Goal: Task Accomplishment & Management: Manage account settings

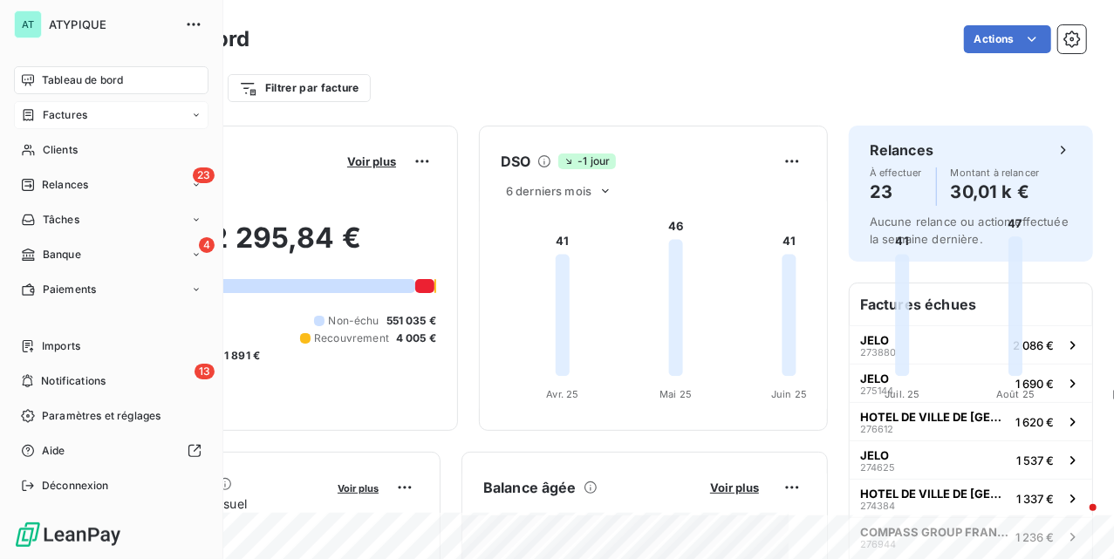
click at [109, 110] on div "Factures" at bounding box center [111, 115] width 195 height 28
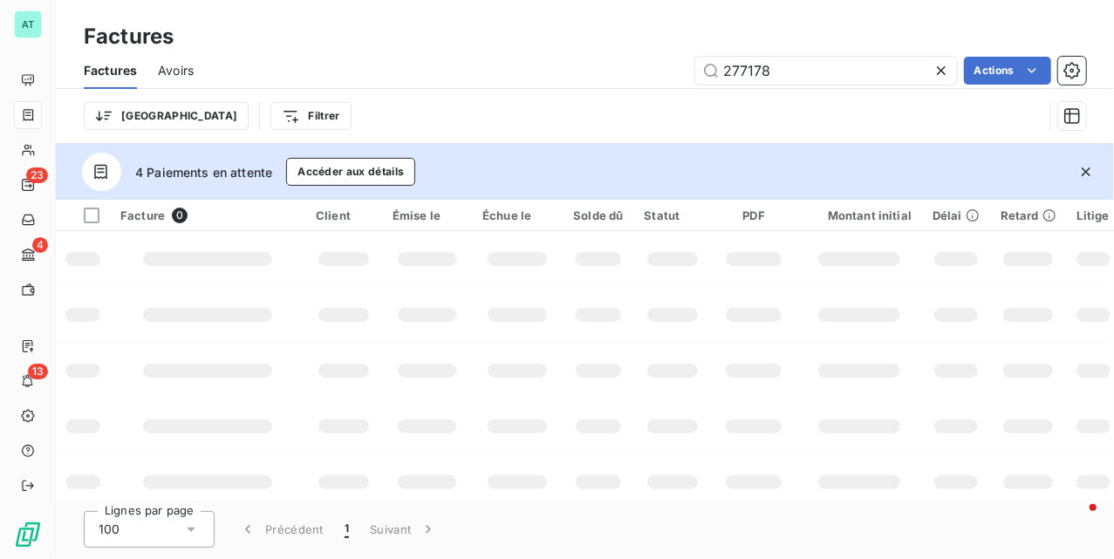
click at [1087, 171] on icon "button" at bounding box center [1086, 172] width 9 height 9
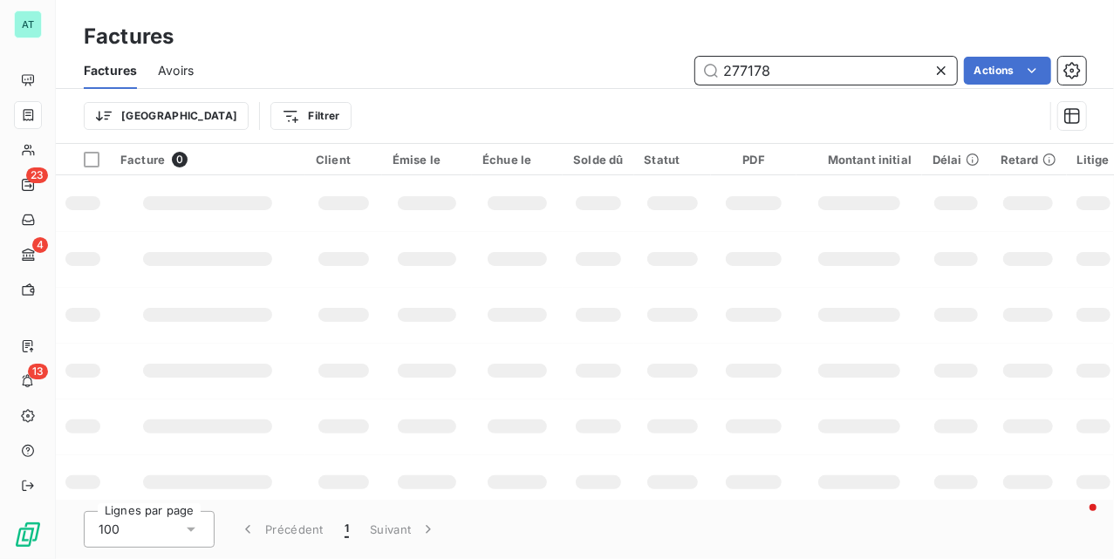
click at [824, 77] on input "277178" at bounding box center [826, 71] width 262 height 28
type input "277178"
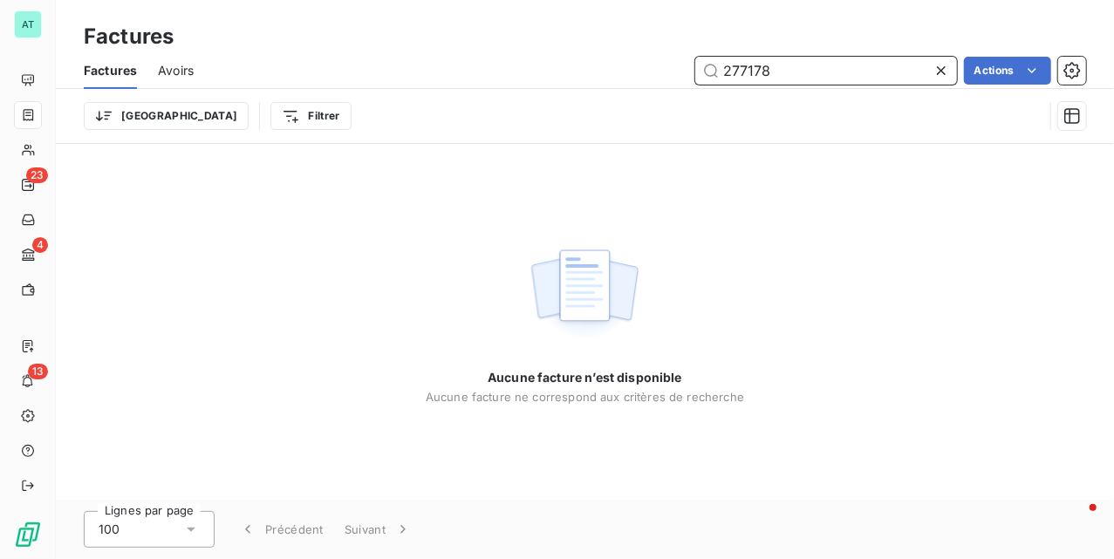
click at [709, 71] on input "277178" at bounding box center [826, 71] width 262 height 28
click at [189, 62] on span "Avoirs" at bounding box center [176, 70] width 36 height 17
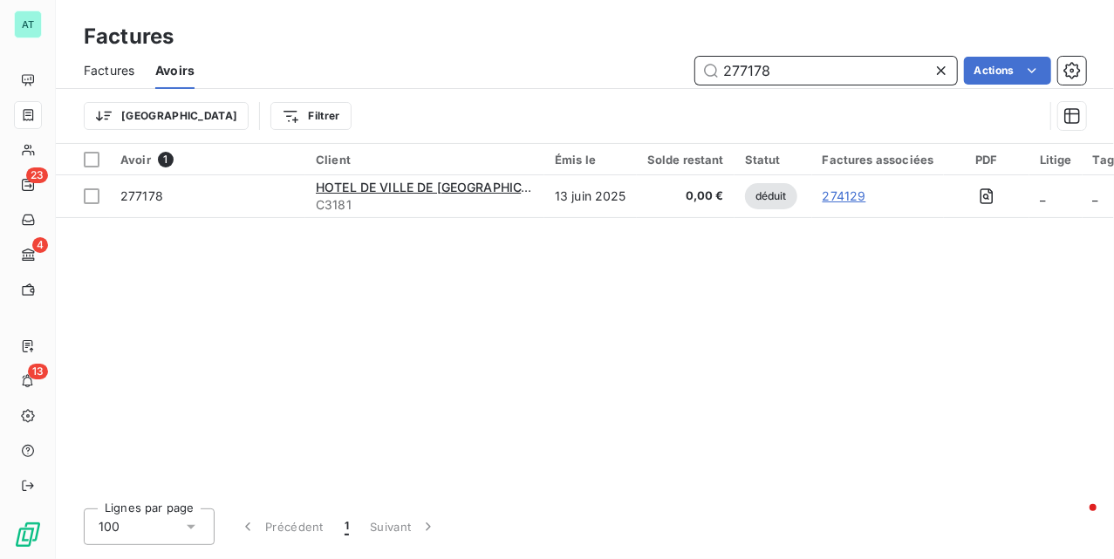
click at [817, 73] on input "277178" at bounding box center [826, 71] width 262 height 28
paste input "848"
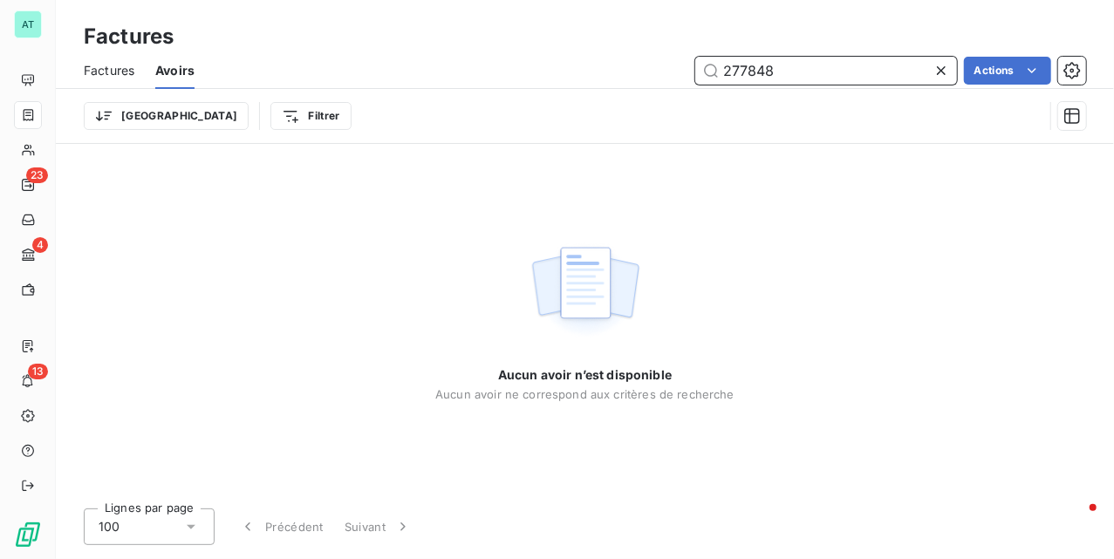
type input "277848"
click at [122, 66] on span "Factures" at bounding box center [109, 70] width 51 height 17
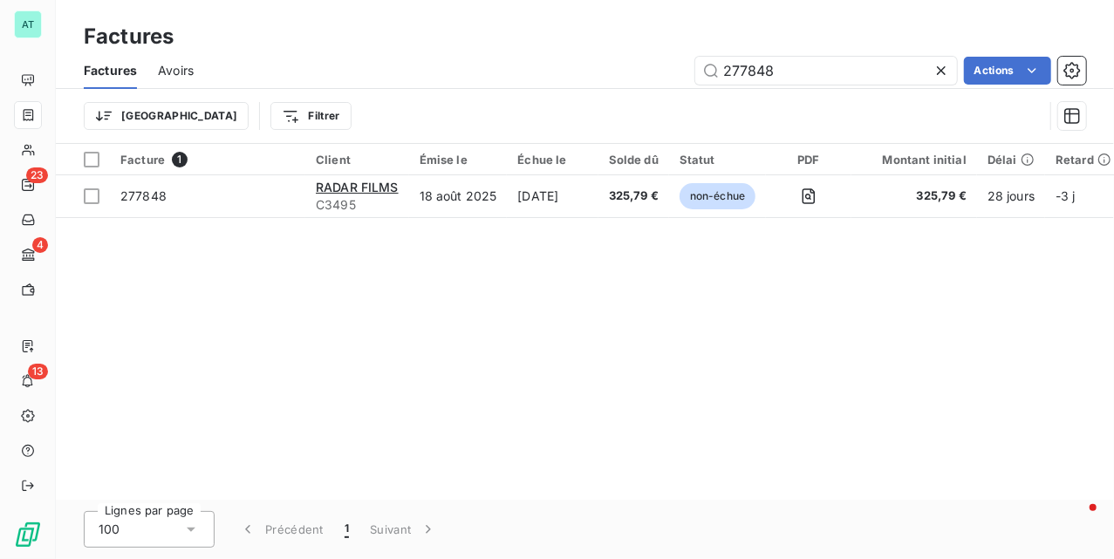
type input "277848"
click at [558, 272] on div "Facture 1 Client Émise le Échue le Solde dû Statut PDF Montant initial Délai Re…" at bounding box center [585, 322] width 1059 height 356
click at [378, 440] on div "Facture 1 Client Émise le Échue le Solde dû Statut PDF Montant initial Délai Re…" at bounding box center [585, 322] width 1059 height 356
click at [172, 70] on span "Avoirs" at bounding box center [176, 70] width 36 height 17
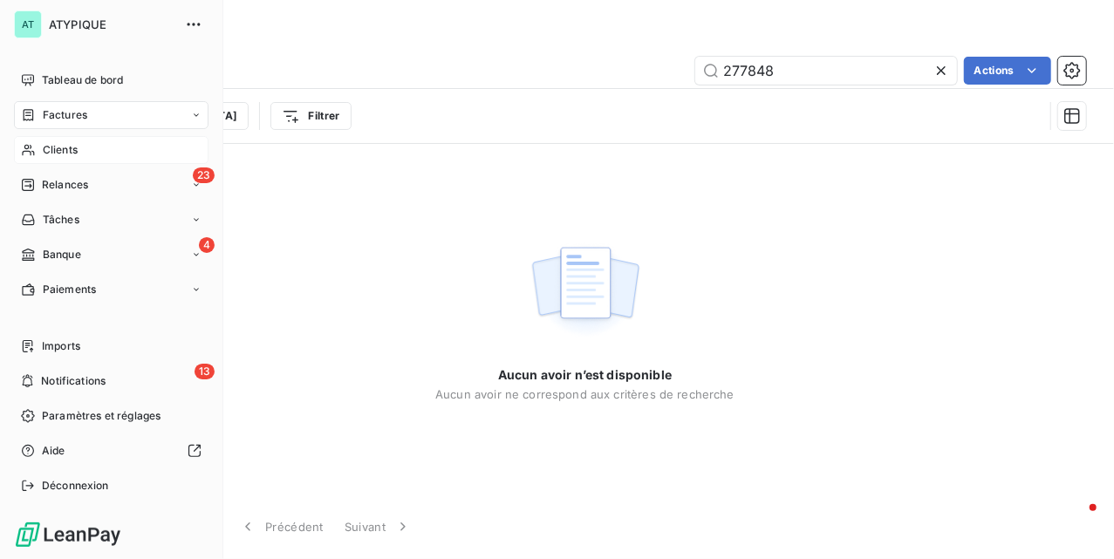
click at [65, 145] on span "Clients" at bounding box center [60, 150] width 35 height 16
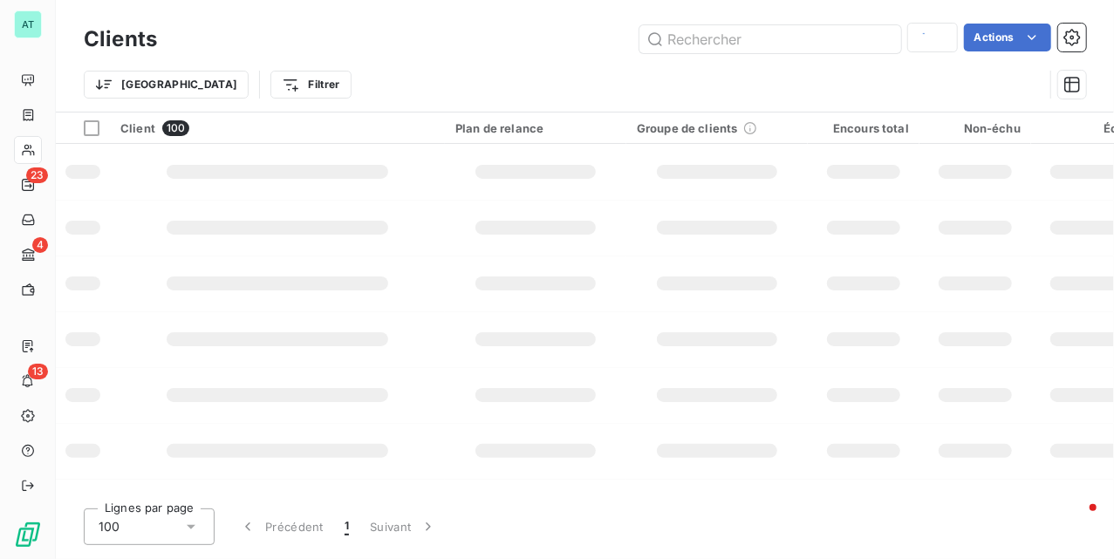
type input "C2866"
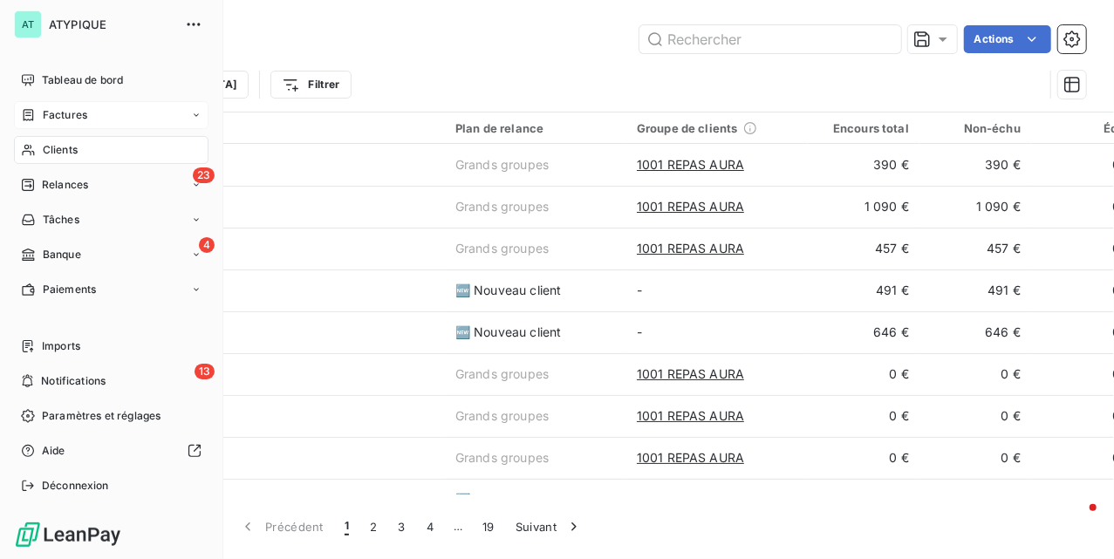
click at [45, 120] on span "Factures" at bounding box center [65, 115] width 45 height 16
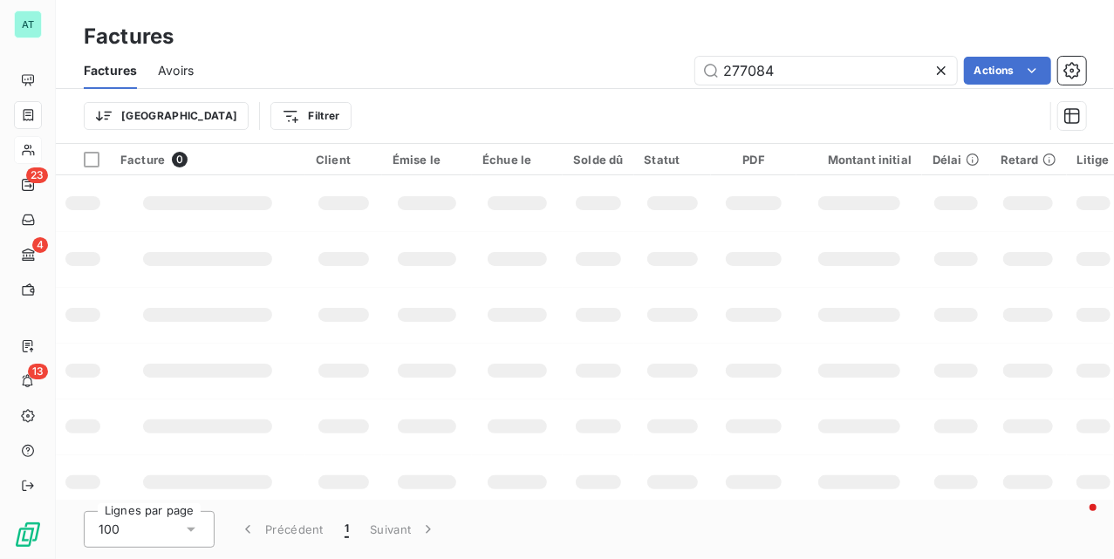
type input "277084"
click at [506, 21] on div "Factures" at bounding box center [585, 36] width 1059 height 31
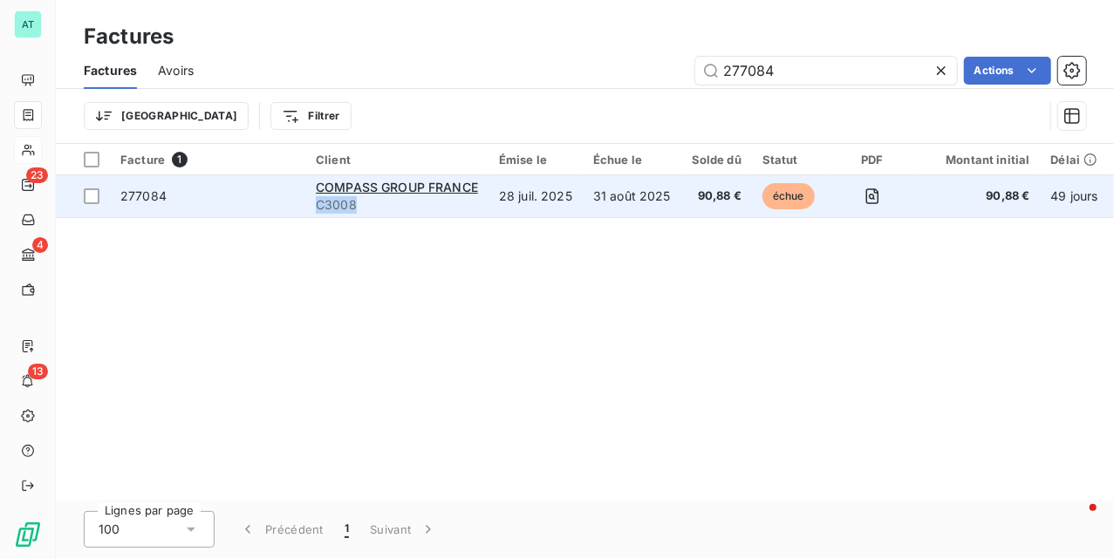
copy span "C3008"
drag, startPoint x: 360, startPoint y: 211, endPoint x: 318, endPoint y: 213, distance: 42.8
click at [318, 213] on span "C3008" at bounding box center [397, 204] width 162 height 17
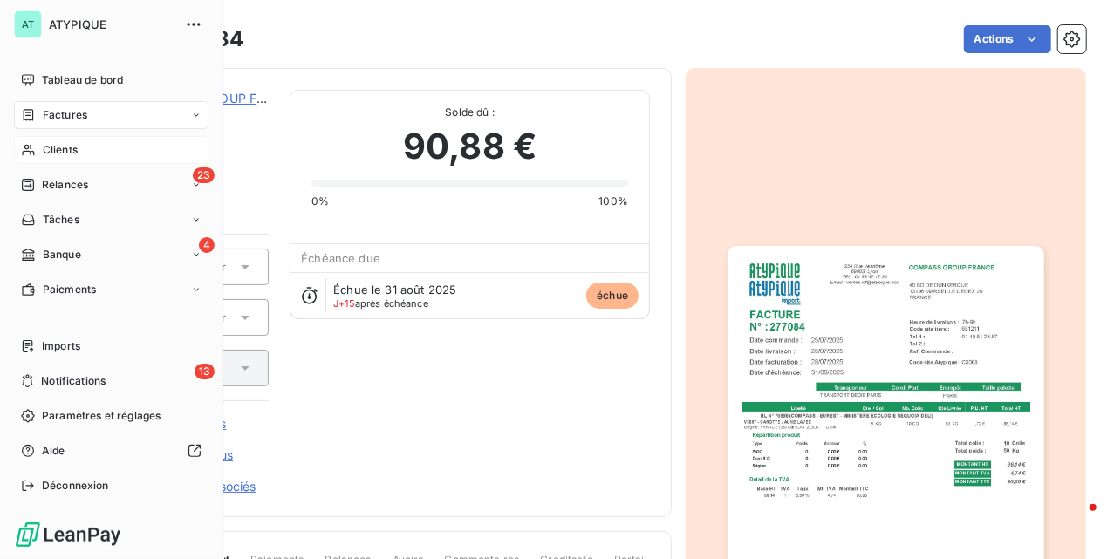
click at [60, 105] on div "Factures" at bounding box center [111, 115] width 195 height 28
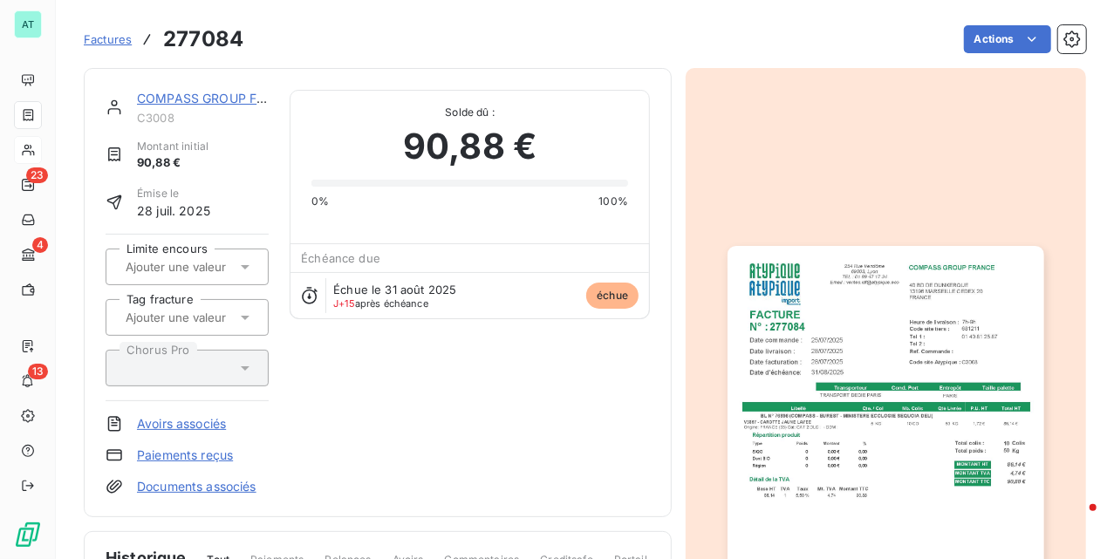
click at [113, 44] on span "Factures" at bounding box center [108, 39] width 48 height 14
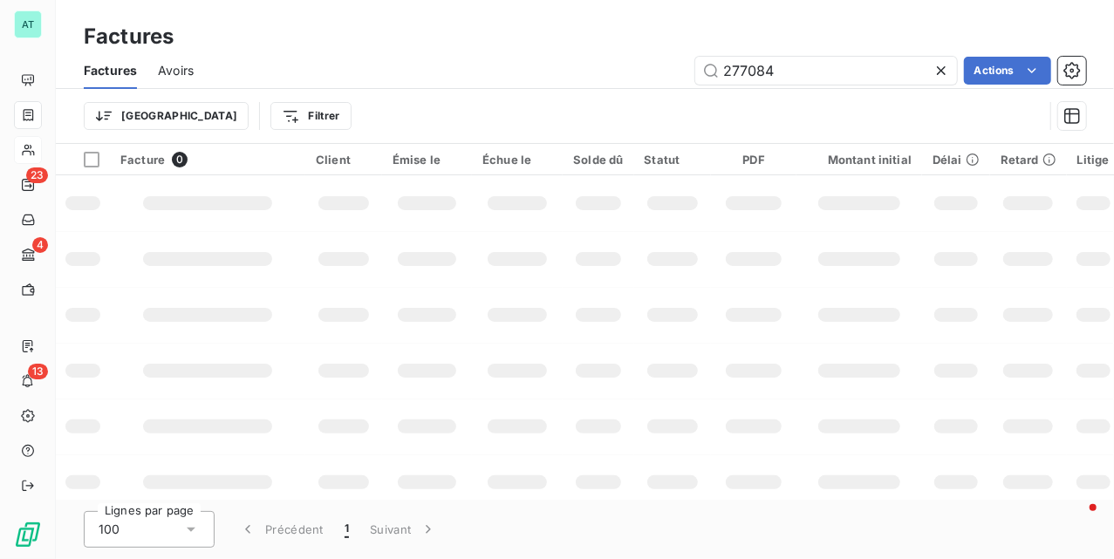
drag, startPoint x: 807, startPoint y: 70, endPoint x: 442, endPoint y: 92, distance: 366.3
click at [447, 92] on div "Factures Avoirs 277084 Actions Trier Filtrer" at bounding box center [585, 97] width 1059 height 91
type input "274537"
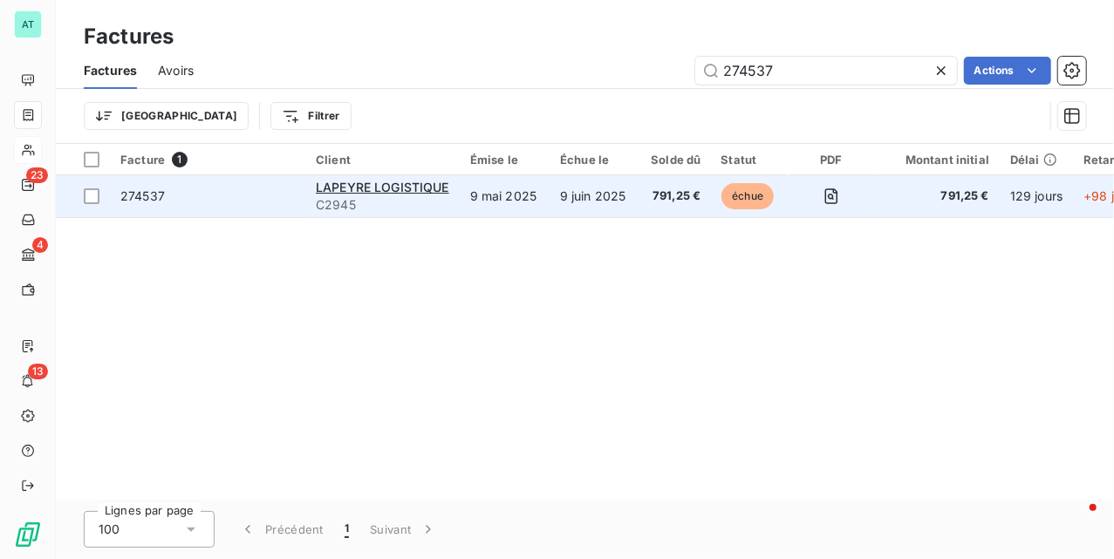
click at [140, 193] on span "274537" at bounding box center [142, 195] width 45 height 15
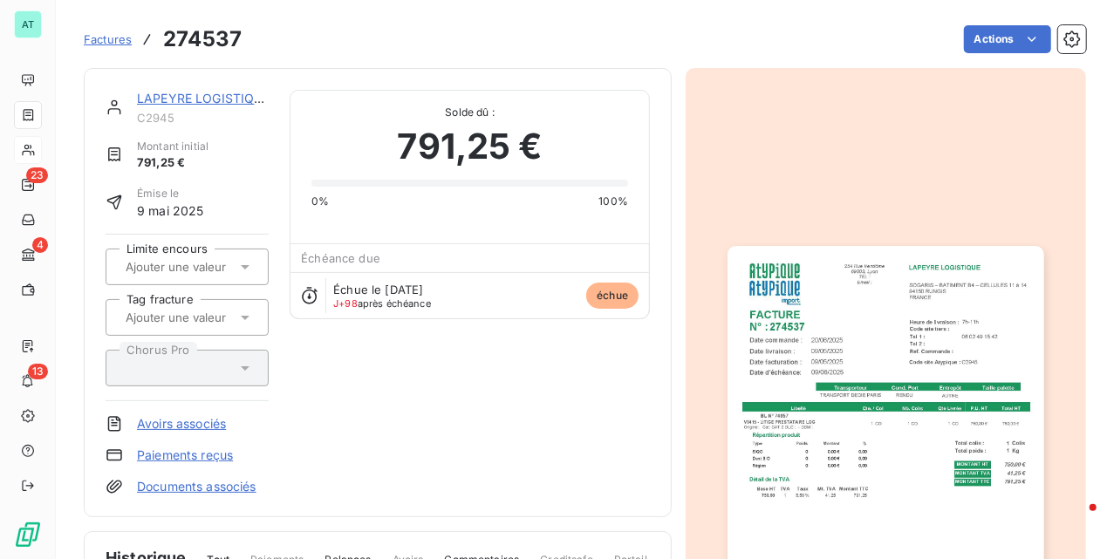
drag, startPoint x: 538, startPoint y: 266, endPoint x: 531, endPoint y: 258, distance: 11.1
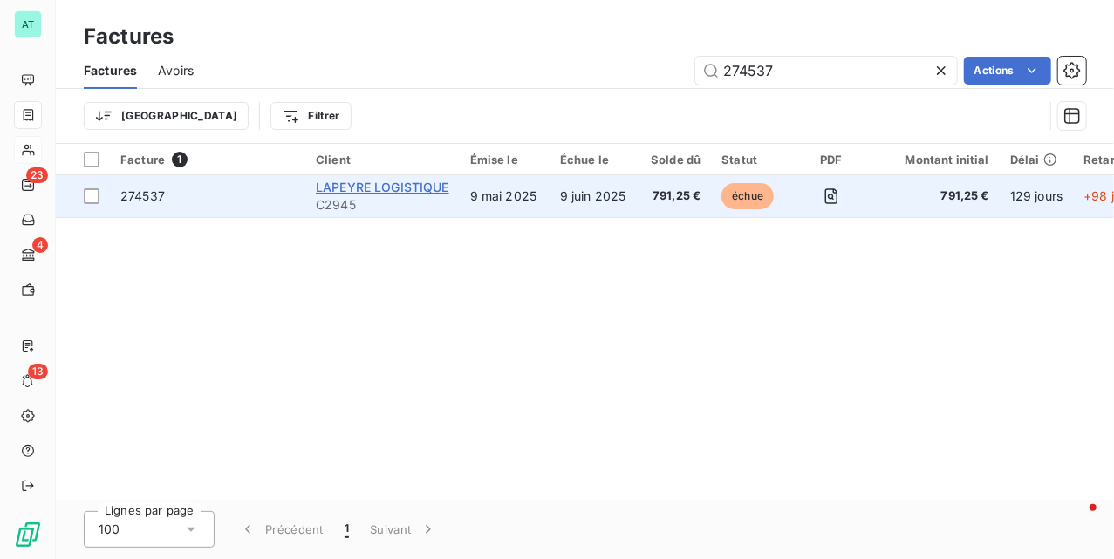
click at [389, 185] on span "LAPEYRE LOGISTIQUE" at bounding box center [383, 187] width 134 height 15
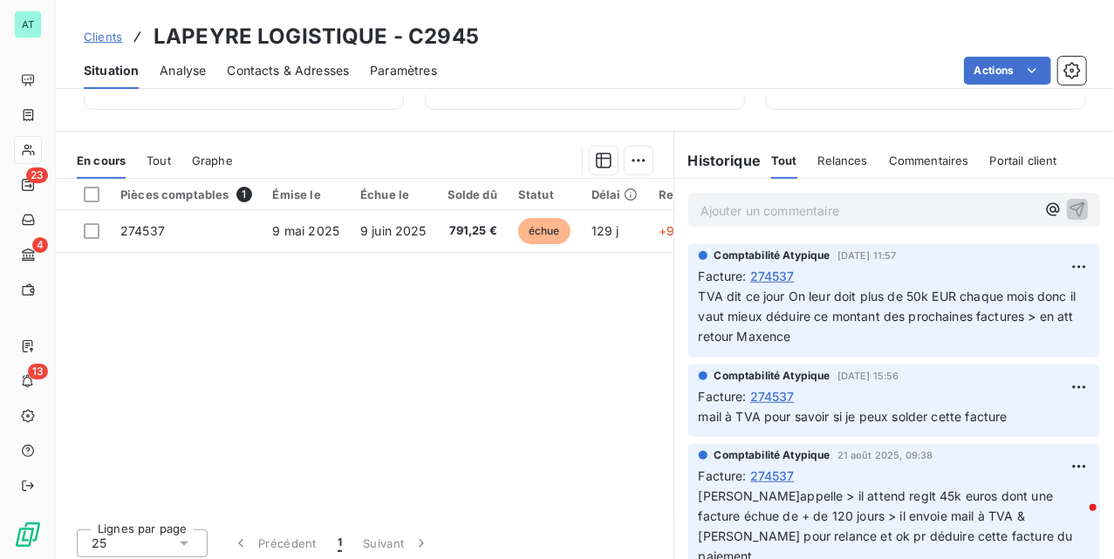
scroll to position [144, 0]
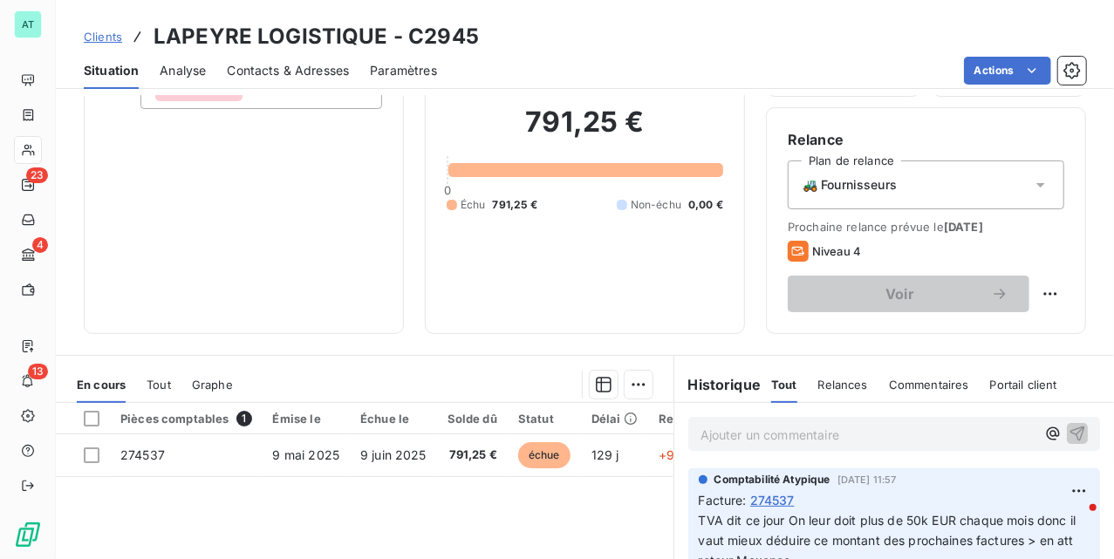
click at [319, 53] on div "Contacts & Adresses" at bounding box center [288, 70] width 122 height 37
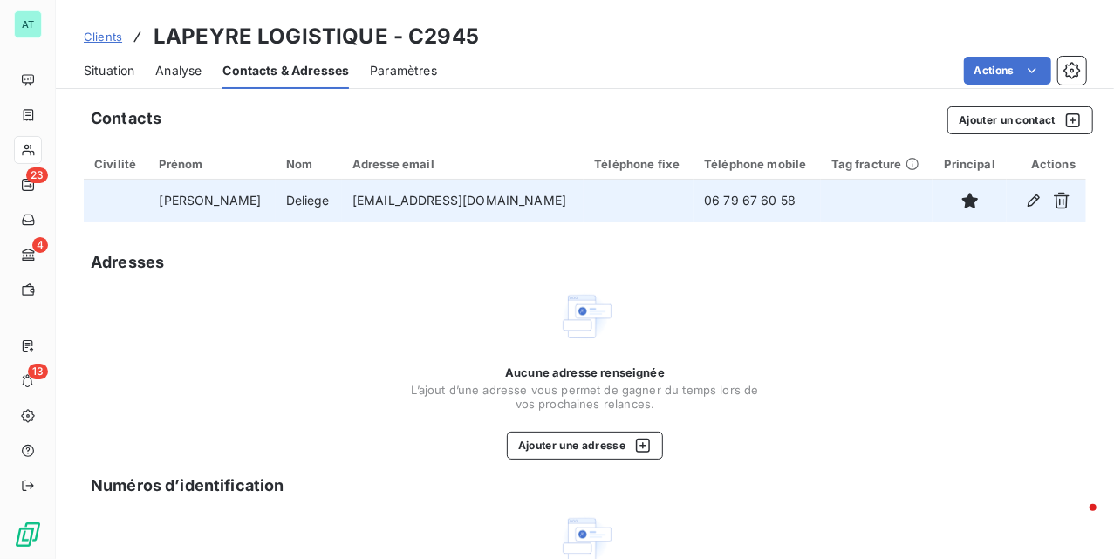
click at [388, 197] on td "[EMAIL_ADDRESS][DOMAIN_NAME]" at bounding box center [463, 201] width 242 height 42
click at [389, 196] on td "[EMAIL_ADDRESS][DOMAIN_NAME]" at bounding box center [463, 201] width 242 height 42
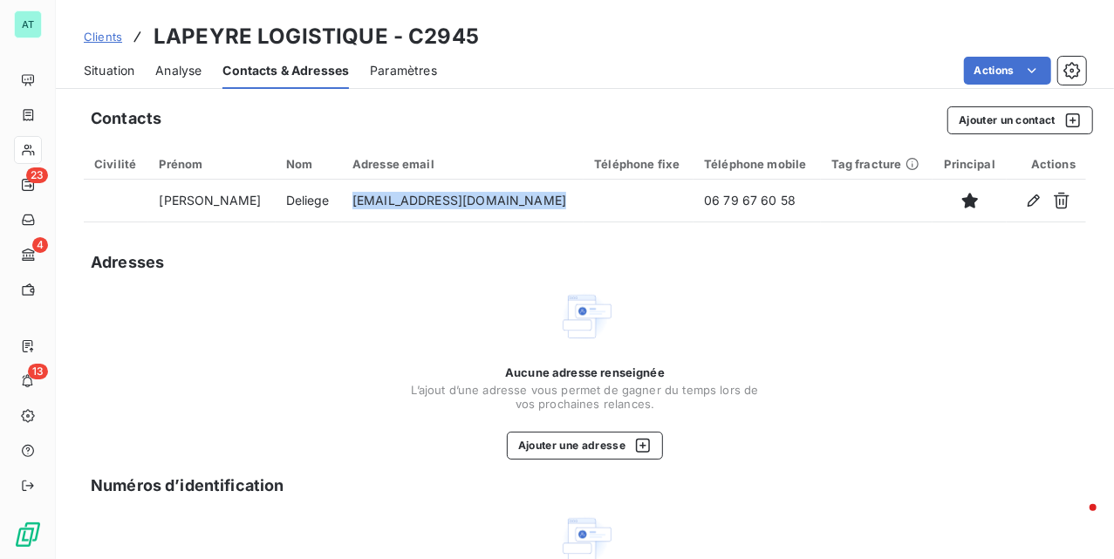
copy td "[EMAIL_ADDRESS][DOMAIN_NAME]"
drag, startPoint x: 93, startPoint y: 67, endPoint x: 72, endPoint y: 17, distance: 54.0
click at [99, 67] on span "Situation" at bounding box center [109, 70] width 51 height 17
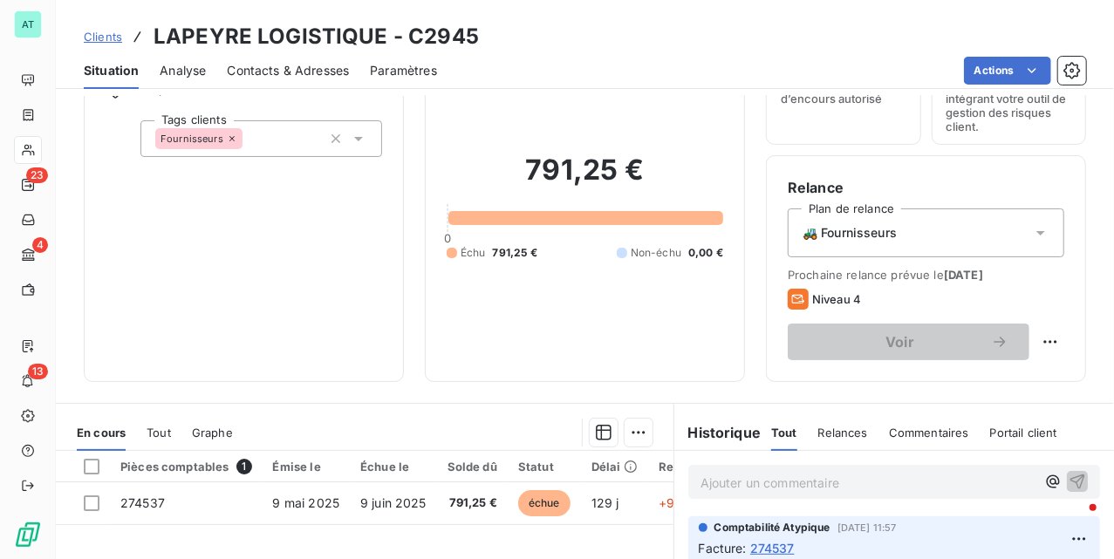
scroll to position [232, 0]
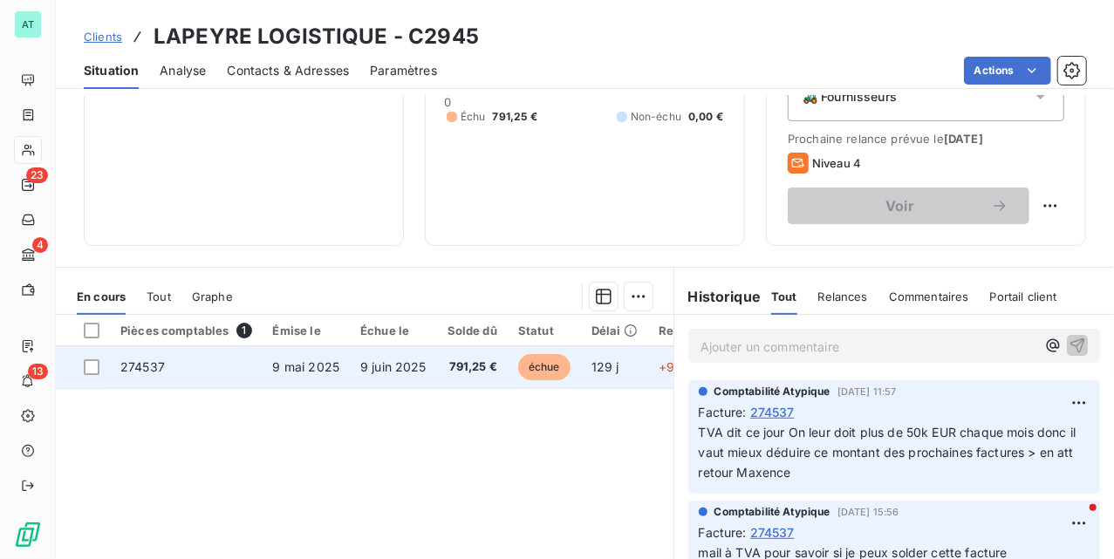
click at [164, 357] on td "274537" at bounding box center [186, 367] width 153 height 42
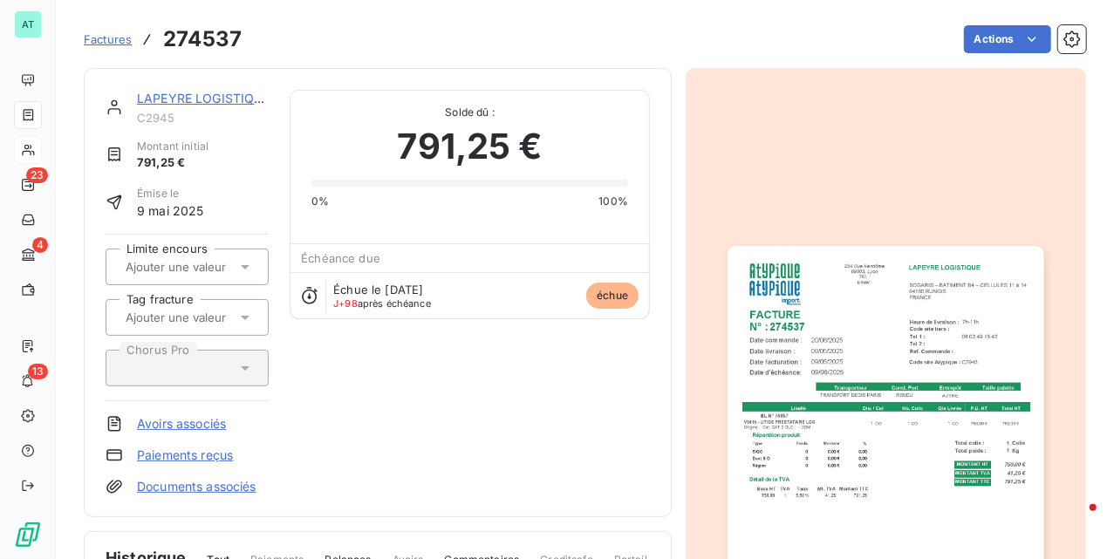
click at [180, 46] on h3 "274537" at bounding box center [202, 39] width 79 height 31
click at [821, 347] on img "button" at bounding box center [886, 469] width 316 height 447
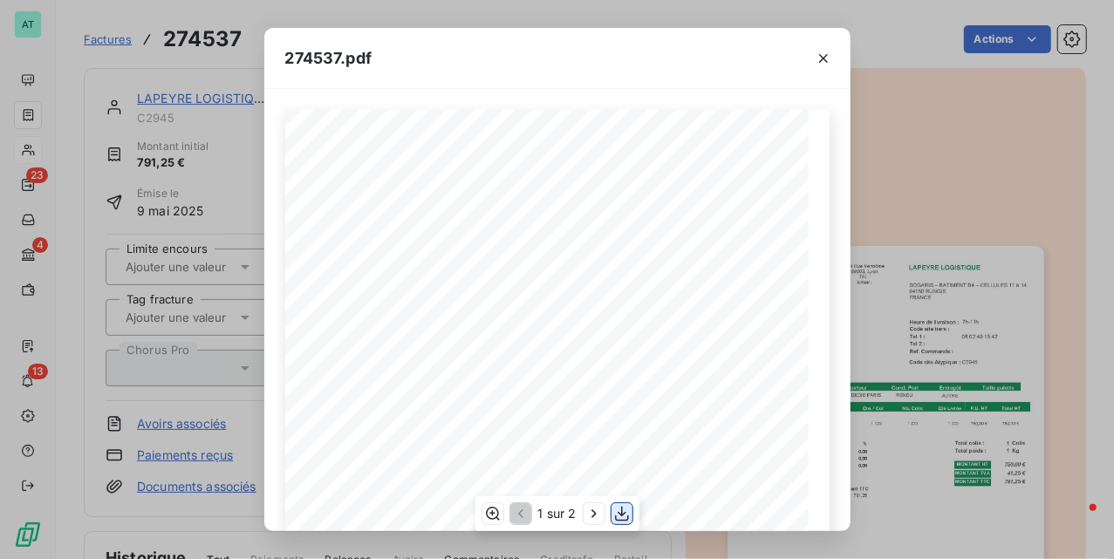
click at [622, 513] on icon "button" at bounding box center [622, 514] width 14 height 15
click at [178, 58] on div "274537.pdf LAPEYRE LOGISTIQUE SOGARIS – BATIMENT B4 – CELLULES 11 à 14 94150 RU…" at bounding box center [557, 279] width 1114 height 559
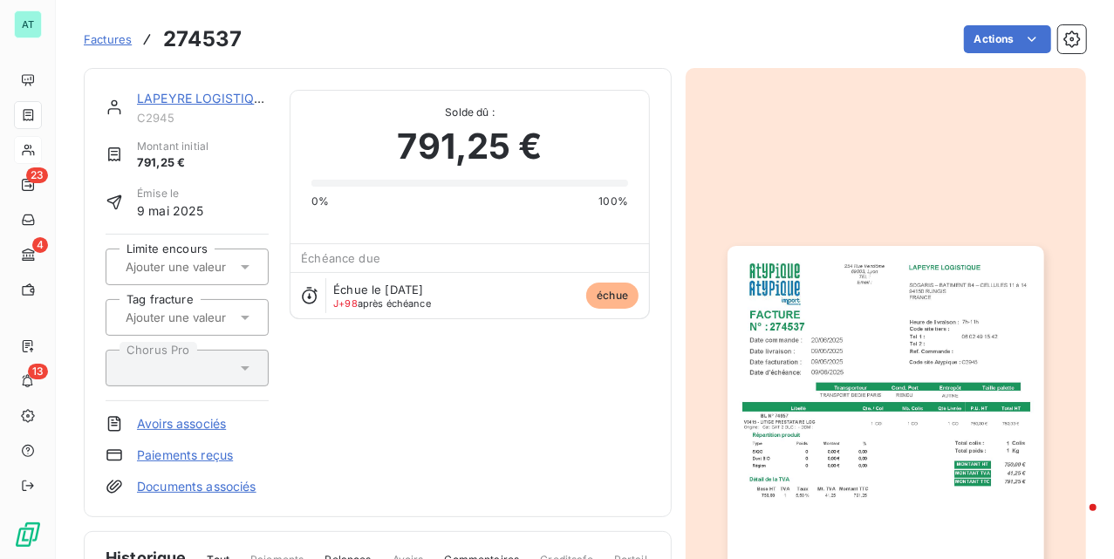
click at [187, 32] on h3 "274537" at bounding box center [202, 39] width 79 height 31
copy h3 "274537"
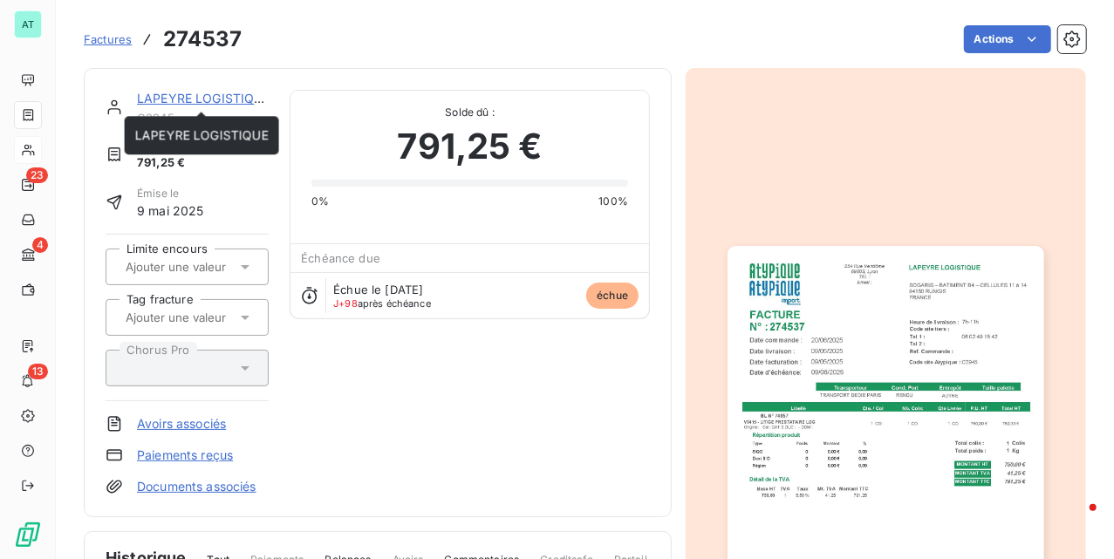
click at [193, 102] on link "LAPEYRE LOGISTIQUE" at bounding box center [204, 98] width 134 height 15
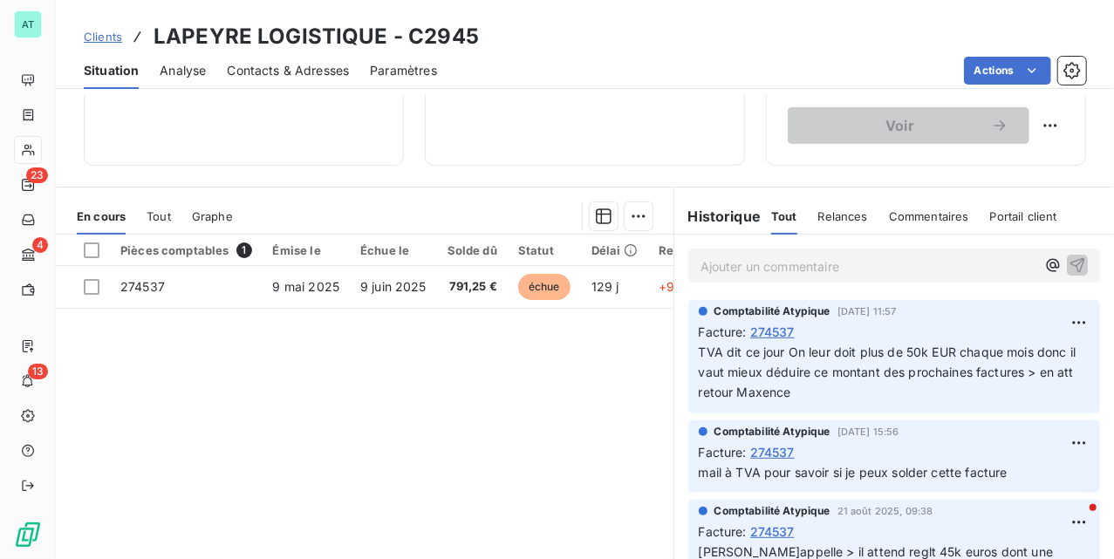
scroll to position [377, 0]
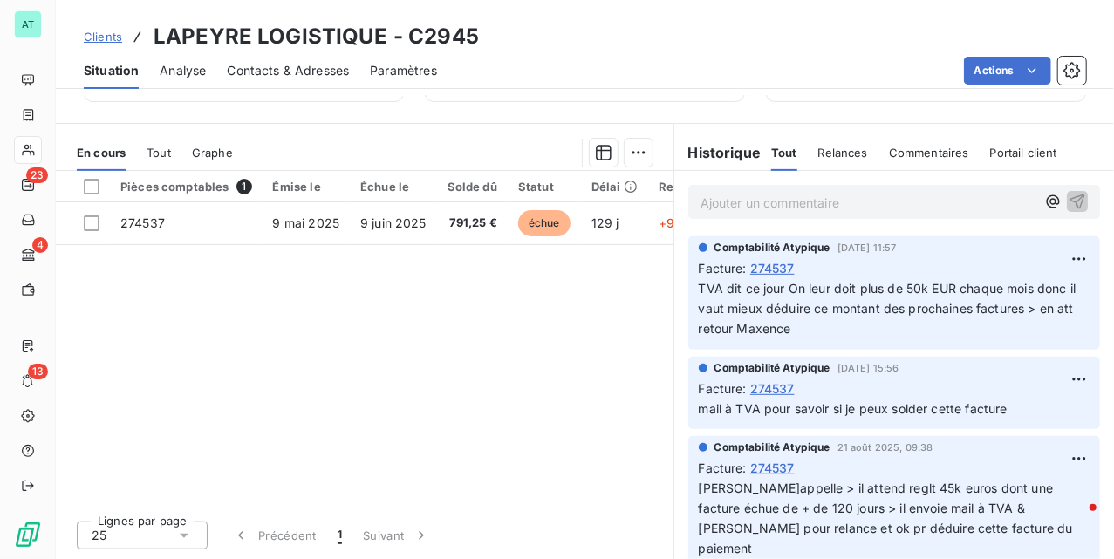
click at [443, 318] on div "Pièces comptables 1 Émise le Échue le Solde dû Statut Délai Retard Tag fracture…" at bounding box center [365, 339] width 618 height 336
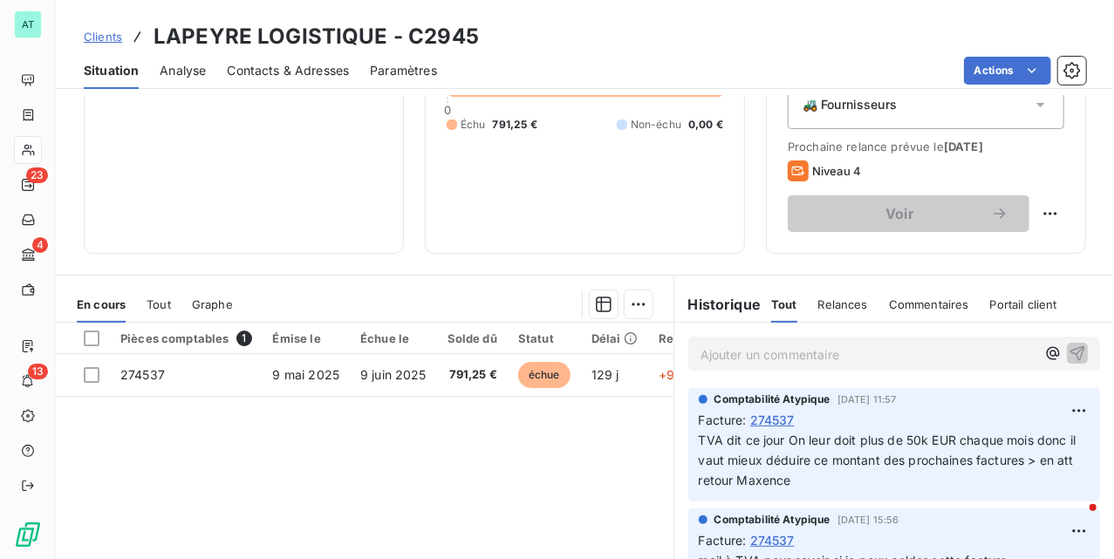
scroll to position [232, 0]
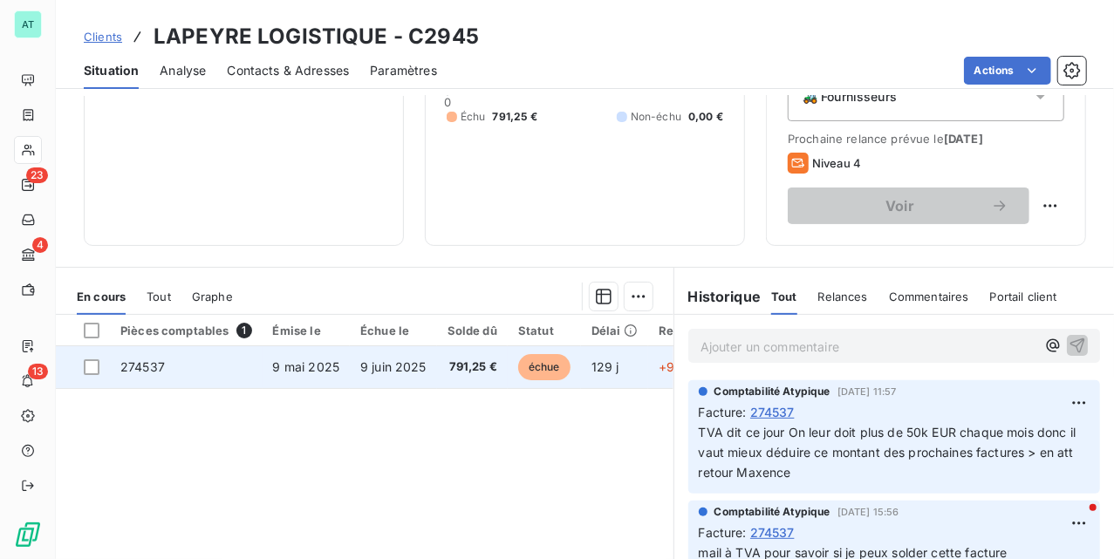
click at [150, 368] on span "274537" at bounding box center [142, 367] width 45 height 15
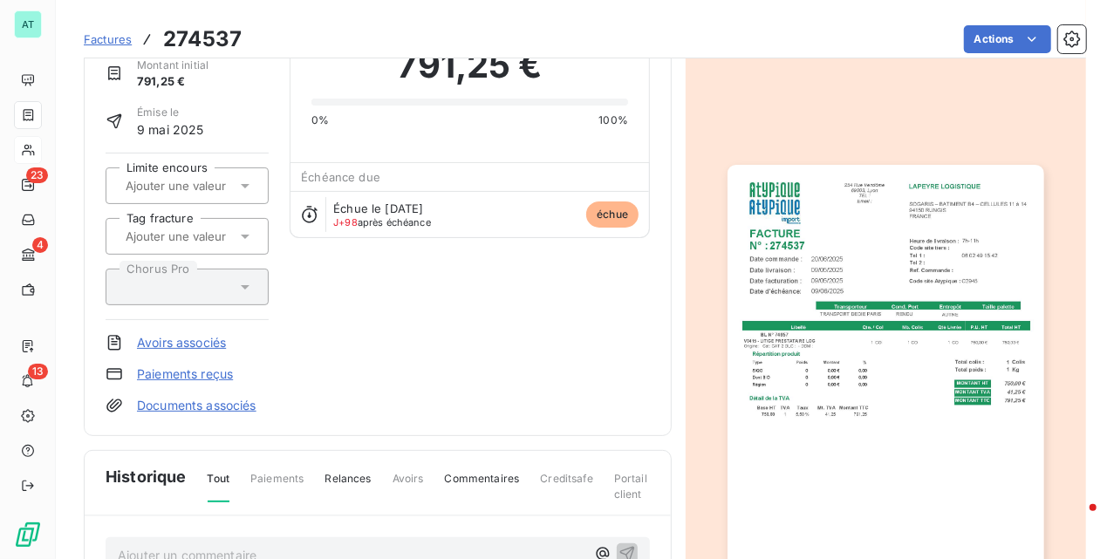
scroll to position [234, 0]
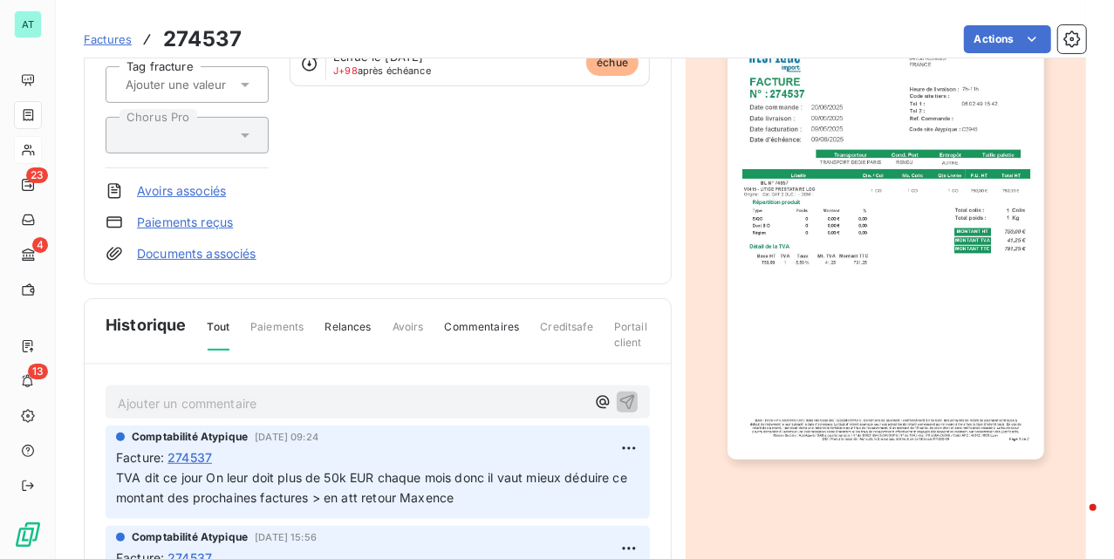
click at [201, 393] on p "Ajouter un commentaire ﻿" at bounding box center [352, 404] width 468 height 22
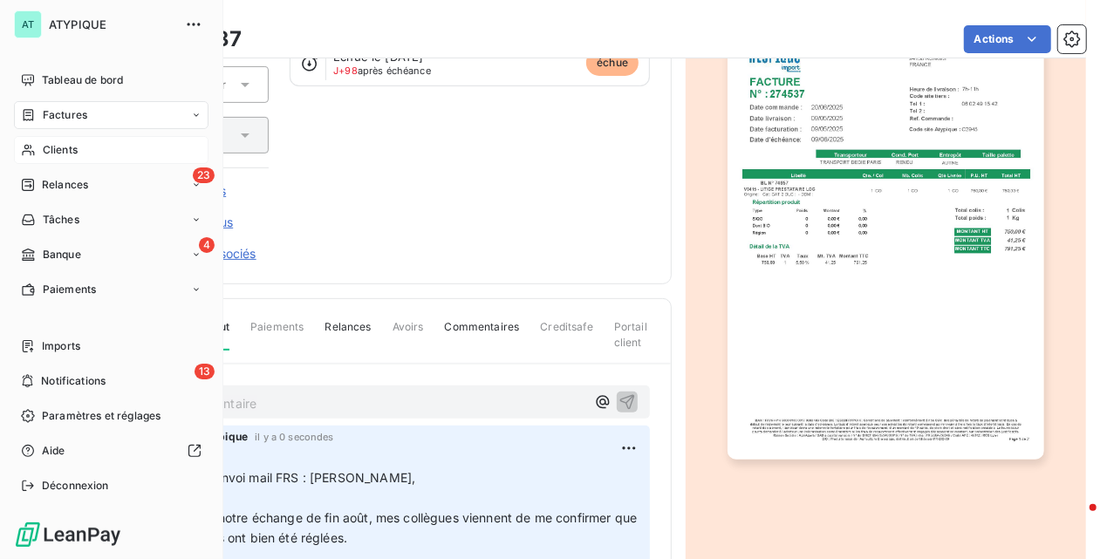
drag, startPoint x: 49, startPoint y: 148, endPoint x: 112, endPoint y: 148, distance: 62.8
click at [49, 148] on span "Clients" at bounding box center [60, 150] width 35 height 16
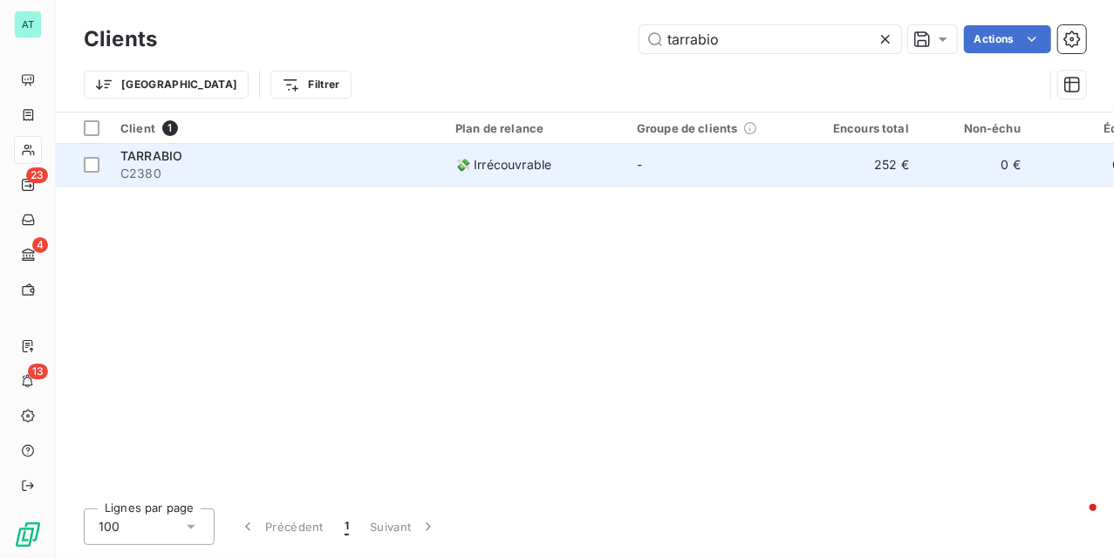
type input "tarrabio"
click at [234, 165] on span "C2380" at bounding box center [277, 173] width 314 height 17
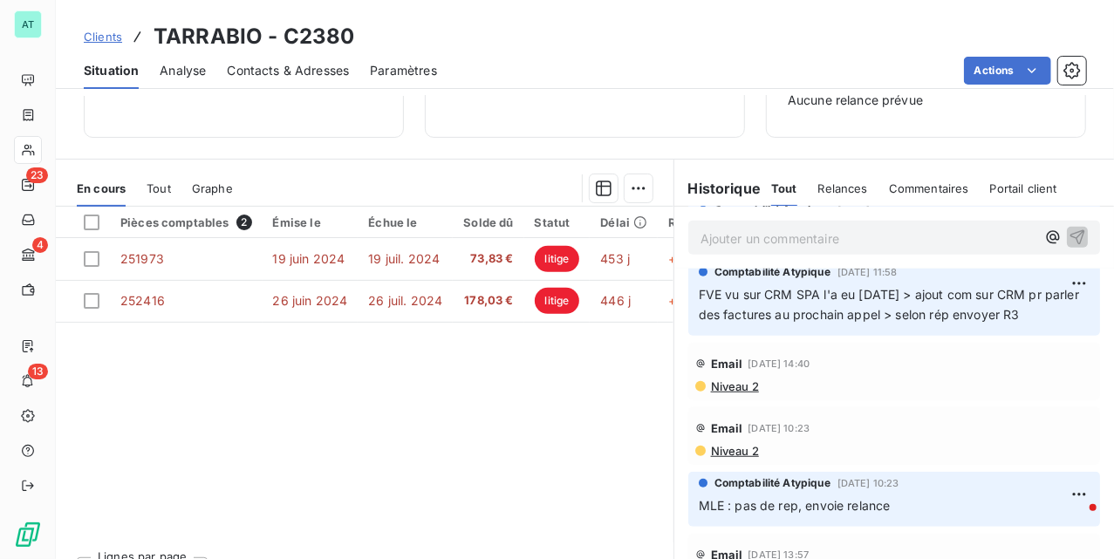
scroll to position [315, 0]
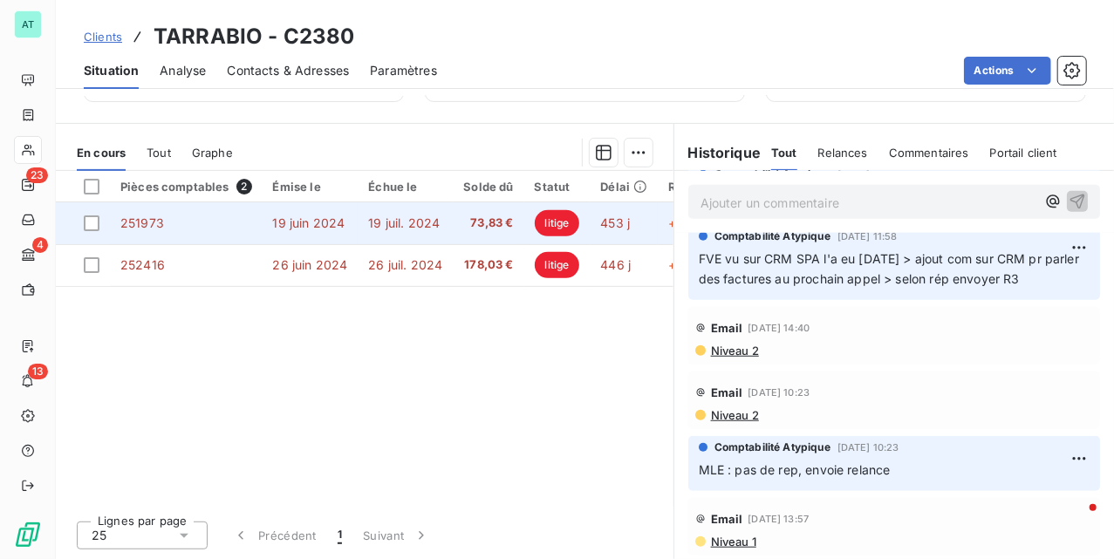
click at [169, 241] on td "251973" at bounding box center [186, 223] width 153 height 42
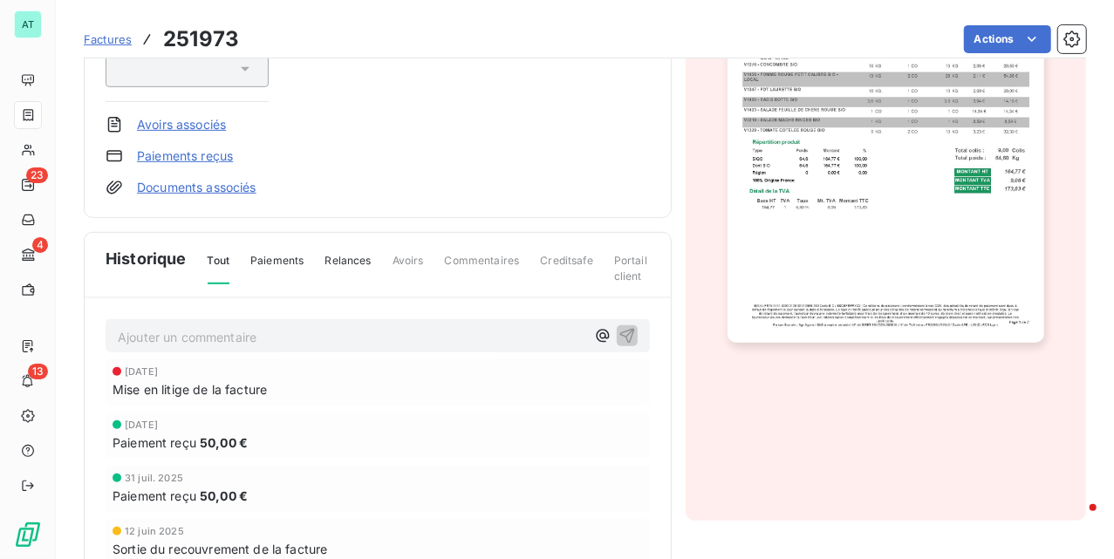
scroll to position [342, 0]
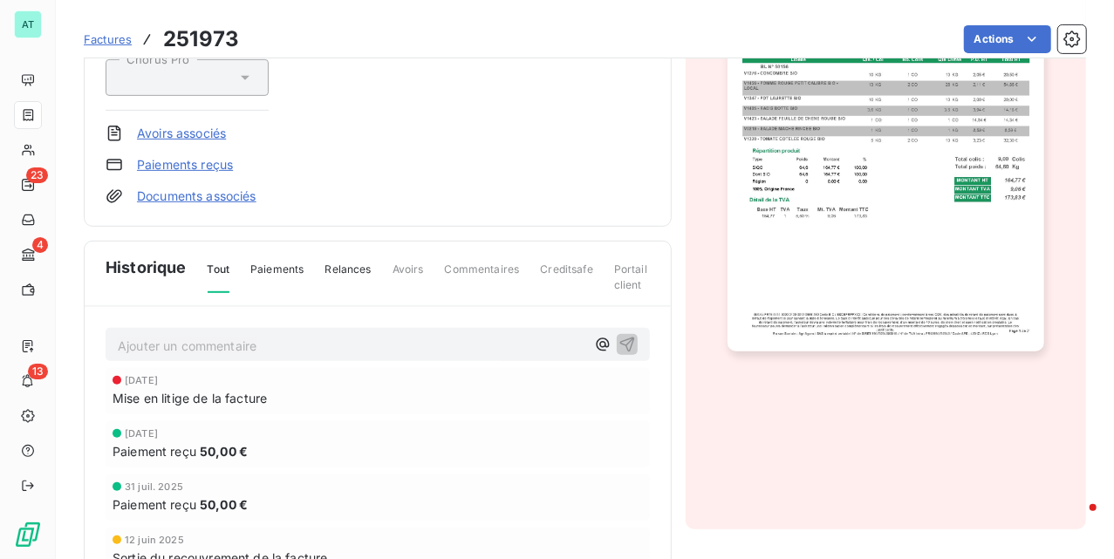
drag, startPoint x: 476, startPoint y: 322, endPoint x: 472, endPoint y: 312, distance: 10.5
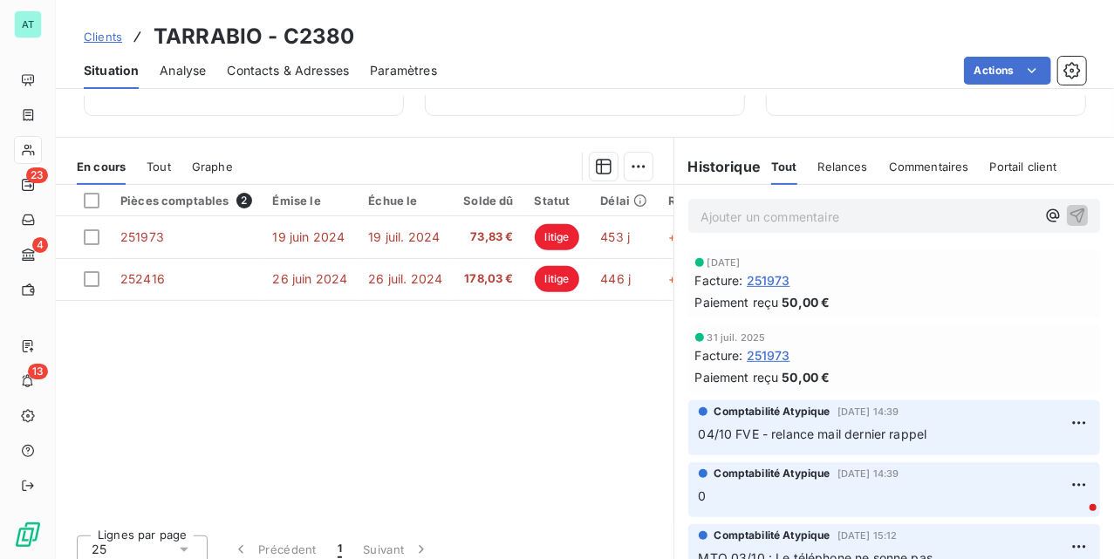
scroll to position [315, 0]
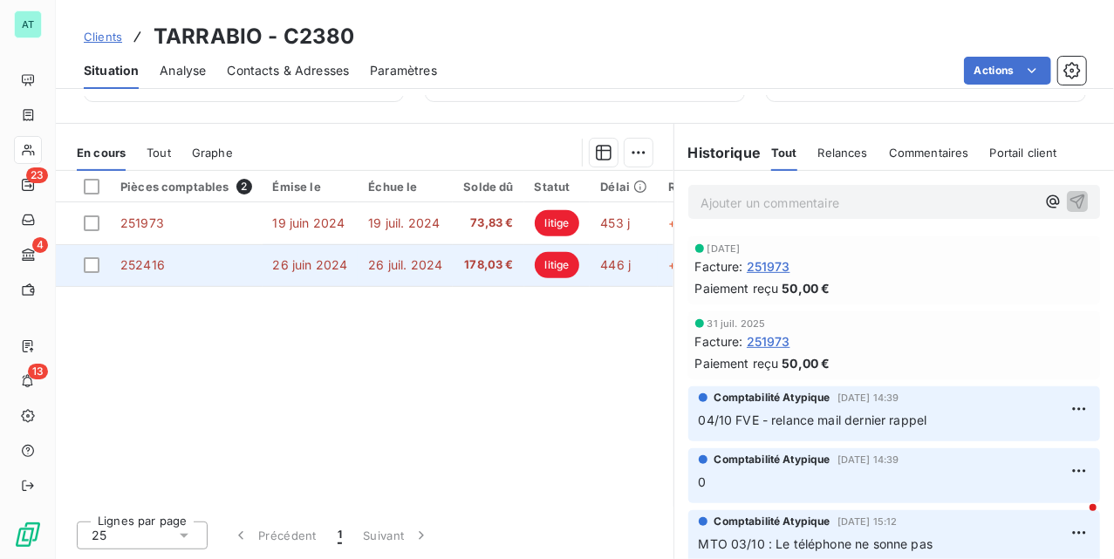
click at [389, 270] on span "26 juil. 2024" at bounding box center [405, 264] width 74 height 15
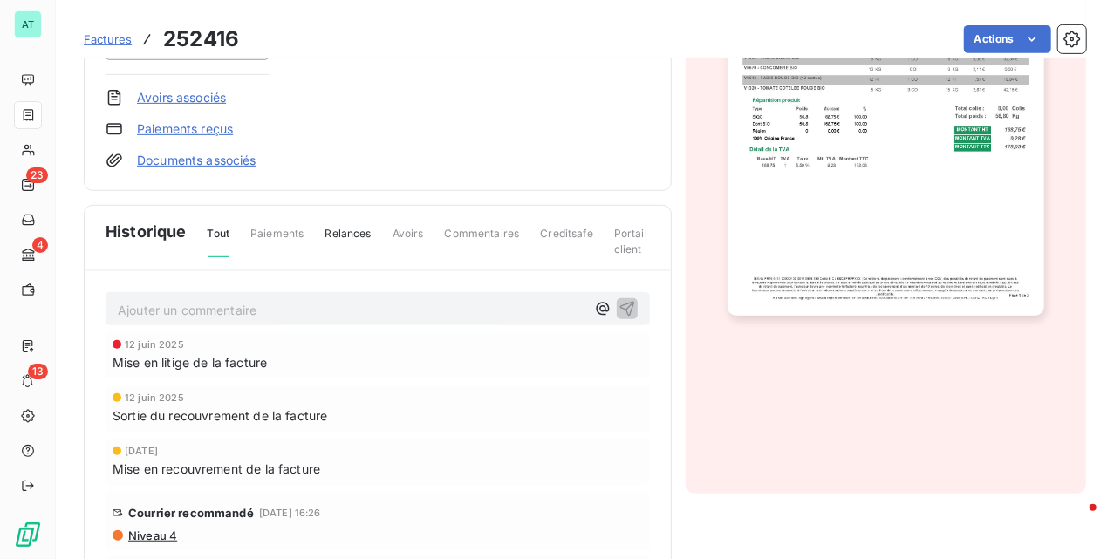
scroll to position [458, 0]
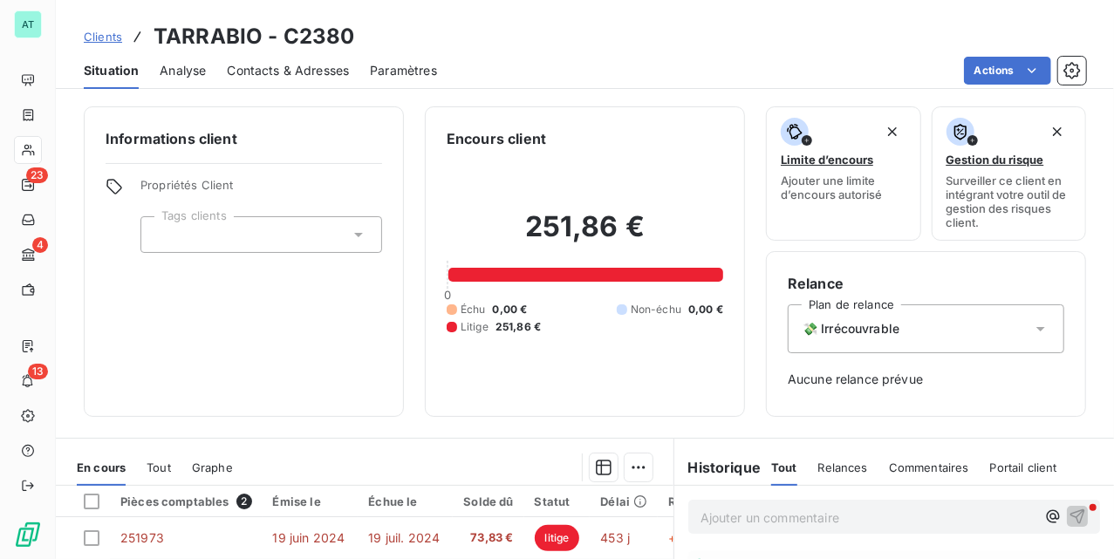
scroll to position [315, 0]
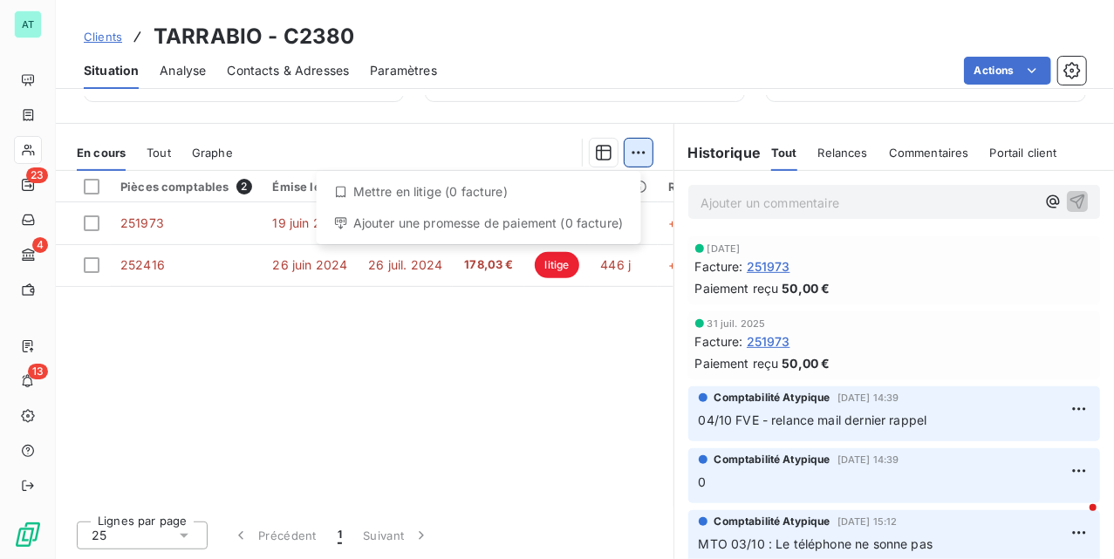
click at [616, 154] on html "AT 23 4 13 Clients TARRABIO - C2380 Situation Analyse Contacts & Adresses Param…" at bounding box center [557, 279] width 1114 height 559
click at [402, 147] on html "AT 23 4 13 Clients TARRABIO - C2380 Situation Analyse Contacts & Adresses Param…" at bounding box center [557, 279] width 1114 height 559
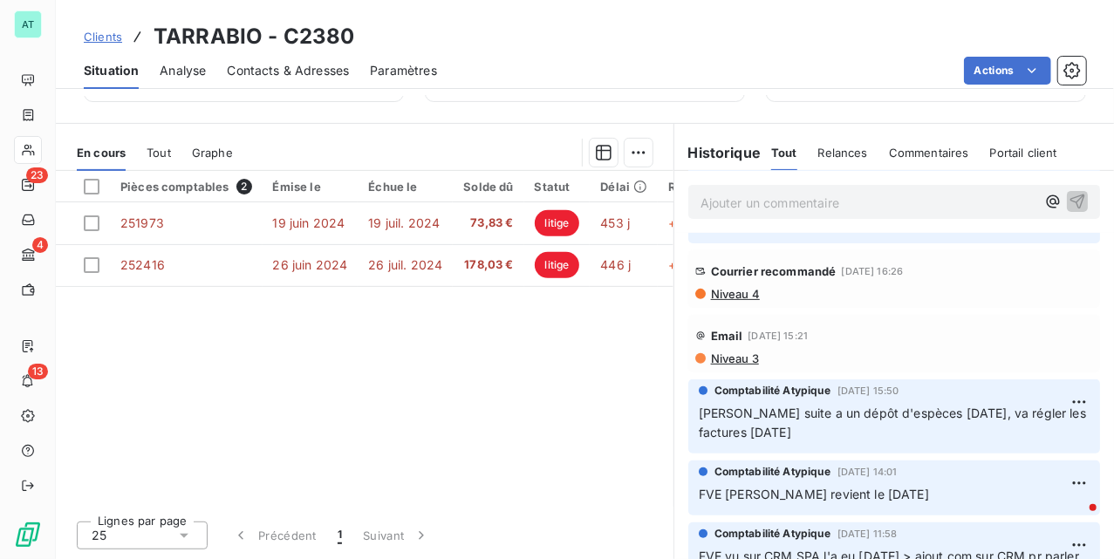
scroll to position [0, 0]
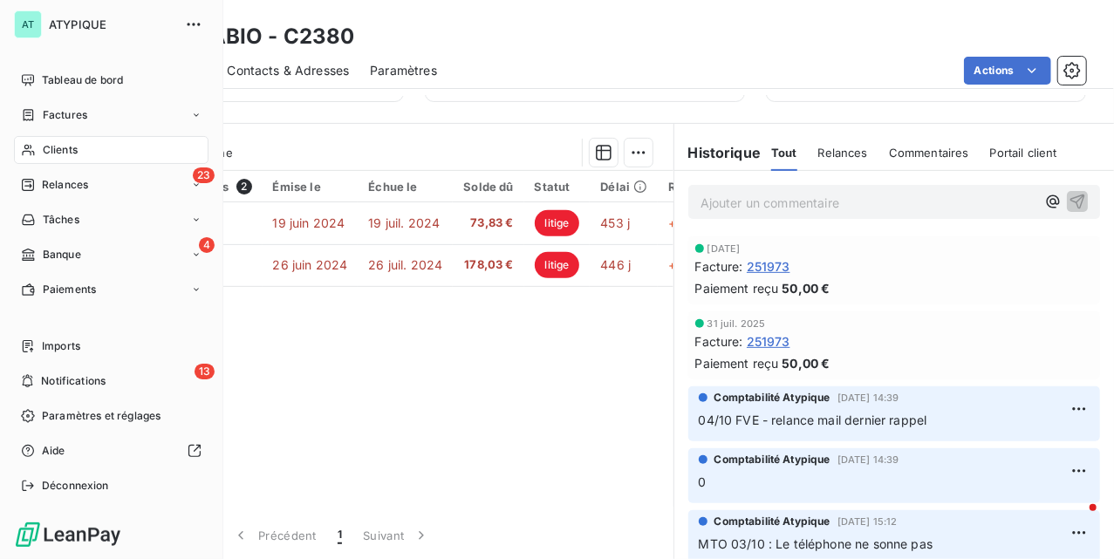
click at [54, 144] on span "Clients" at bounding box center [60, 150] width 35 height 16
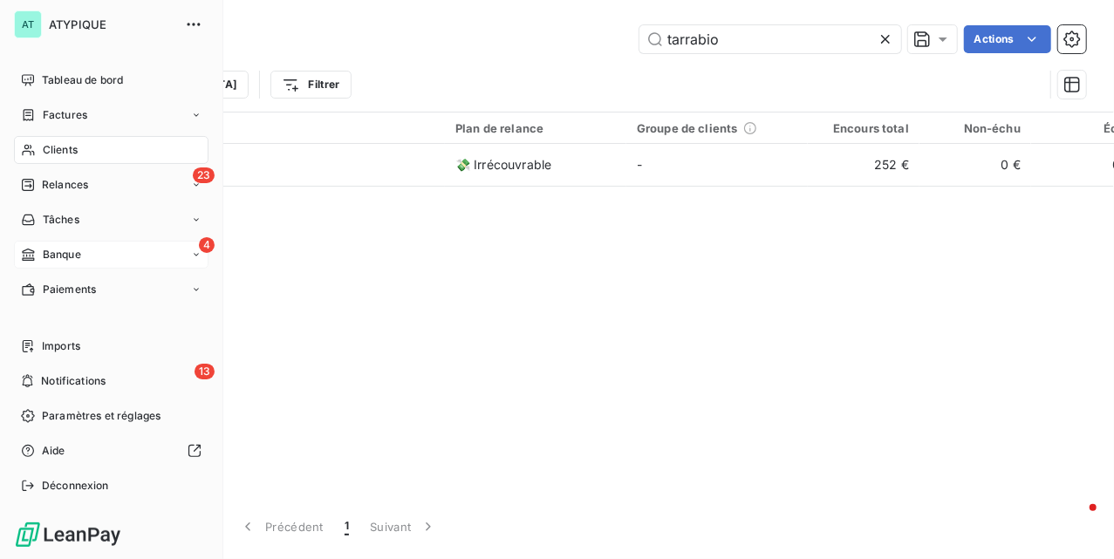
click at [91, 257] on div "4 Banque" at bounding box center [111, 255] width 195 height 28
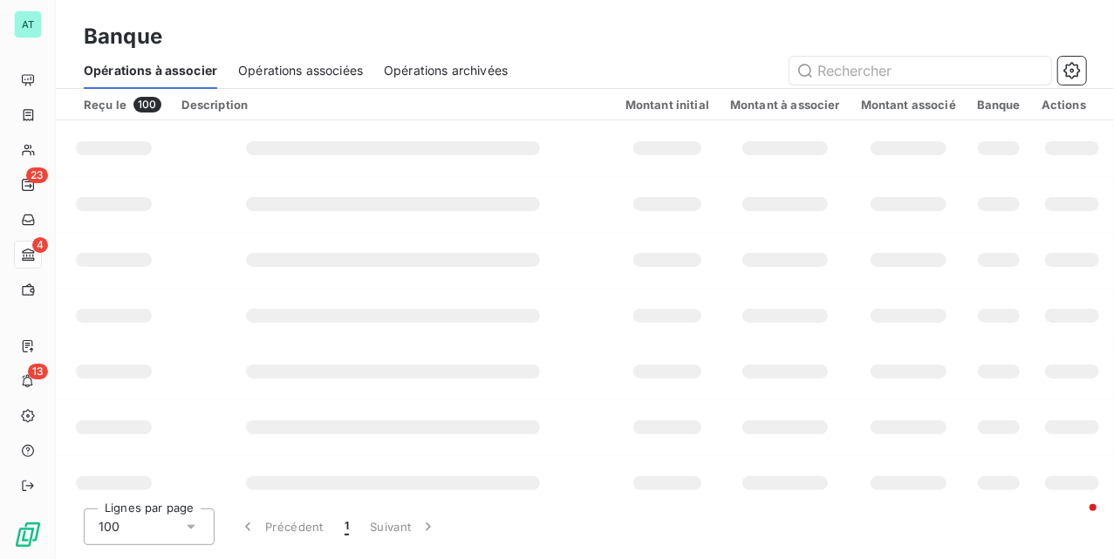
type input "t"
click at [463, 73] on span "Opérations archivées" at bounding box center [446, 70] width 124 height 17
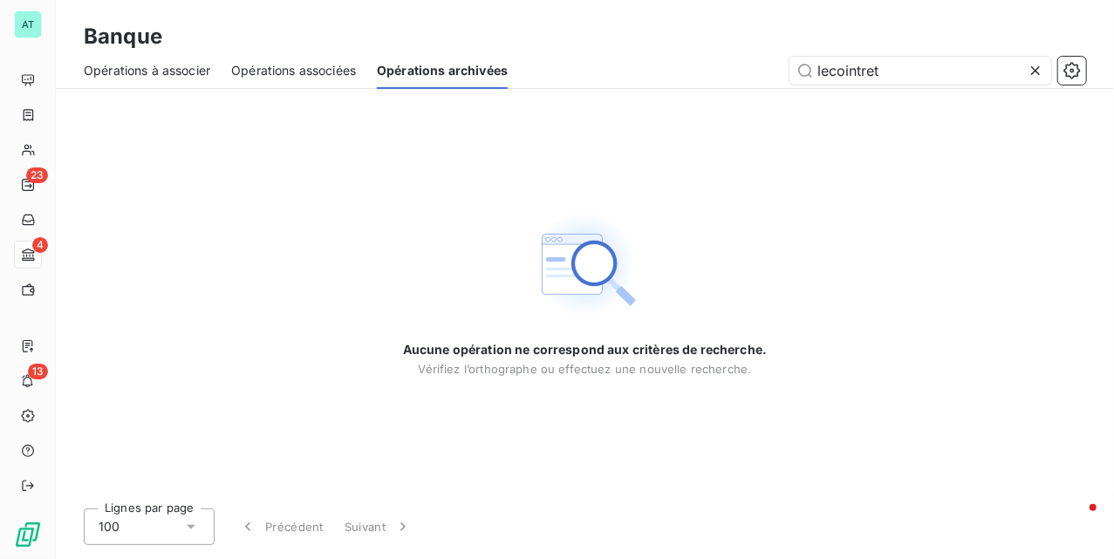
drag, startPoint x: 972, startPoint y: 77, endPoint x: 619, endPoint y: 74, distance: 353.4
click at [619, 74] on div "lecointret" at bounding box center [808, 71] width 558 height 28
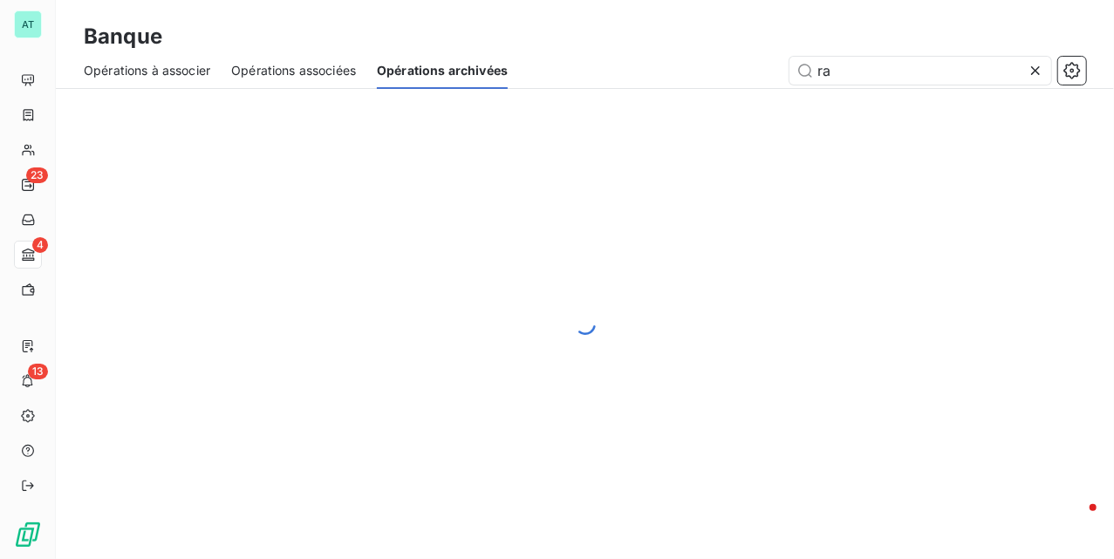
type input "r"
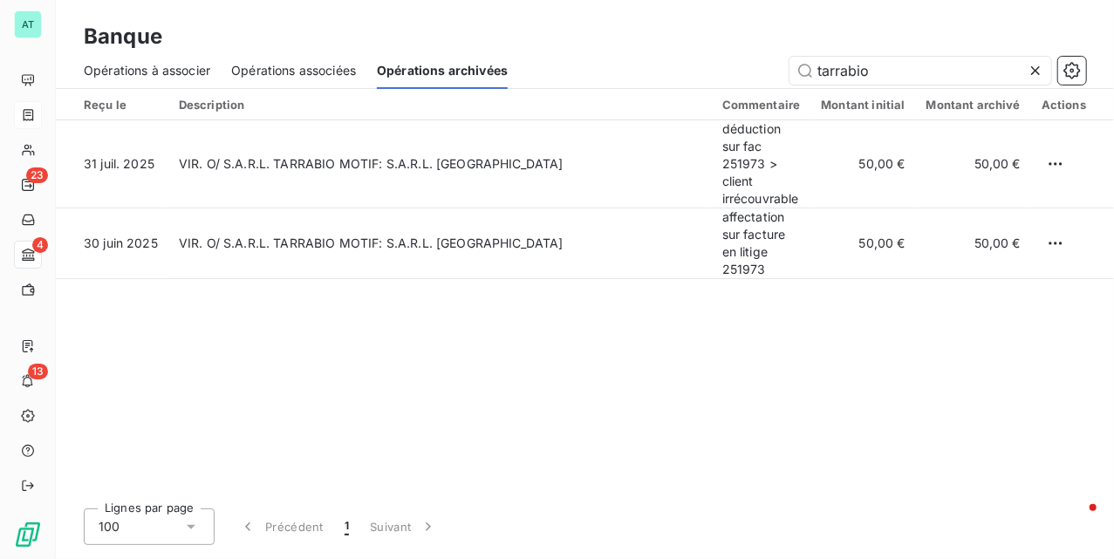
type input "tarrabio"
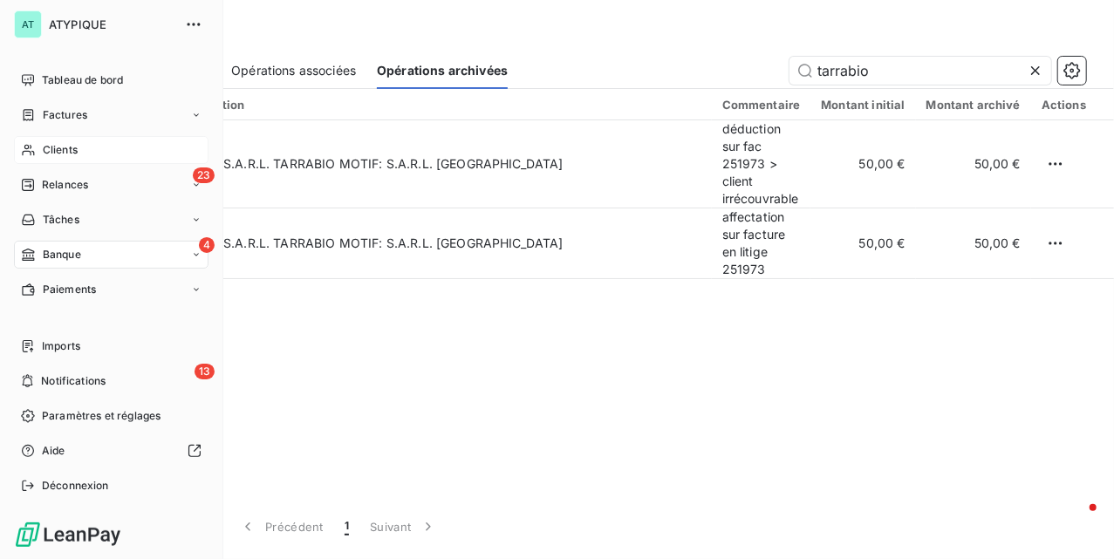
click at [28, 148] on icon at bounding box center [28, 150] width 12 height 11
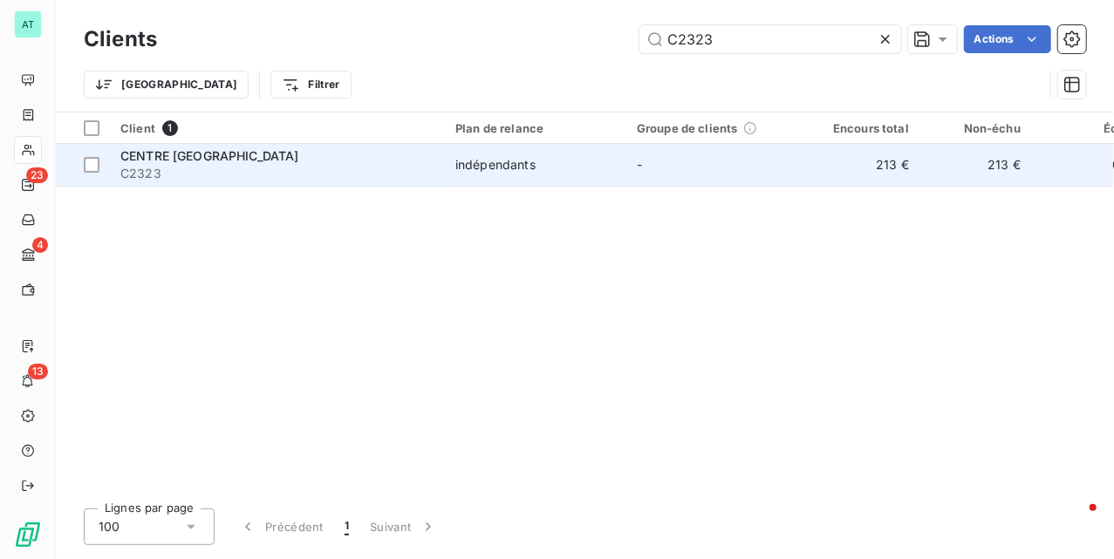
type input "C2323"
click at [190, 161] on span "CENTRE [GEOGRAPHIC_DATA]" at bounding box center [209, 155] width 179 height 15
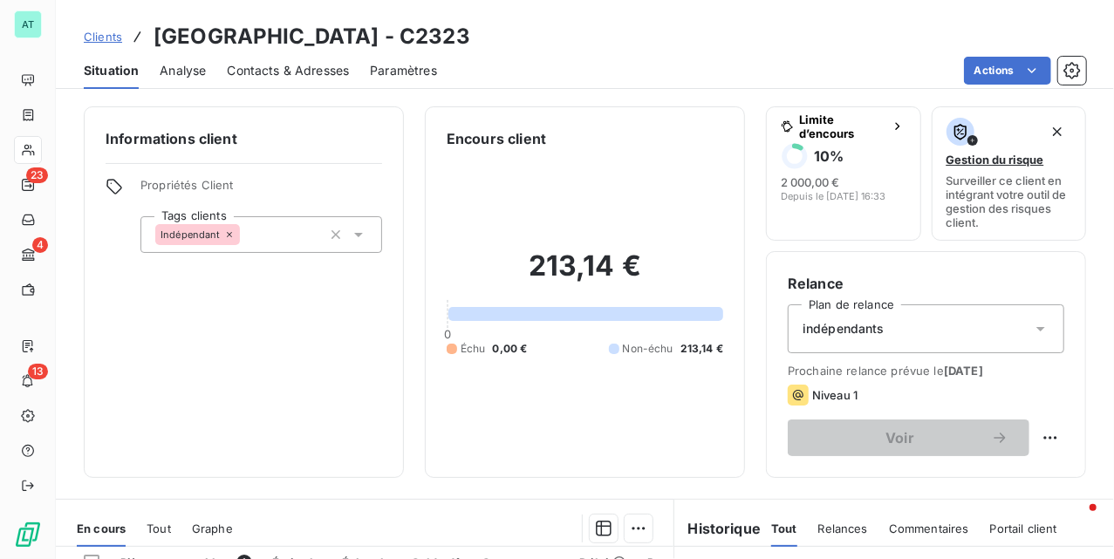
click at [281, 81] on div "Contacts & Adresses" at bounding box center [288, 70] width 122 height 37
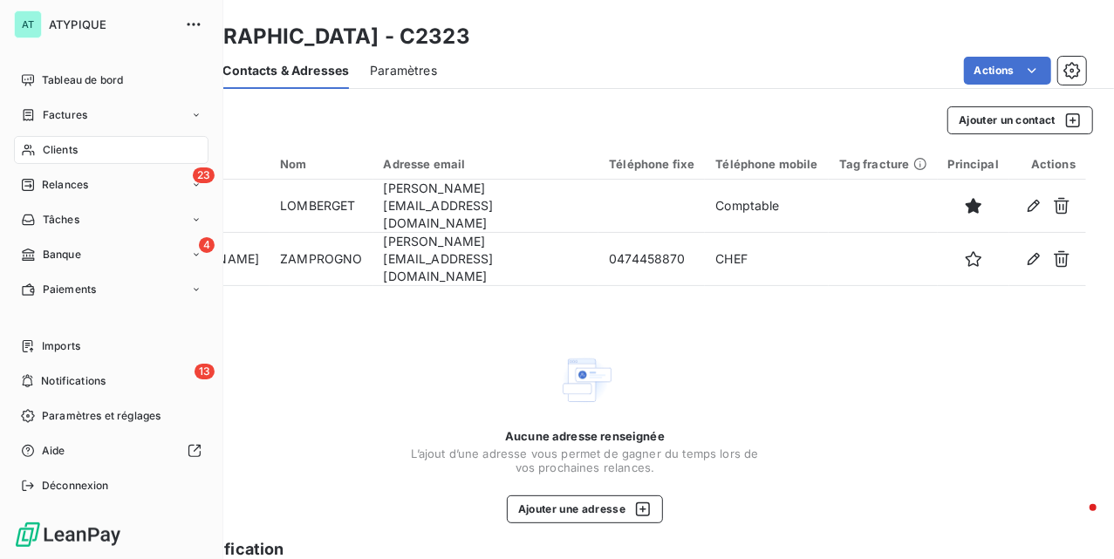
click at [60, 120] on span "Factures" at bounding box center [65, 115] width 45 height 16
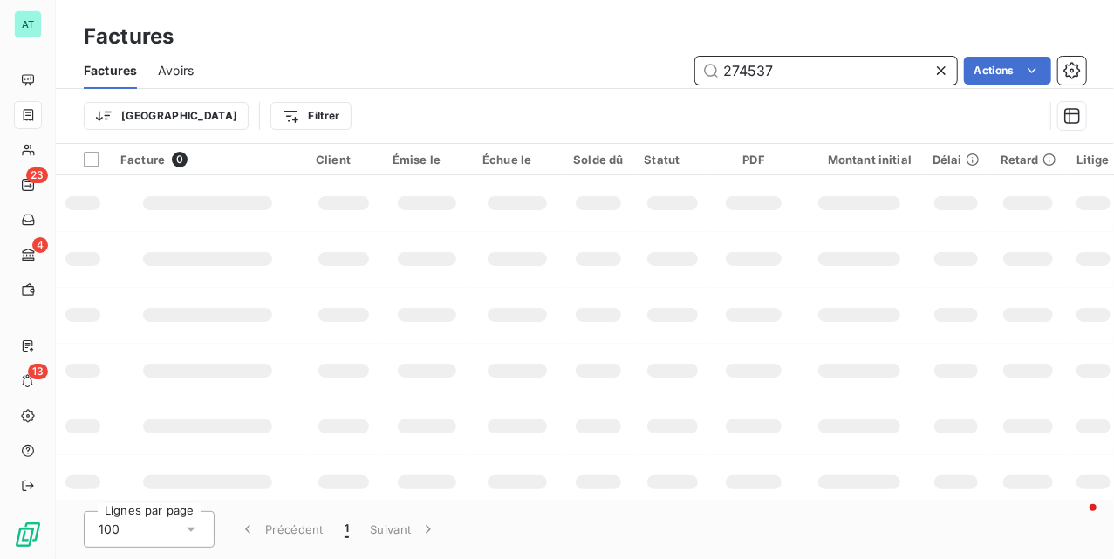
click at [822, 61] on input "274537" at bounding box center [826, 71] width 262 height 28
paste input "9106"
type input "279106"
click at [335, 365] on div at bounding box center [344, 371] width 50 height 14
click at [257, 277] on td at bounding box center [207, 259] width 195 height 56
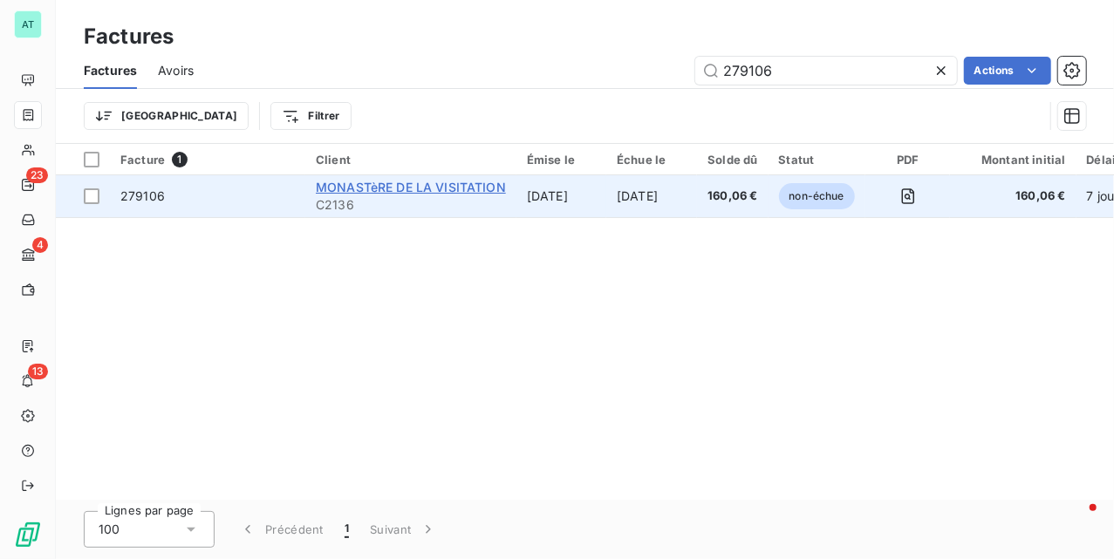
click at [410, 188] on span "MONASTèRE DE LA VISITATION" at bounding box center [411, 187] width 190 height 15
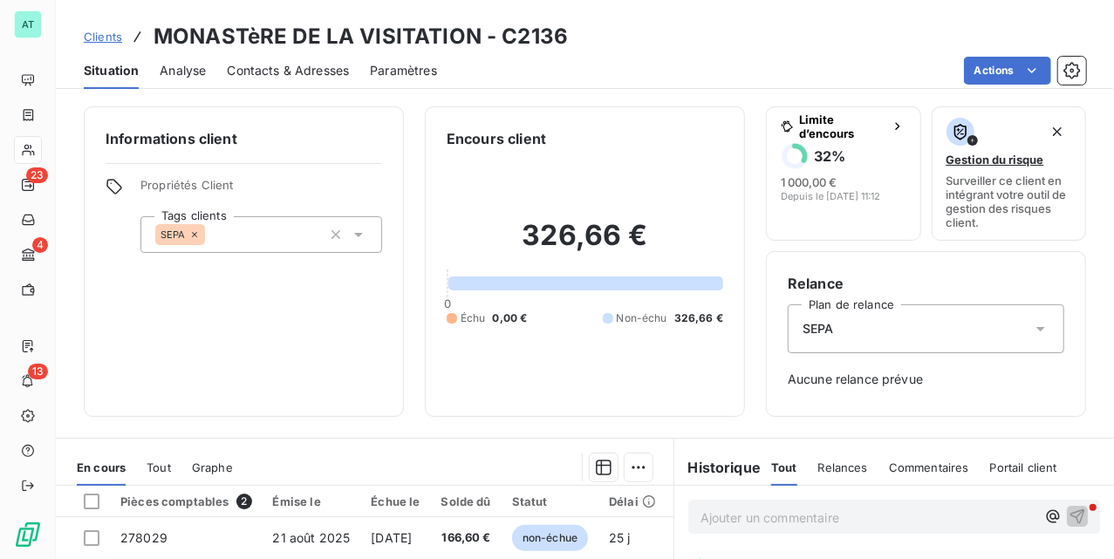
click at [295, 67] on span "Contacts & Adresses" at bounding box center [288, 70] width 122 height 17
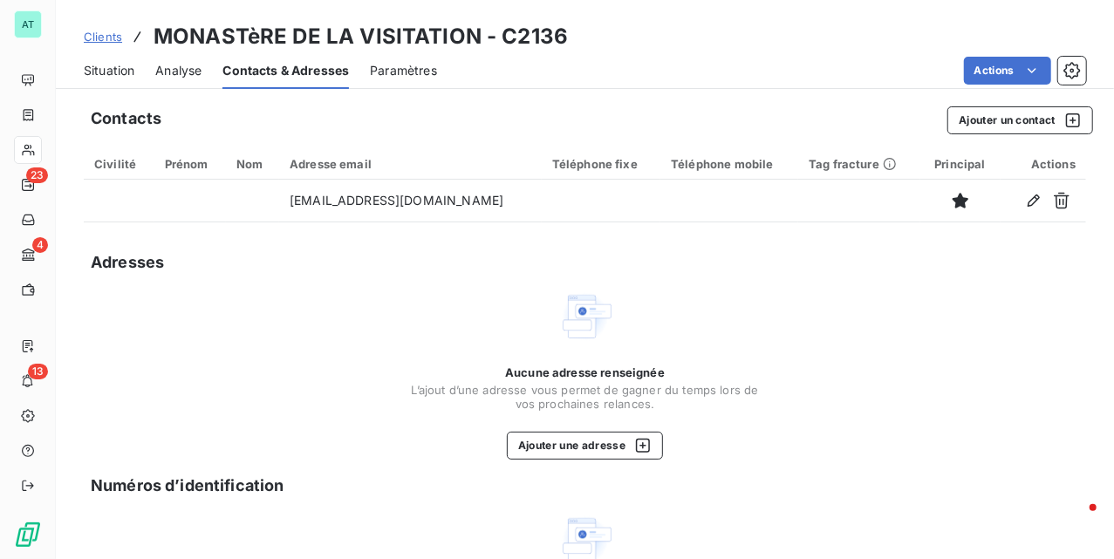
click at [536, 36] on h3 "MONASTèRE DE LA VISITATION - C2136" at bounding box center [361, 36] width 415 height 31
click at [539, 36] on h3 "MONASTèRE DE LA VISITATION - C2136" at bounding box center [361, 36] width 415 height 31
click at [515, 30] on h3 "MONASTèRE DE LA VISITATION - C2136" at bounding box center [361, 36] width 415 height 31
copy h3 "C2136"
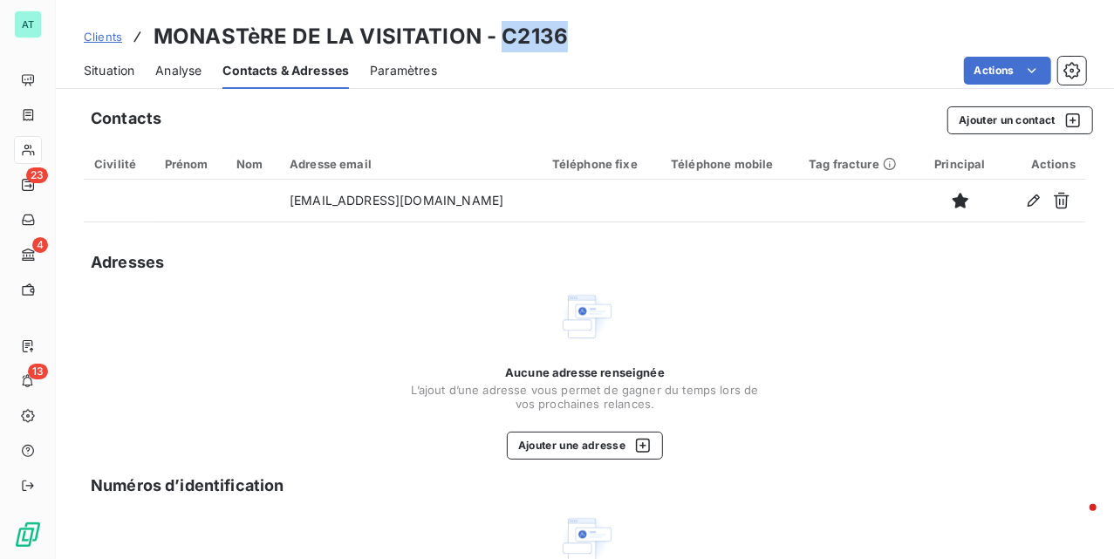
drag, startPoint x: 127, startPoint y: 75, endPoint x: 19, endPoint y: 63, distance: 108.0
click at [127, 75] on span "Situation" at bounding box center [109, 70] width 51 height 17
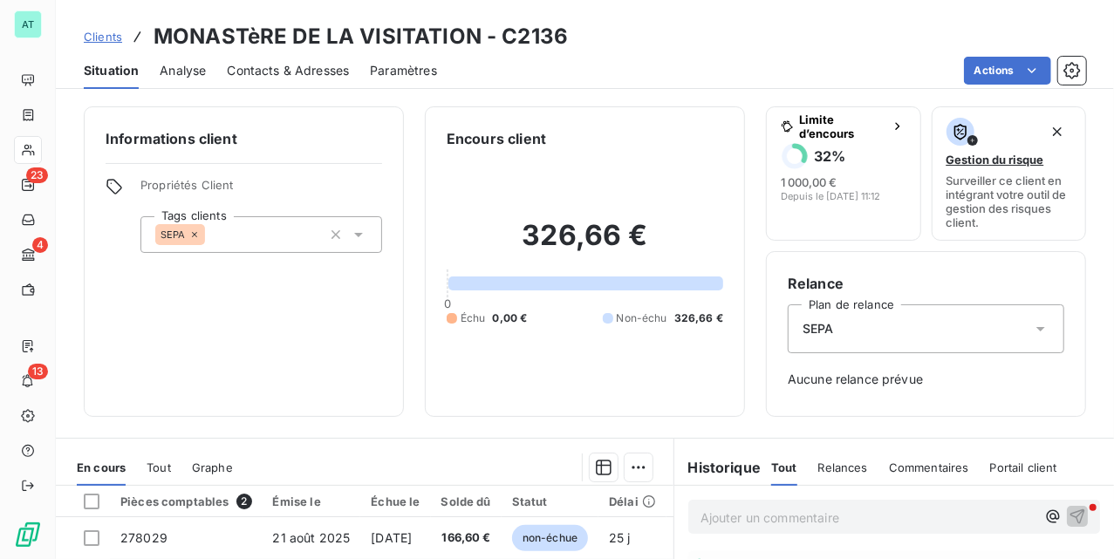
click at [364, 329] on div "Informations client Propriétés Client Tags clients SEPA" at bounding box center [244, 261] width 320 height 311
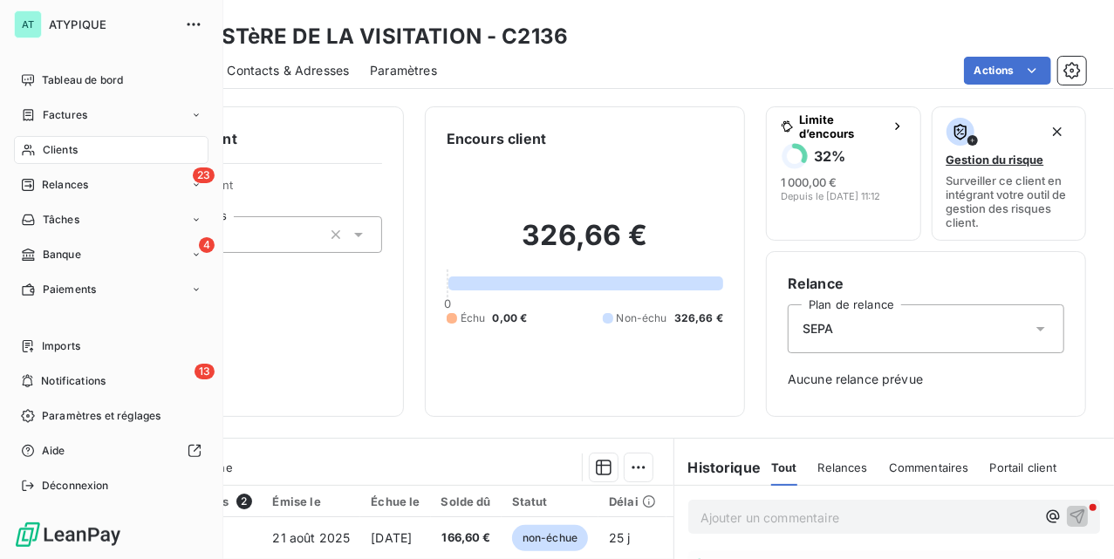
drag, startPoint x: 40, startPoint y: 154, endPoint x: 127, endPoint y: 138, distance: 88.7
click at [42, 152] on div "Clients" at bounding box center [111, 150] width 195 height 28
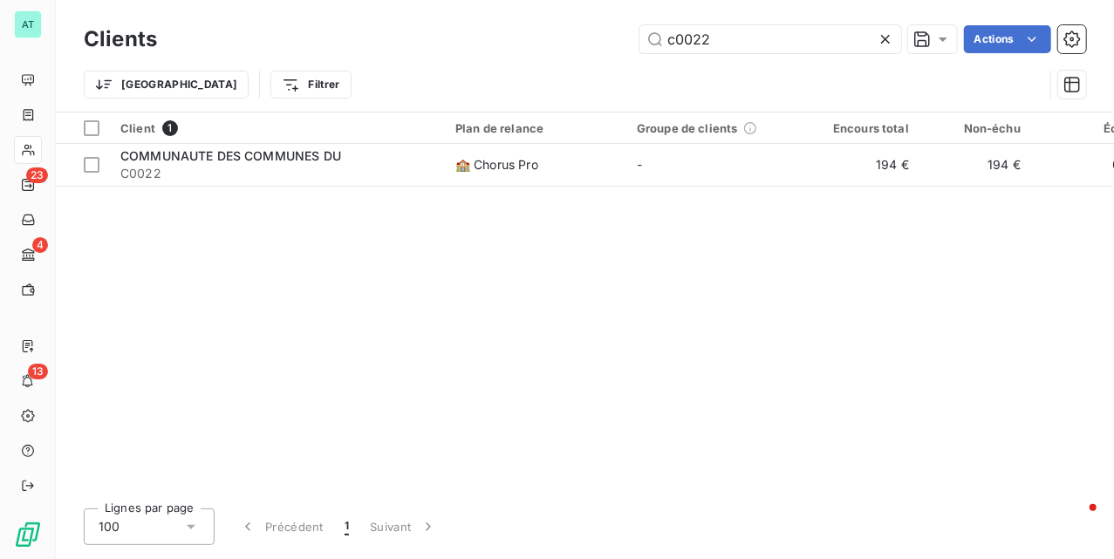
type input "c0022"
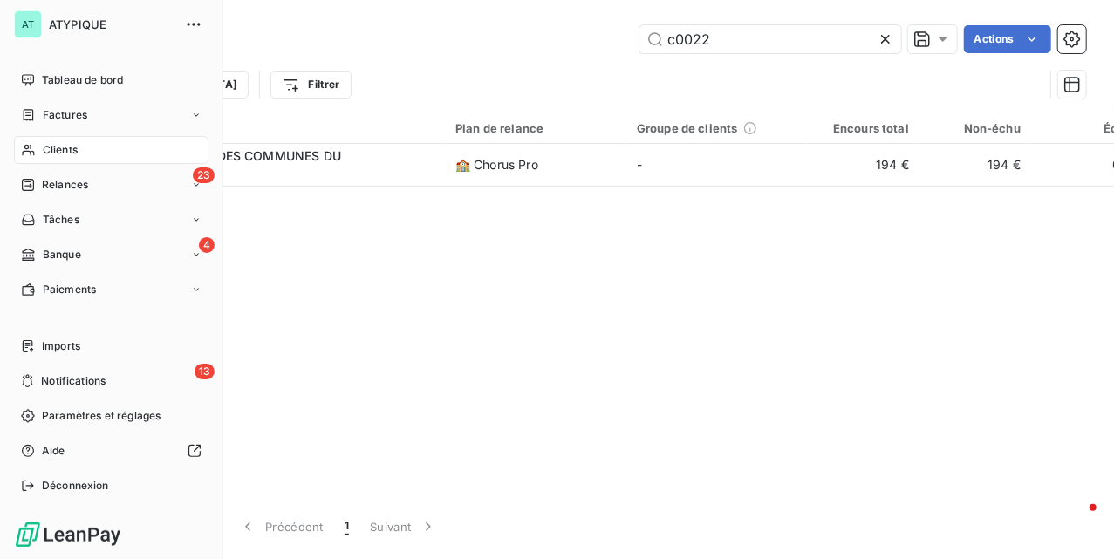
drag, startPoint x: 45, startPoint y: 116, endPoint x: 7, endPoint y: 88, distance: 47.5
click at [49, 117] on span "Factures" at bounding box center [65, 115] width 45 height 16
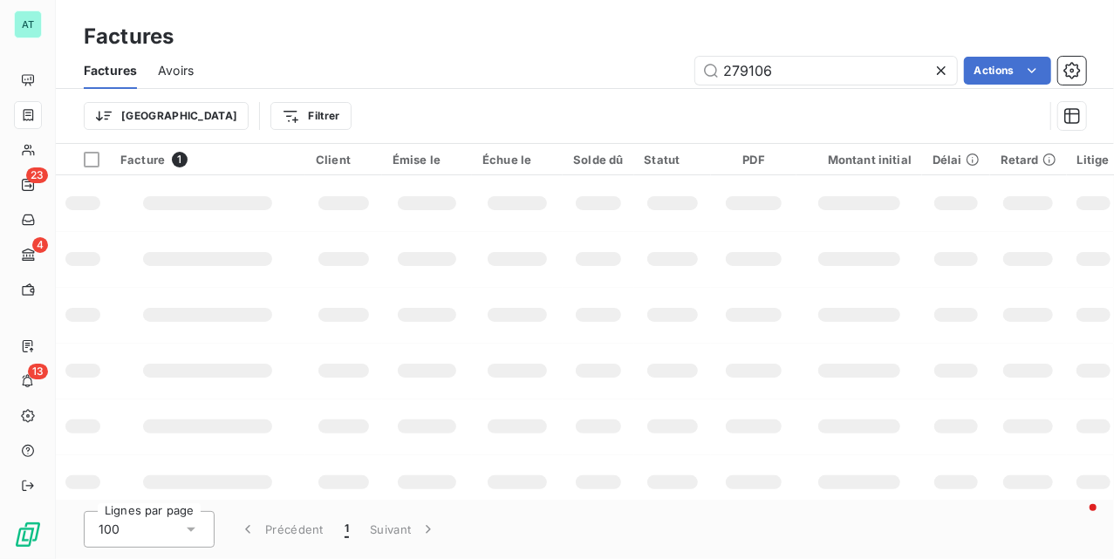
click at [151, 77] on div "Factures Avoirs 279106 Actions" at bounding box center [585, 70] width 1059 height 37
click at [164, 77] on span "Avoirs" at bounding box center [176, 70] width 36 height 17
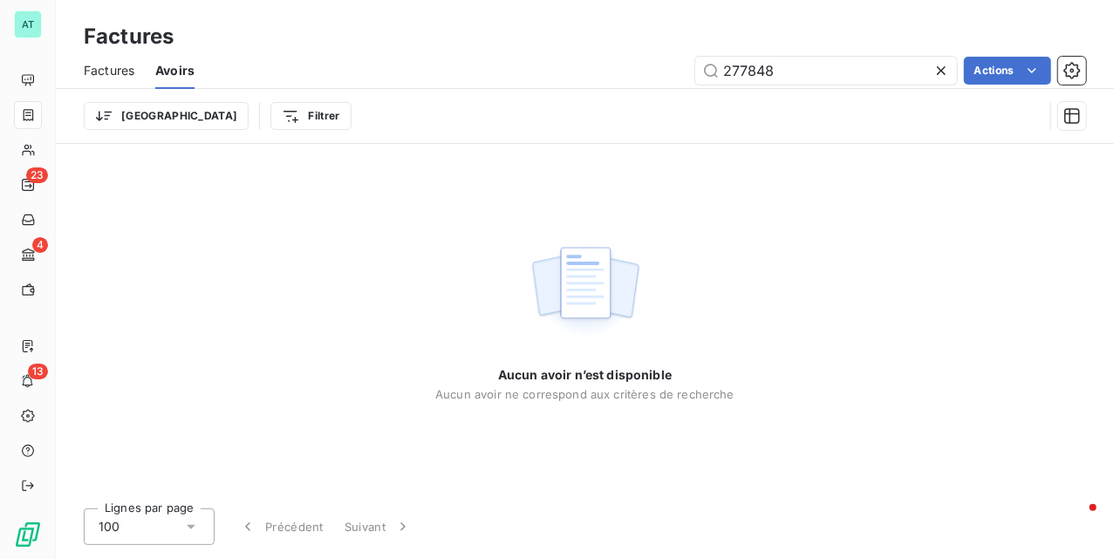
drag, startPoint x: 785, startPoint y: 68, endPoint x: 607, endPoint y: 72, distance: 178.1
click at [607, 72] on div "277848 Actions" at bounding box center [651, 71] width 871 height 28
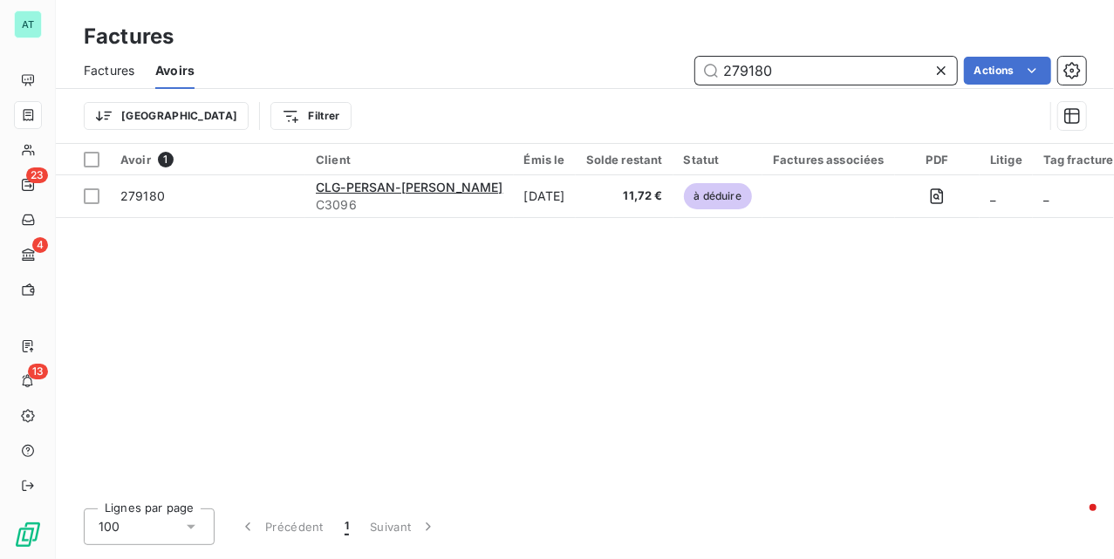
click at [810, 66] on input "279180" at bounding box center [826, 71] width 262 height 28
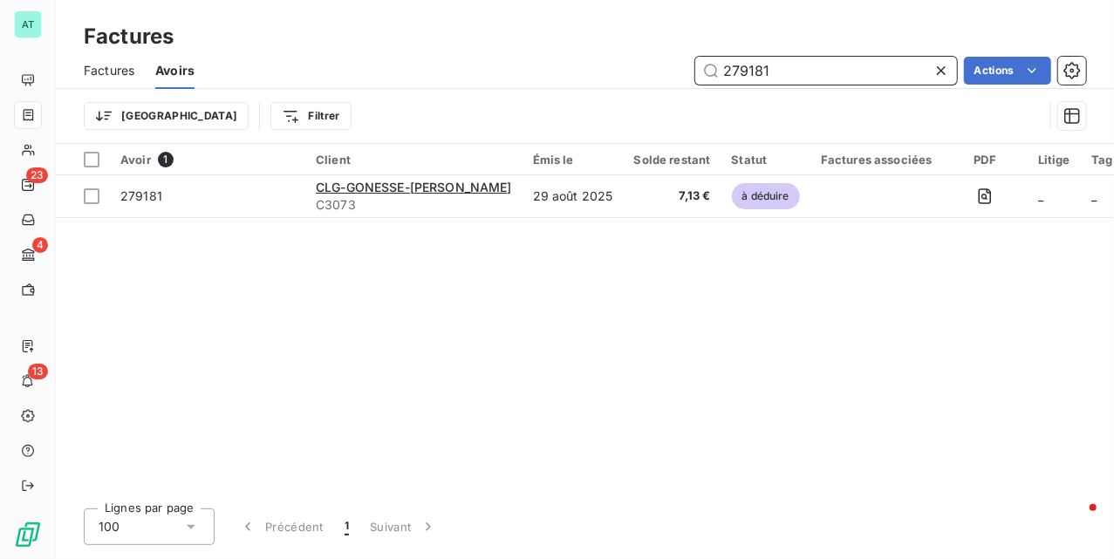
click at [787, 78] on input "279181" at bounding box center [826, 71] width 262 height 28
paste input "C2772"
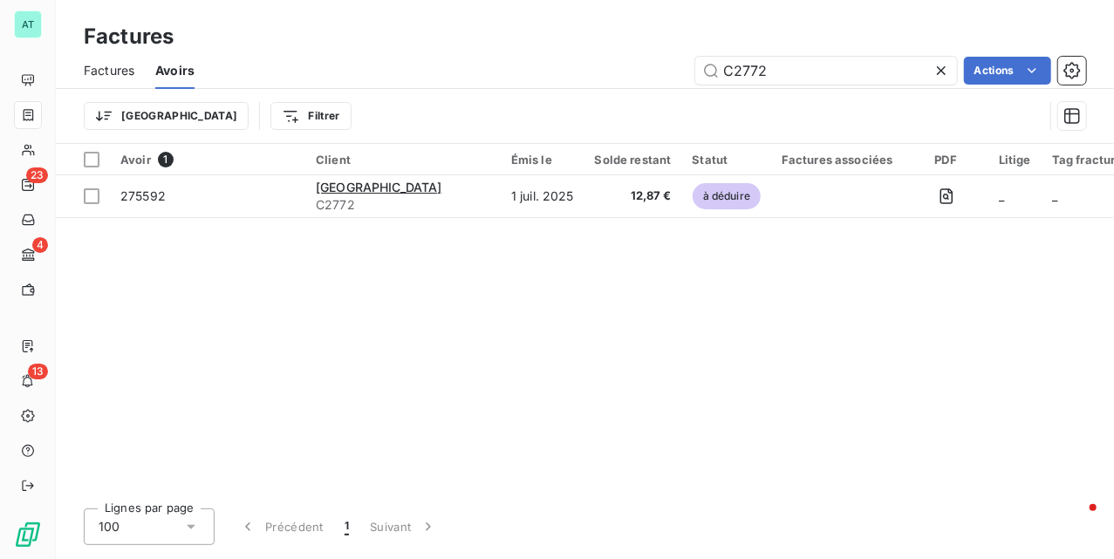
click at [423, 242] on div "Avoir 1 Client Émis le Solde restant Statut Factures associées PDF Litige Tag f…" at bounding box center [585, 319] width 1059 height 351
click at [849, 71] on input "C2772" at bounding box center [826, 71] width 262 height 28
paste input "568"
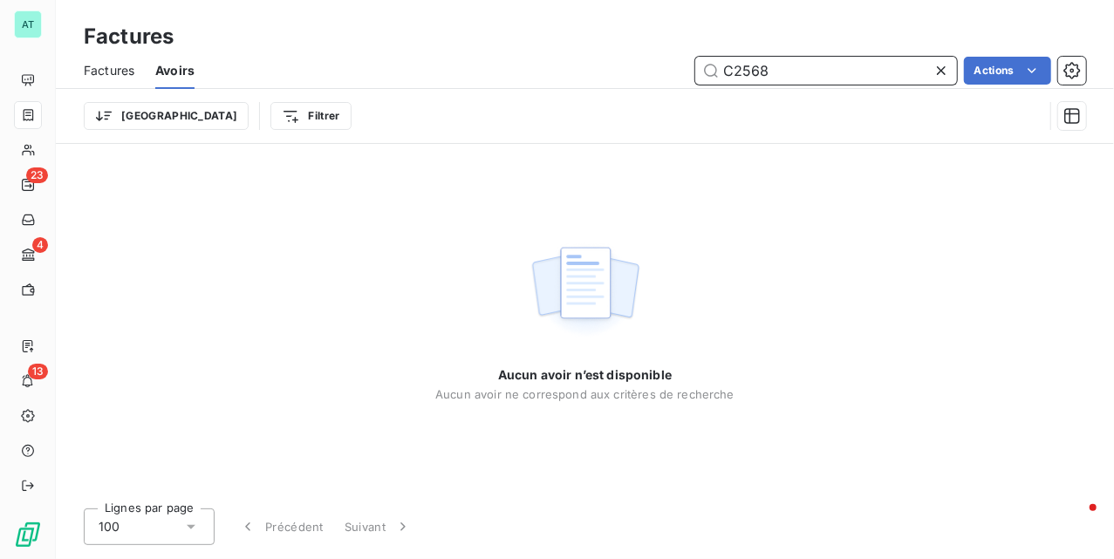
type input "C2568"
click at [748, 130] on div "Trier Filtrer" at bounding box center [564, 115] width 960 height 33
click at [714, 72] on input "C2568" at bounding box center [826, 71] width 262 height 28
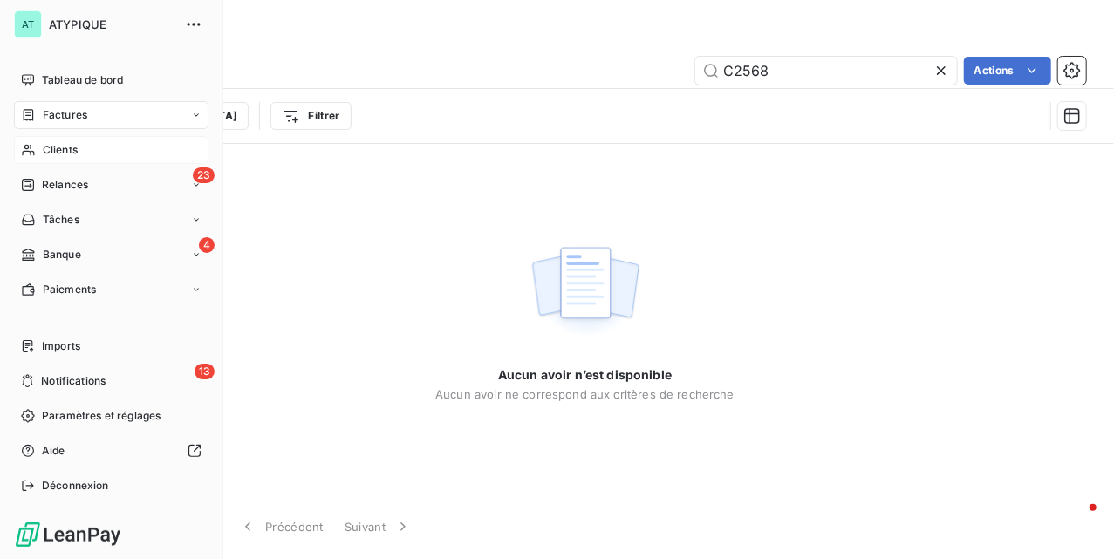
click at [66, 143] on span "Clients" at bounding box center [60, 150] width 35 height 16
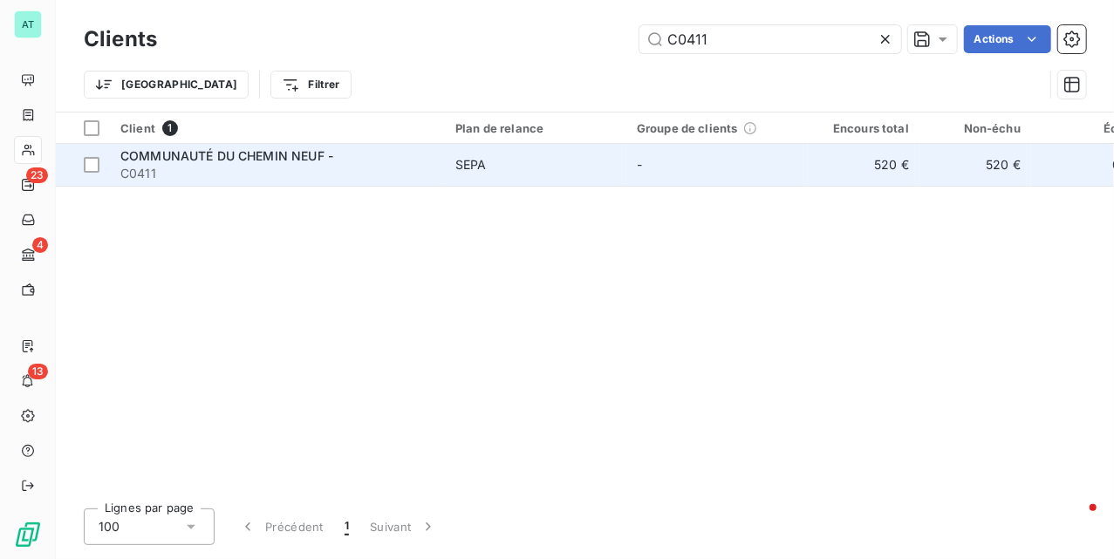
type input "C0411"
click at [231, 185] on td "COMMUNAUTÉ DU CHEMIN NEUF - C0411" at bounding box center [277, 165] width 335 height 42
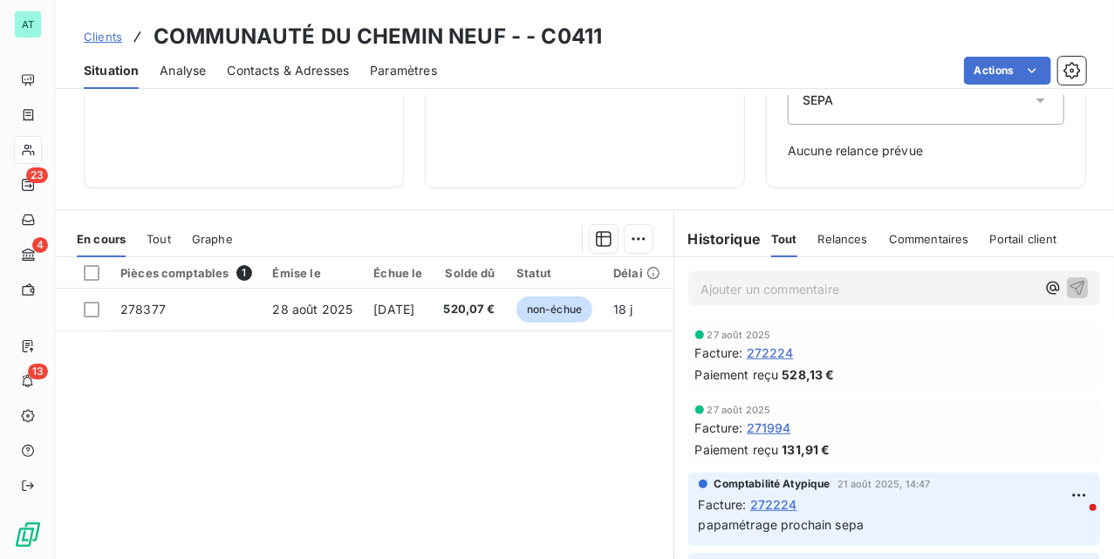
scroll to position [232, 0]
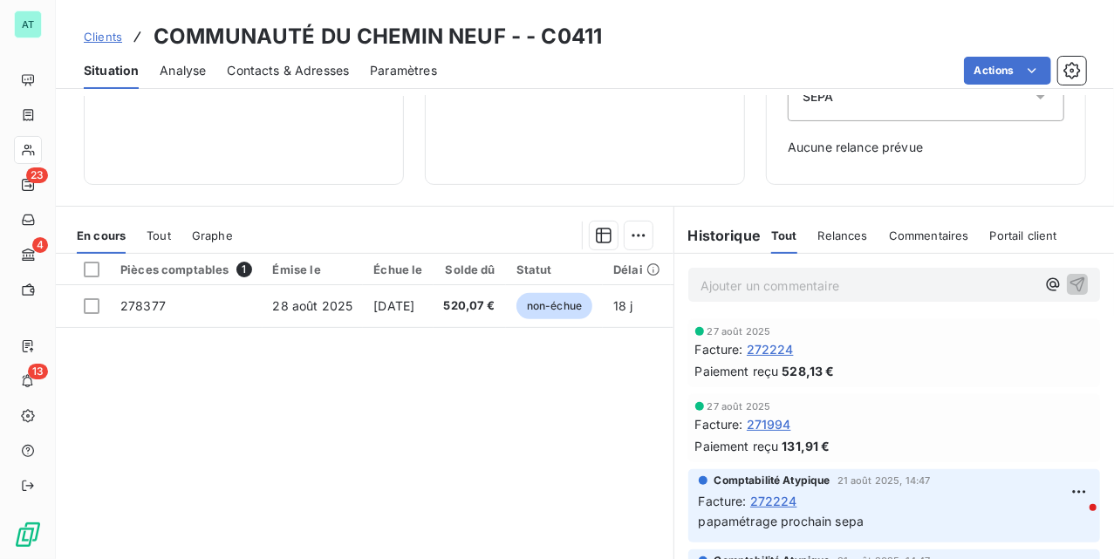
click at [358, 384] on div "Pièces comptables 1 Émise le Échue le Solde dû Statut Délai Retard Tag fracture…" at bounding box center [365, 422] width 618 height 336
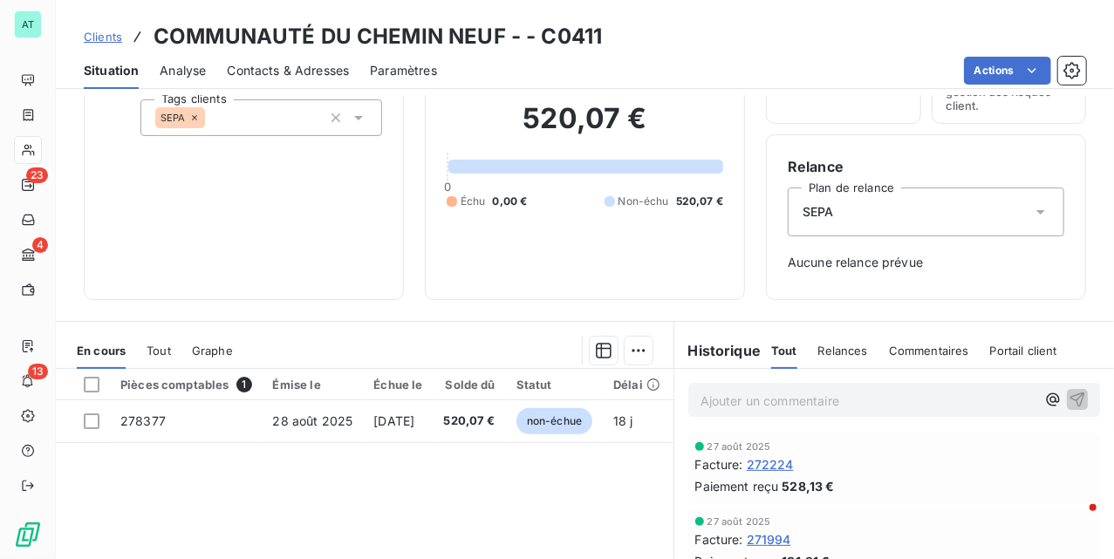
scroll to position [116, 0]
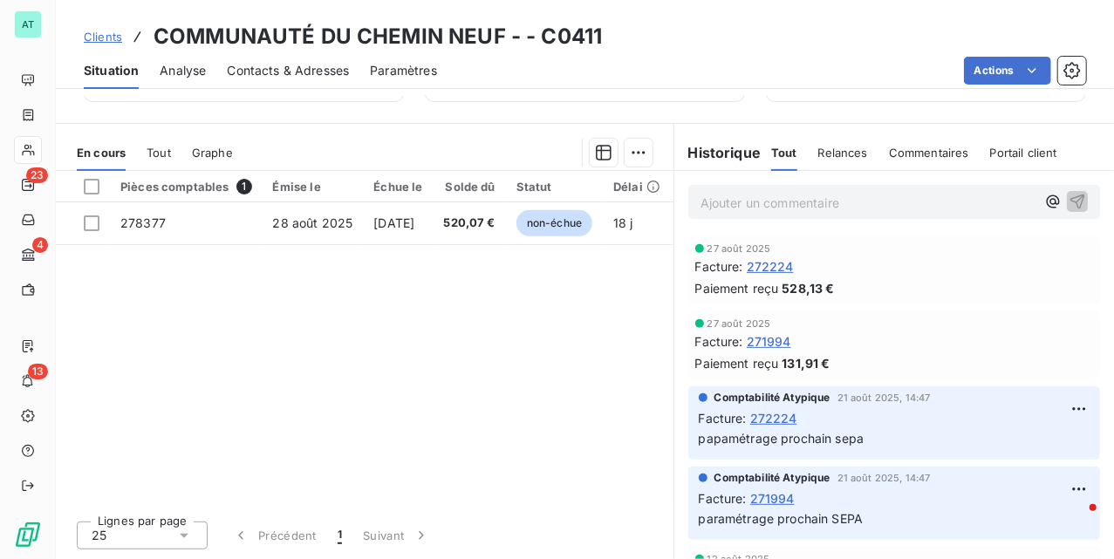
click at [349, 391] on div "Pièces comptables 1 Émise le Échue le Solde dû Statut Délai Retard Tag fracture…" at bounding box center [365, 339] width 618 height 336
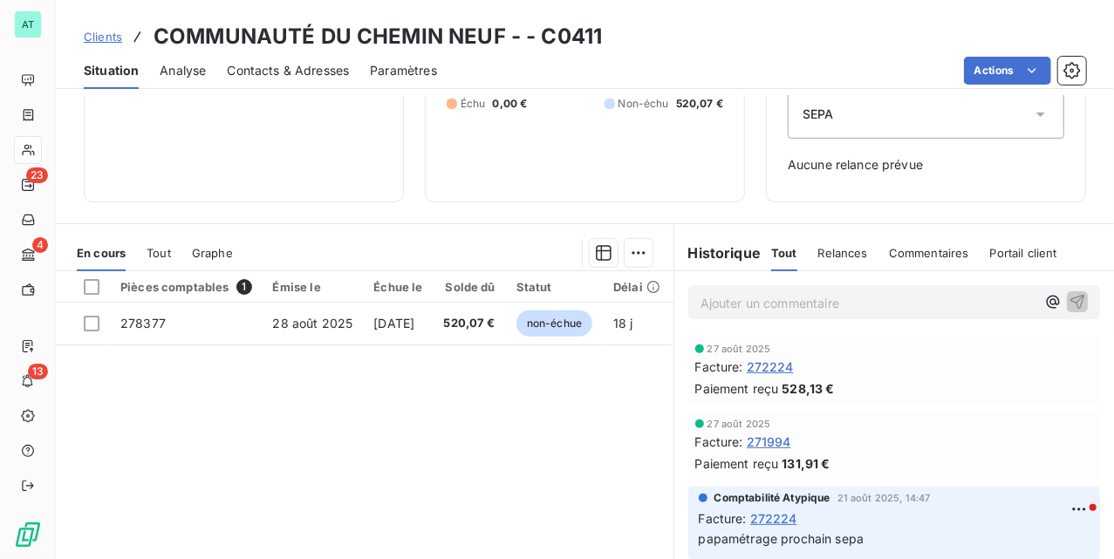
scroll to position [315, 0]
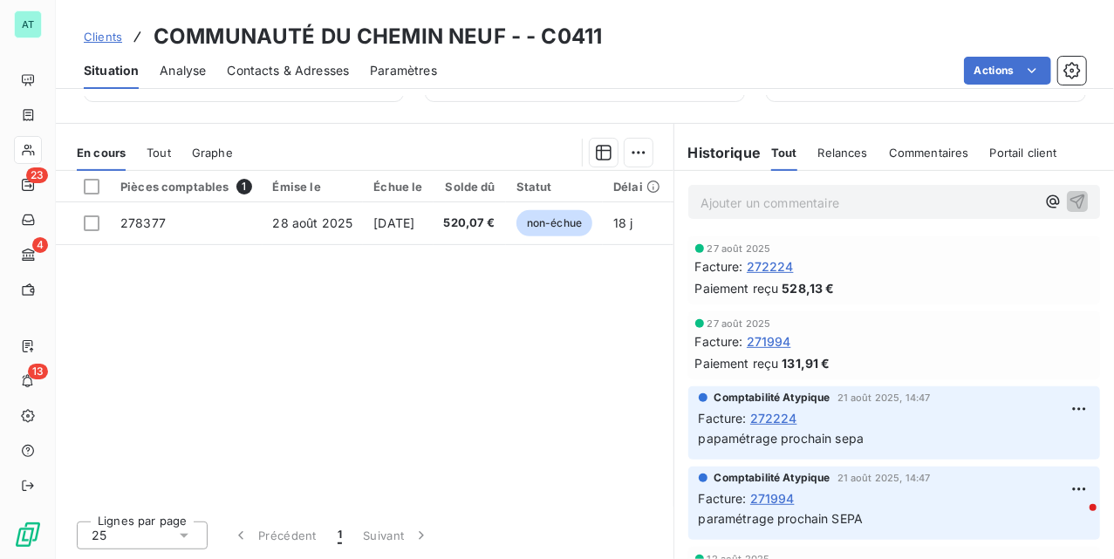
click at [356, 387] on div "Pièces comptables 1 Émise le Échue le Solde dû Statut Délai Retard Tag fracture…" at bounding box center [365, 339] width 618 height 336
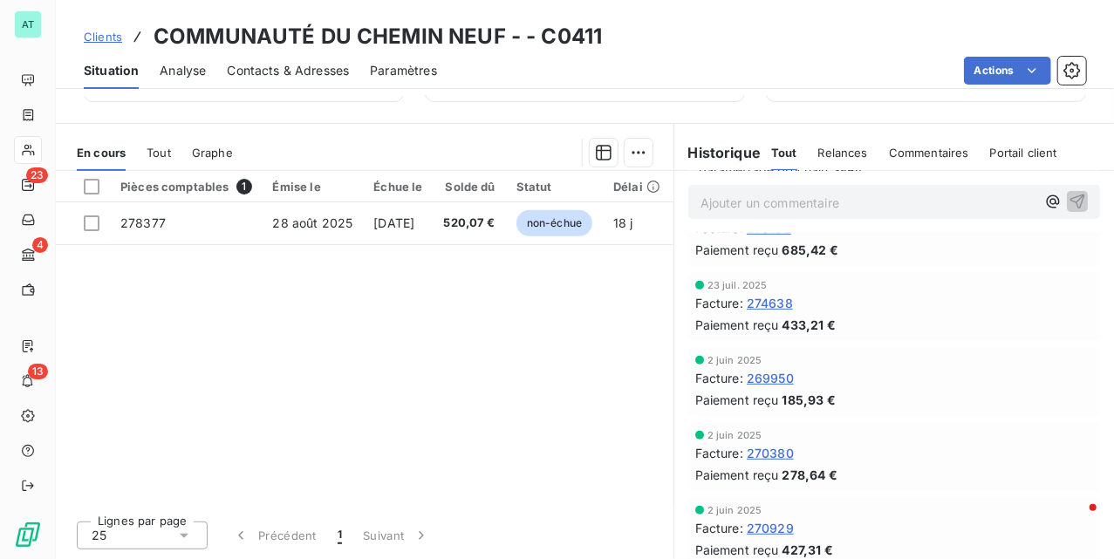
scroll to position [0, 0]
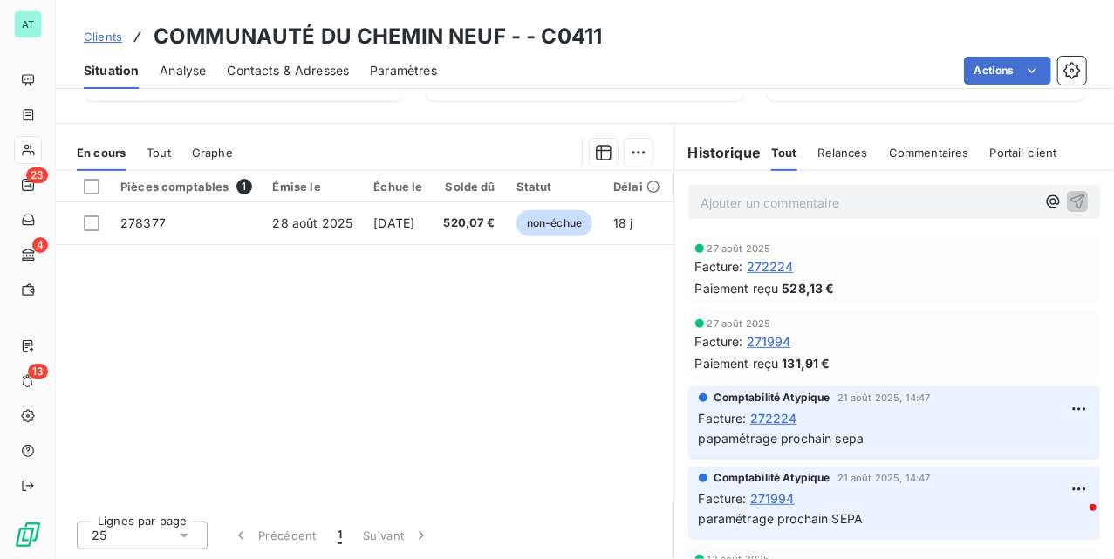
click at [765, 258] on span "272224" at bounding box center [770, 266] width 47 height 18
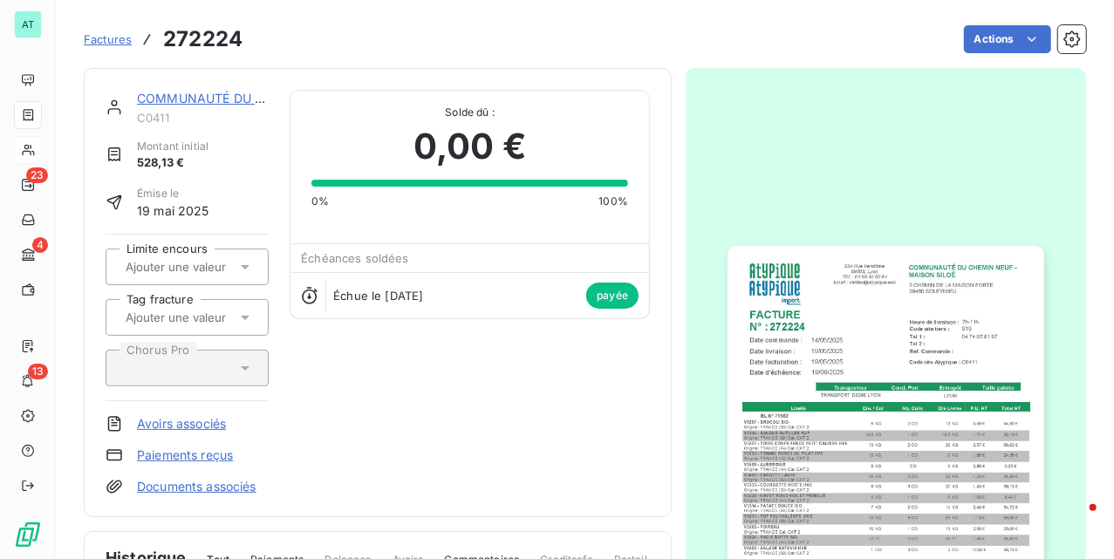
click at [220, 39] on h3 "272224" at bounding box center [202, 39] width 79 height 31
click at [223, 36] on h3 "272224" at bounding box center [202, 39] width 79 height 31
copy h3 "272224"
click at [183, 98] on link "COMMUNAUTÉ DU CHEMIN NEUF -" at bounding box center [243, 98] width 213 height 15
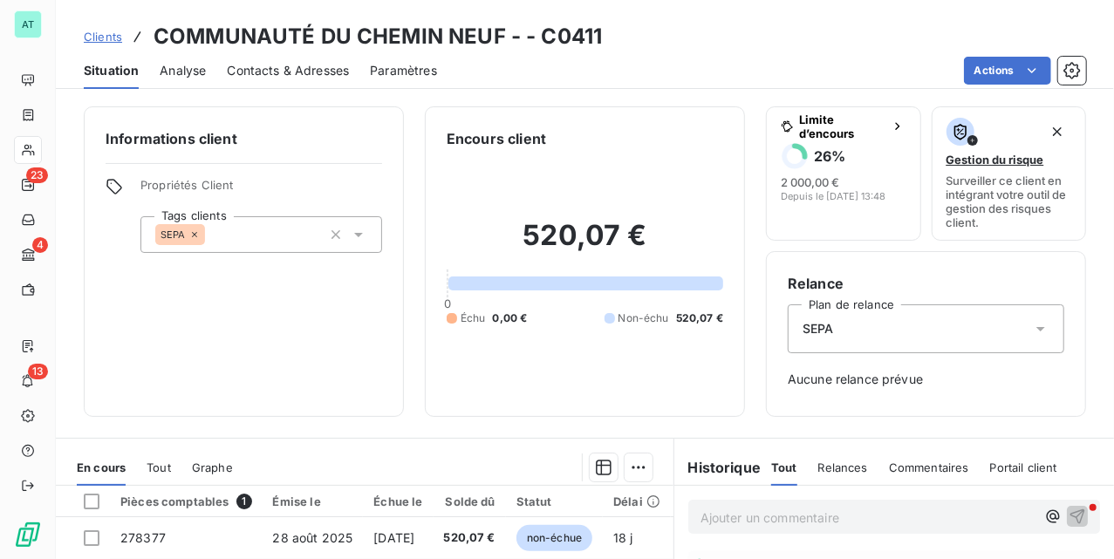
drag, startPoint x: 271, startPoint y: 70, endPoint x: 236, endPoint y: 82, distance: 37.0
click at [273, 67] on span "Contacts & Adresses" at bounding box center [288, 70] width 122 height 17
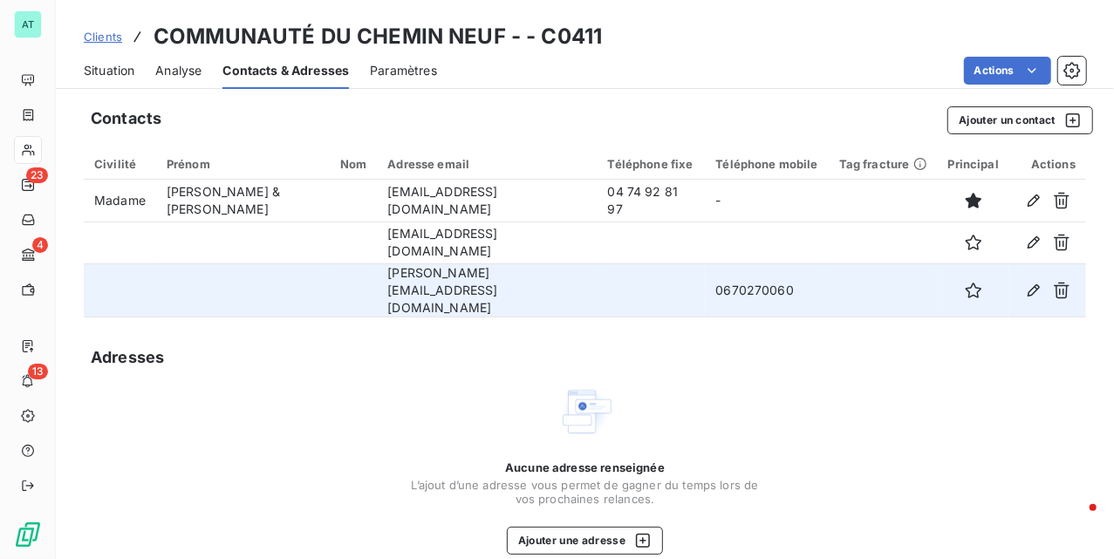
click at [406, 290] on td "[PERSON_NAME][EMAIL_ADDRESS][DOMAIN_NAME]" at bounding box center [487, 290] width 220 height 53
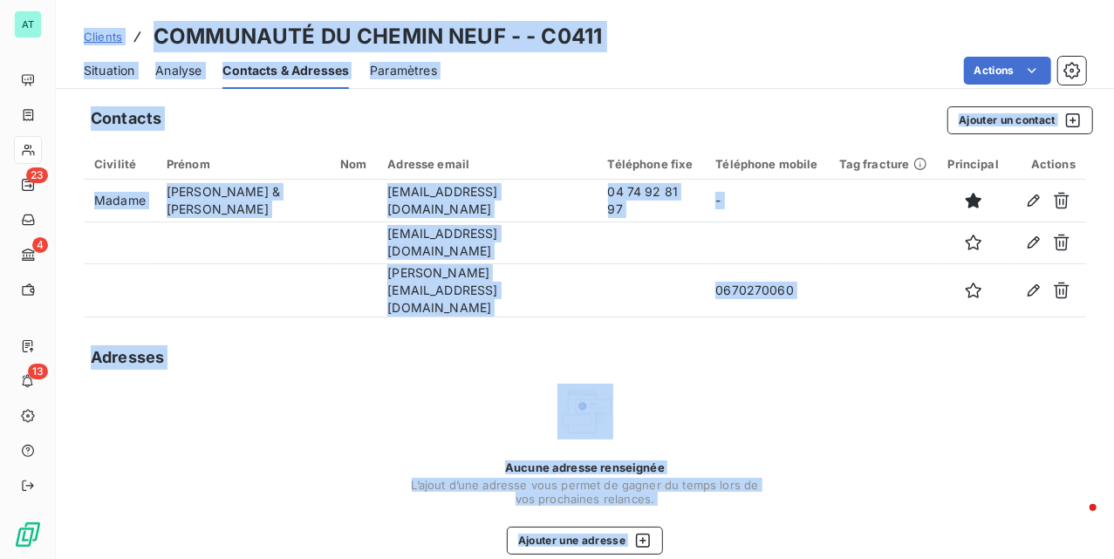
drag, startPoint x: 363, startPoint y: 339, endPoint x: 416, endPoint y: 309, distance: 61.4
click at [367, 346] on div "Adresses" at bounding box center [585, 358] width 1003 height 24
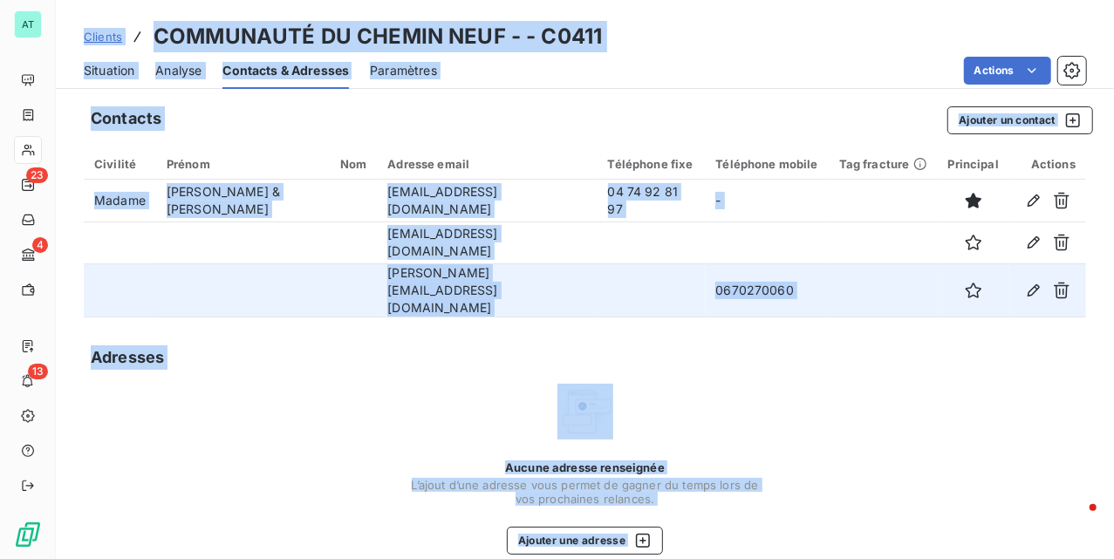
click at [437, 293] on td "[PERSON_NAME][EMAIL_ADDRESS][DOMAIN_NAME]" at bounding box center [487, 290] width 220 height 53
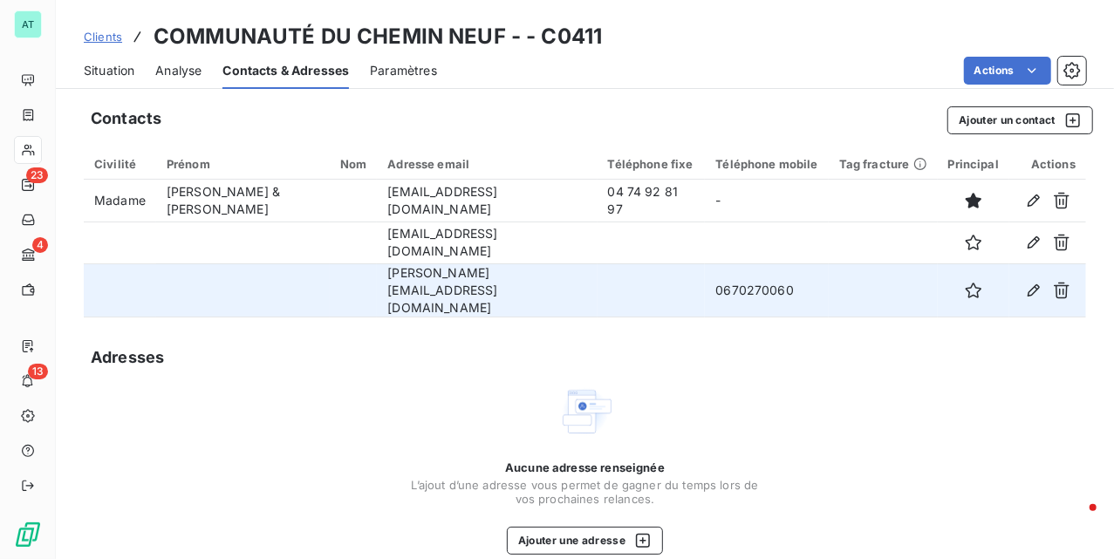
click at [440, 284] on td "[PERSON_NAME][EMAIL_ADDRESS][DOMAIN_NAME]" at bounding box center [487, 290] width 220 height 53
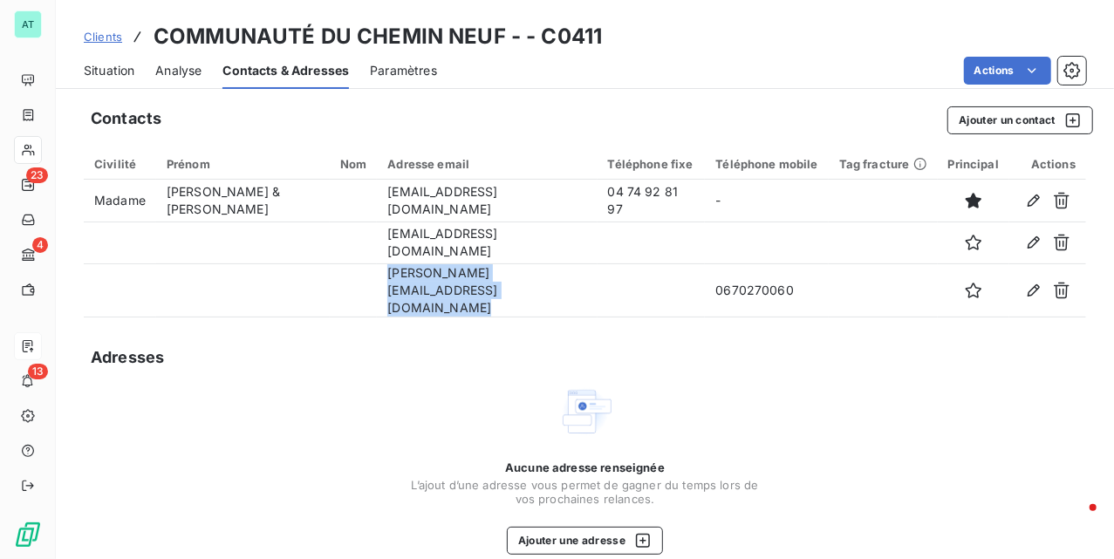
copy td "[PERSON_NAME][EMAIL_ADDRESS][DOMAIN_NAME]"
click at [412, 364] on div "Contacts Ajouter un contact Civilité Prénom Nom Adresse email Téléphone fixe Té…" at bounding box center [585, 458] width 1059 height 724
click at [122, 81] on div "Situation" at bounding box center [109, 70] width 51 height 37
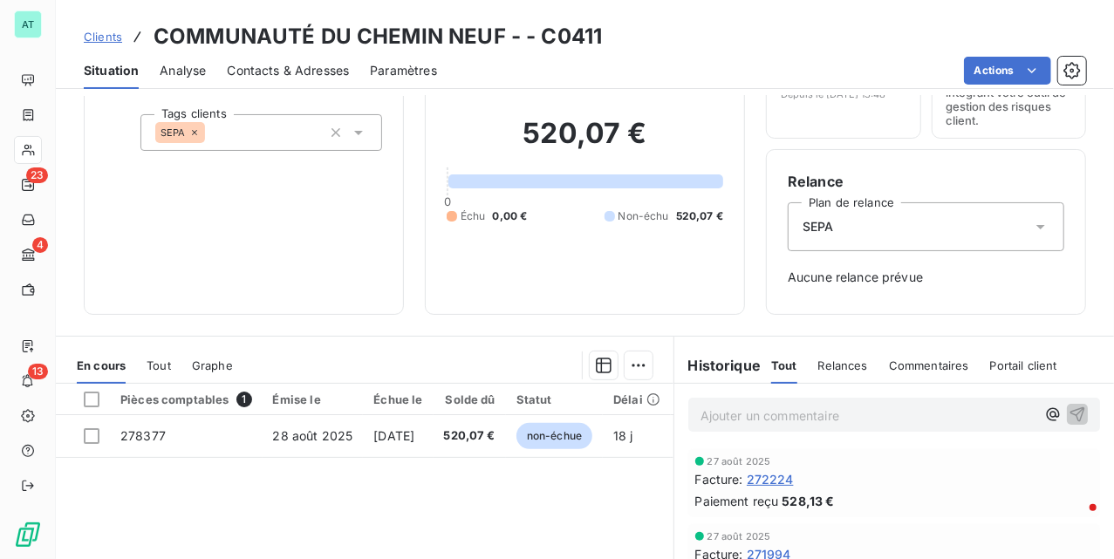
scroll to position [315, 0]
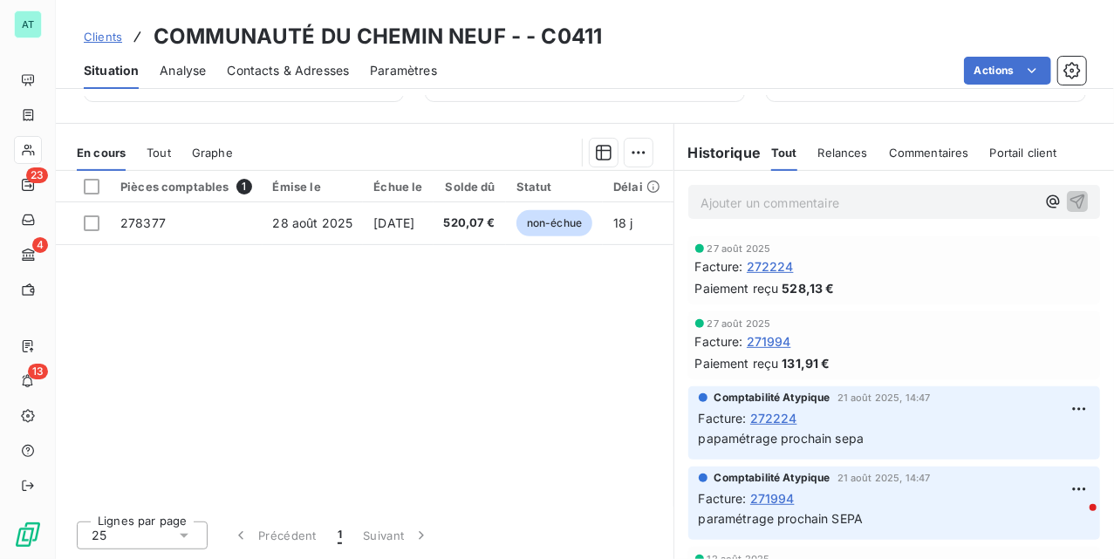
click at [782, 262] on span "272224" at bounding box center [770, 266] width 47 height 18
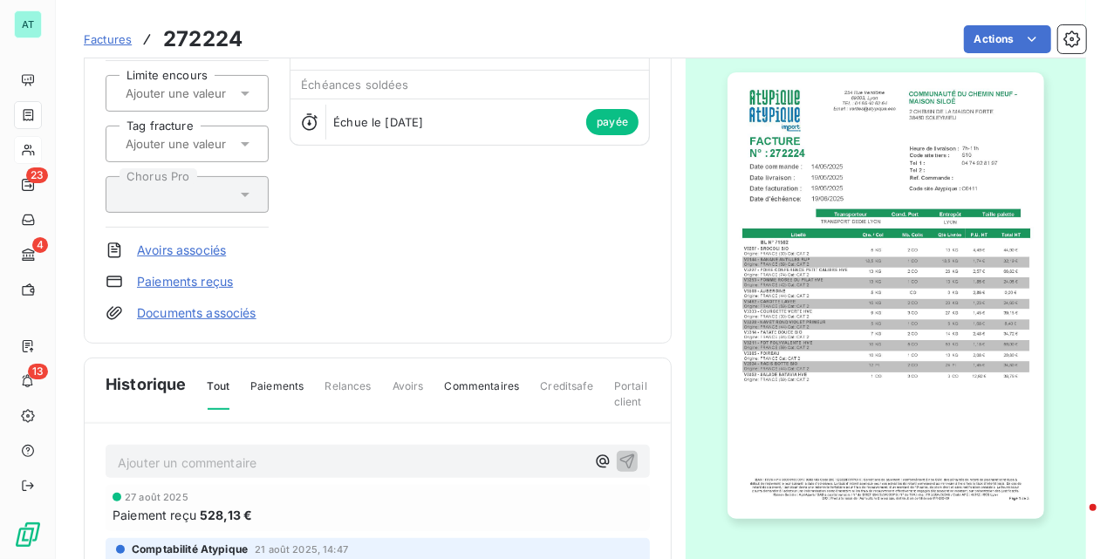
scroll to position [407, 0]
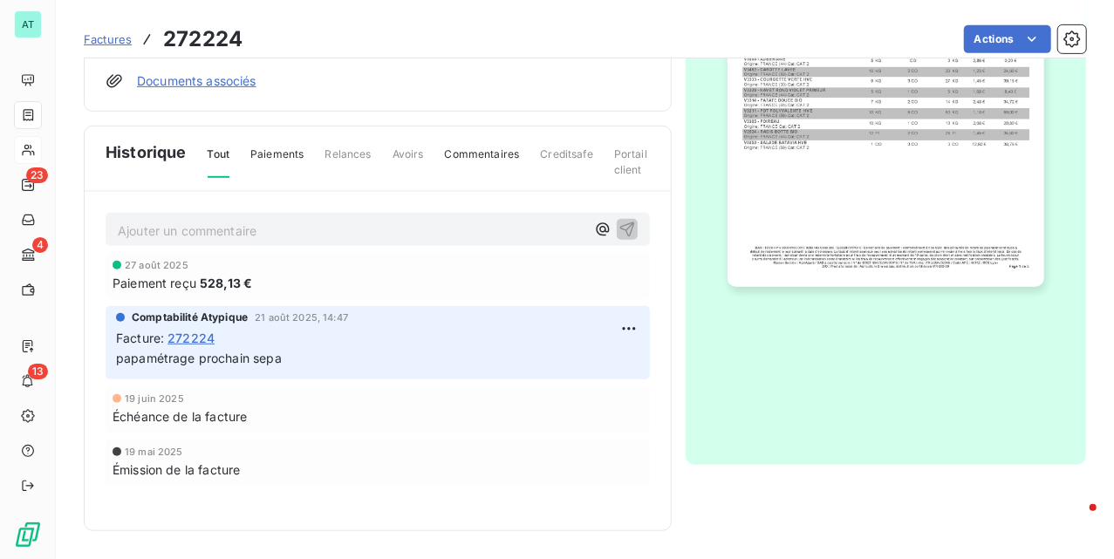
click at [995, 183] on img "button" at bounding box center [886, 63] width 316 height 447
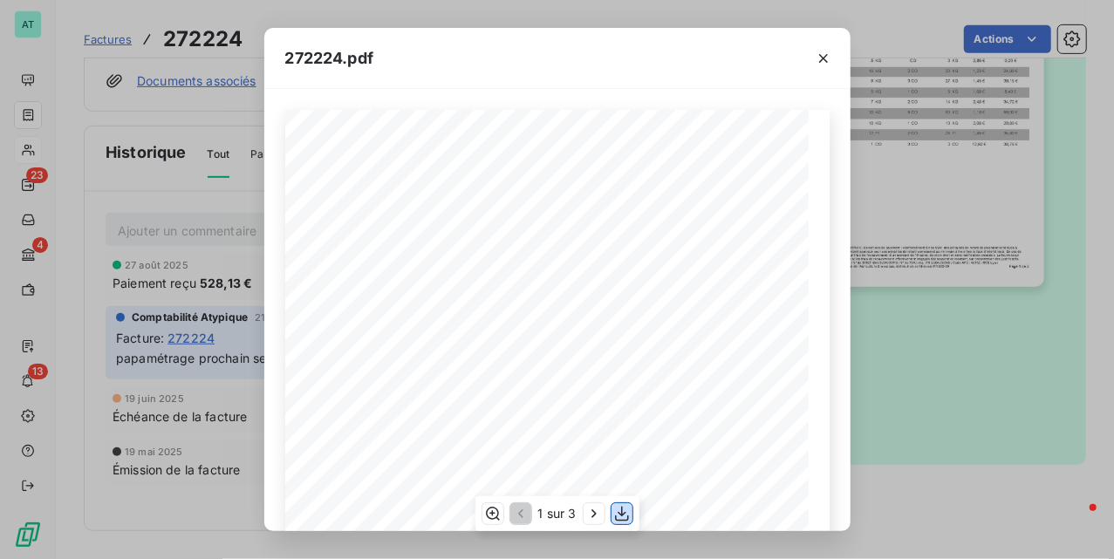
drag, startPoint x: 626, startPoint y: 511, endPoint x: 707, endPoint y: 483, distance: 86.1
click at [626, 511] on icon "button" at bounding box center [621, 513] width 17 height 17
click at [948, 391] on div "272224.pdf [STREET_ADDRESS] - [GEOGRAPHIC_DATA] [STREET_ADDRESS] FACTURE 272224…" at bounding box center [557, 279] width 1114 height 559
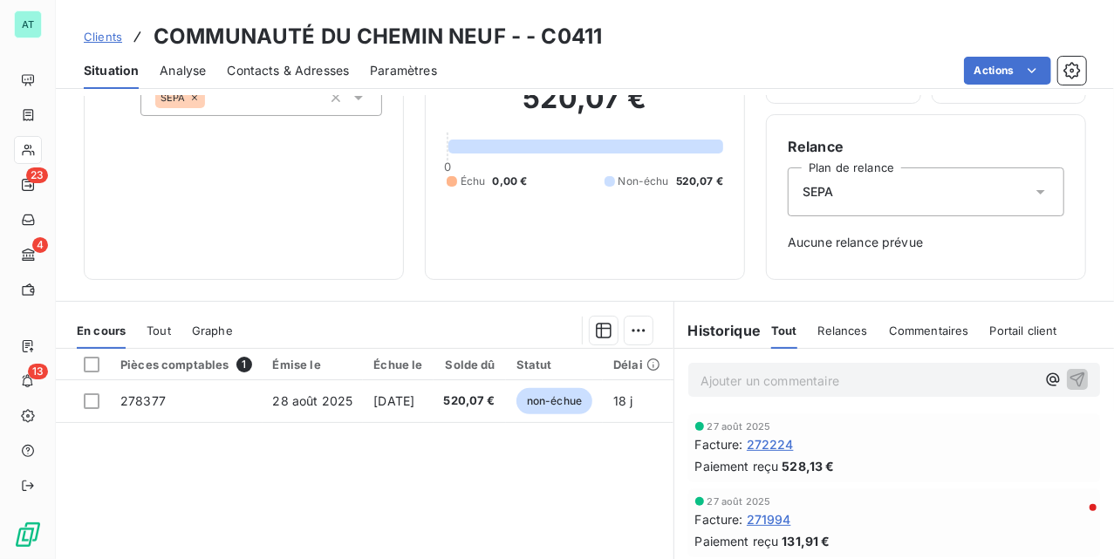
scroll to position [315, 0]
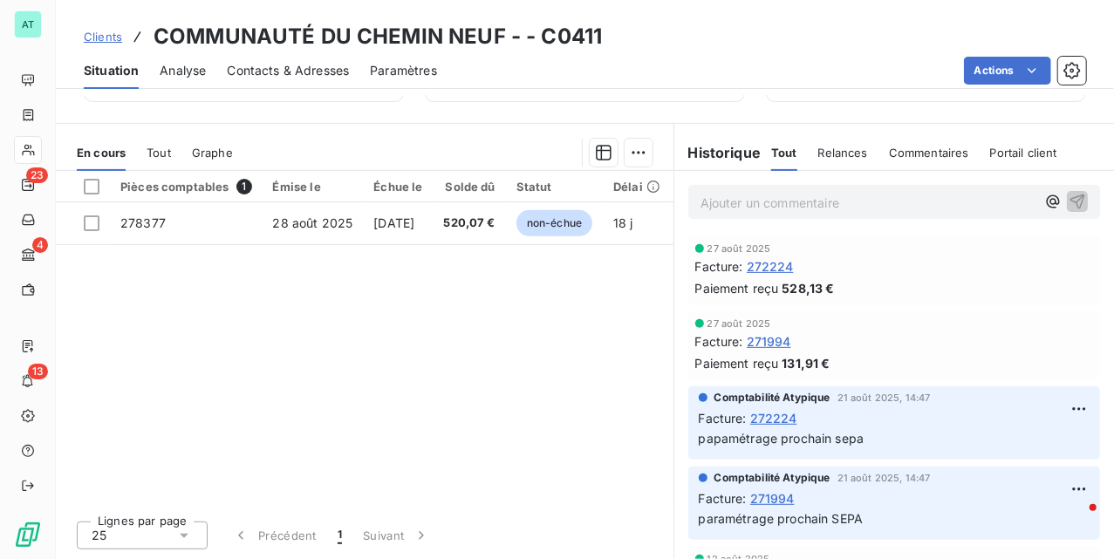
click at [759, 342] on span "271994" at bounding box center [769, 341] width 45 height 18
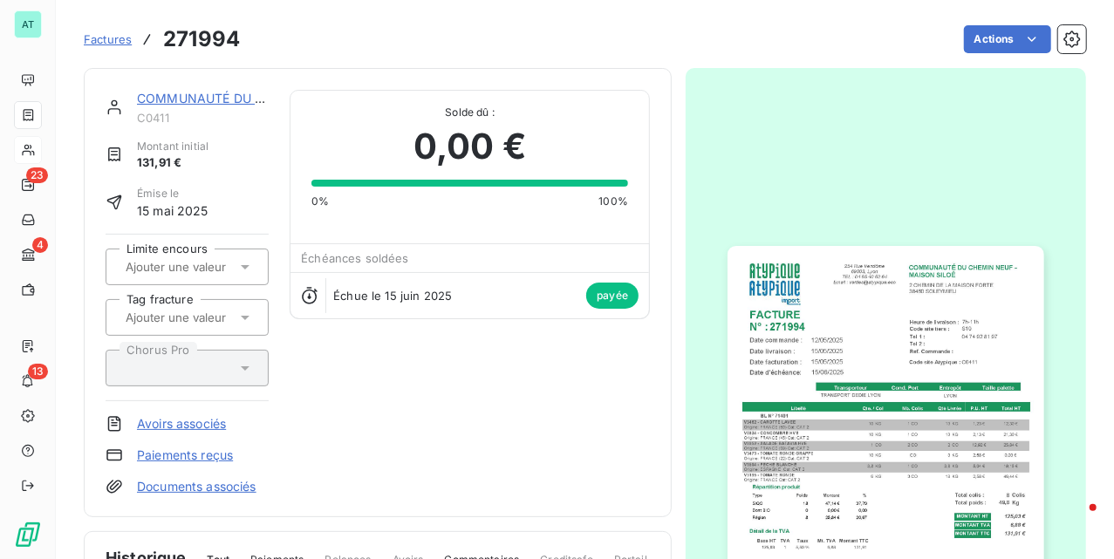
click at [792, 288] on img "button" at bounding box center [886, 469] width 316 height 447
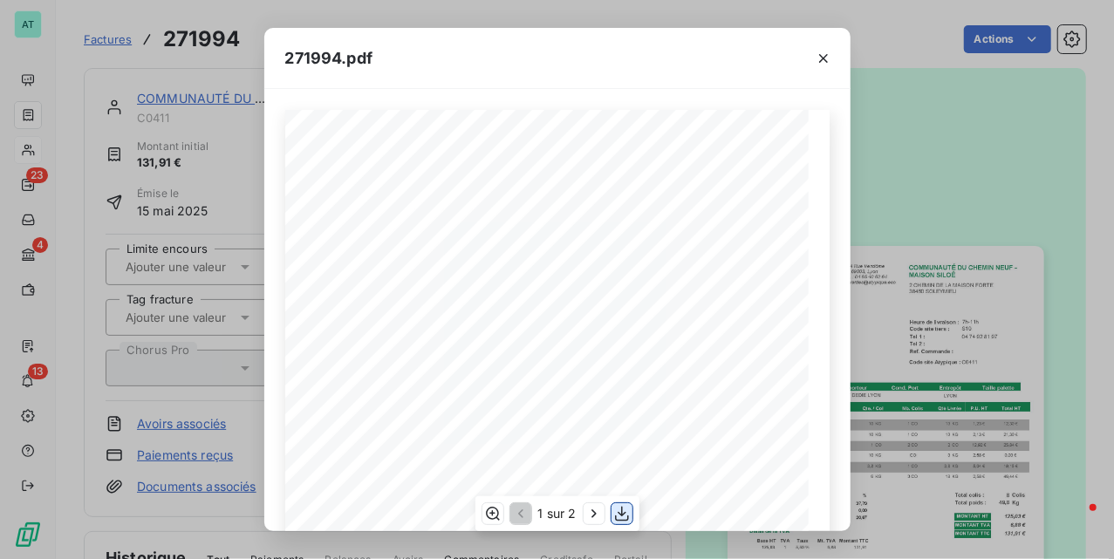
click at [623, 510] on icon "button" at bounding box center [621, 513] width 17 height 17
click at [906, 154] on div "271994.pdf COMMUNAUTÉ DU CHEMIN NEUF - [GEOGRAPHIC_DATA] [STREET_ADDRESS] FACTU…" at bounding box center [557, 279] width 1114 height 559
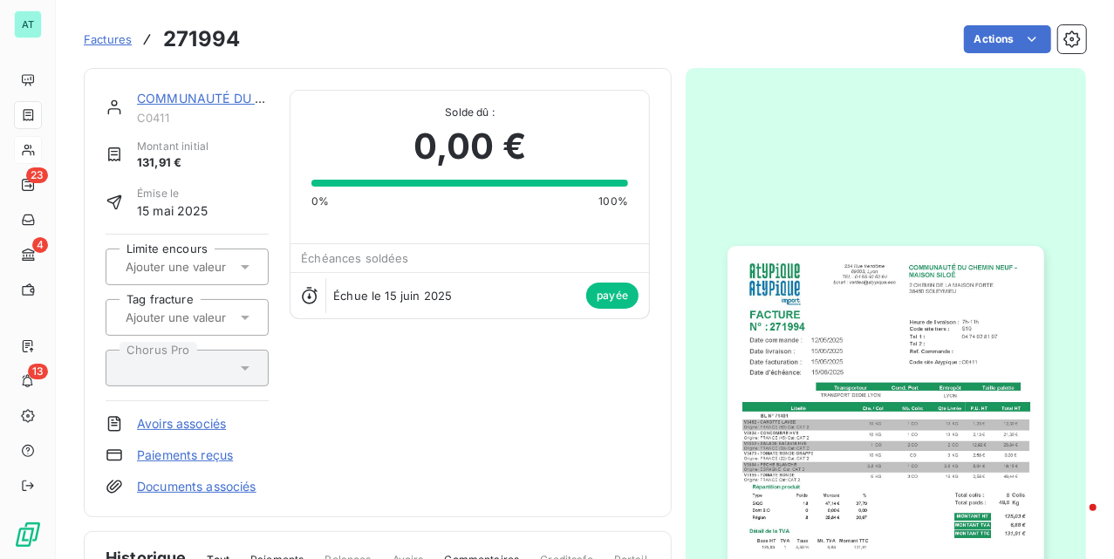
click at [199, 106] on link "COMMUNAUTÉ DU CHEMIN NEUF -" at bounding box center [243, 98] width 213 height 15
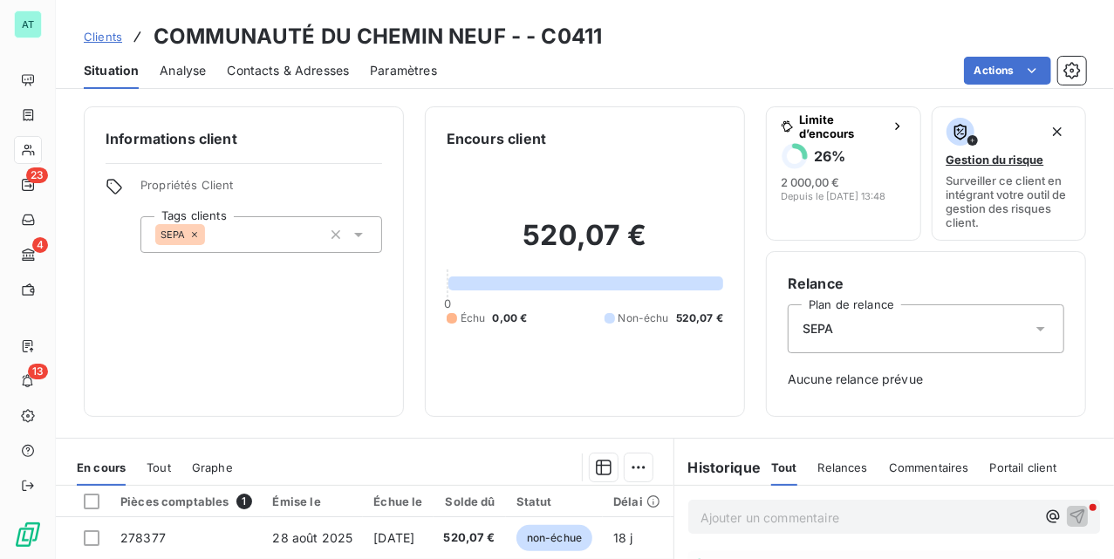
click at [311, 62] on span "Contacts & Adresses" at bounding box center [288, 70] width 122 height 17
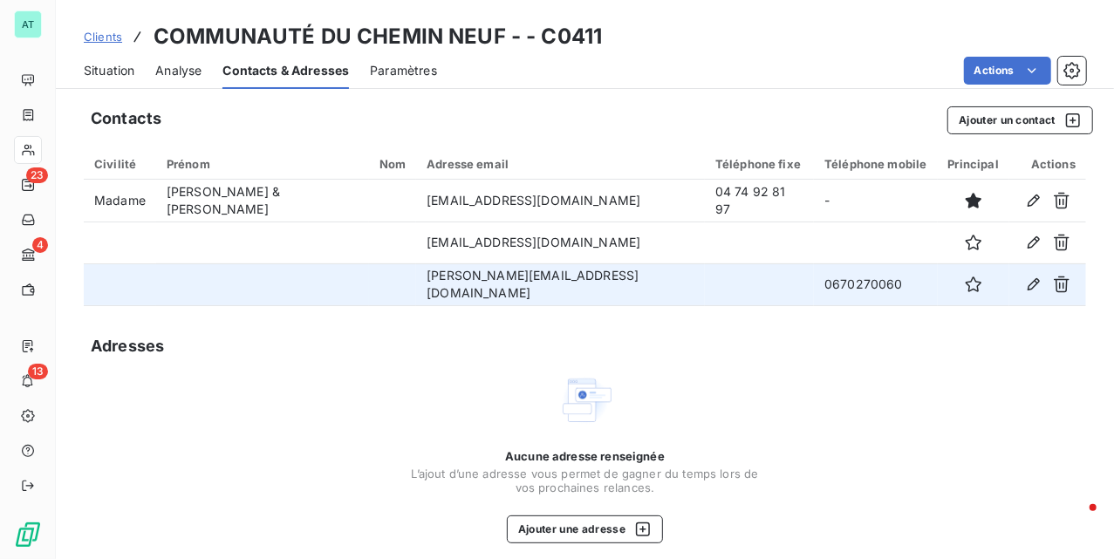
click at [450, 279] on td "[PERSON_NAME][EMAIL_ADDRESS][DOMAIN_NAME]" at bounding box center [560, 285] width 289 height 42
click at [451, 280] on td "[PERSON_NAME][EMAIL_ADDRESS][DOMAIN_NAME]" at bounding box center [560, 285] width 289 height 42
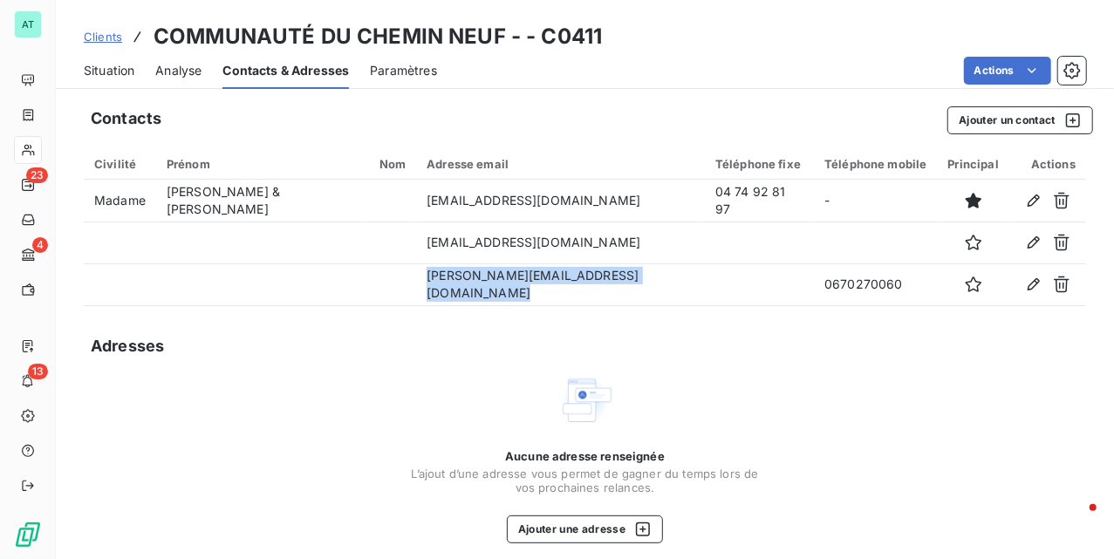
copy td "[PERSON_NAME][EMAIL_ADDRESS][DOMAIN_NAME]"
click at [102, 74] on span "Situation" at bounding box center [109, 70] width 51 height 17
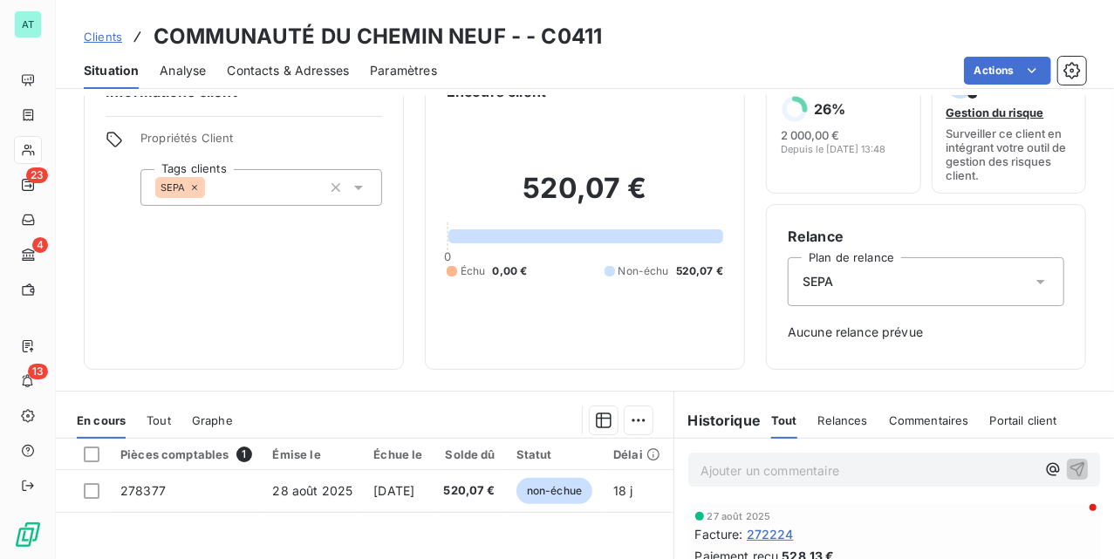
scroll to position [315, 0]
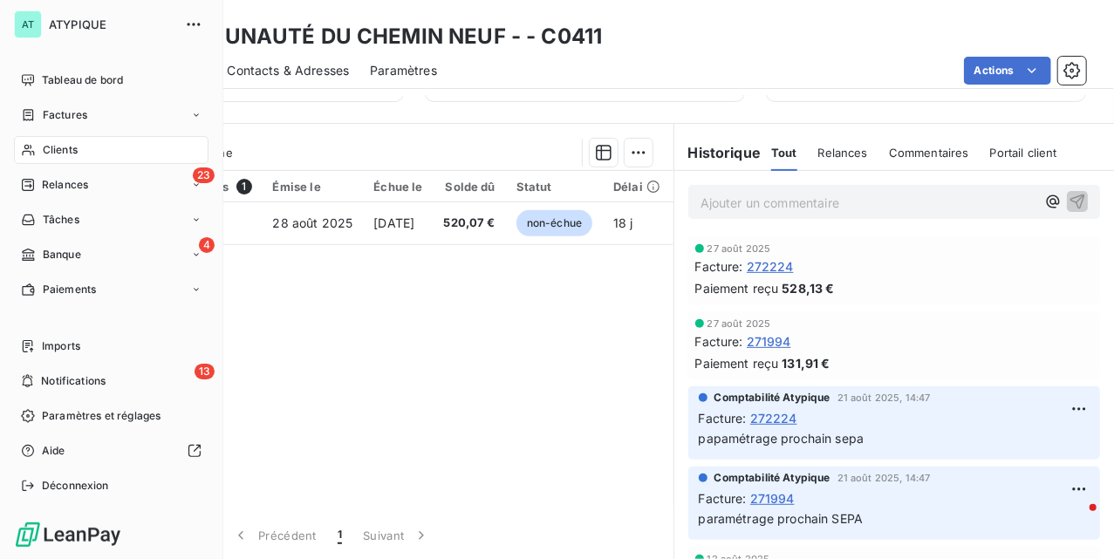
click at [35, 143] on icon at bounding box center [28, 150] width 15 height 14
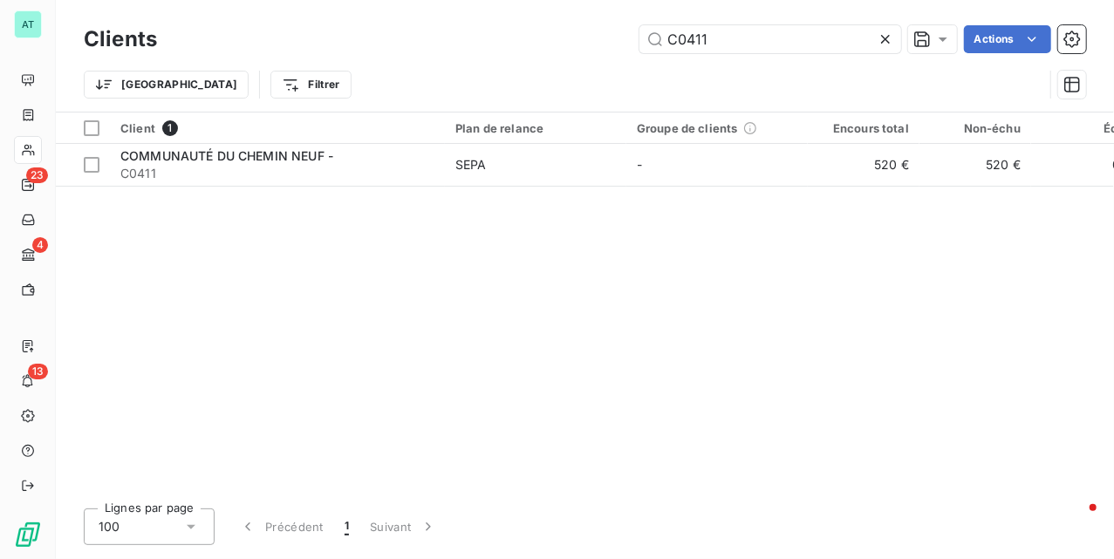
click at [881, 40] on icon at bounding box center [885, 39] width 17 height 17
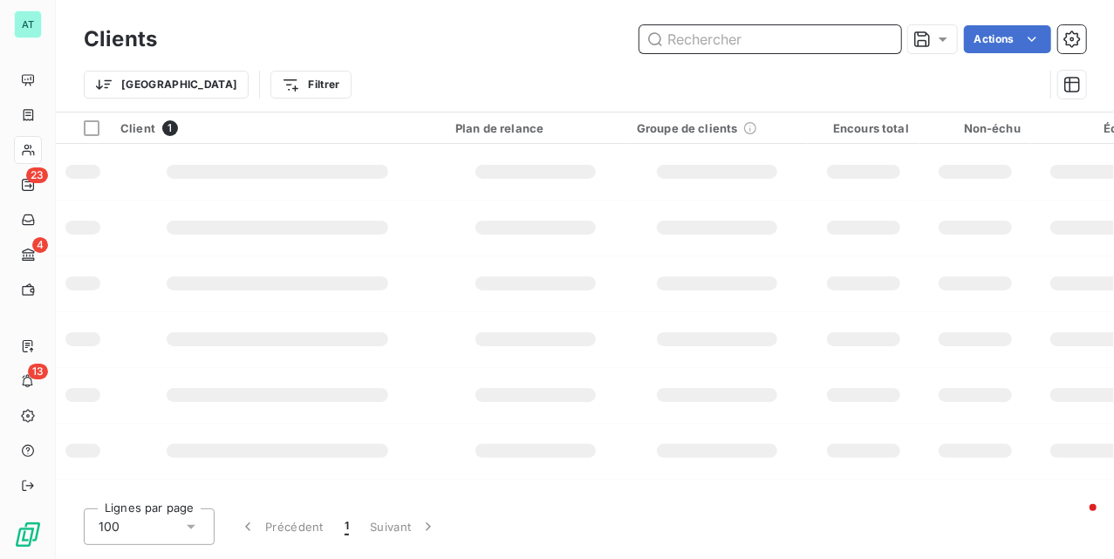
click at [808, 40] on input "text" at bounding box center [771, 39] width 262 height 28
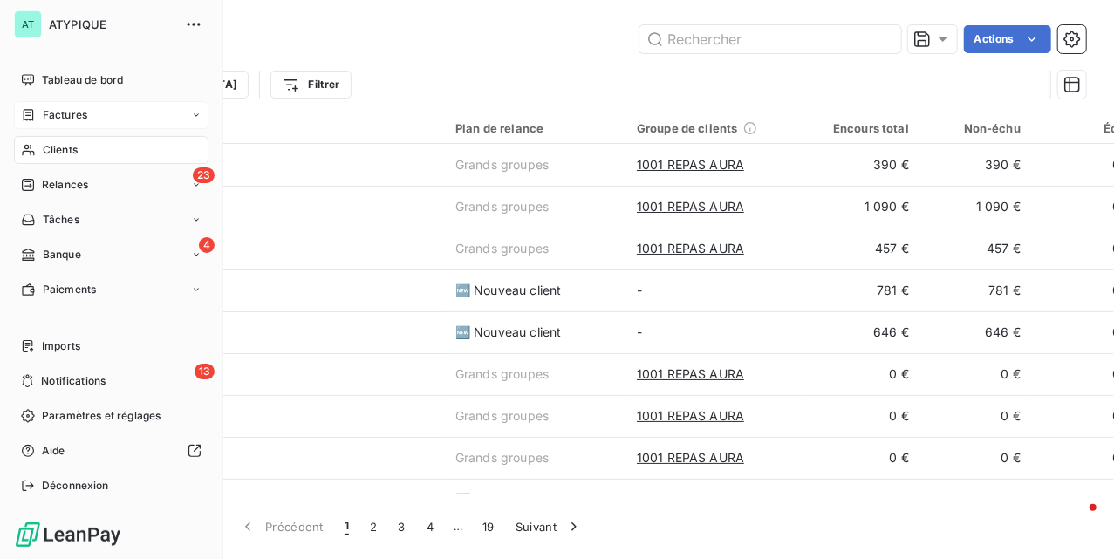
click at [66, 103] on div "Factures" at bounding box center [111, 115] width 195 height 28
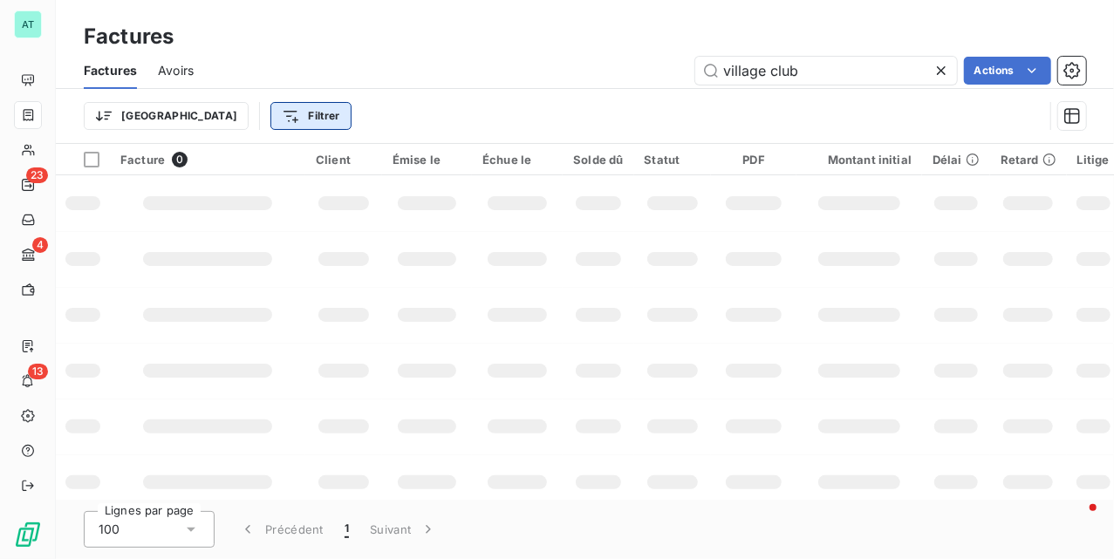
type input "village club"
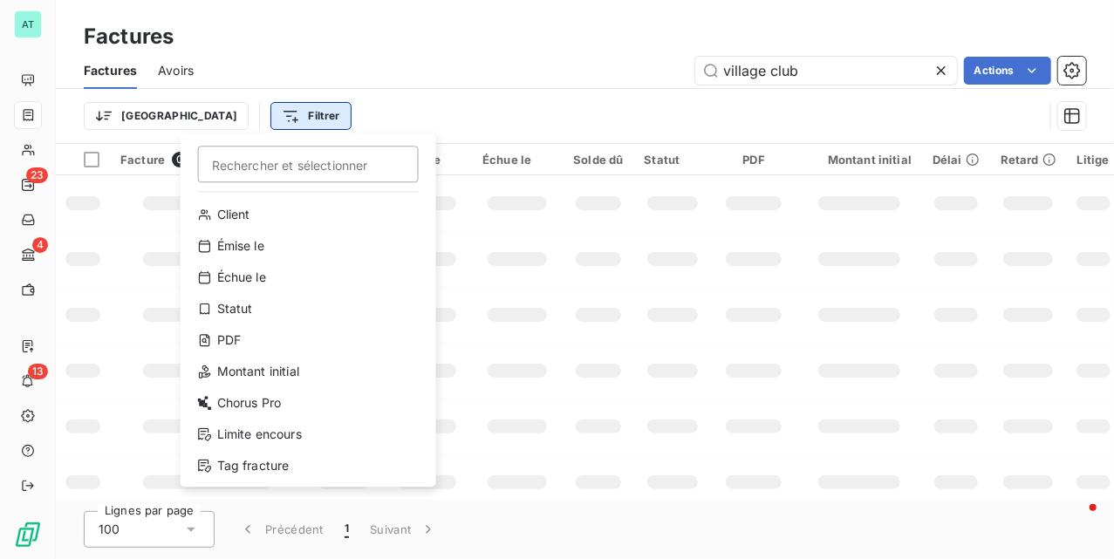
click at [251, 113] on html "AT 23 4 13 Factures Factures Avoirs village club Actions Trier Filtrer Recherch…" at bounding box center [557, 279] width 1114 height 559
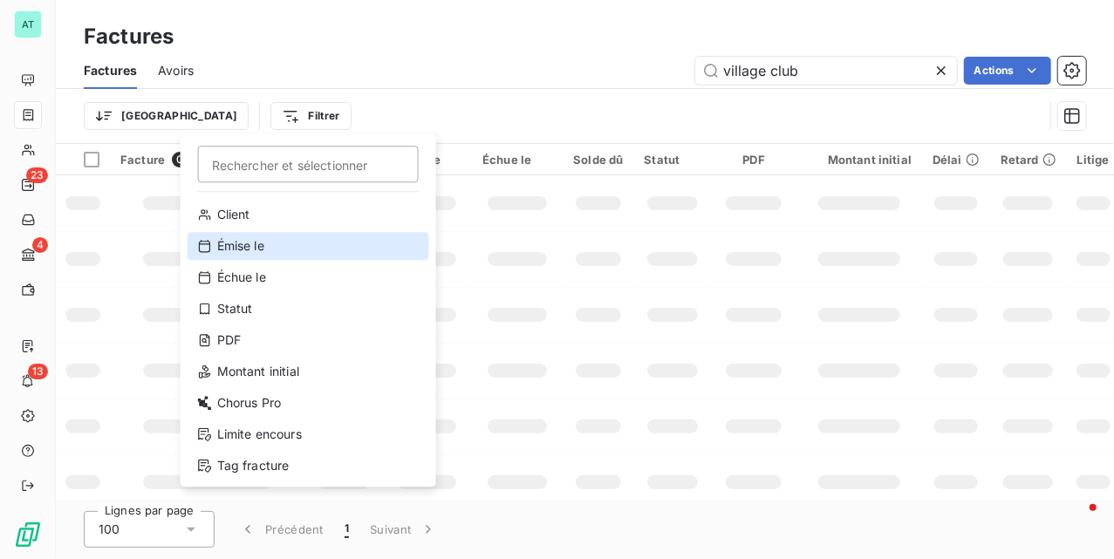
click at [281, 243] on div "Émise le" at bounding box center [309, 246] width 242 height 28
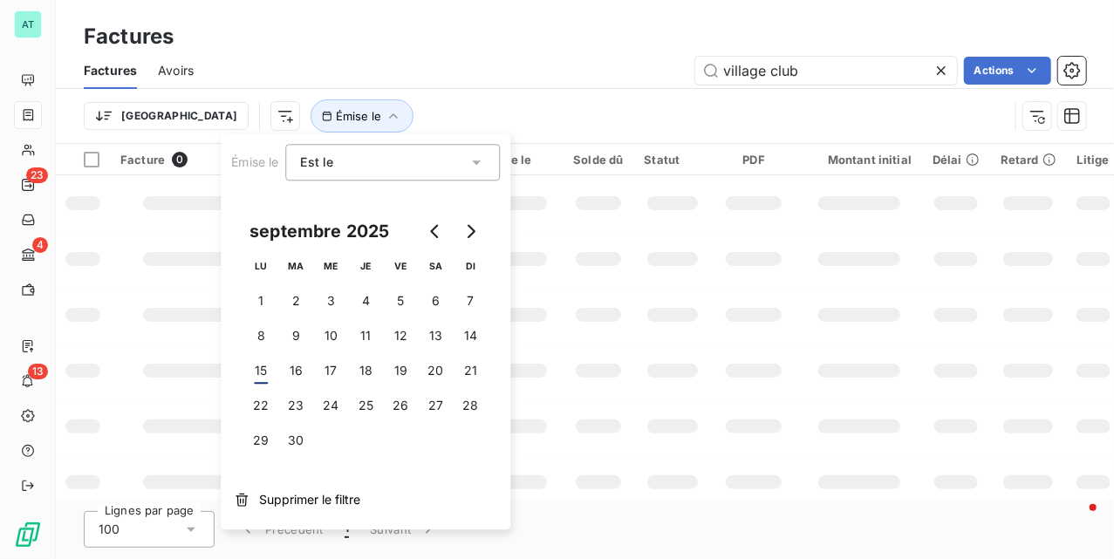
click at [445, 165] on div "Est le" at bounding box center [385, 162] width 168 height 24
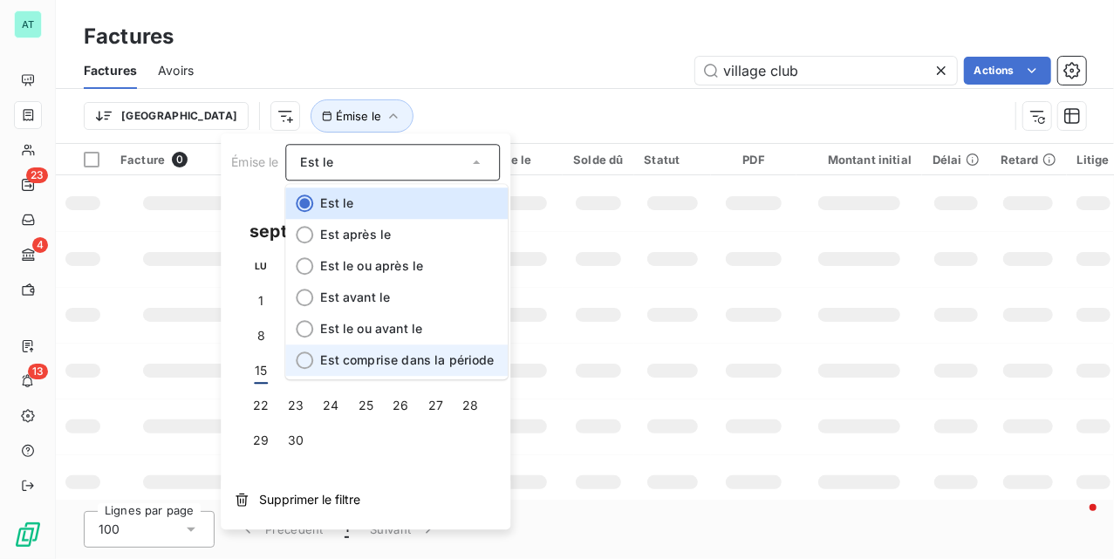
click at [379, 357] on span "Est comprise dans la période" at bounding box center [408, 360] width 174 height 15
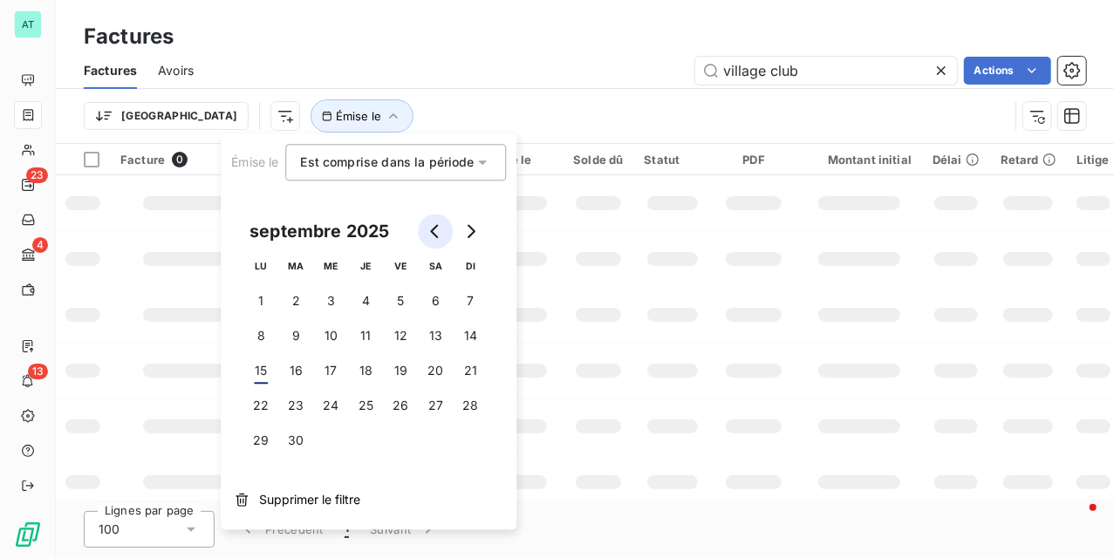
click at [441, 231] on icon "Go to previous month" at bounding box center [435, 231] width 14 height 14
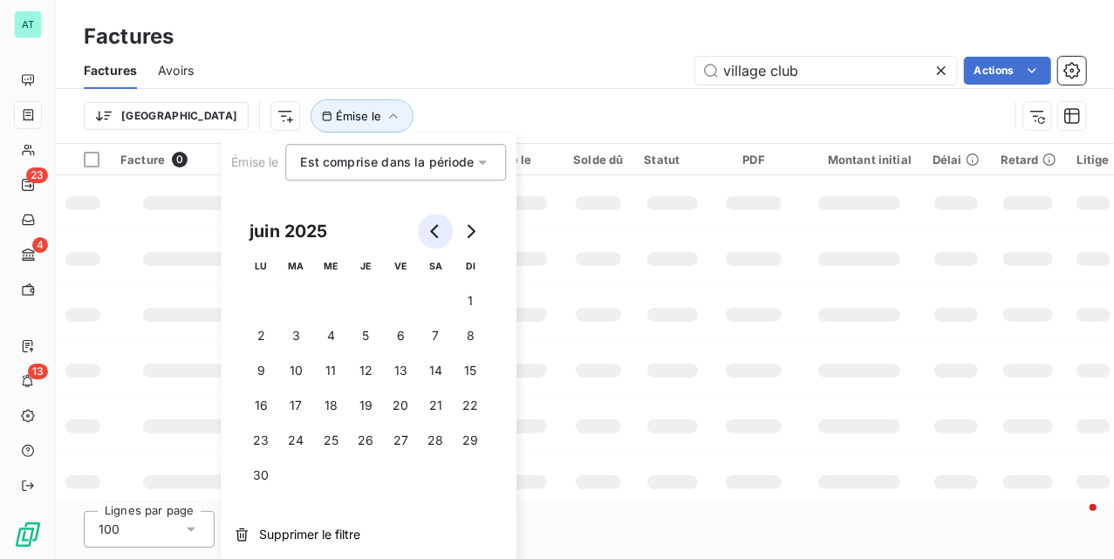
click at [441, 231] on icon "Go to previous month" at bounding box center [435, 231] width 14 height 14
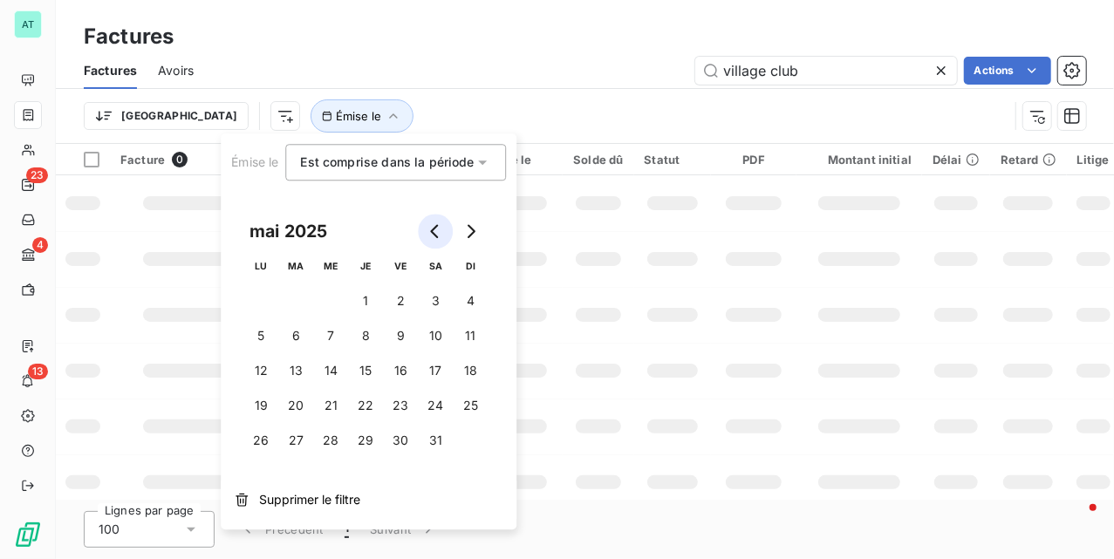
click at [441, 231] on icon "Go to previous month" at bounding box center [435, 231] width 14 height 14
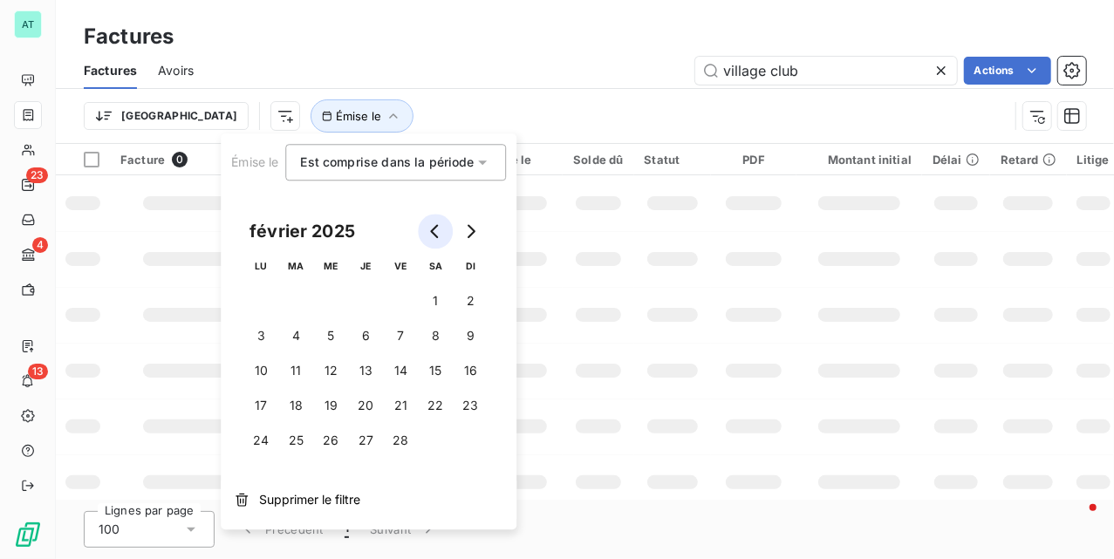
click at [441, 231] on icon "Go to previous month" at bounding box center [435, 231] width 14 height 14
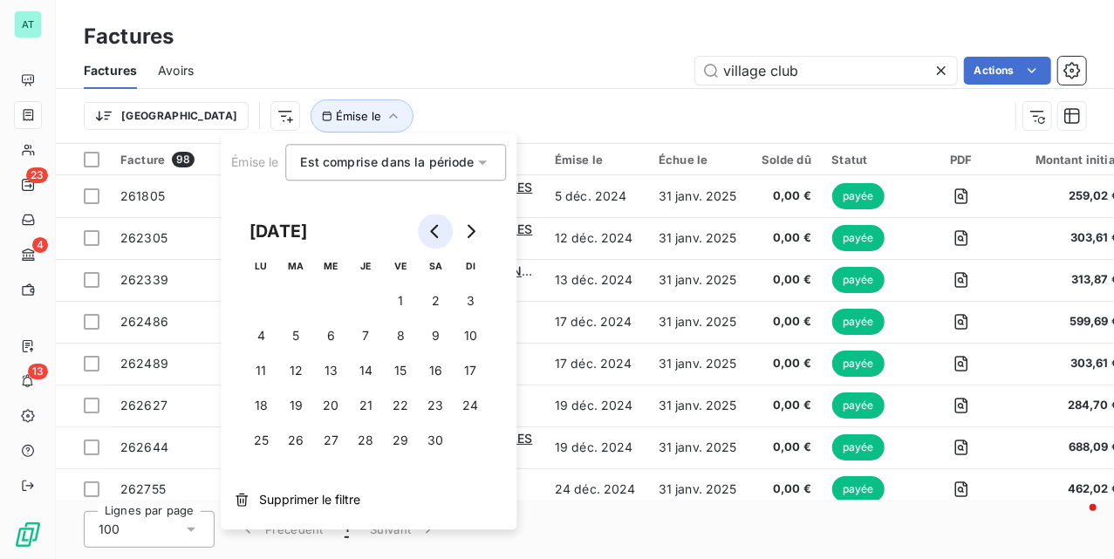
click at [441, 231] on icon "Go to previous month" at bounding box center [435, 231] width 14 height 14
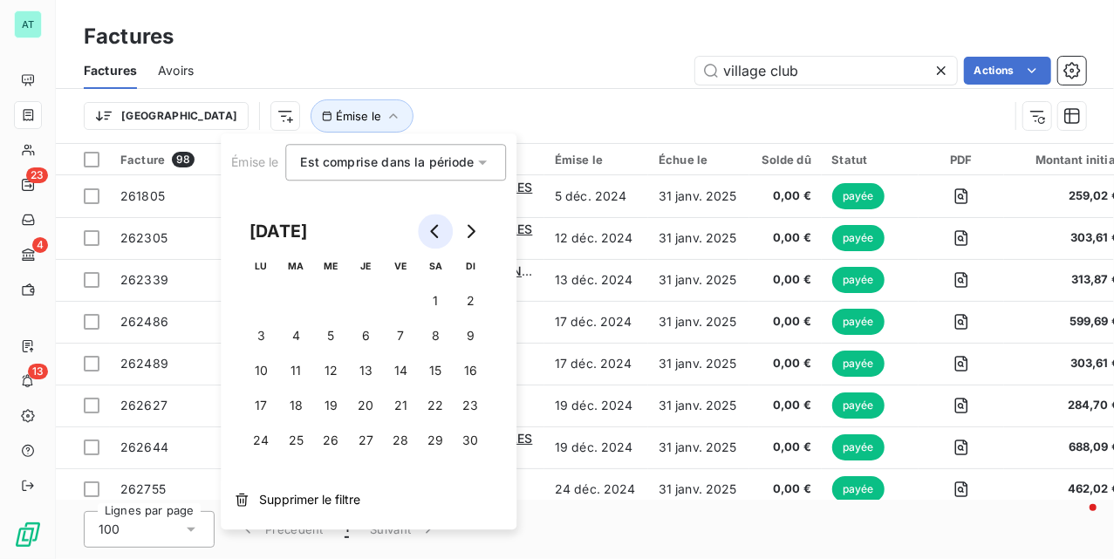
click at [441, 232] on icon "Go to previous month" at bounding box center [435, 231] width 14 height 14
click at [441, 234] on icon "Go to previous month" at bounding box center [435, 231] width 14 height 14
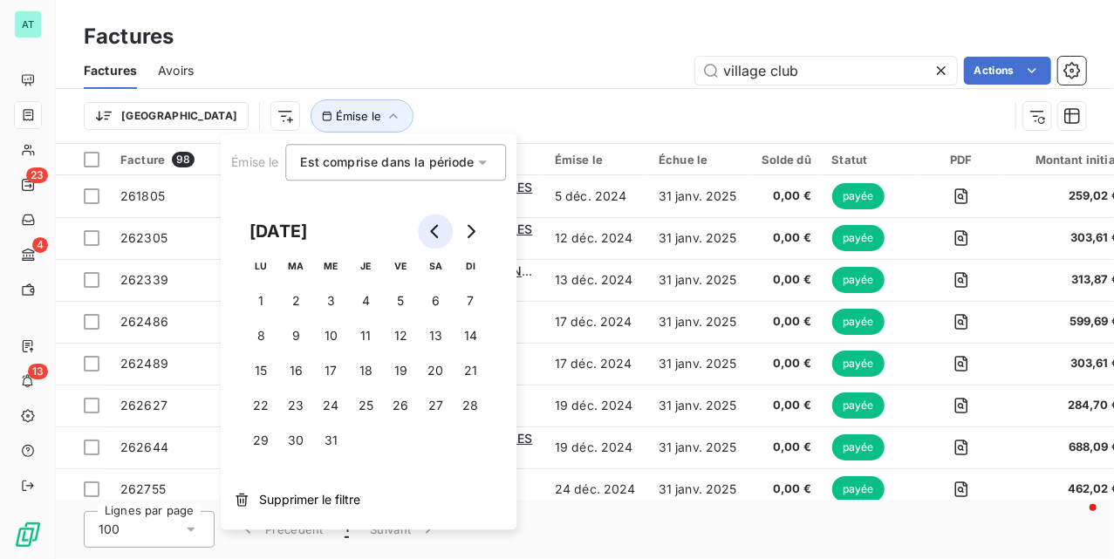
click at [441, 236] on icon "Go to previous month" at bounding box center [435, 231] width 14 height 14
click at [441, 242] on button "Go to previous month" at bounding box center [435, 231] width 35 height 35
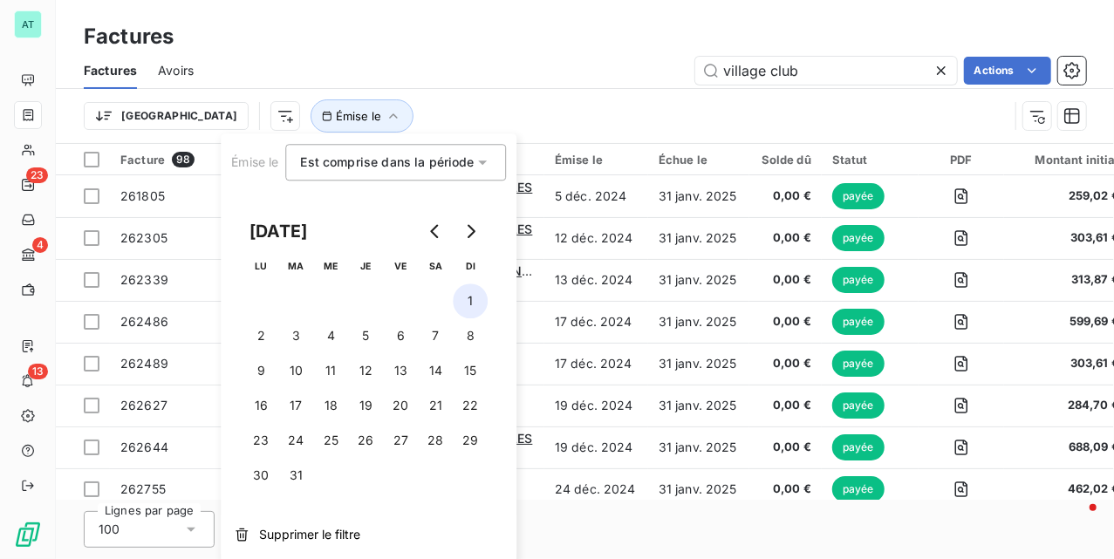
click at [473, 298] on button "1" at bounding box center [470, 301] width 35 height 35
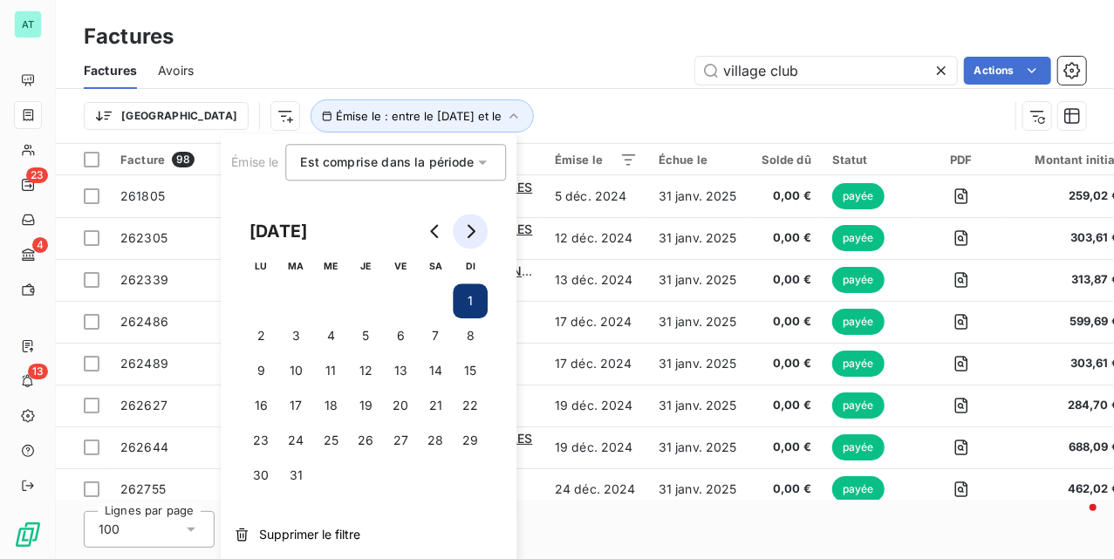
click at [471, 230] on icon "Go to next month" at bounding box center [470, 231] width 14 height 14
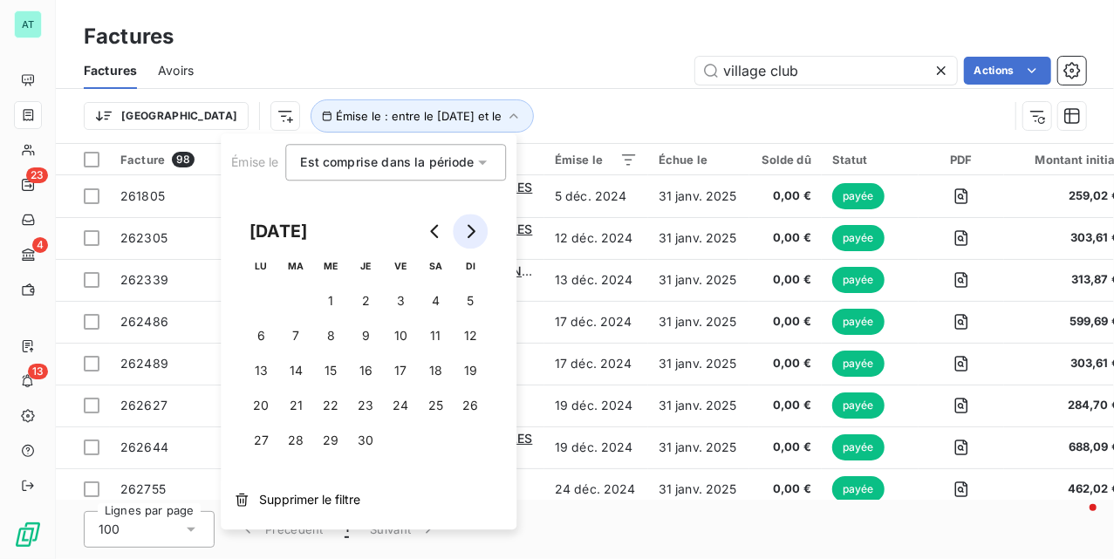
click at [473, 230] on icon "Go to next month" at bounding box center [472, 231] width 8 height 14
click at [475, 230] on icon "Go to next month" at bounding box center [472, 231] width 8 height 14
click at [476, 230] on icon "Go to next month" at bounding box center [470, 231] width 14 height 14
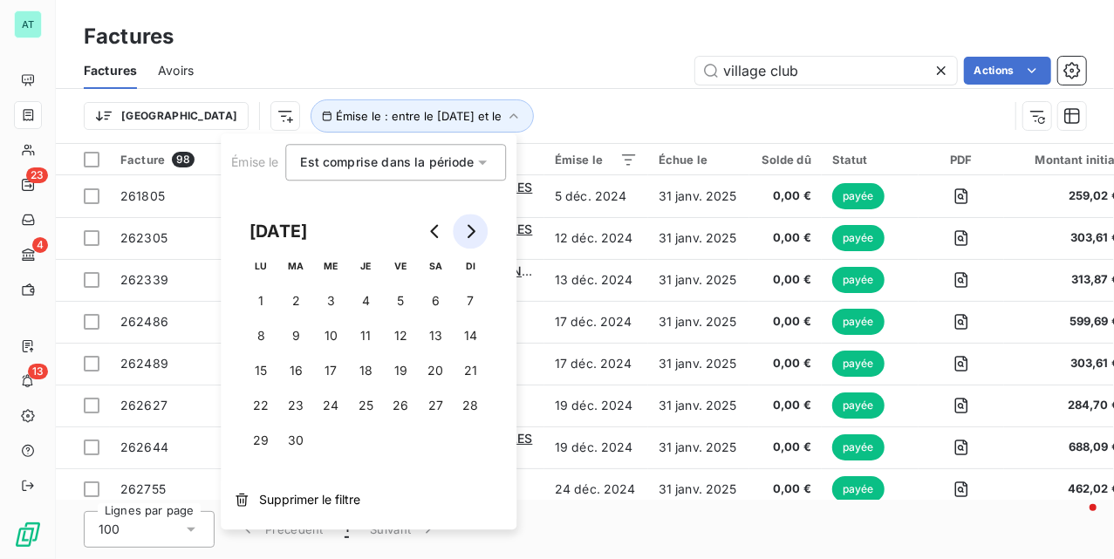
click at [478, 230] on button "Go to next month" at bounding box center [470, 231] width 35 height 35
click at [479, 229] on button "Go to next month" at bounding box center [470, 231] width 35 height 35
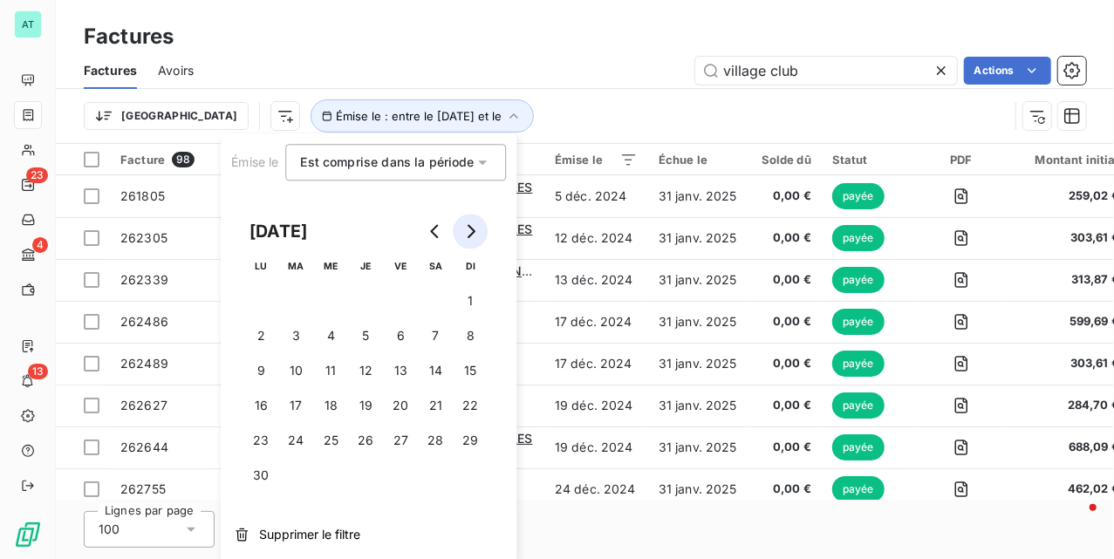
click at [479, 229] on button "Go to next month" at bounding box center [470, 231] width 35 height 35
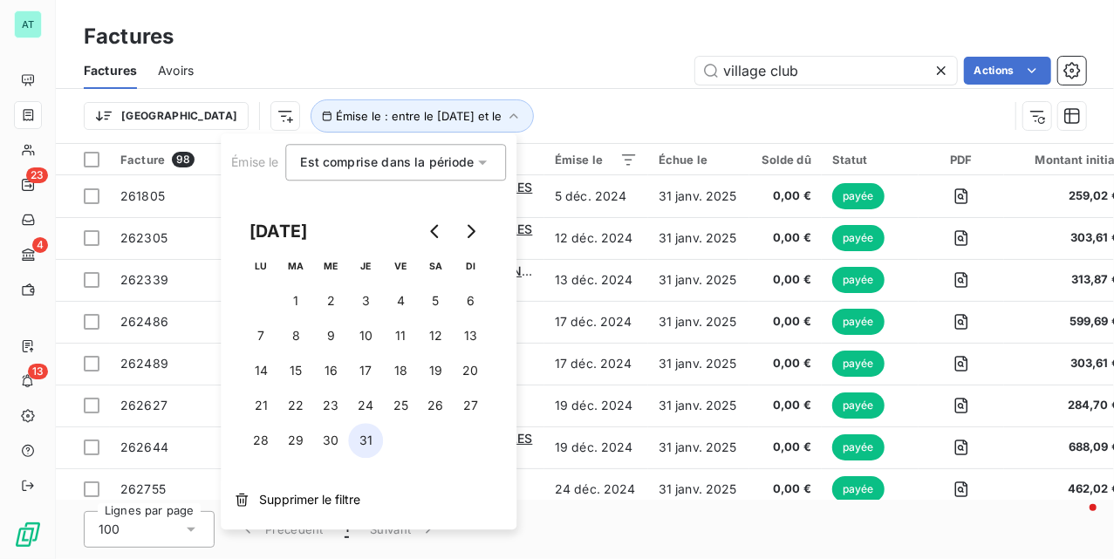
drag, startPoint x: 340, startPoint y: 443, endPoint x: 350, endPoint y: 440, distance: 10.2
click at [344, 442] on button "30" at bounding box center [330, 440] width 35 height 35
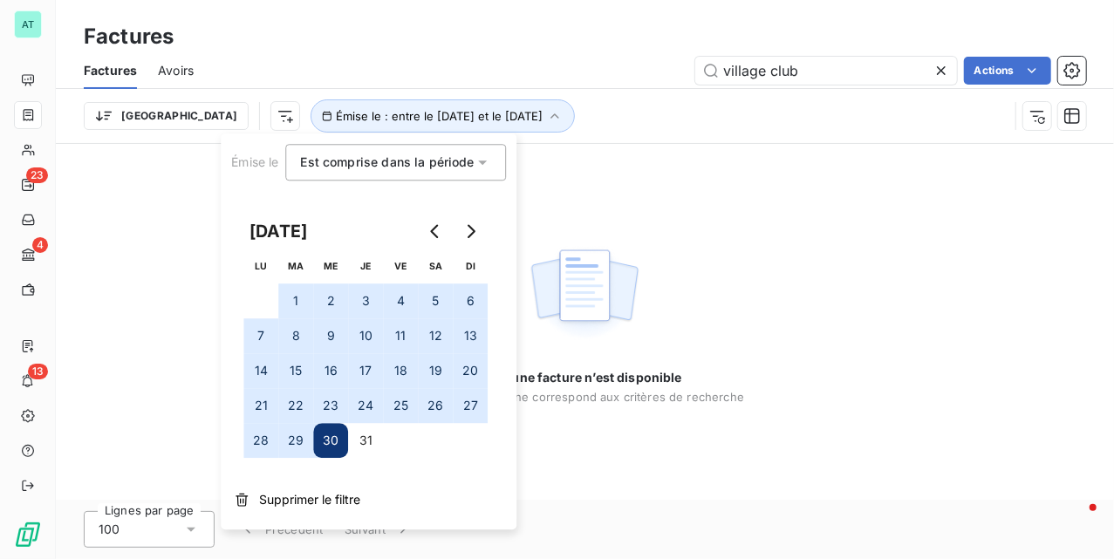
click at [572, 86] on div "Factures Avoirs village club Actions" at bounding box center [585, 70] width 1059 height 37
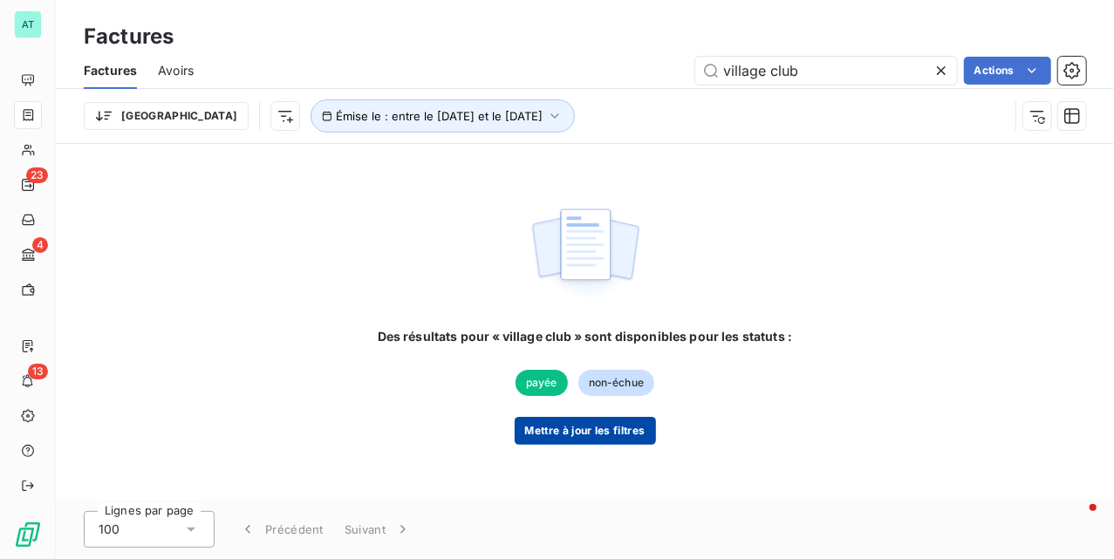
click at [569, 424] on button "Mettre à jour les filtres" at bounding box center [585, 431] width 141 height 28
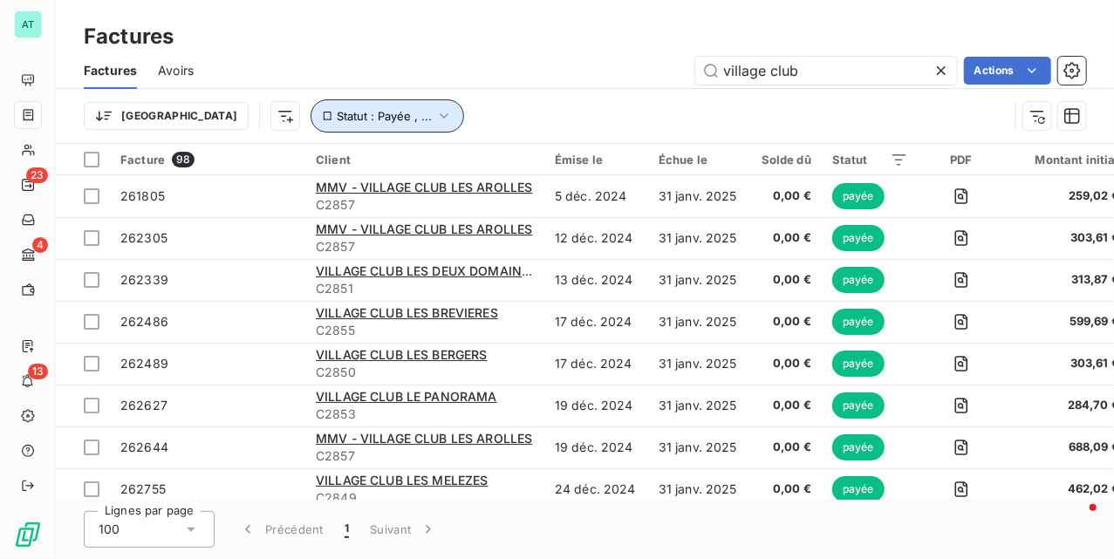
drag, startPoint x: 309, startPoint y: 127, endPoint x: 319, endPoint y: 120, distance: 11.4
click at [311, 124] on button "Statut : Payée , ..." at bounding box center [388, 115] width 154 height 33
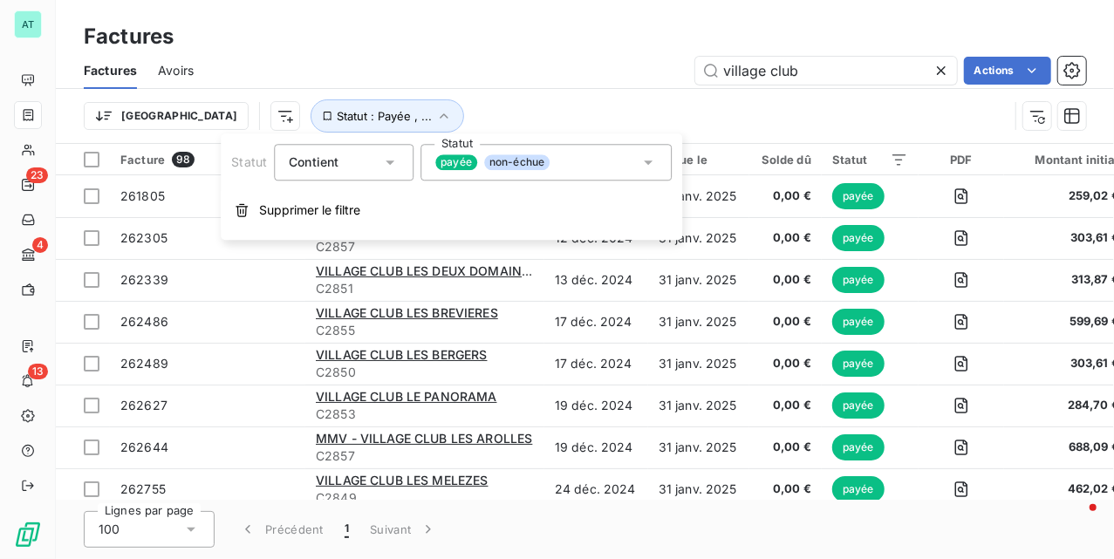
click at [665, 166] on div "payée non-échue" at bounding box center [546, 162] width 251 height 37
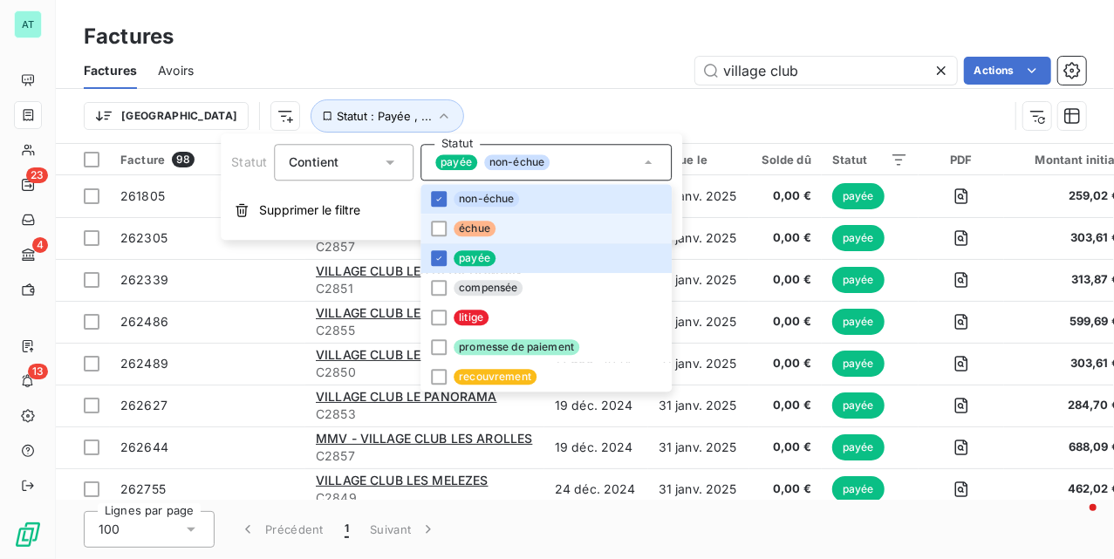
click at [499, 234] on li "échue" at bounding box center [546, 229] width 251 height 30
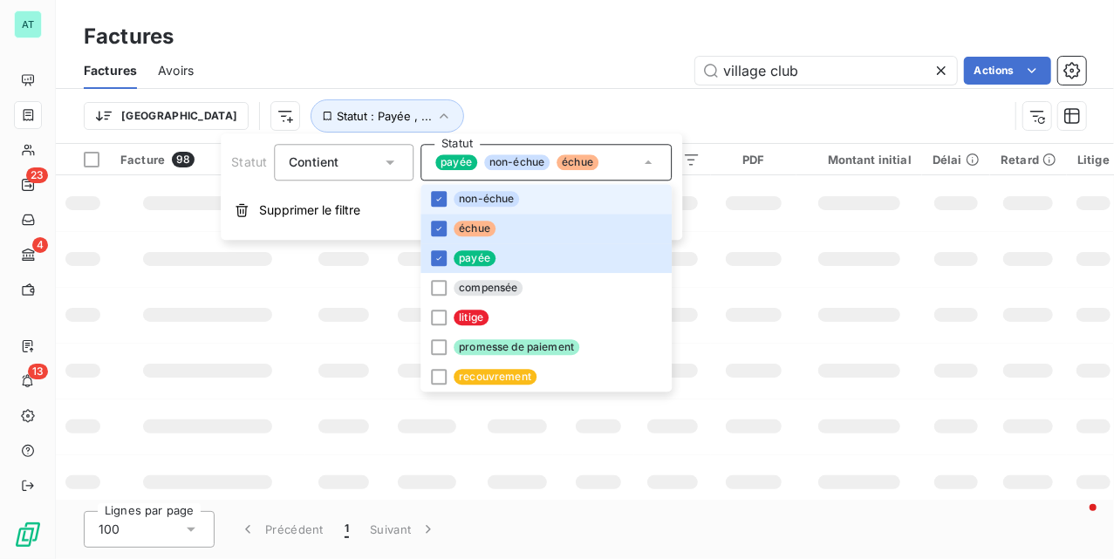
click at [499, 204] on span "non-échue" at bounding box center [486, 199] width 65 height 16
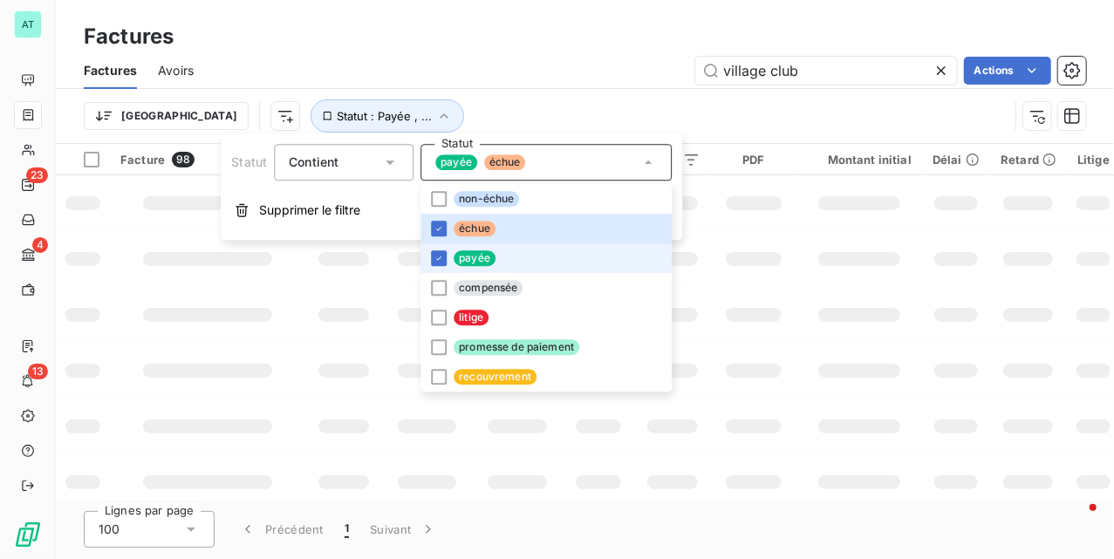
click at [485, 264] on span "payée" at bounding box center [475, 258] width 42 height 16
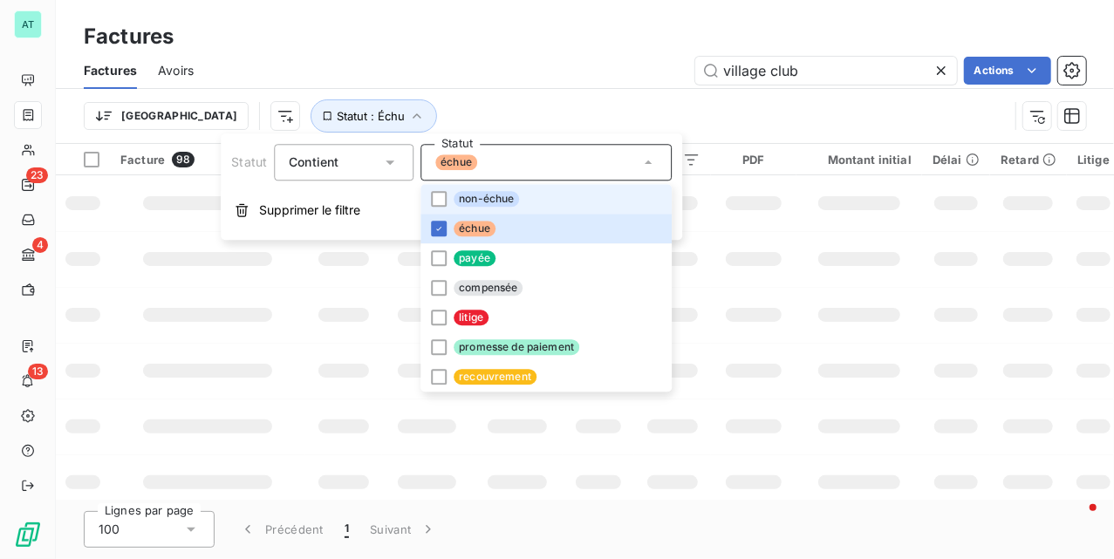
click at [497, 201] on span "non-échue" at bounding box center [486, 199] width 65 height 16
click at [535, 35] on div "Factures" at bounding box center [585, 36] width 1059 height 31
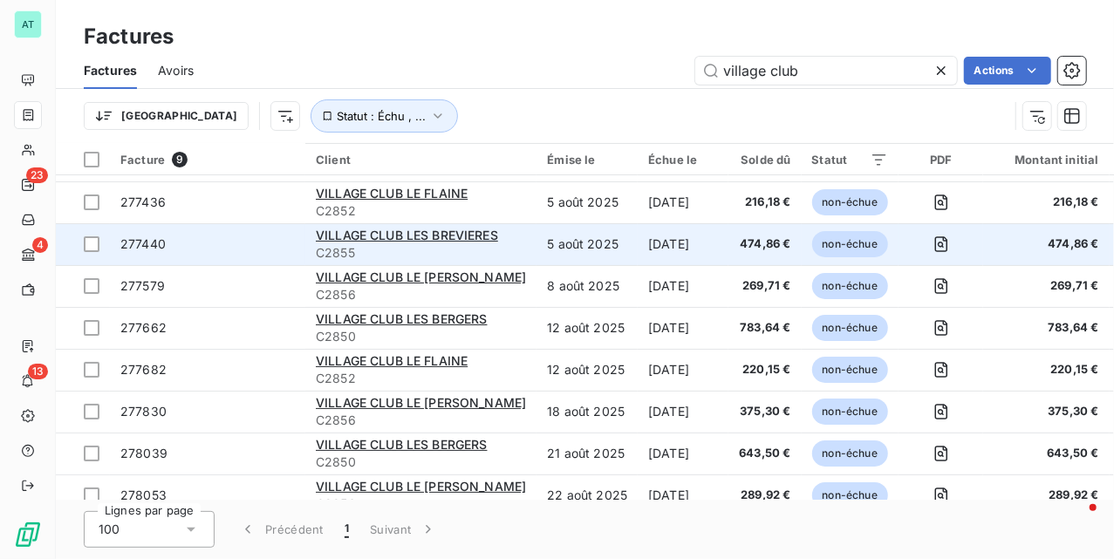
scroll to position [60, 0]
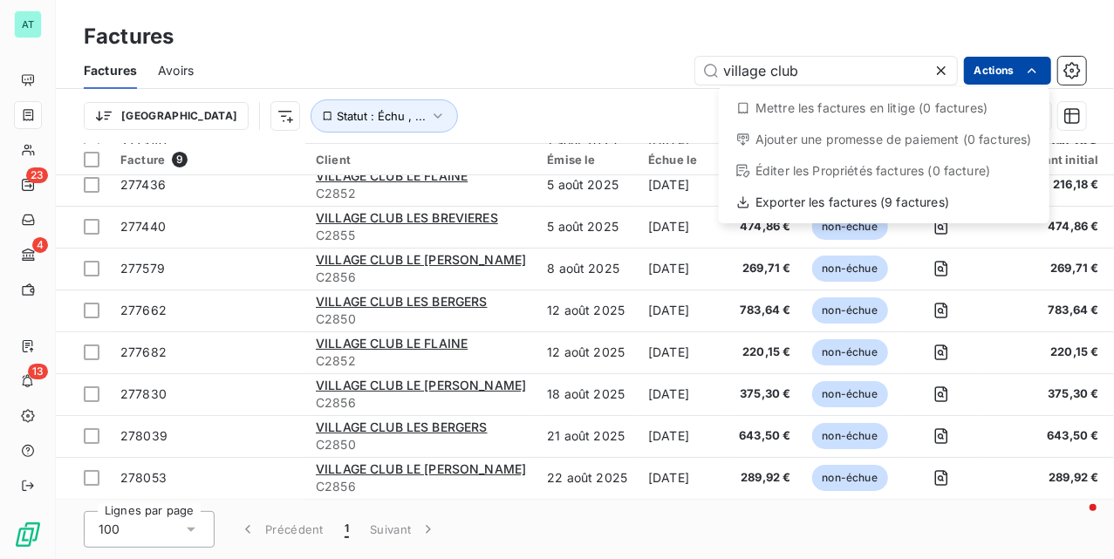
click at [984, 65] on html "AT 23 4 13 Factures Factures Avoirs village club Actions Mettre les factures en…" at bounding box center [557, 279] width 1114 height 559
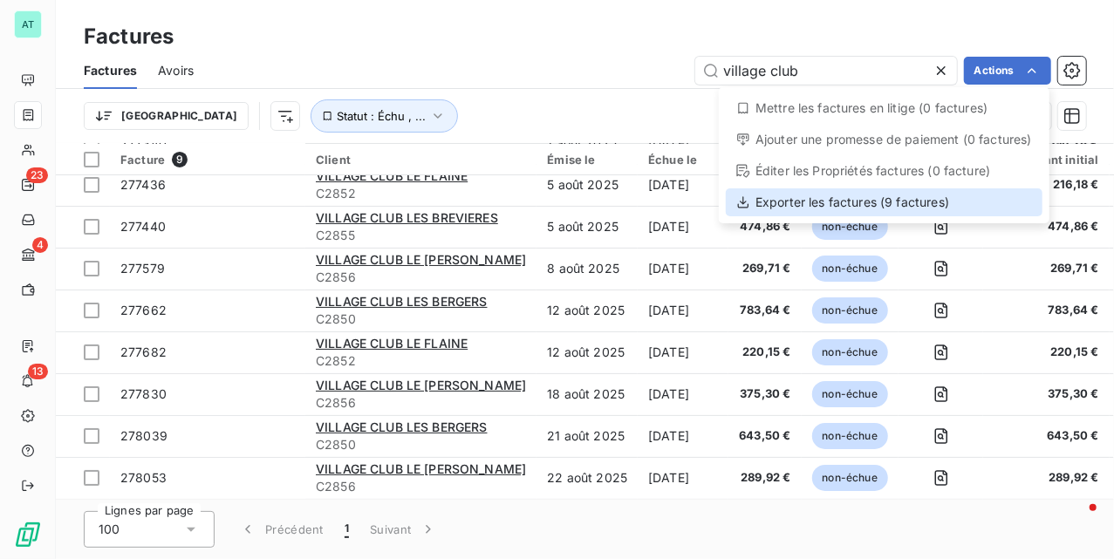
click at [877, 203] on div "Exporter les factures (9 factures)" at bounding box center [884, 202] width 317 height 28
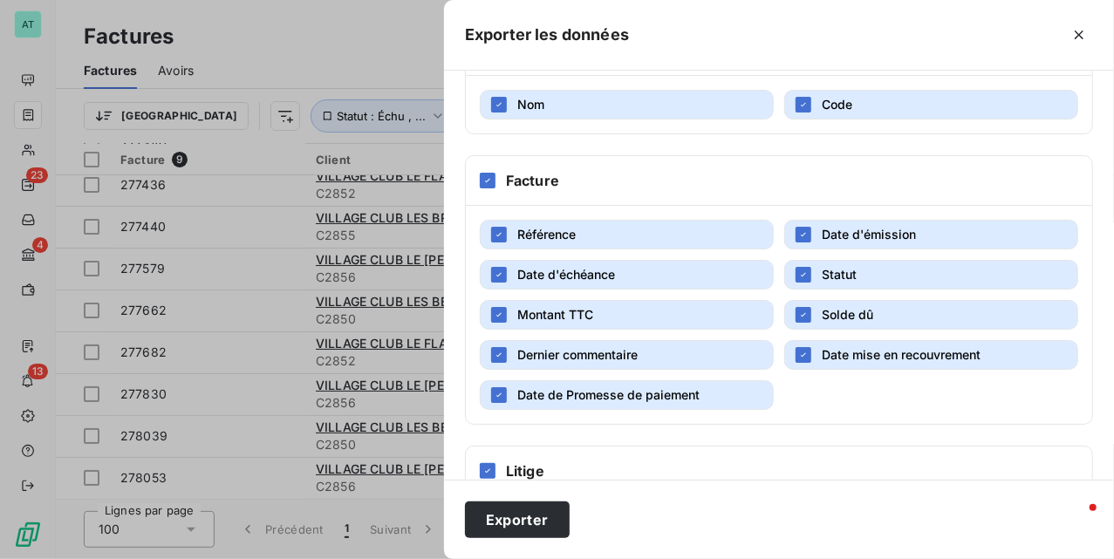
scroll to position [538, 0]
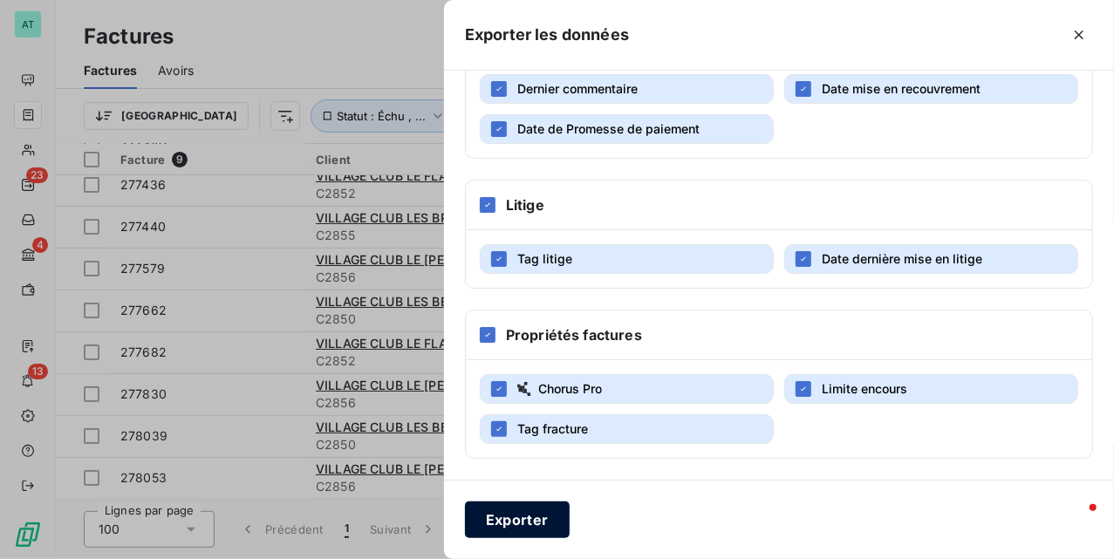
drag, startPoint x: 497, startPoint y: 513, endPoint x: 445, endPoint y: 437, distance: 92.2
click at [497, 514] on button "Exporter" at bounding box center [517, 520] width 105 height 37
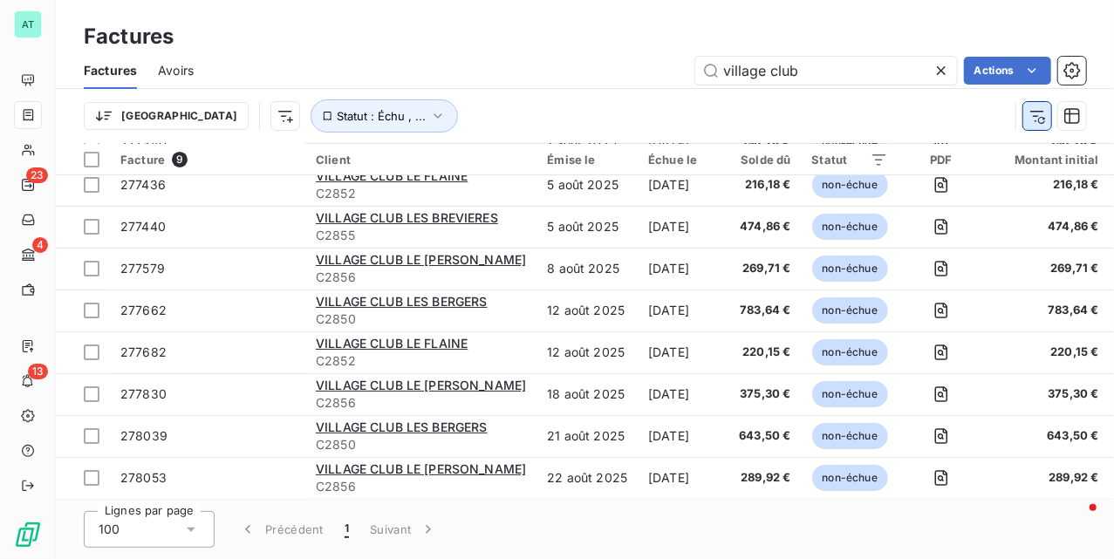
click at [1048, 119] on button "button" at bounding box center [1038, 116] width 28 height 28
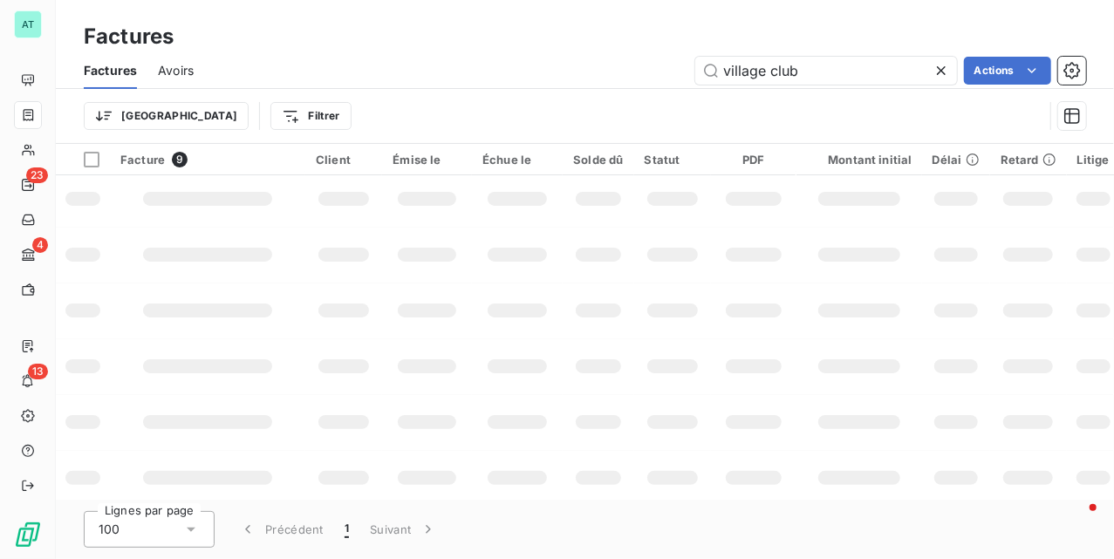
click at [947, 66] on icon at bounding box center [941, 70] width 17 height 17
click at [409, 2] on div "Factures Factures Avoirs Actions Trier Filtrer" at bounding box center [585, 72] width 1059 height 144
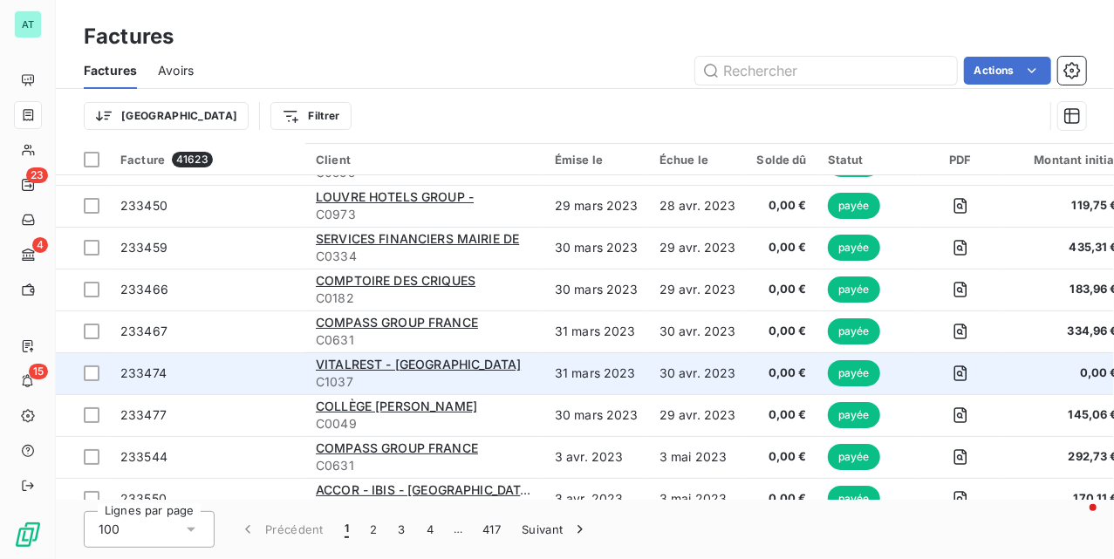
scroll to position [0, 0]
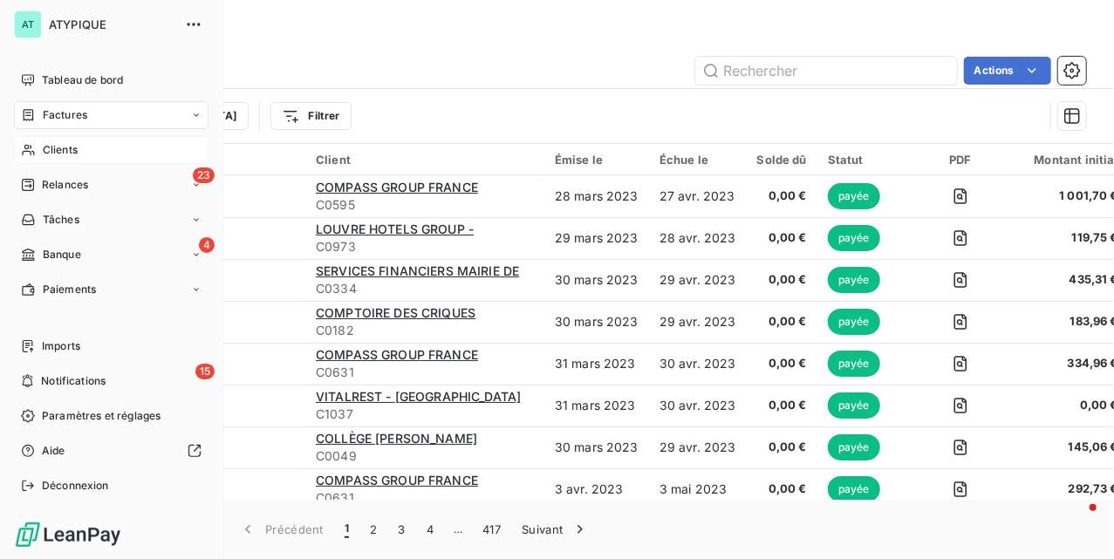
click at [70, 150] on span "Clients" at bounding box center [60, 150] width 35 height 16
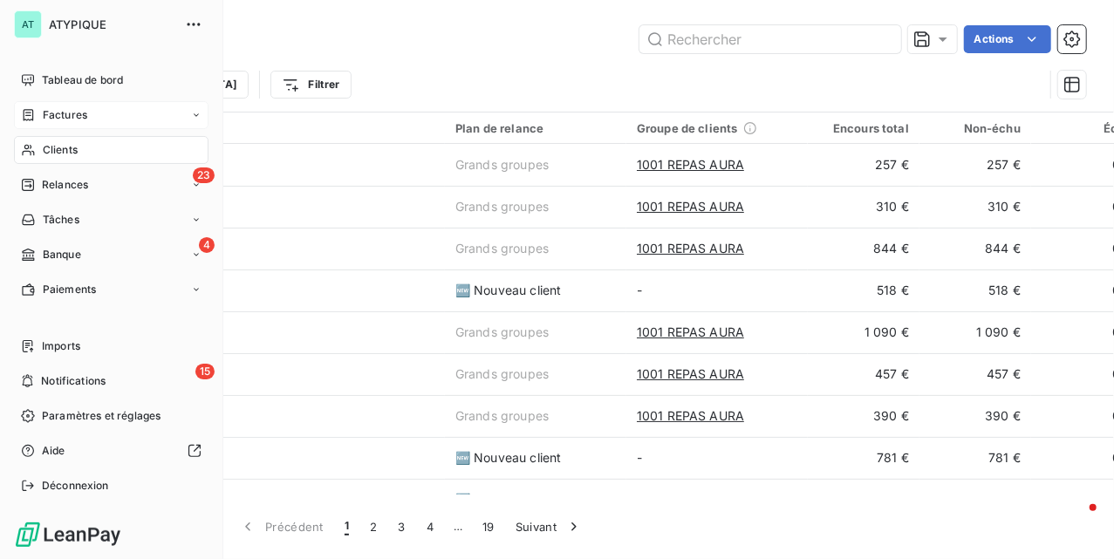
click at [37, 120] on div "Factures" at bounding box center [54, 115] width 66 height 16
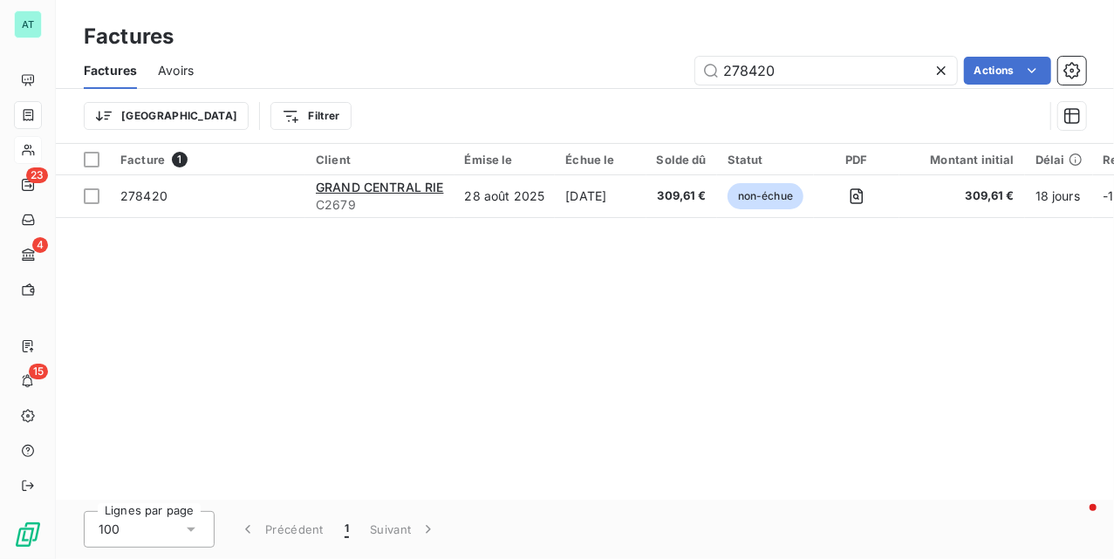
drag, startPoint x: 613, startPoint y: 269, endPoint x: 574, endPoint y: 252, distance: 41.8
click at [611, 270] on div "Facture 1 Client Émise le Échue le Solde dû Statut PDF Montant initial Délai Re…" at bounding box center [585, 322] width 1059 height 356
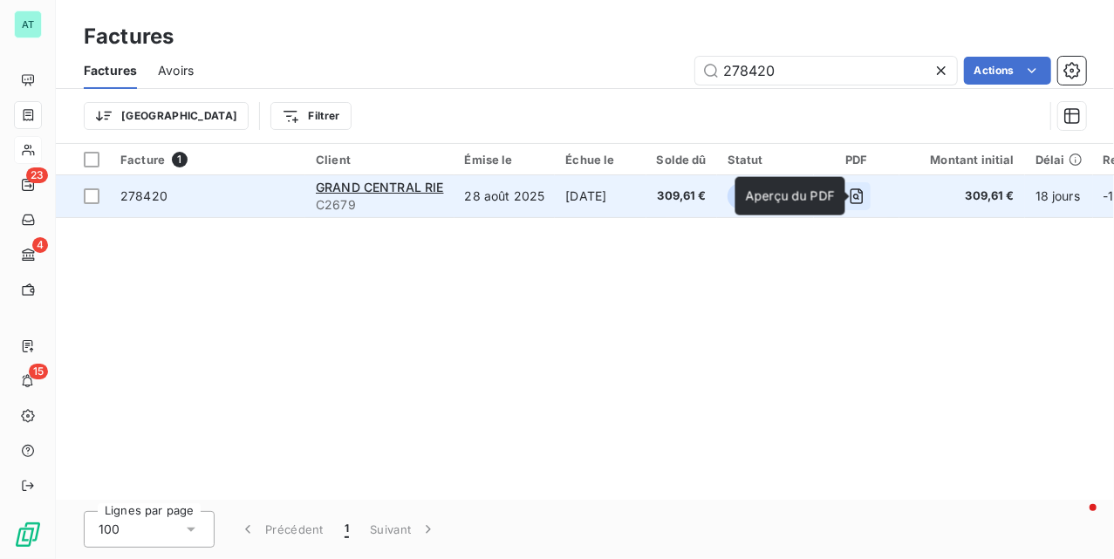
click at [863, 188] on icon "button" at bounding box center [856, 196] width 17 height 17
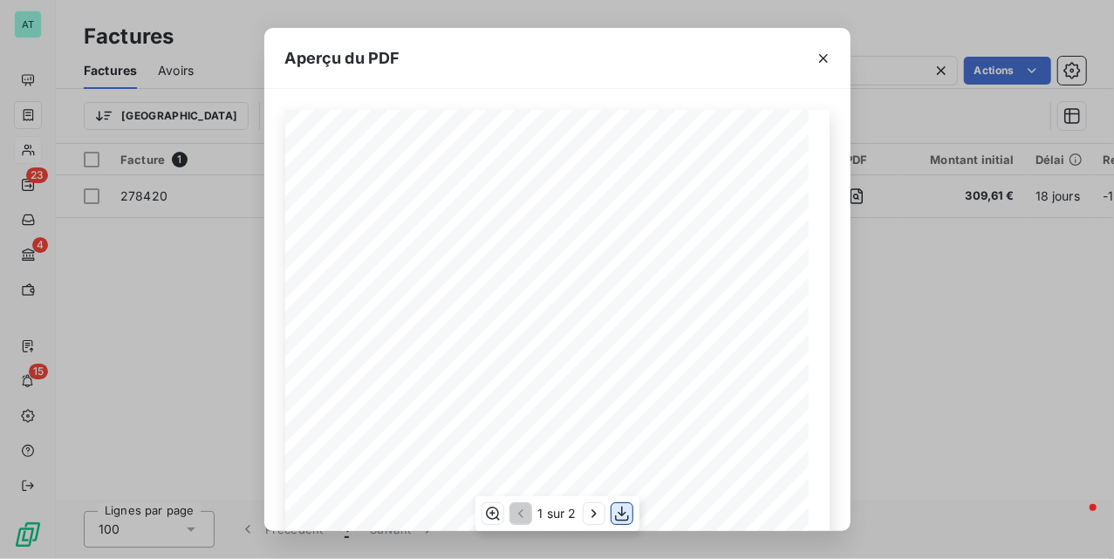
click at [618, 510] on icon "button" at bounding box center [621, 513] width 17 height 17
click at [960, 358] on div "Aperçu du PDF [GEOGRAPHIC_DATA][STREET_ADDRESS] FACTURE 278420 N° : Date livrai…" at bounding box center [557, 279] width 1114 height 559
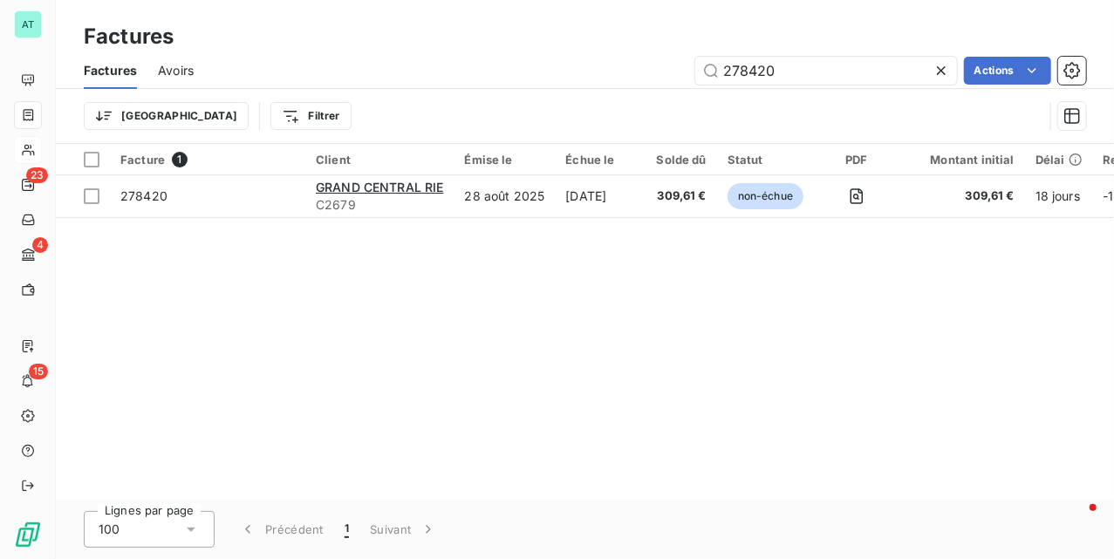
click at [975, 25] on div "Factures" at bounding box center [585, 36] width 1059 height 31
click at [787, 78] on input "278420" at bounding box center [826, 71] width 262 height 28
paste input "56"
type input "278456"
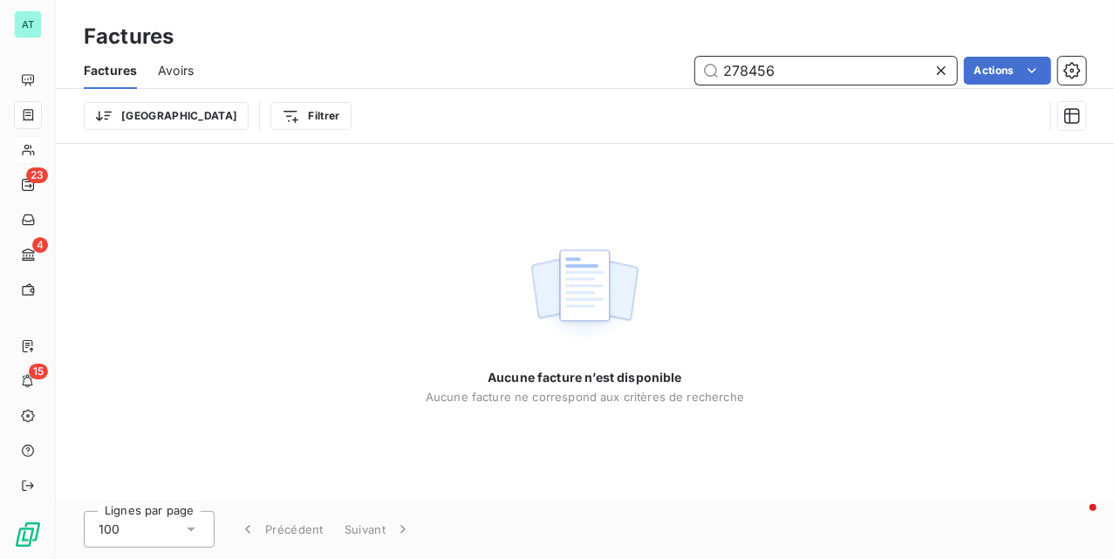
click at [176, 58] on div "Avoirs" at bounding box center [176, 70] width 36 height 37
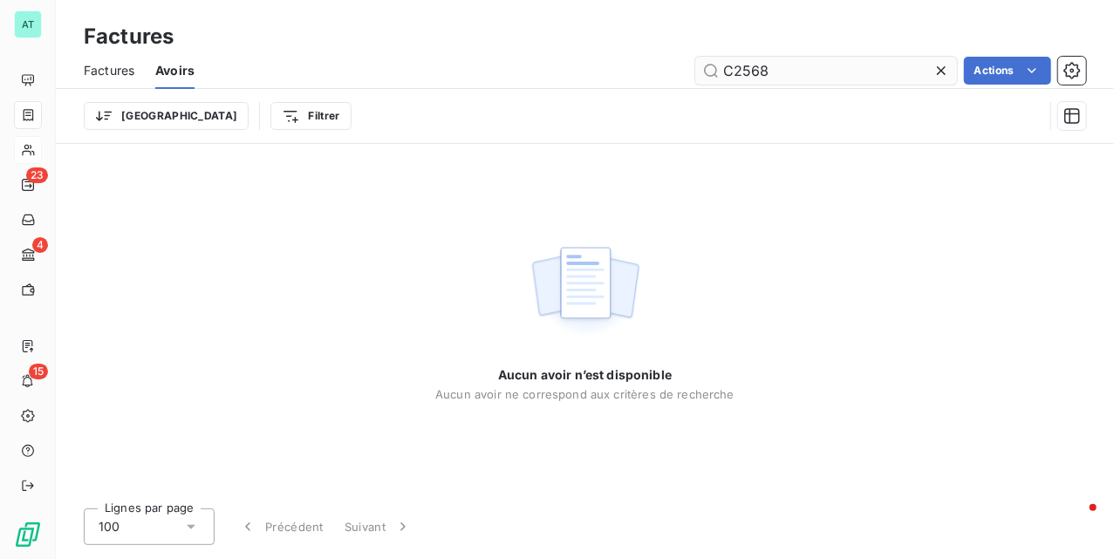
click at [780, 68] on input "C2568" at bounding box center [826, 71] width 262 height 28
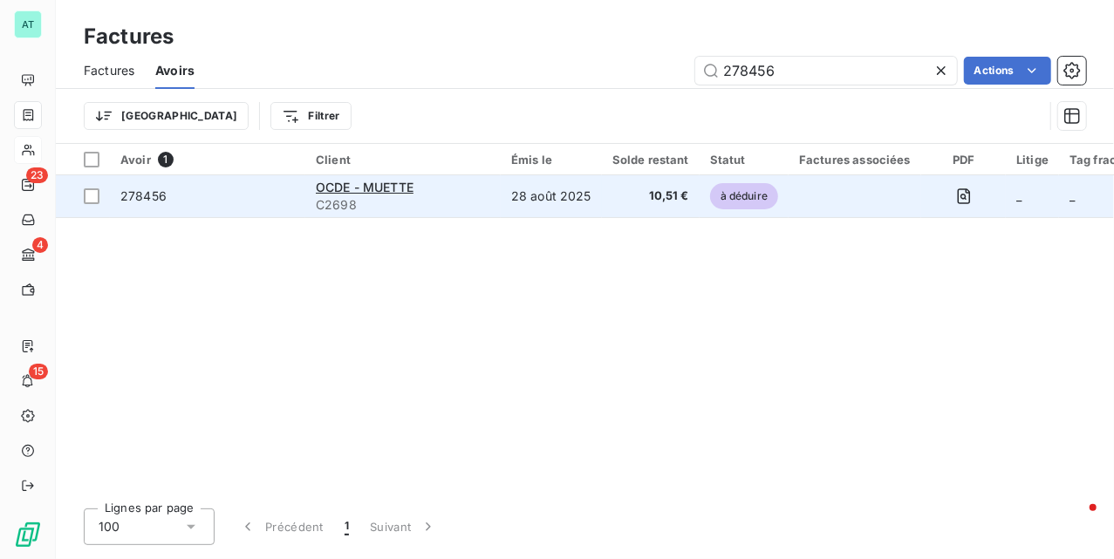
type input "278456"
click at [151, 197] on span "278456" at bounding box center [143, 195] width 46 height 15
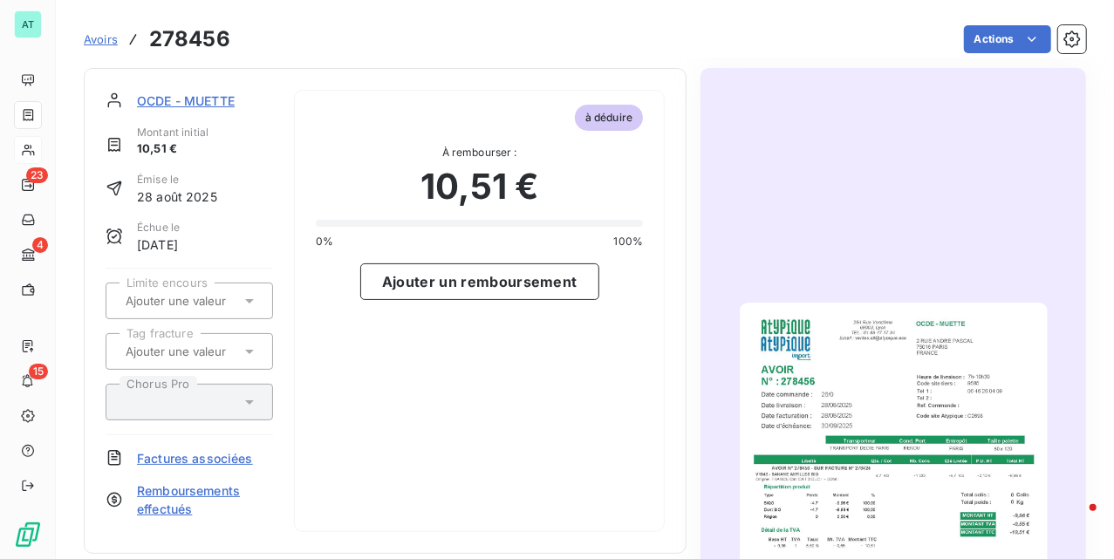
click at [825, 387] on img "button" at bounding box center [894, 520] width 308 height 435
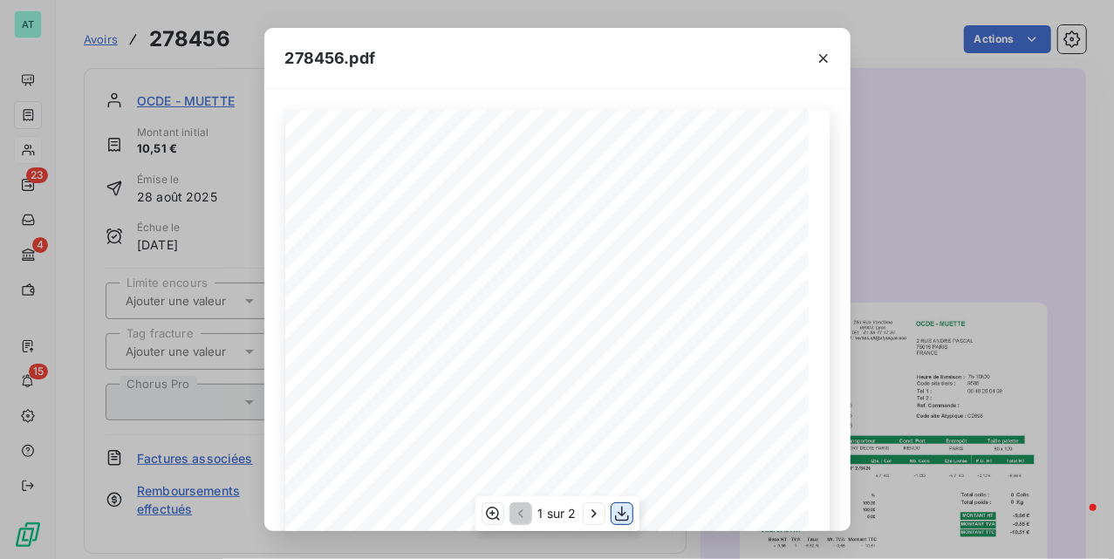
click at [616, 517] on icon "button" at bounding box center [621, 513] width 17 height 17
drag, startPoint x: 993, startPoint y: 221, endPoint x: 977, endPoint y: 187, distance: 37.5
click at [995, 220] on div "278456.pdf OCDE - MUETTE [STREET_ADDRESS][GEOGRAPHIC_DATA][PERSON_NAME] N° : Da…" at bounding box center [557, 279] width 1114 height 559
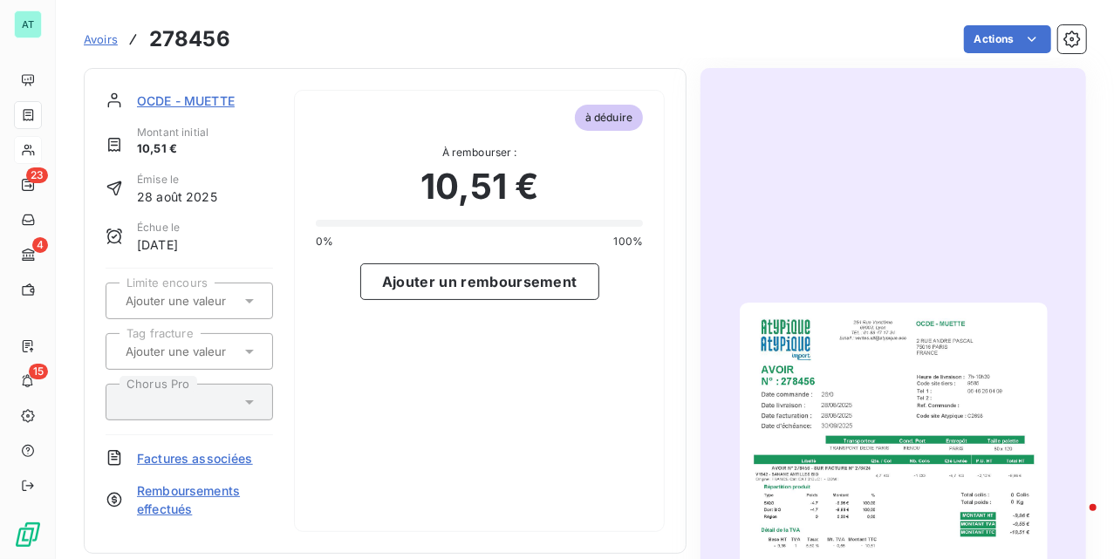
drag, startPoint x: 990, startPoint y: 178, endPoint x: 977, endPoint y: 182, distance: 12.7
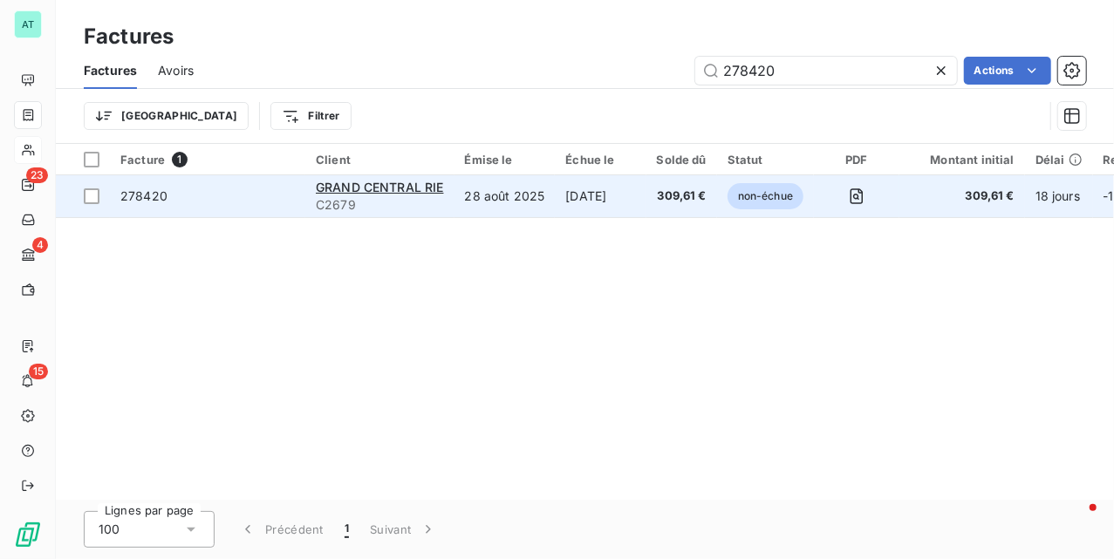
type input "278420"
click at [159, 189] on span "278420" at bounding box center [143, 195] width 47 height 15
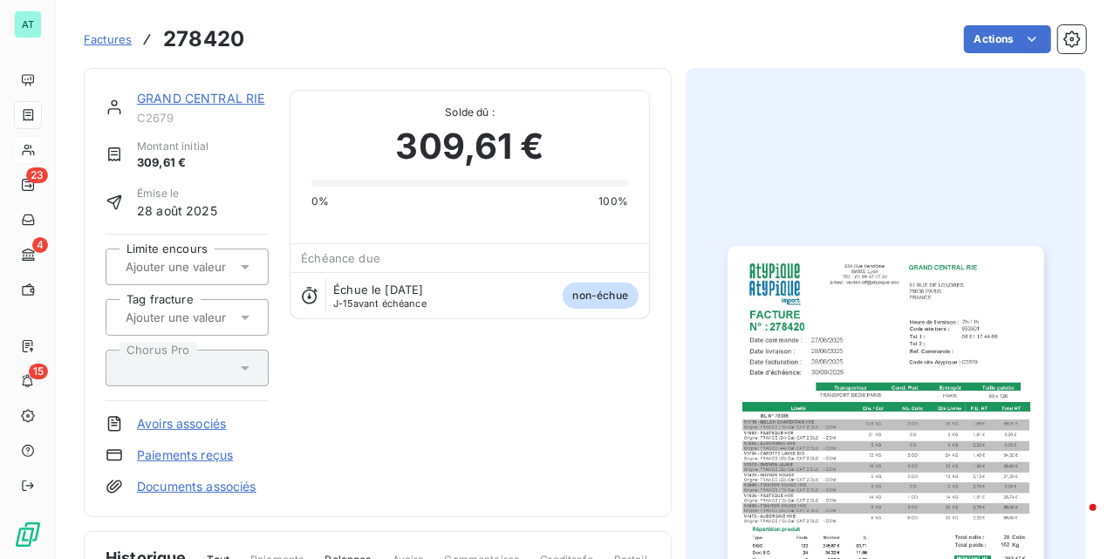
click at [838, 269] on img "button" at bounding box center [886, 469] width 316 height 447
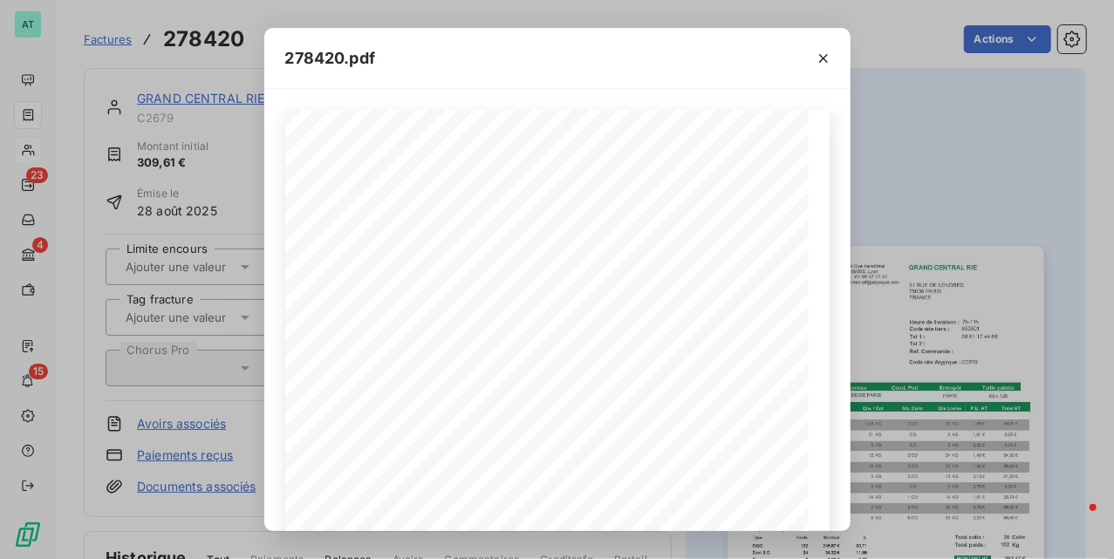
click at [259, 122] on div "278420.pdf [GEOGRAPHIC_DATA][STREET_ADDRESS] FACTURE 278420 N° : Date livraison…" at bounding box center [557, 279] width 1114 height 559
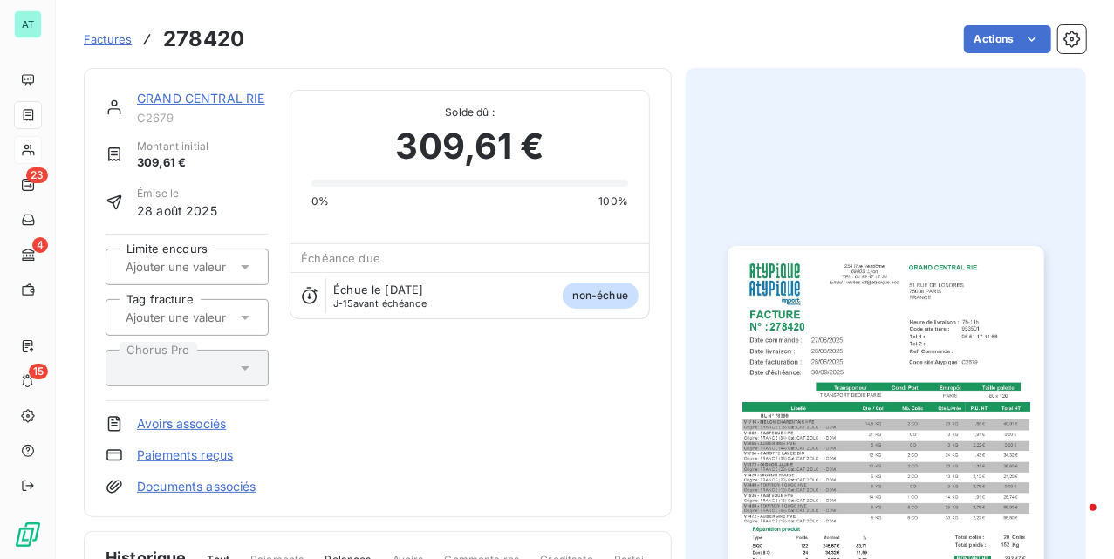
click at [225, 92] on link "GRAND CENTRAL RIE" at bounding box center [201, 98] width 128 height 15
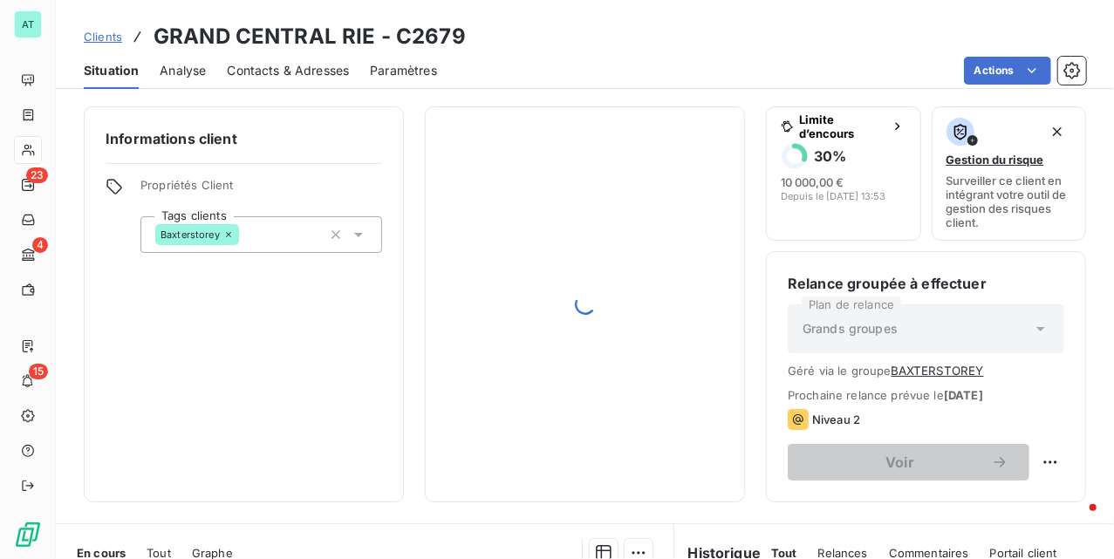
click at [279, 58] on div "Contacts & Adresses" at bounding box center [288, 70] width 122 height 37
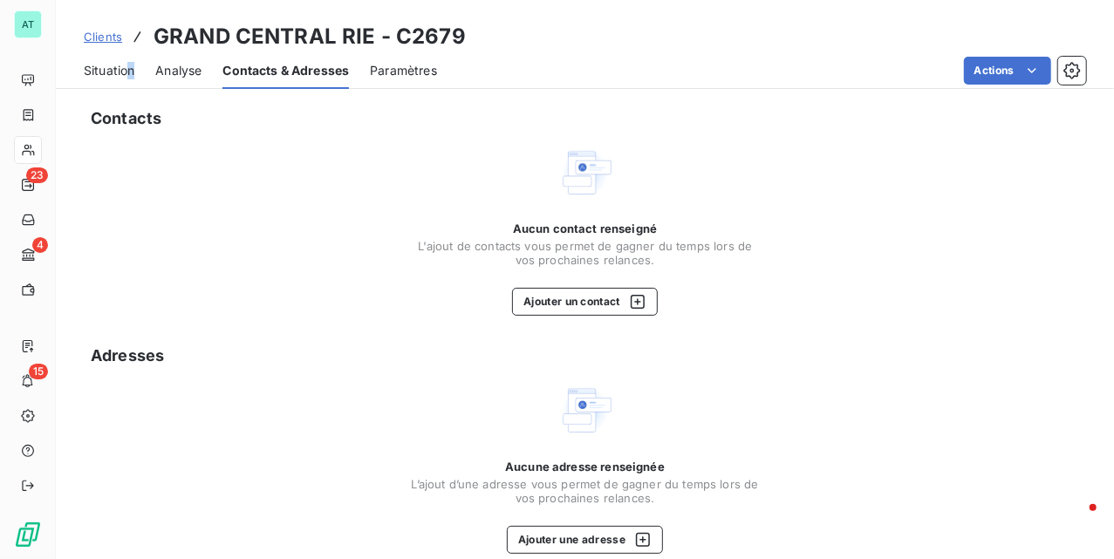
click at [130, 70] on div "Situation Analyse Contacts & Adresses Paramètres Actions" at bounding box center [585, 70] width 1059 height 37
click at [431, 39] on h3 "GRAND CENTRAL RIE - C2679" at bounding box center [310, 36] width 312 height 31
click at [426, 39] on h3 "GRAND CENTRAL RIE - C2679" at bounding box center [310, 36] width 312 height 31
copy h3 "C2679"
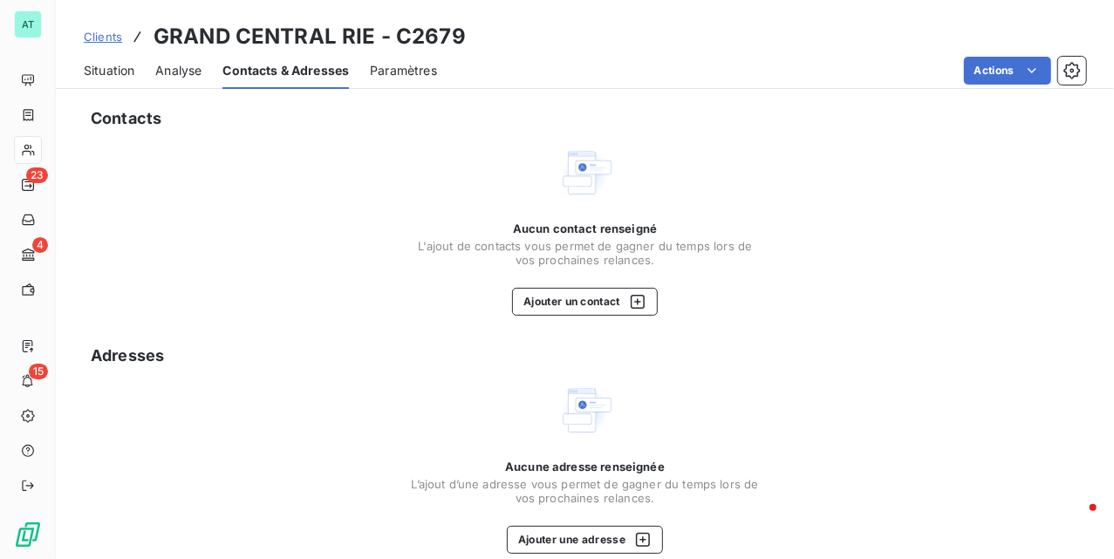
click at [954, 278] on div "Aucun contact renseigné L'ajout de contacts vous permet de gagner du temps lors…" at bounding box center [585, 230] width 1003 height 171
click at [116, 73] on span "Situation" at bounding box center [109, 70] width 51 height 17
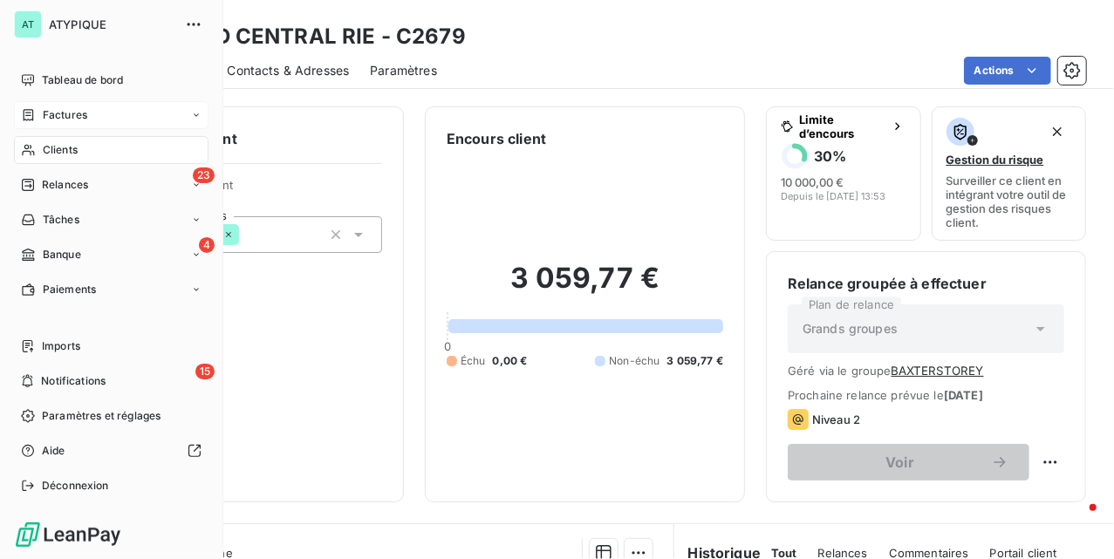
drag, startPoint x: 49, startPoint y: 120, endPoint x: 63, endPoint y: 122, distance: 14.1
click at [49, 120] on span "Factures" at bounding box center [65, 115] width 45 height 16
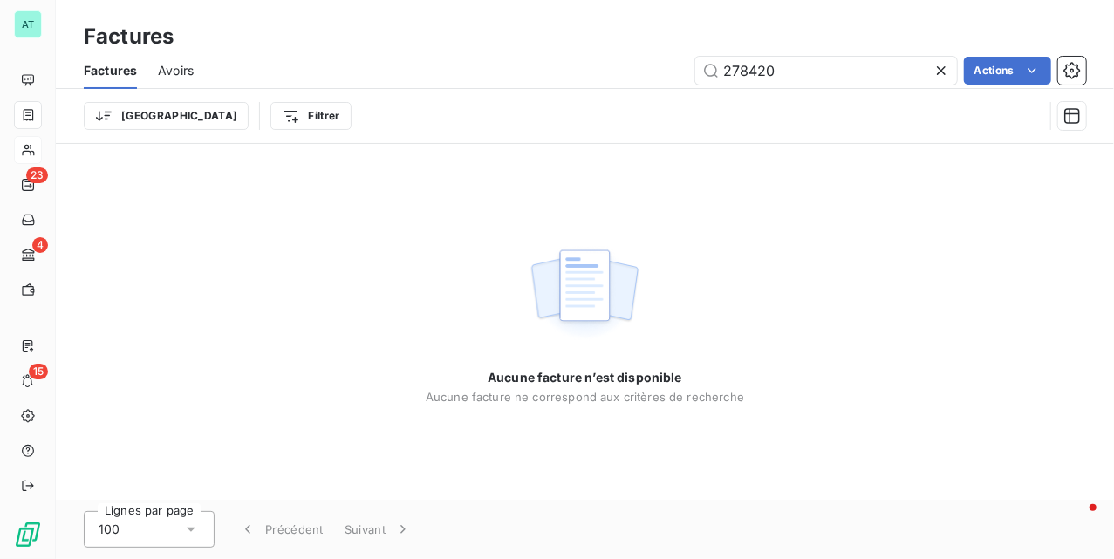
type input "278420"
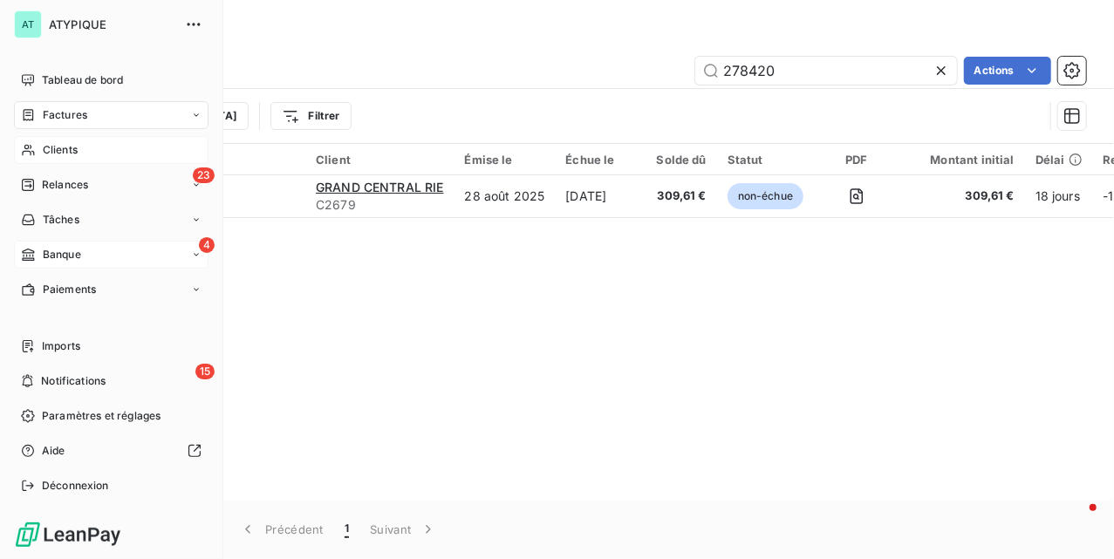
click at [60, 257] on span "Banque" at bounding box center [62, 255] width 38 height 16
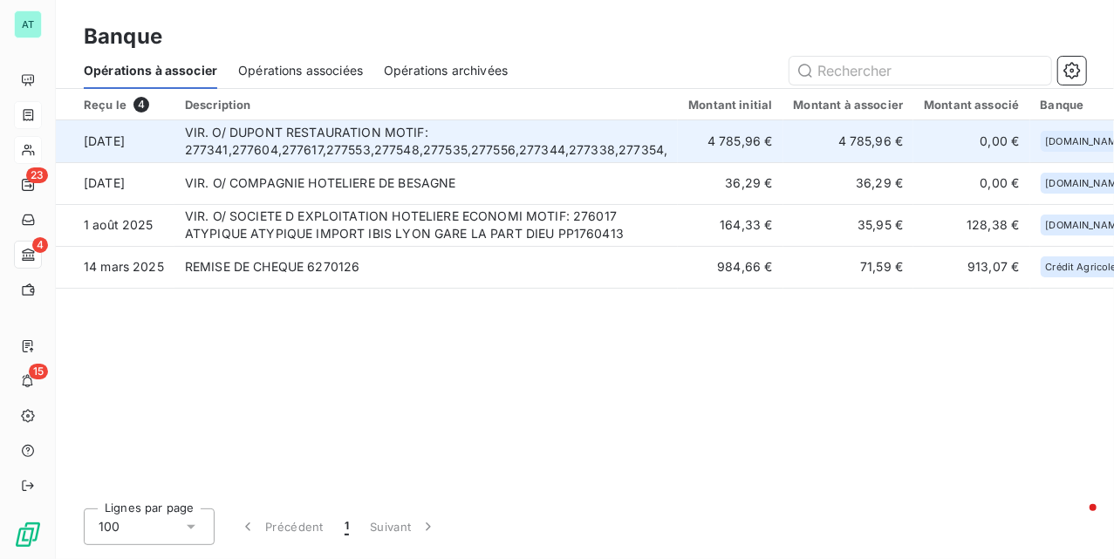
drag, startPoint x: 918, startPoint y: 336, endPoint x: 545, endPoint y: 157, distance: 413.3
click at [918, 339] on div "Reçu le 4 Description Montant initial Montant à associer Montant associé Banque…" at bounding box center [585, 292] width 1059 height 406
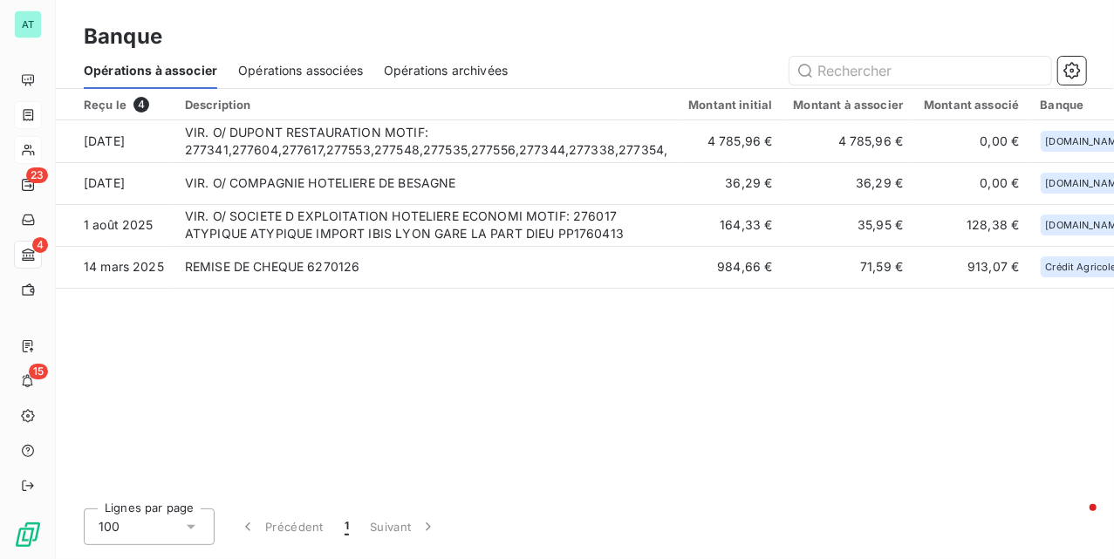
click at [520, 374] on div "Reçu le 4 Description Montant initial Montant à associer Montant associé Banque…" at bounding box center [585, 292] width 1059 height 406
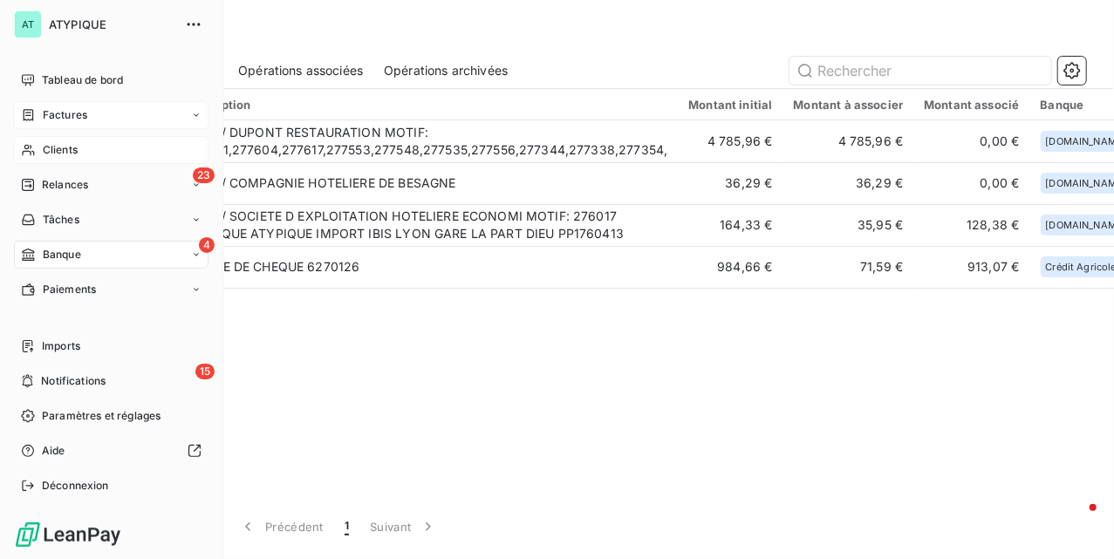
click at [72, 140] on div "Clients" at bounding box center [111, 150] width 195 height 28
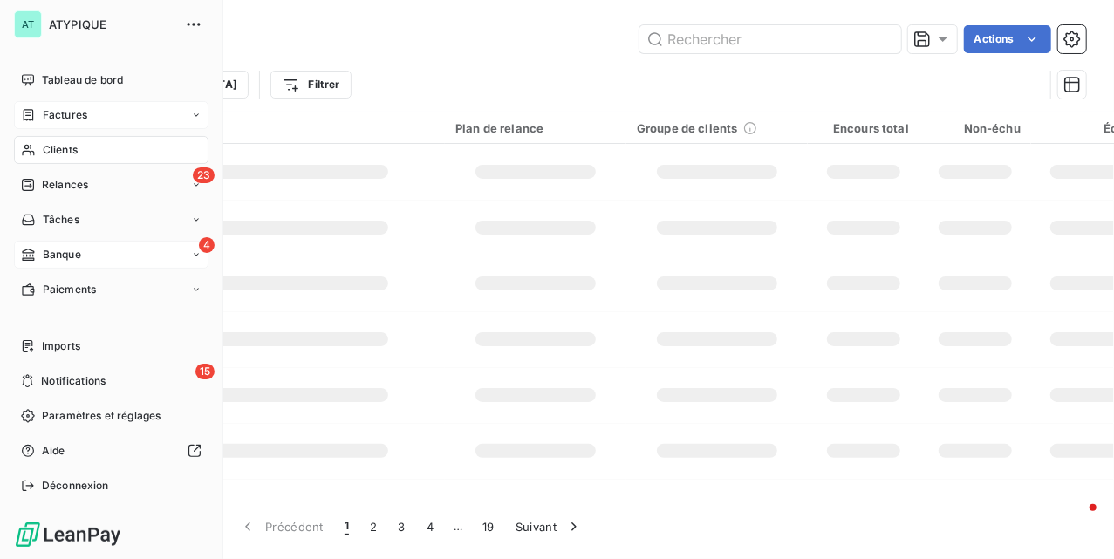
click at [109, 103] on div "Factures" at bounding box center [111, 115] width 195 height 28
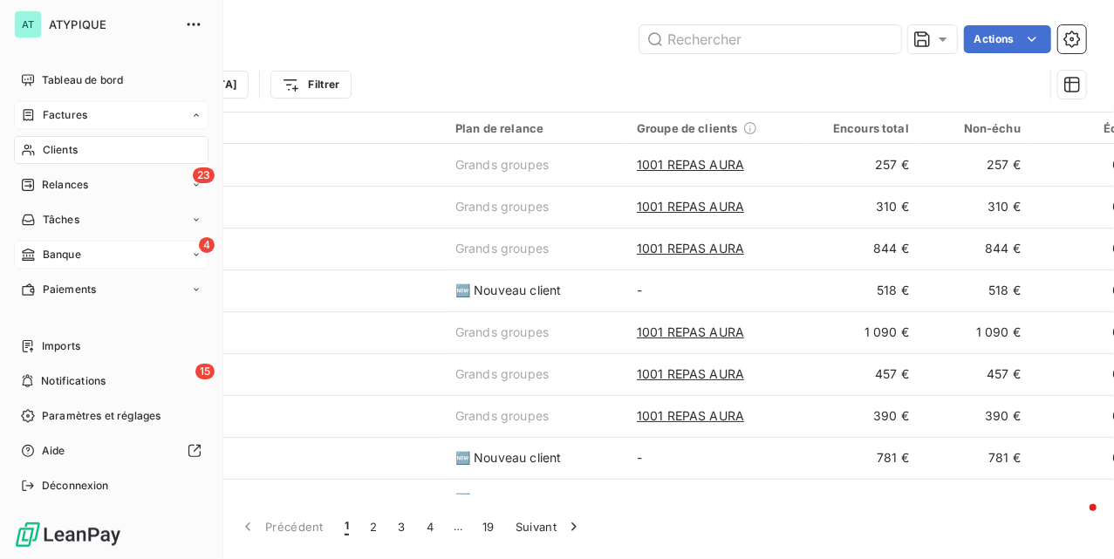
drag, startPoint x: 87, startPoint y: 115, endPoint x: 176, endPoint y: 113, distance: 89.0
click at [86, 116] on div "Factures" at bounding box center [111, 115] width 195 height 28
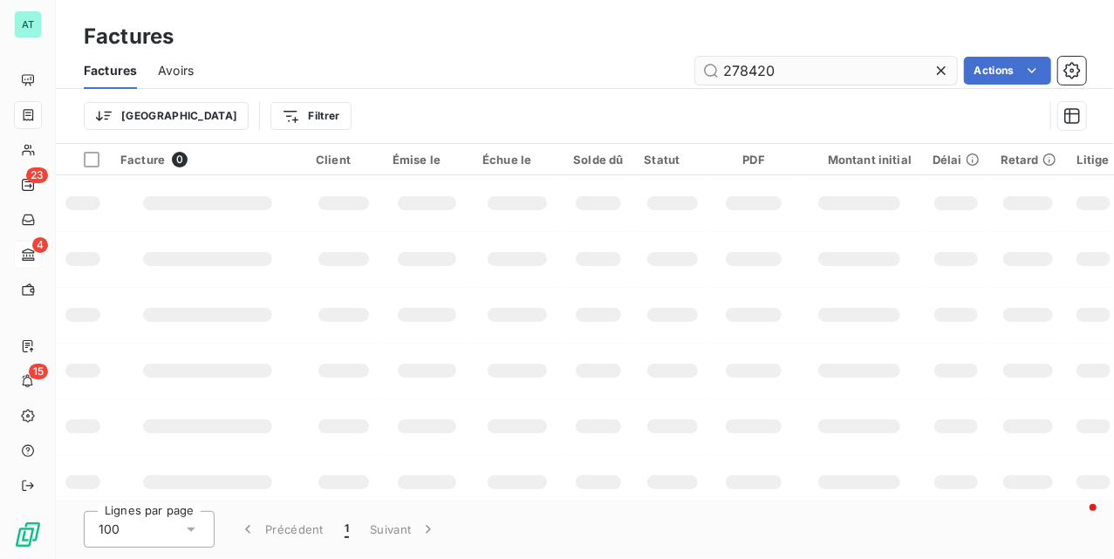
click at [939, 71] on icon at bounding box center [941, 70] width 17 height 17
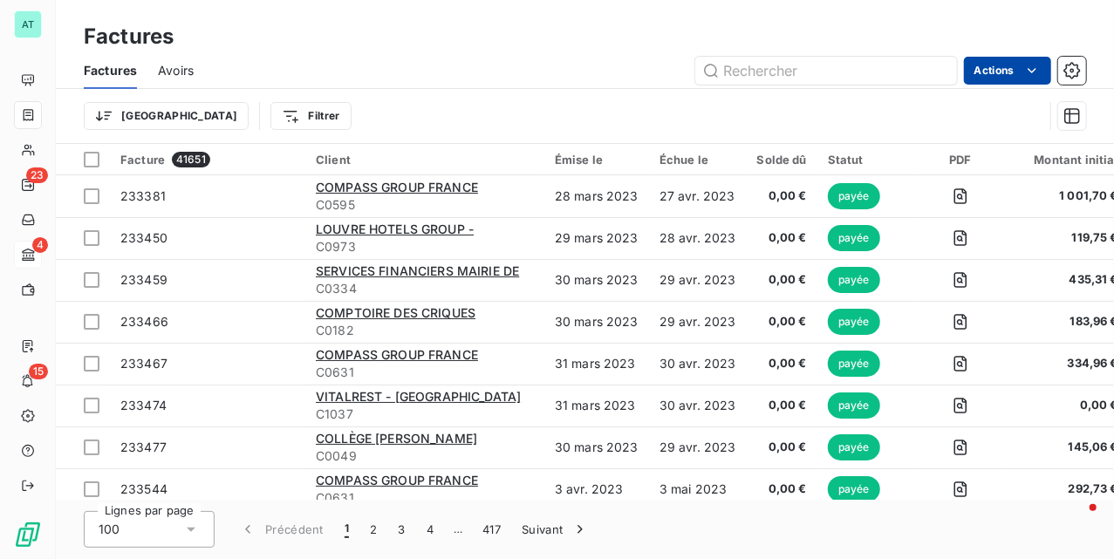
click at [986, 61] on html "AT 23 4 15 Factures Factures Avoirs Actions Trier Filtrer Facture 41651 Client …" at bounding box center [557, 279] width 1114 height 559
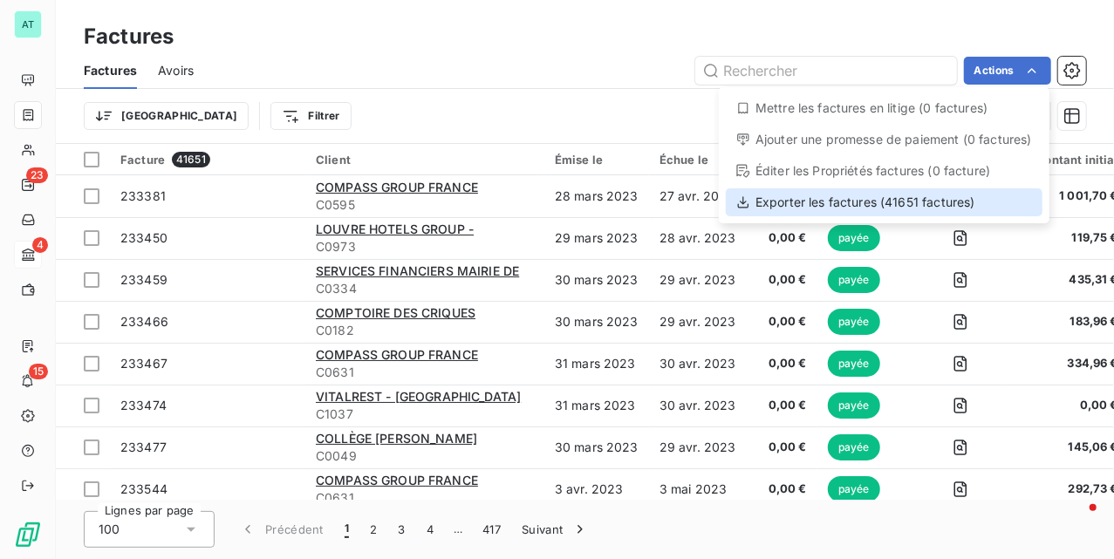
click at [967, 199] on div "Exporter les factures (41651 factures)" at bounding box center [884, 202] width 317 height 28
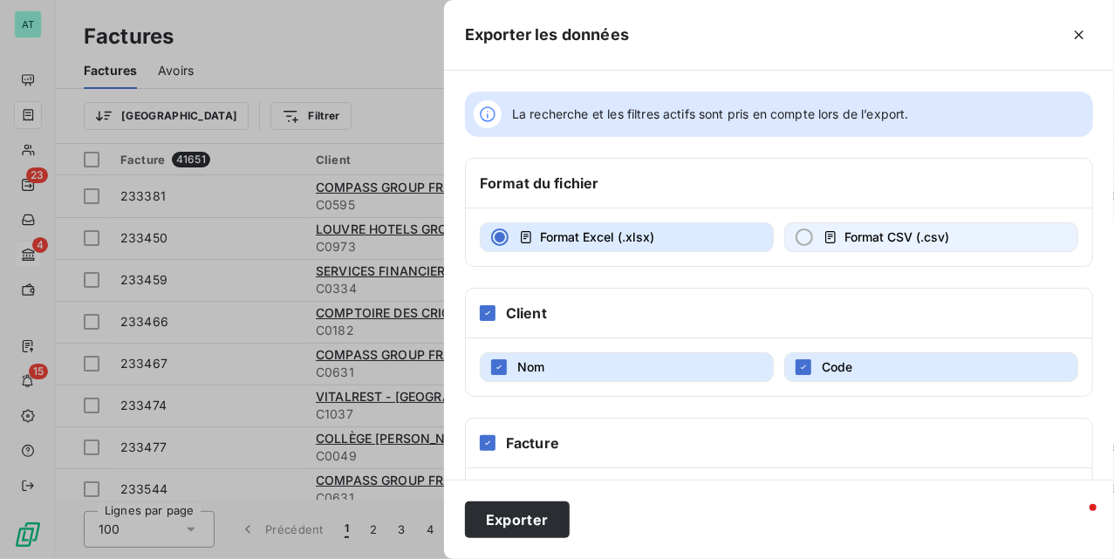
click at [856, 238] on span "Format CSV (.csv)" at bounding box center [897, 237] width 105 height 15
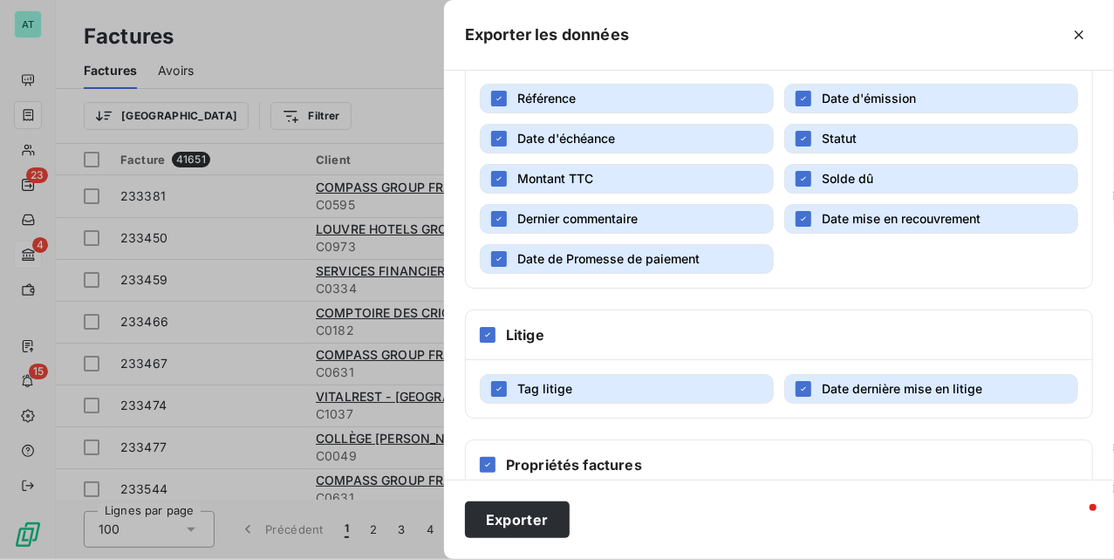
scroll to position [538, 0]
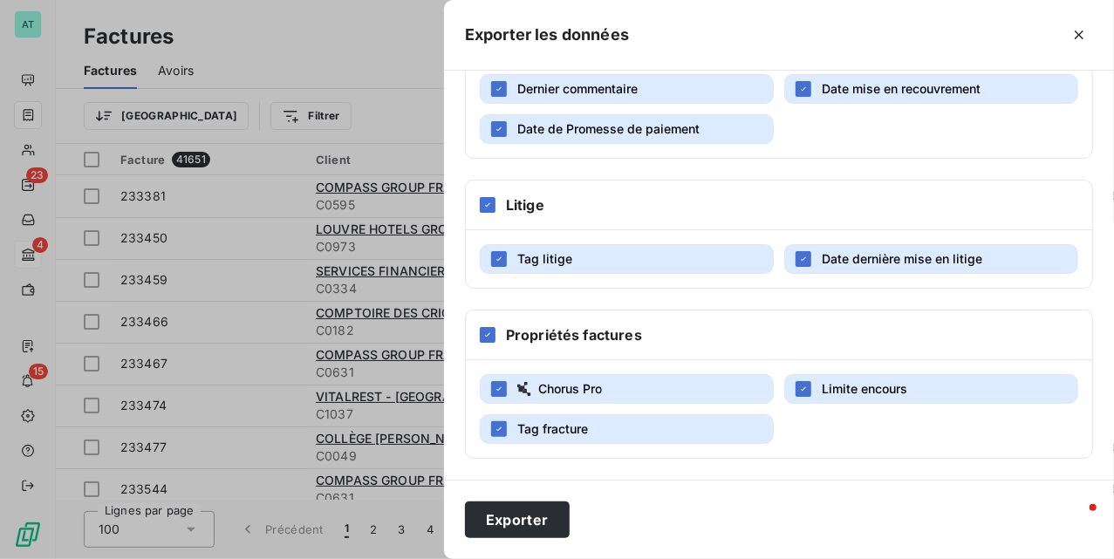
click at [661, 123] on span "Date de Promesse de paiement" at bounding box center [608, 128] width 182 height 15
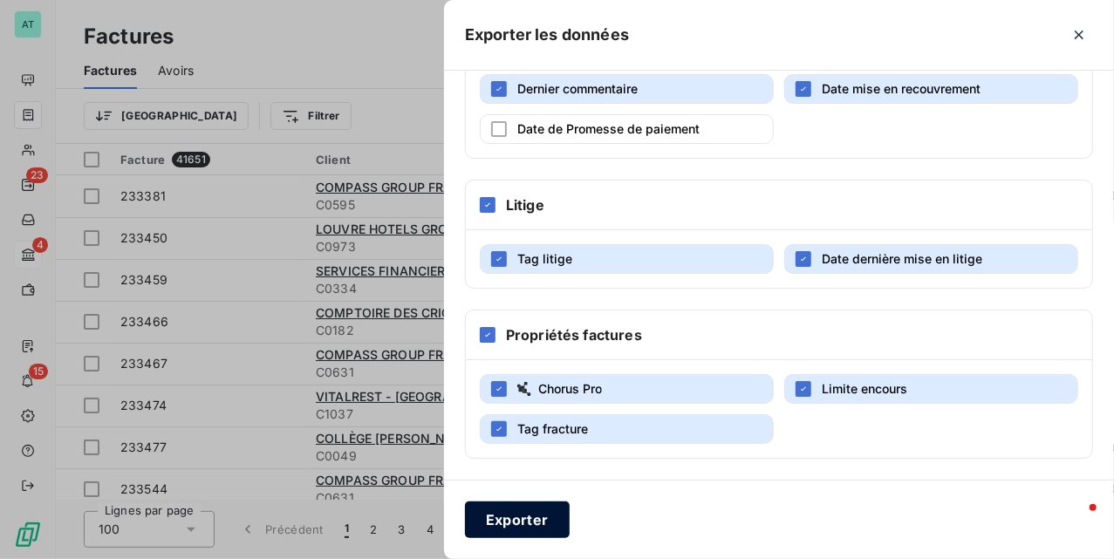
click at [514, 518] on button "Exporter" at bounding box center [517, 520] width 105 height 37
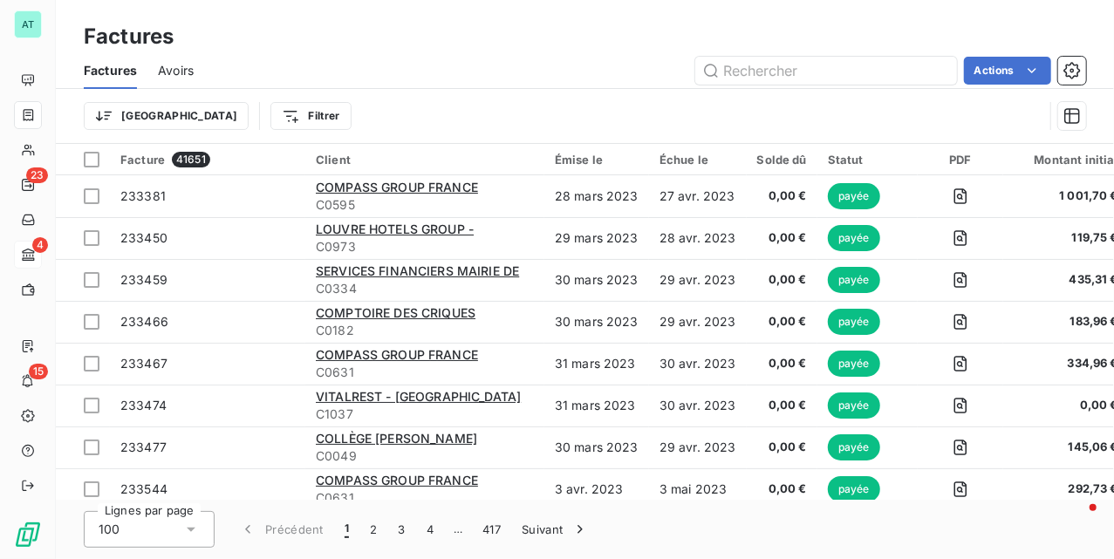
click at [187, 62] on span "Avoirs" at bounding box center [176, 70] width 36 height 17
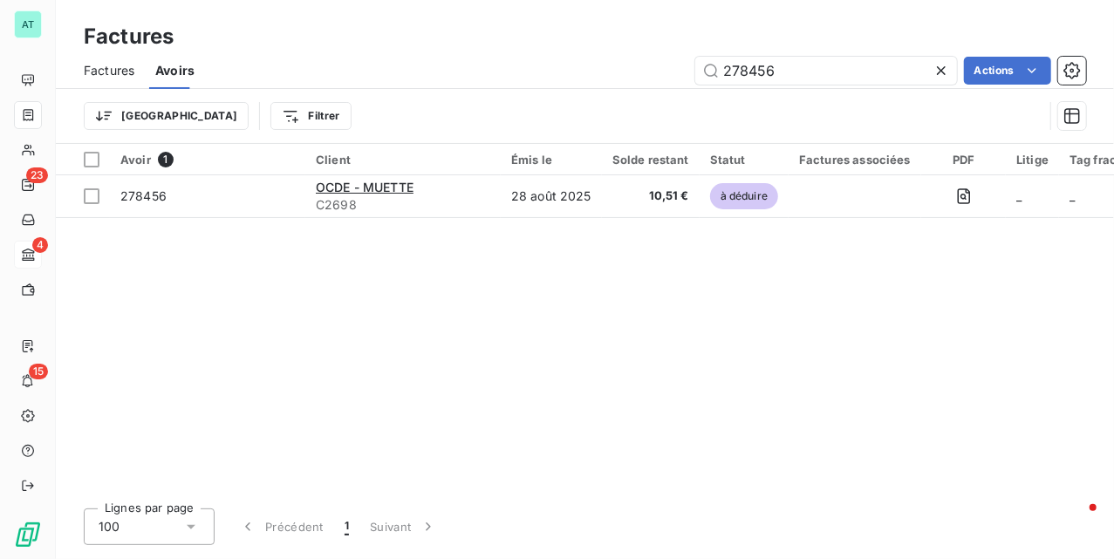
click at [169, 71] on span "Avoirs" at bounding box center [174, 70] width 39 height 17
click at [941, 73] on icon at bounding box center [941, 70] width 17 height 17
click at [933, 101] on div "Trier Filtrer" at bounding box center [564, 115] width 960 height 33
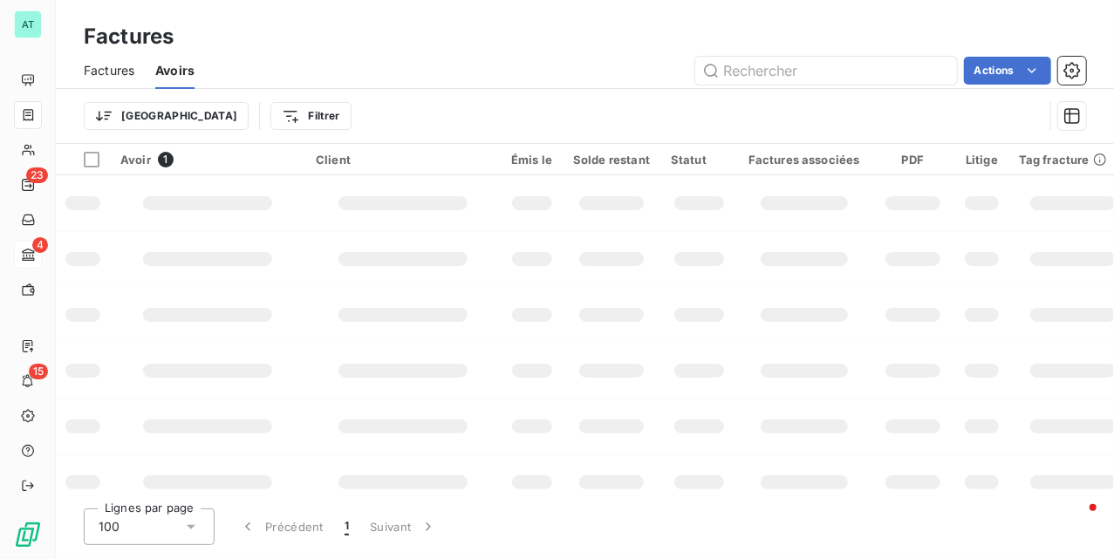
click at [573, 53] on div "Factures Avoirs Actions" at bounding box center [585, 70] width 1059 height 37
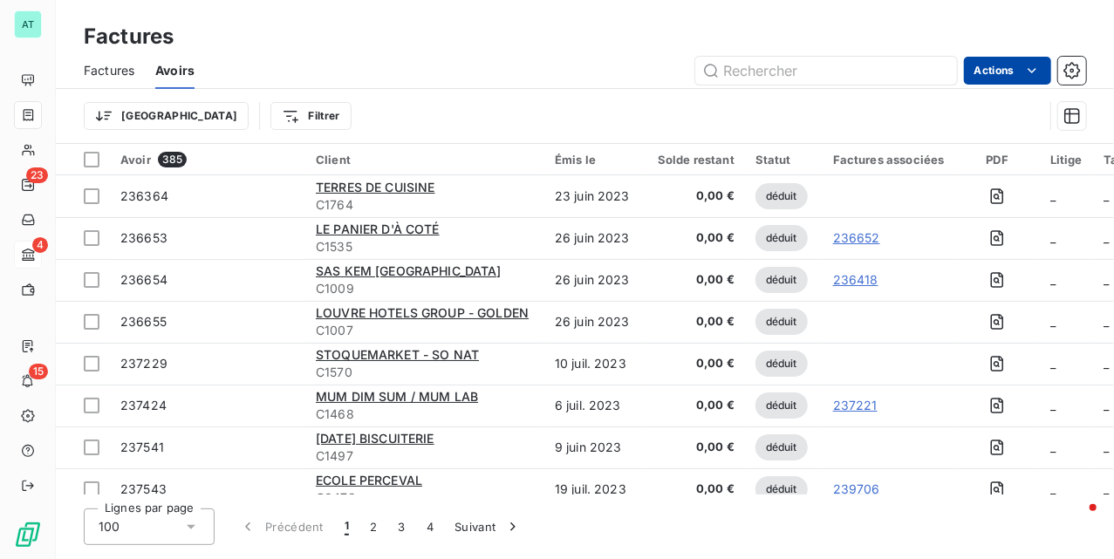
click at [1011, 66] on html "AT 23 4 15 Factures Factures Avoirs Actions Trier Filtrer Avoir 385 Client Émis…" at bounding box center [557, 279] width 1114 height 559
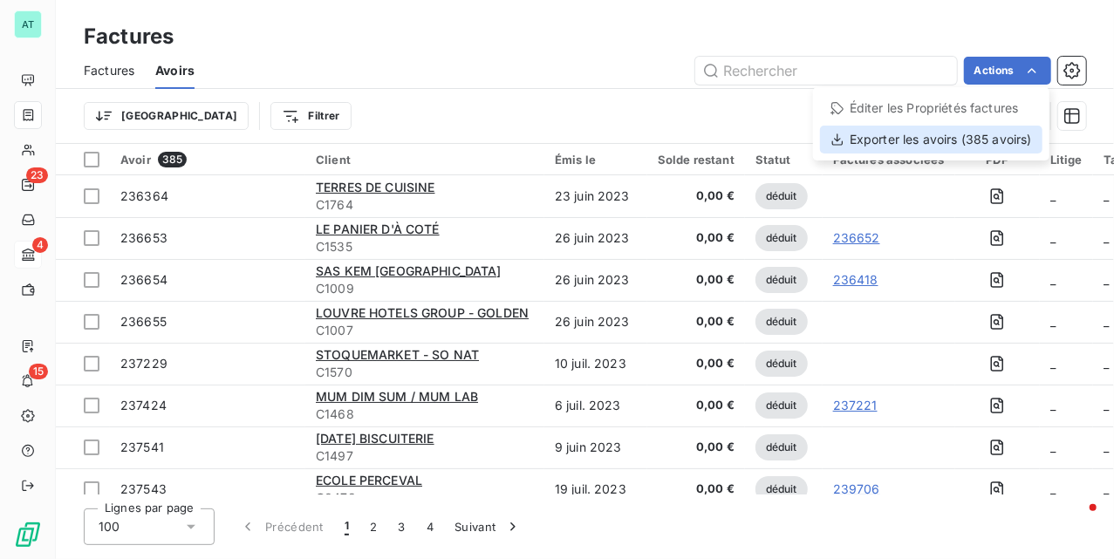
click at [958, 143] on div "Exporter les avoirs (385 avoirs)" at bounding box center [931, 140] width 223 height 28
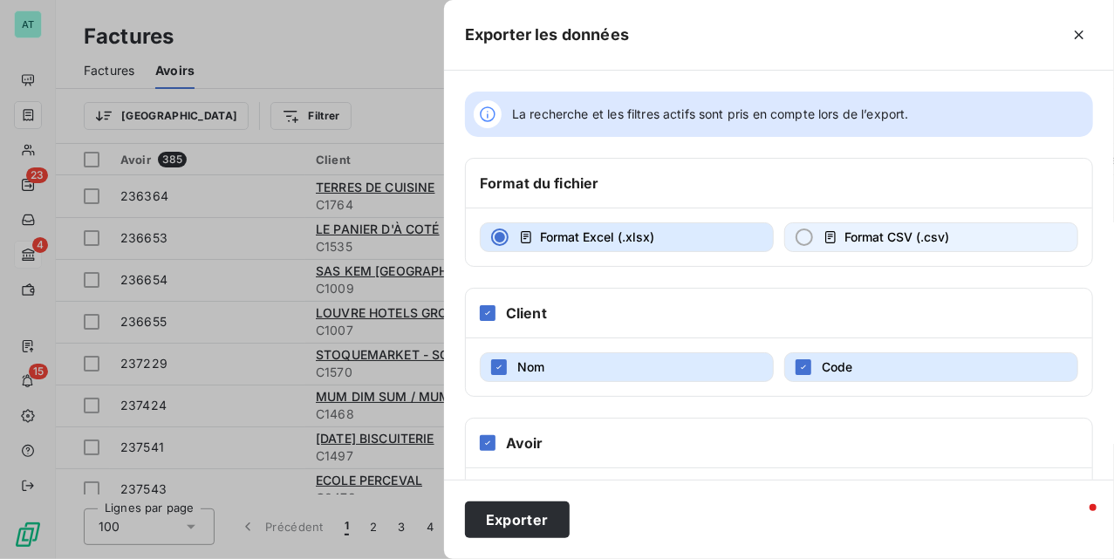
drag, startPoint x: 874, startPoint y: 230, endPoint x: 860, endPoint y: 224, distance: 15.2
click at [874, 232] on span "Format CSV (.csv)" at bounding box center [897, 237] width 105 height 15
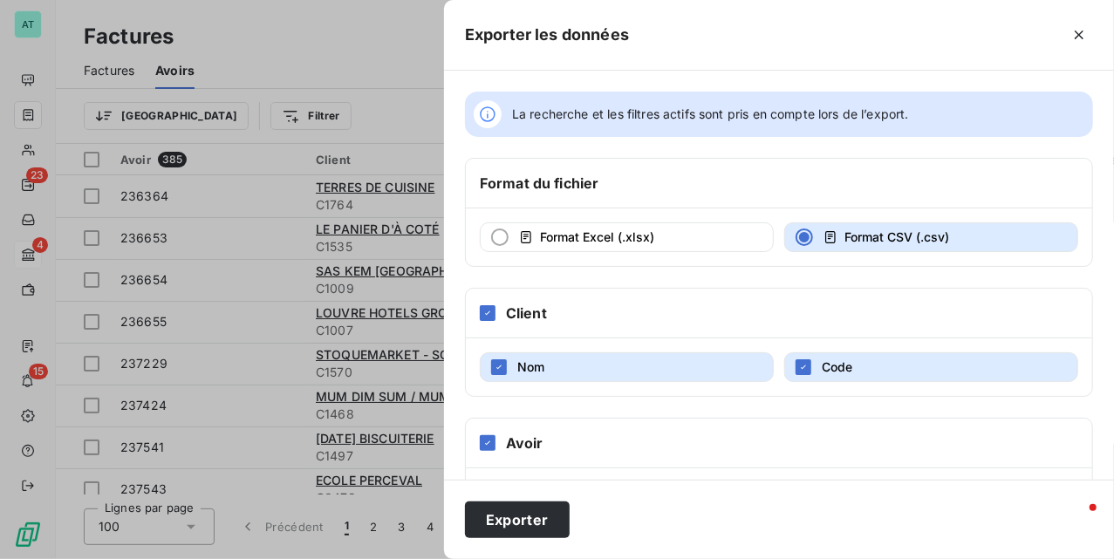
scroll to position [497, 0]
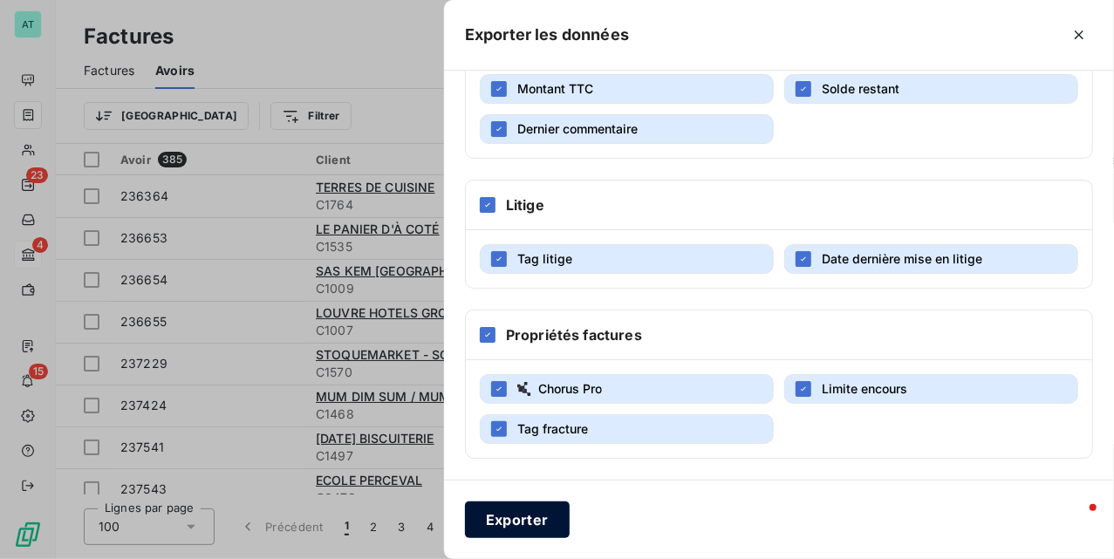
click at [510, 517] on button "Exporter" at bounding box center [517, 520] width 105 height 37
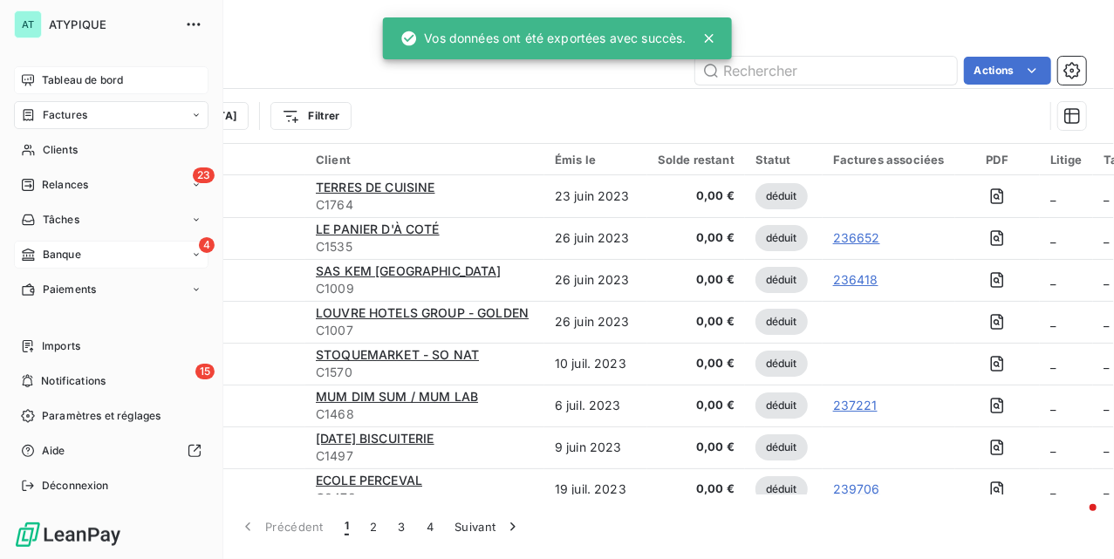
click at [79, 68] on div "Tableau de bord" at bounding box center [111, 80] width 195 height 28
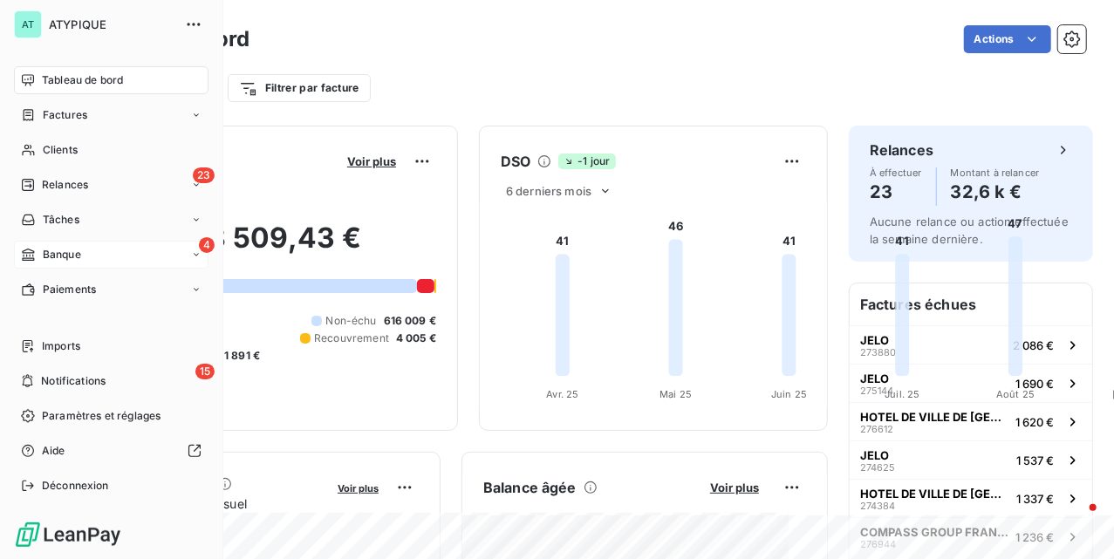
click at [68, 122] on div "Factures" at bounding box center [111, 115] width 195 height 28
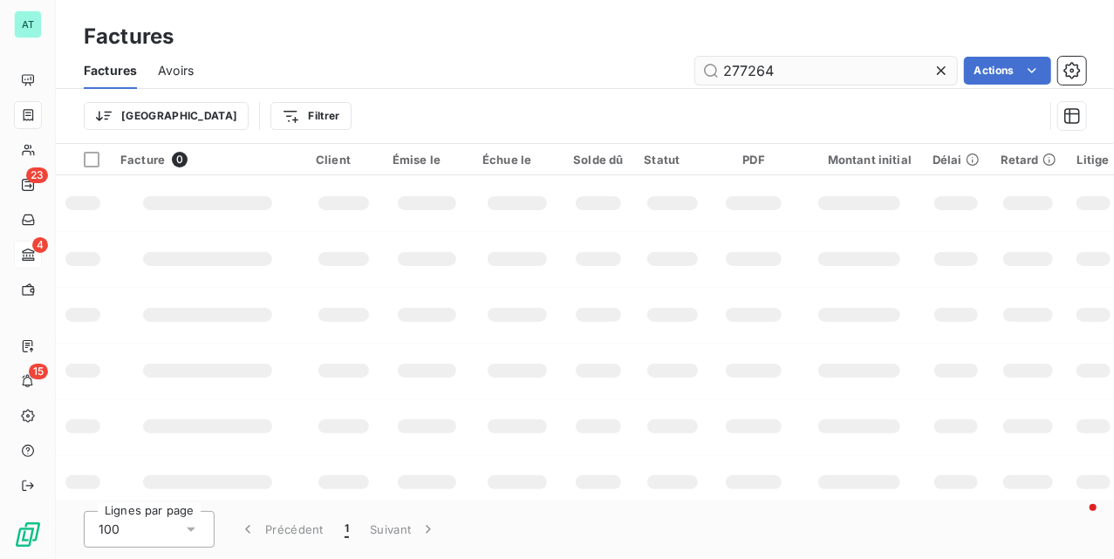
click at [835, 63] on input "277264" at bounding box center [826, 71] width 262 height 28
type input "277264"
click at [483, 326] on td at bounding box center [517, 315] width 91 height 56
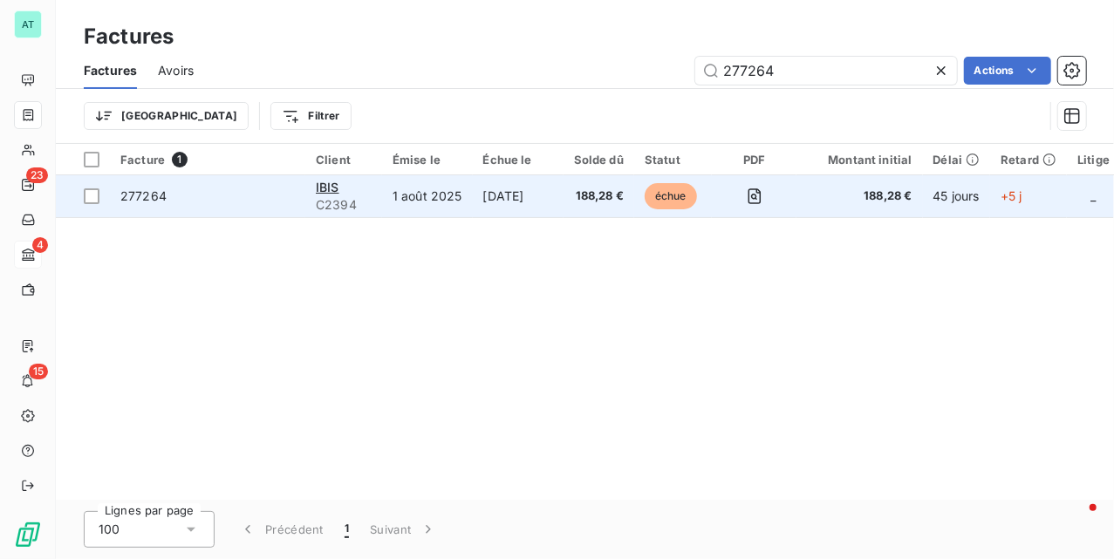
click at [140, 203] on span "277264" at bounding box center [143, 195] width 46 height 15
click at [337, 183] on span "IBIS" at bounding box center [328, 187] width 24 height 15
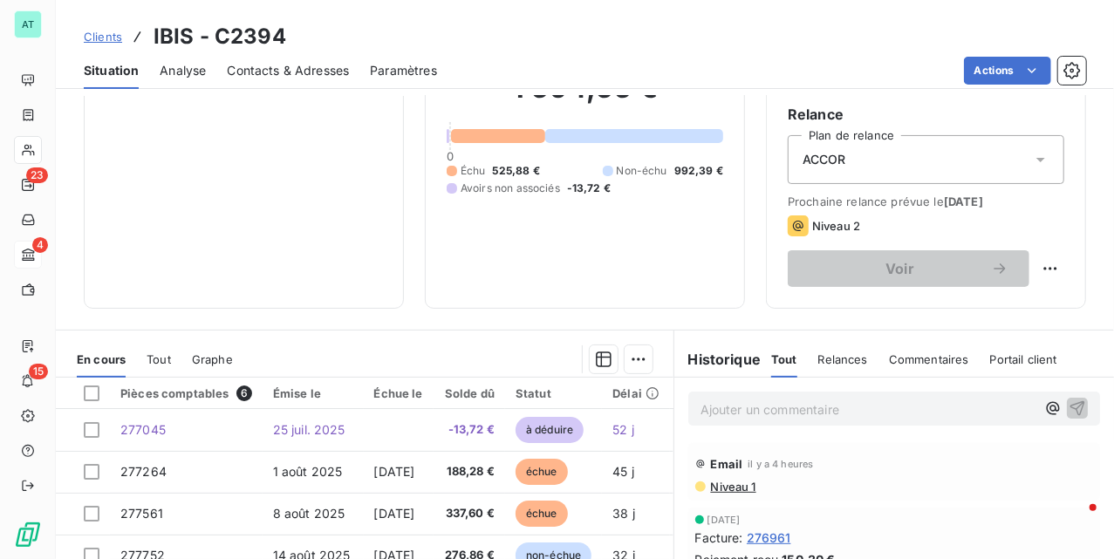
scroll to position [377, 0]
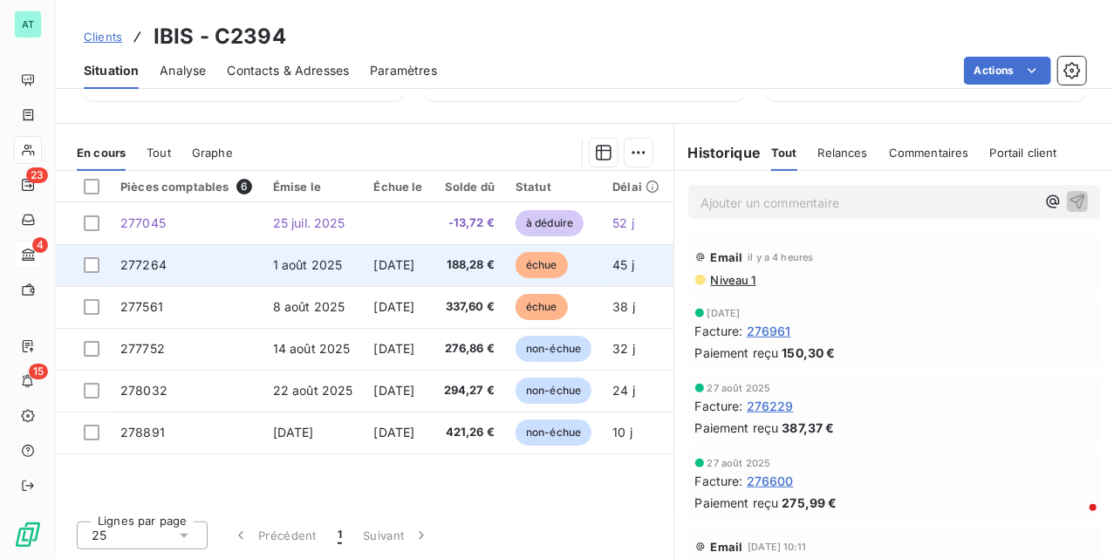
click at [263, 271] on td "1 août 2025" at bounding box center [313, 265] width 101 height 42
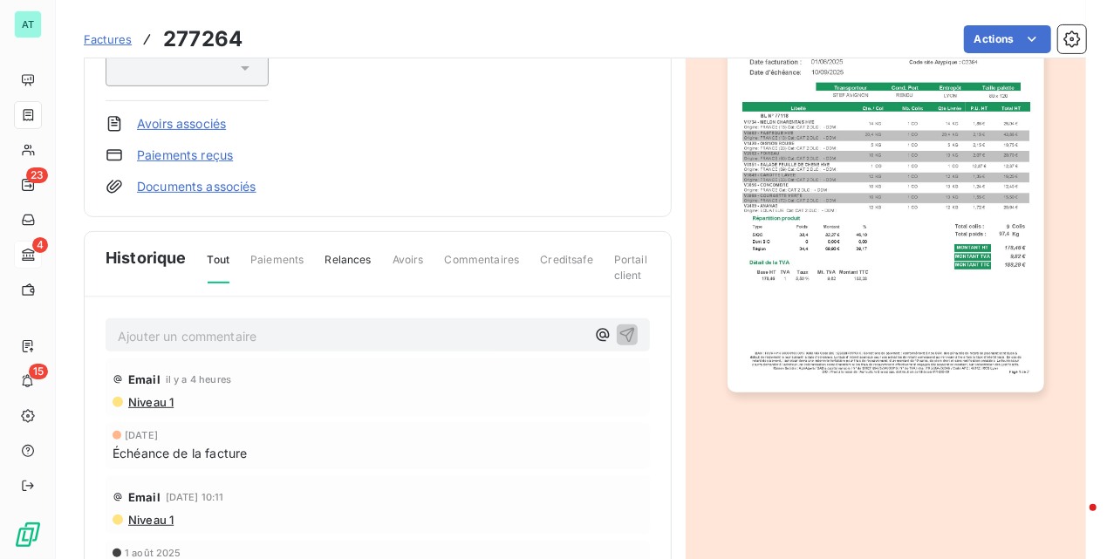
scroll to position [353, 0]
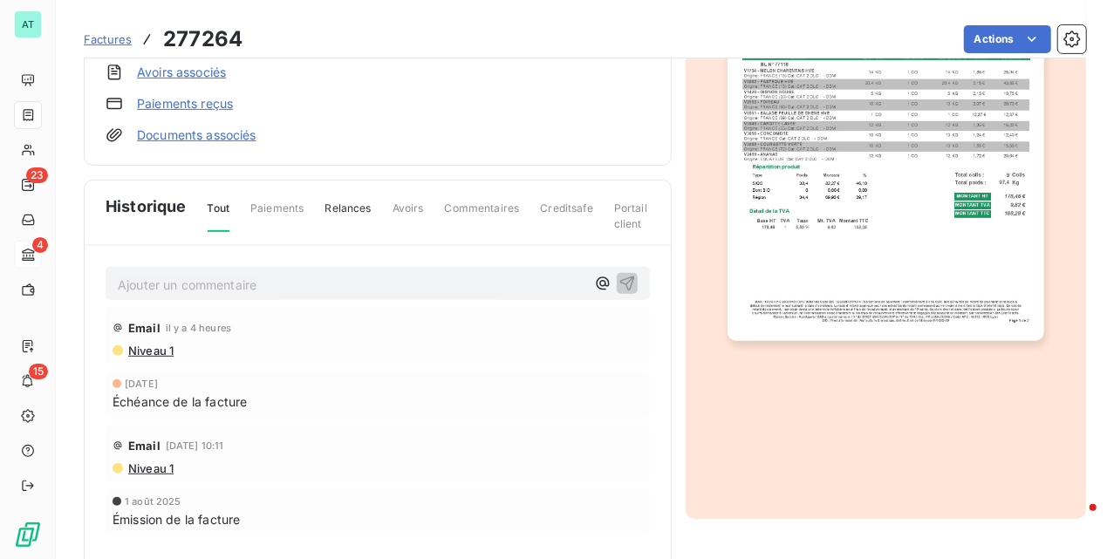
click at [211, 284] on p "Ajouter un commentaire ﻿" at bounding box center [352, 285] width 468 height 22
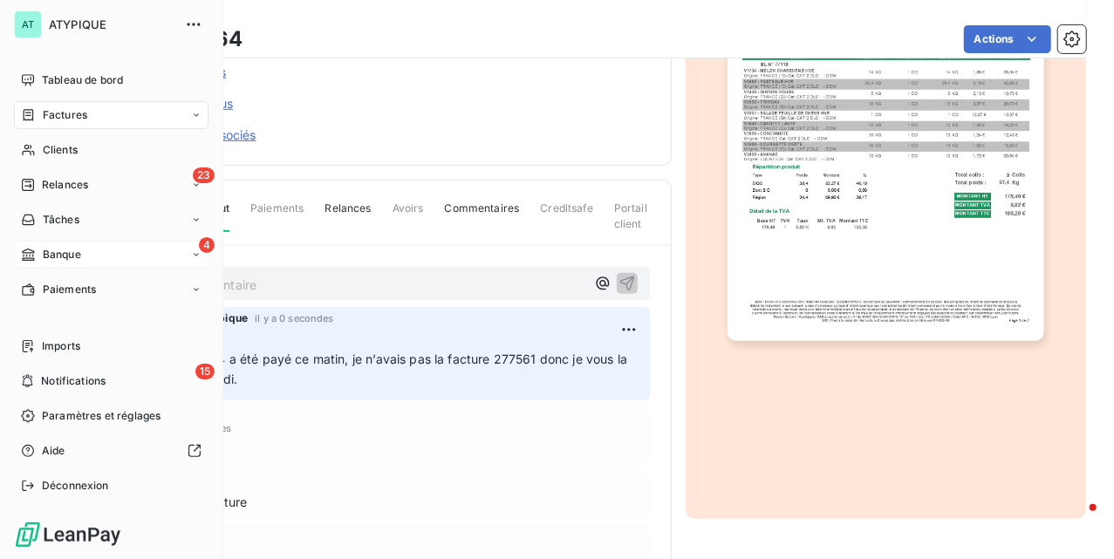
drag, startPoint x: 44, startPoint y: 122, endPoint x: 64, endPoint y: 117, distance: 20.7
click at [44, 122] on span "Factures" at bounding box center [65, 115] width 45 height 16
drag, startPoint x: 54, startPoint y: 113, endPoint x: 88, endPoint y: 109, distance: 34.2
click at [40, 112] on div "Factures" at bounding box center [54, 115] width 66 height 16
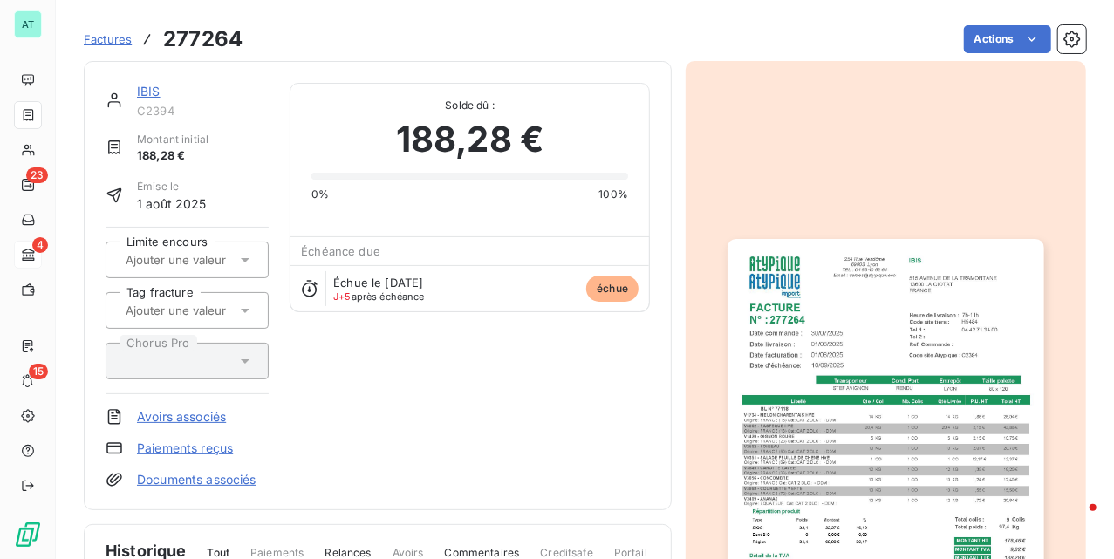
scroll to position [0, 0]
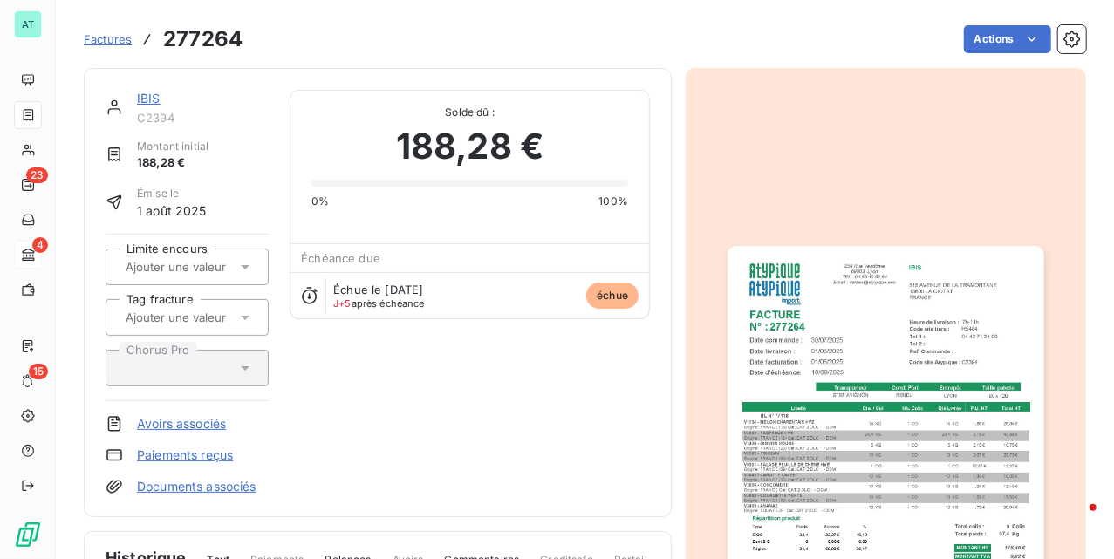
drag, startPoint x: 396, startPoint y: 183, endPoint x: 358, endPoint y: 158, distance: 46.0
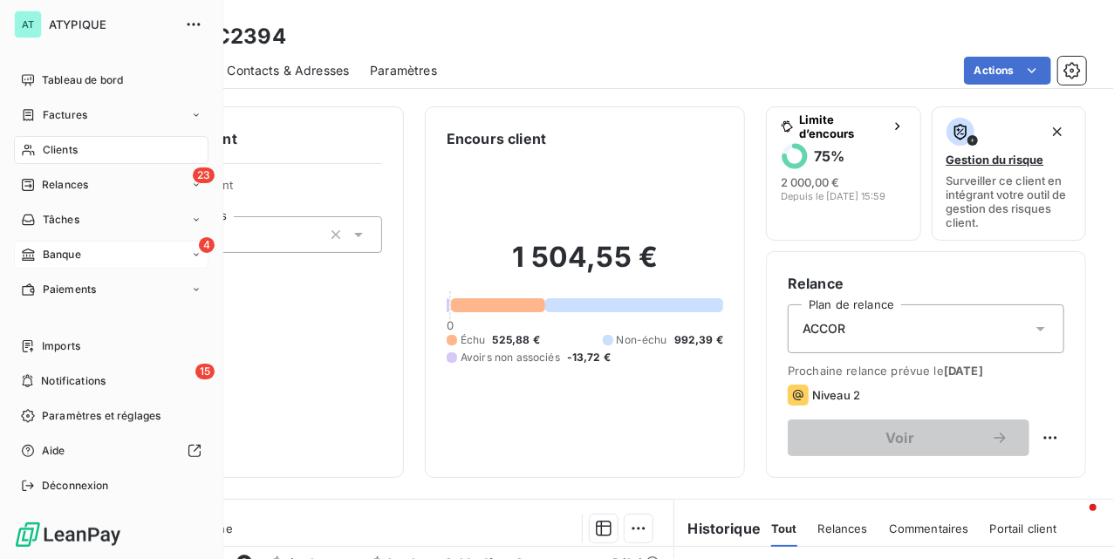
click at [68, 112] on span "Factures" at bounding box center [65, 115] width 45 height 16
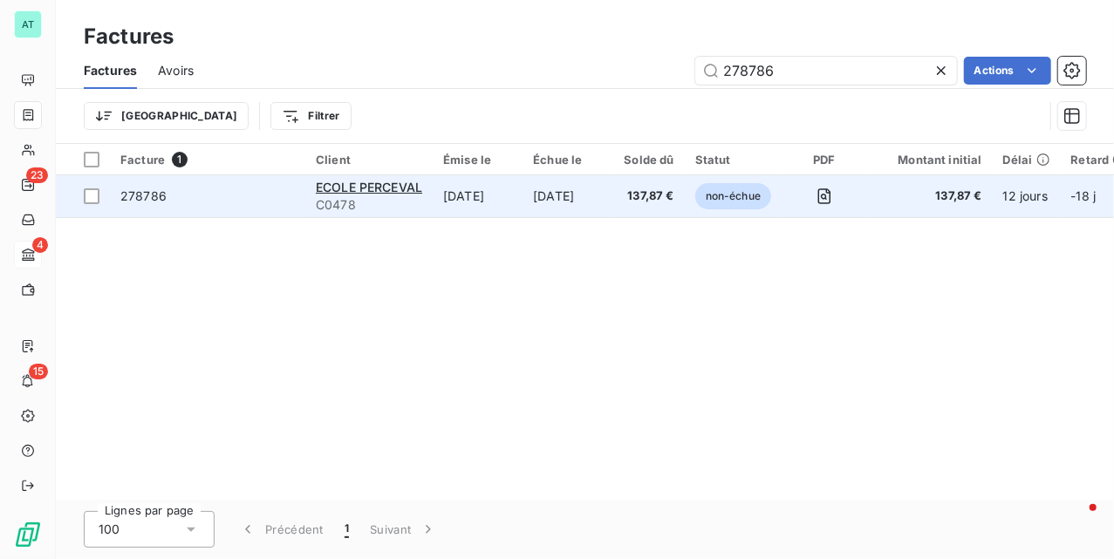
type input "278786"
click at [147, 194] on span "278786" at bounding box center [143, 195] width 46 height 15
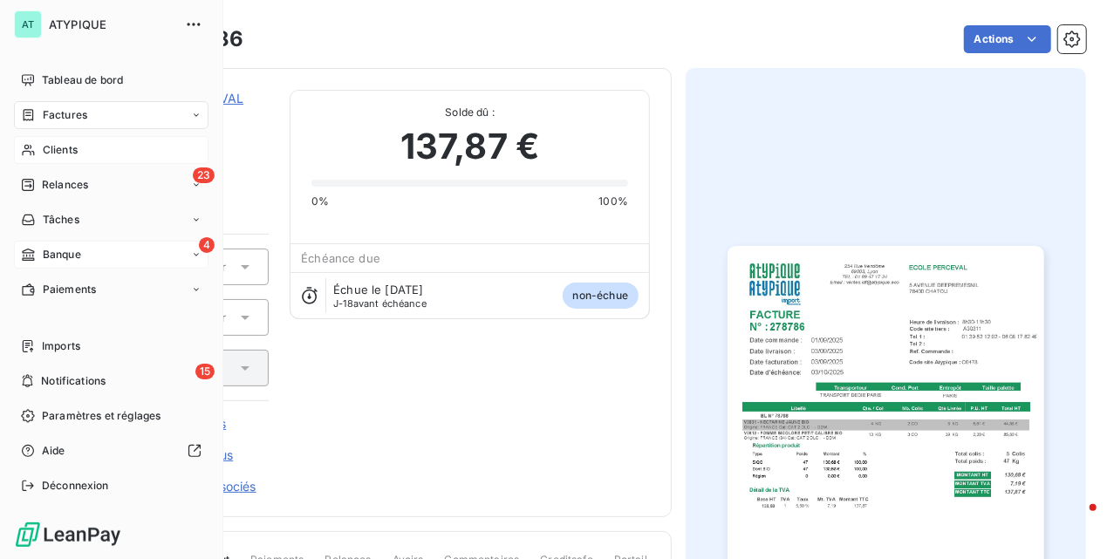
click at [53, 147] on span "Clients" at bounding box center [60, 150] width 35 height 16
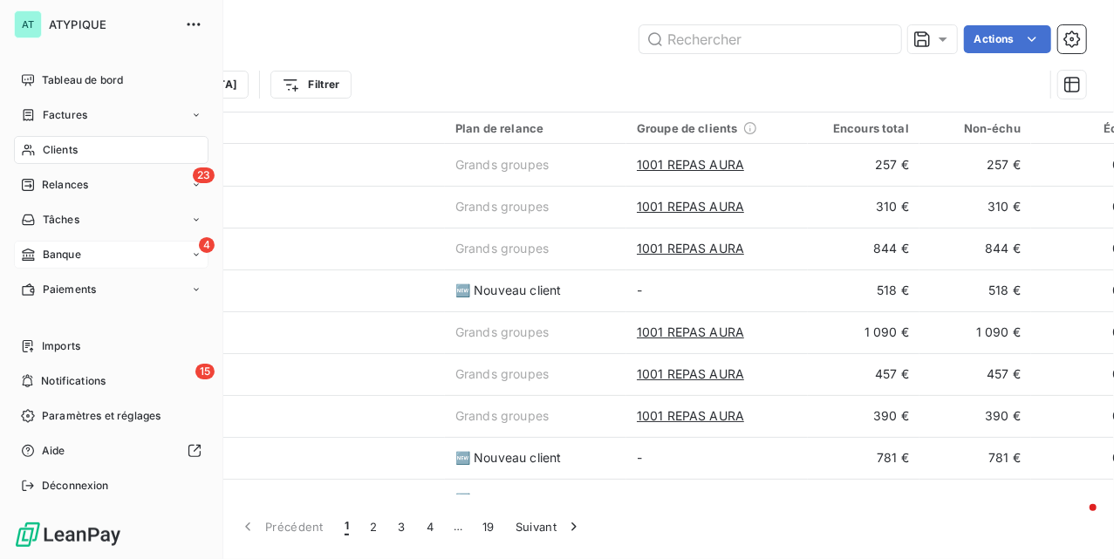
click at [47, 112] on span "Factures" at bounding box center [65, 115] width 45 height 16
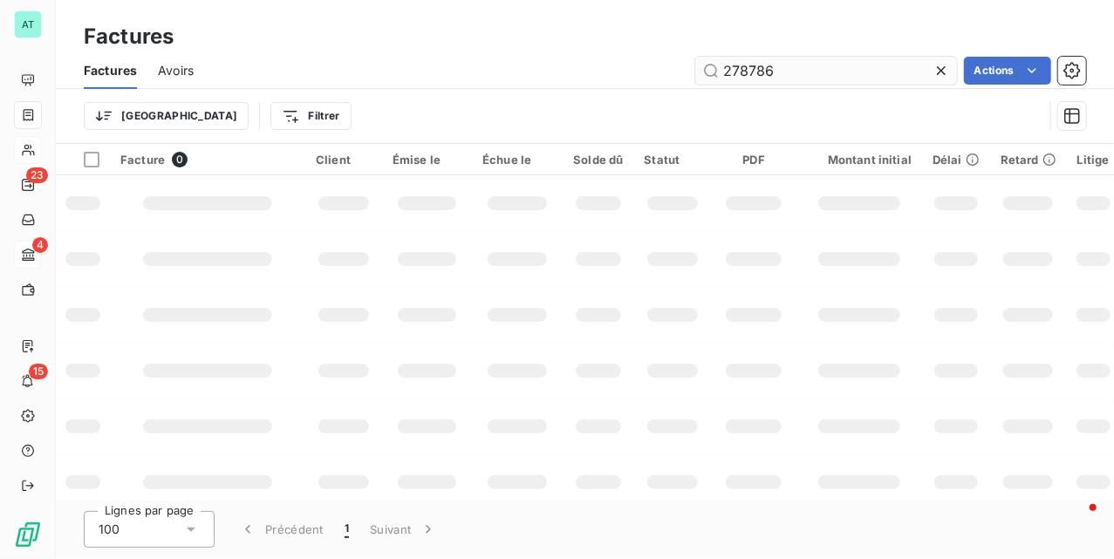
click at [814, 60] on input "278786" at bounding box center [826, 71] width 262 height 28
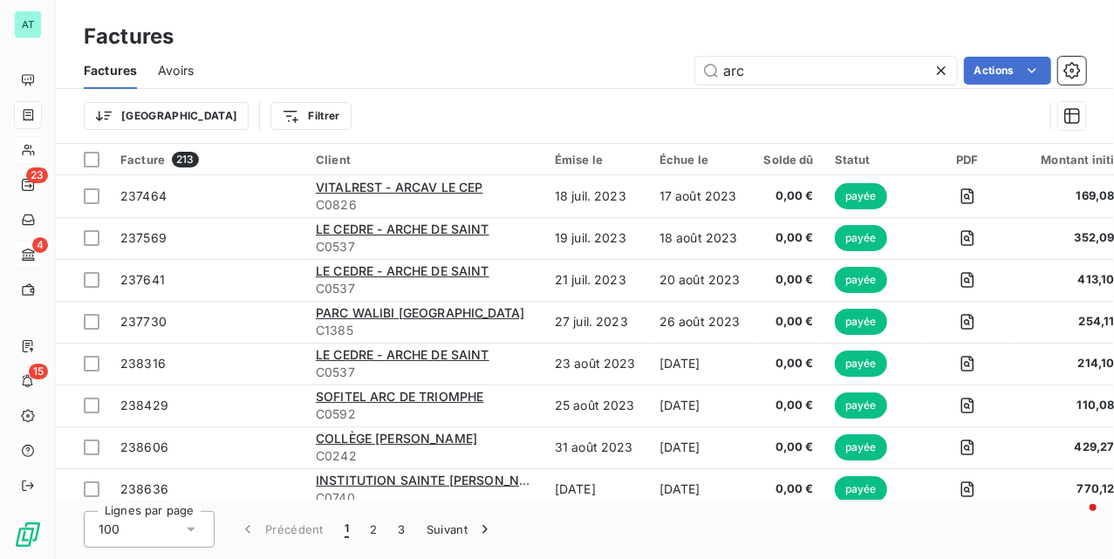
click at [829, 46] on div "Factures" at bounding box center [585, 36] width 1059 height 31
click at [820, 73] on input "arc" at bounding box center [826, 71] width 262 height 28
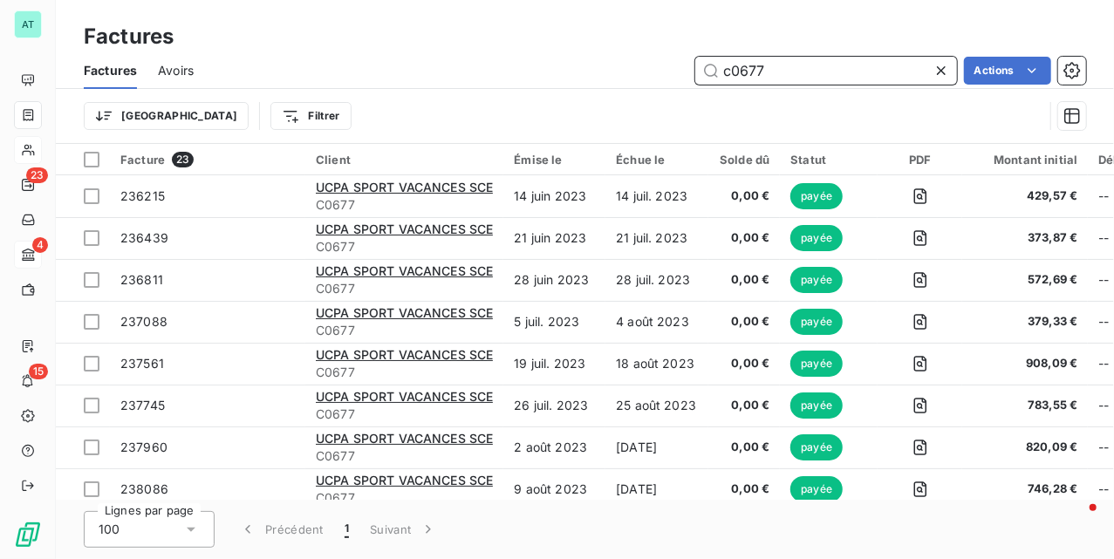
type input "c0677"
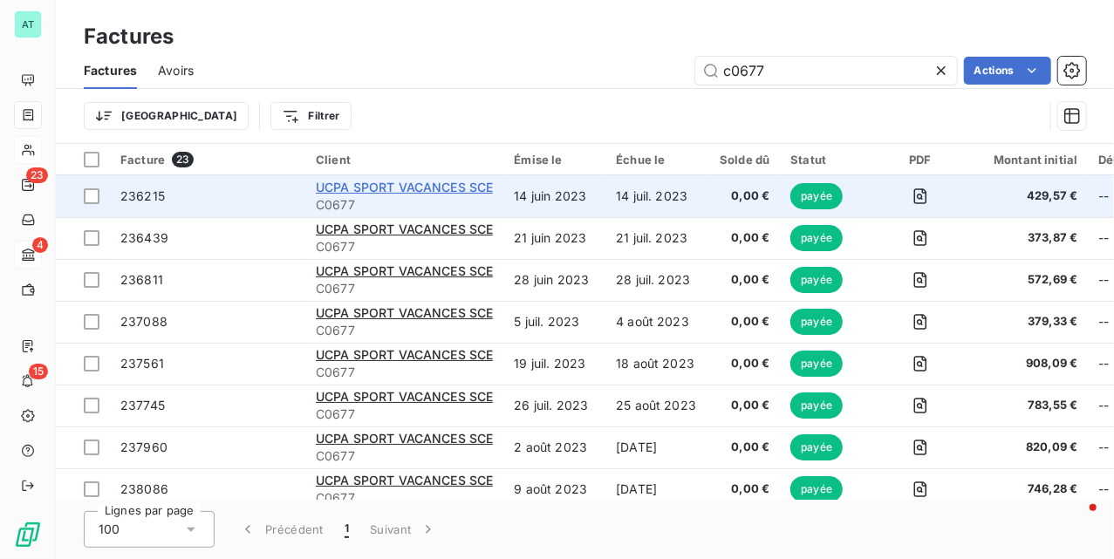
click at [427, 188] on span "UCPA SPORT VACANCES SCE" at bounding box center [404, 187] width 177 height 15
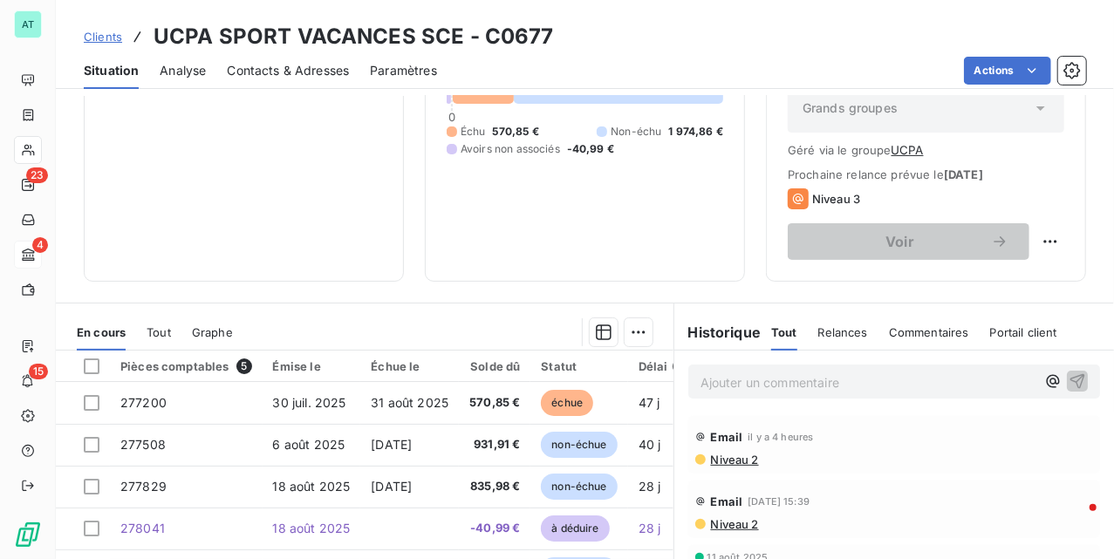
scroll to position [116, 0]
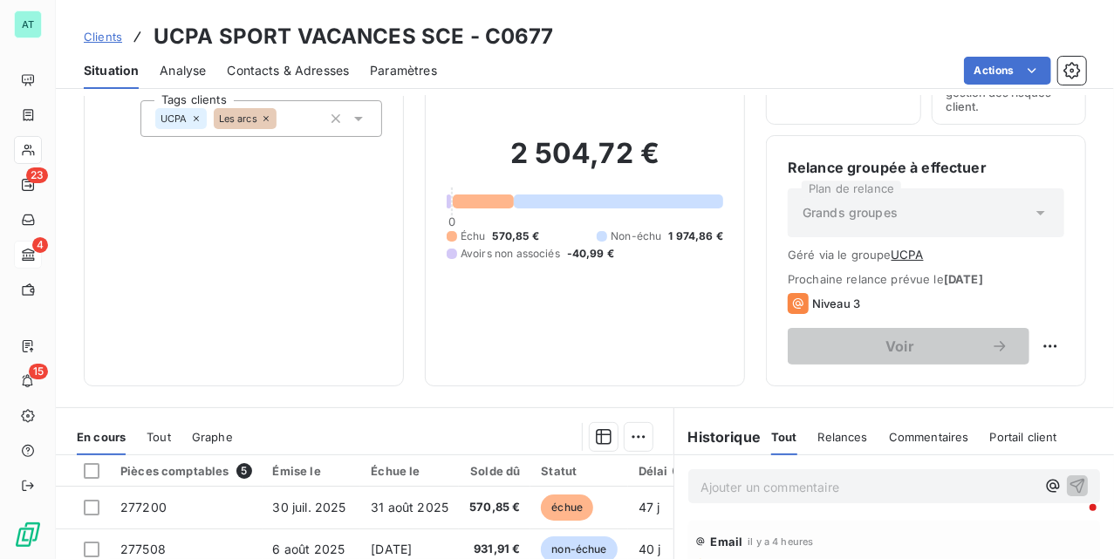
click at [527, 30] on h3 "UCPA SPORT VACANCES SCE - C0677" at bounding box center [354, 36] width 401 height 31
copy h3 "C0677"
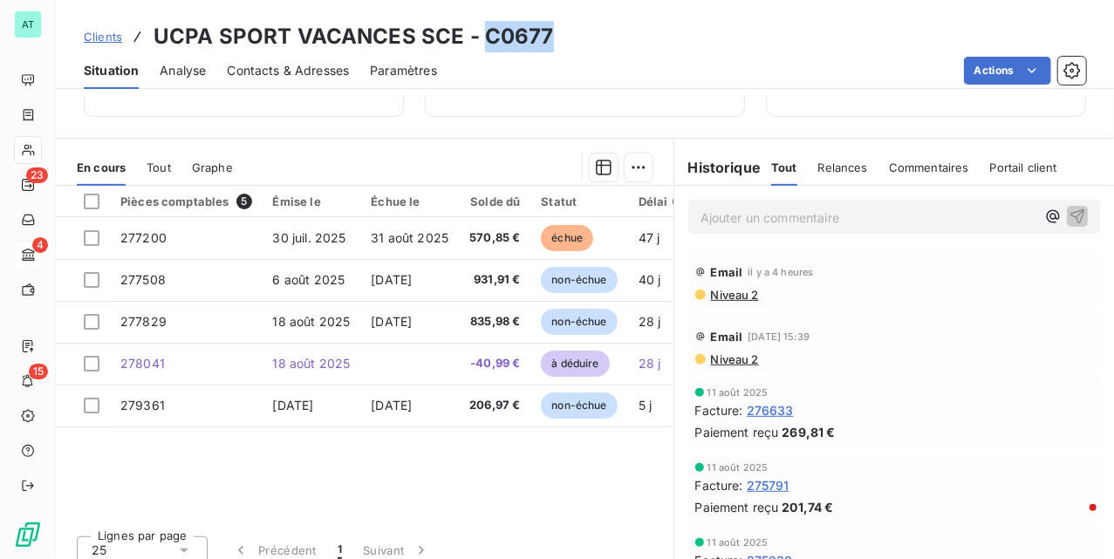
scroll to position [402, 0]
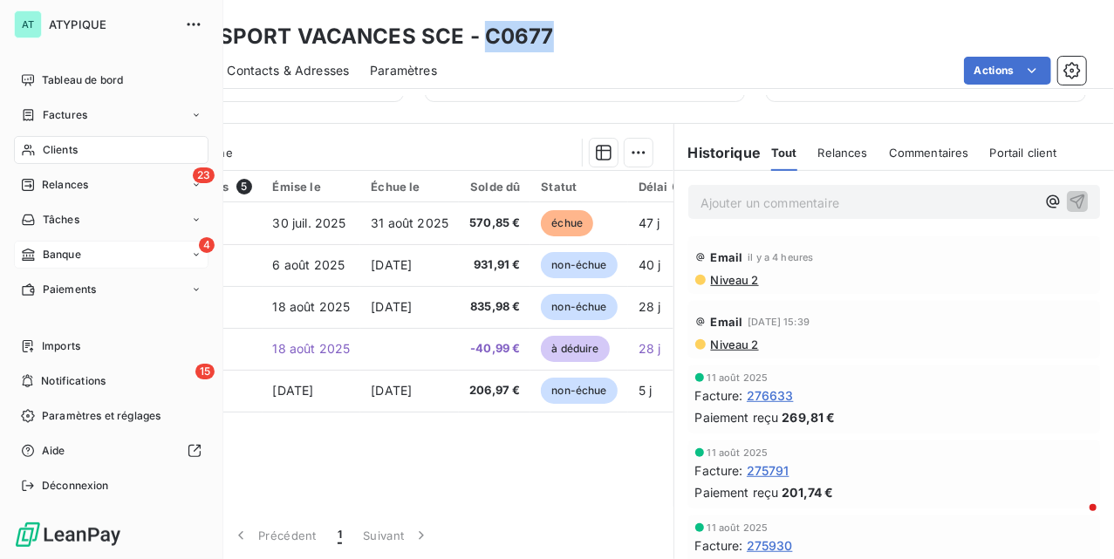
click at [74, 120] on span "Factures" at bounding box center [65, 115] width 45 height 16
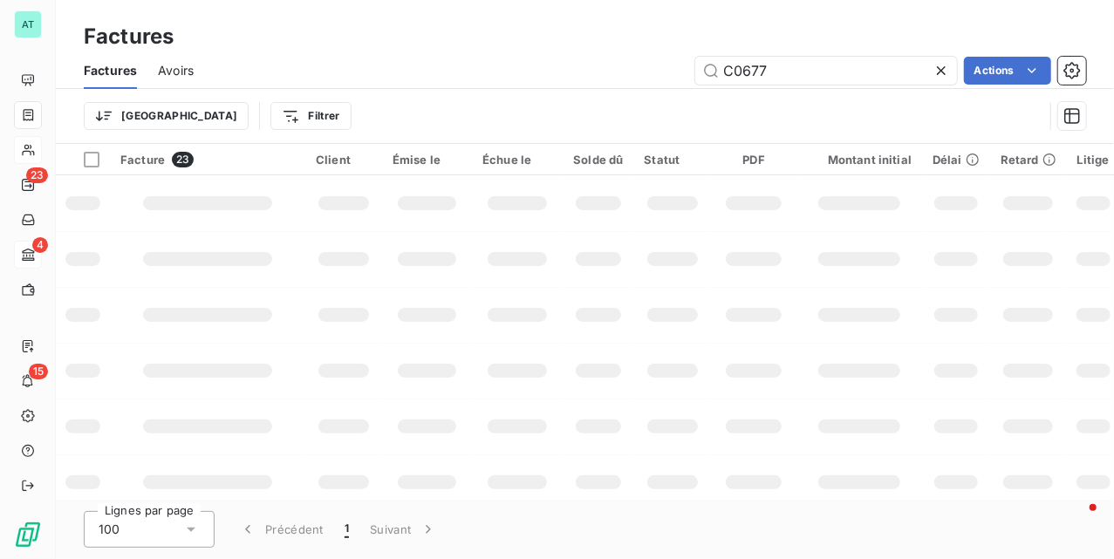
type input "C0677"
drag, startPoint x: 291, startPoint y: 116, endPoint x: 232, endPoint y: 116, distance: 58.5
click at [290, 116] on div "Trier Filtrer" at bounding box center [564, 115] width 960 height 33
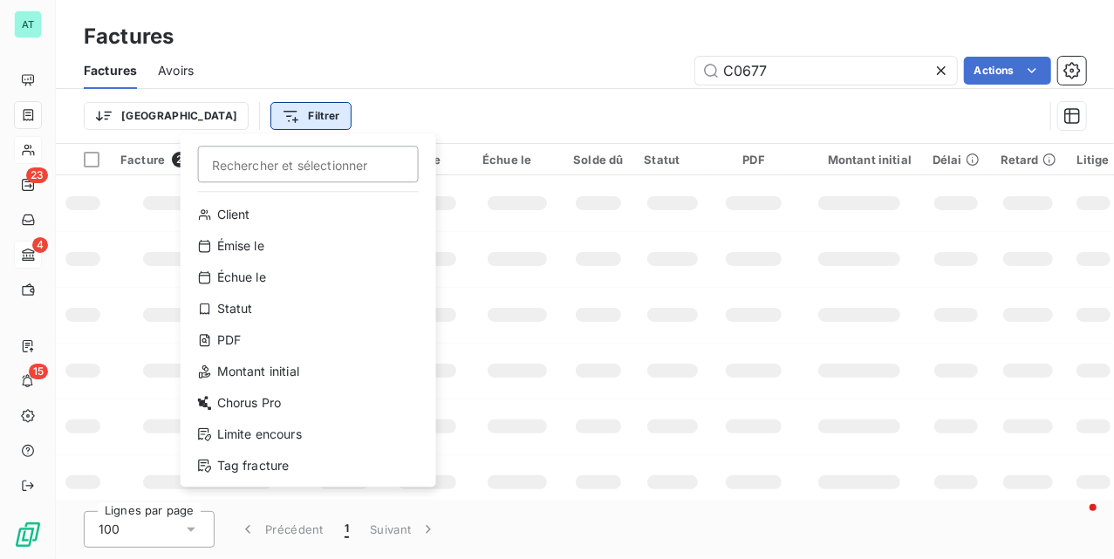
click at [232, 116] on html "AT 23 4 15 Factures Factures Avoirs C0677 Actions Trier Filtrer Rechercher et s…" at bounding box center [557, 279] width 1114 height 559
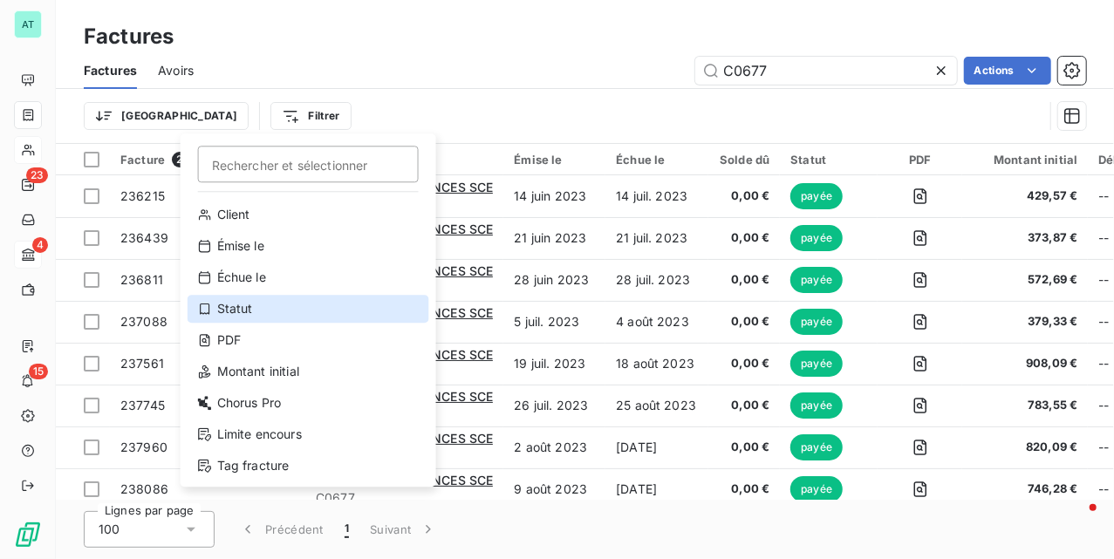
click at [251, 309] on div "Statut" at bounding box center [309, 309] width 242 height 28
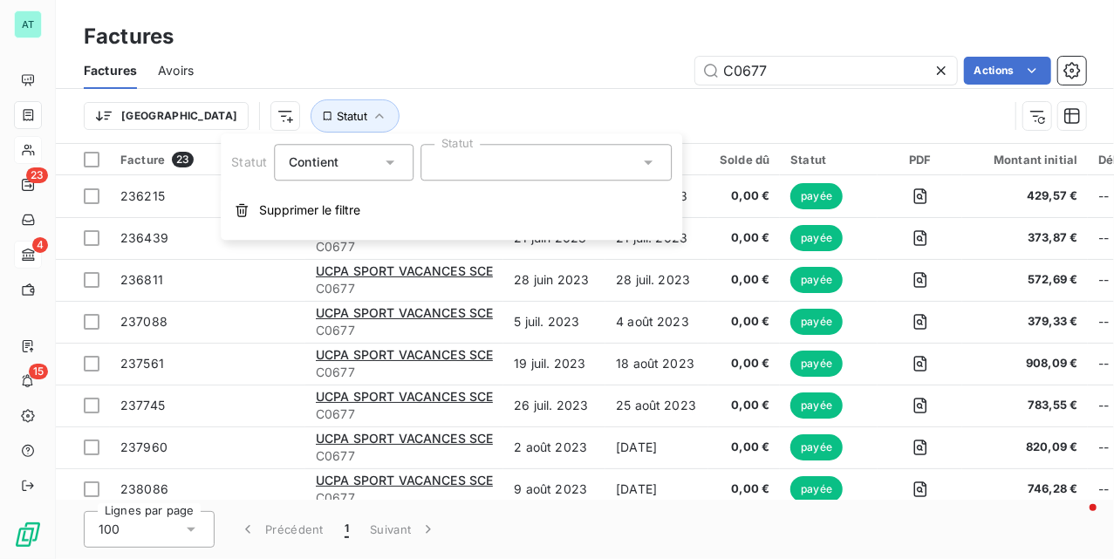
click at [497, 168] on div at bounding box center [546, 162] width 251 height 37
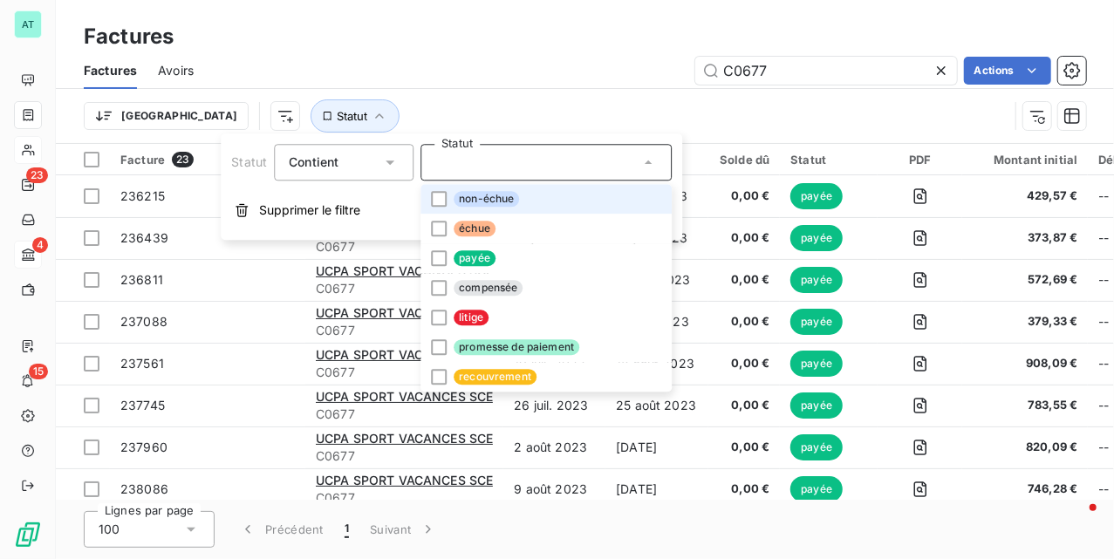
click at [510, 207] on li "non-échue" at bounding box center [546, 199] width 251 height 30
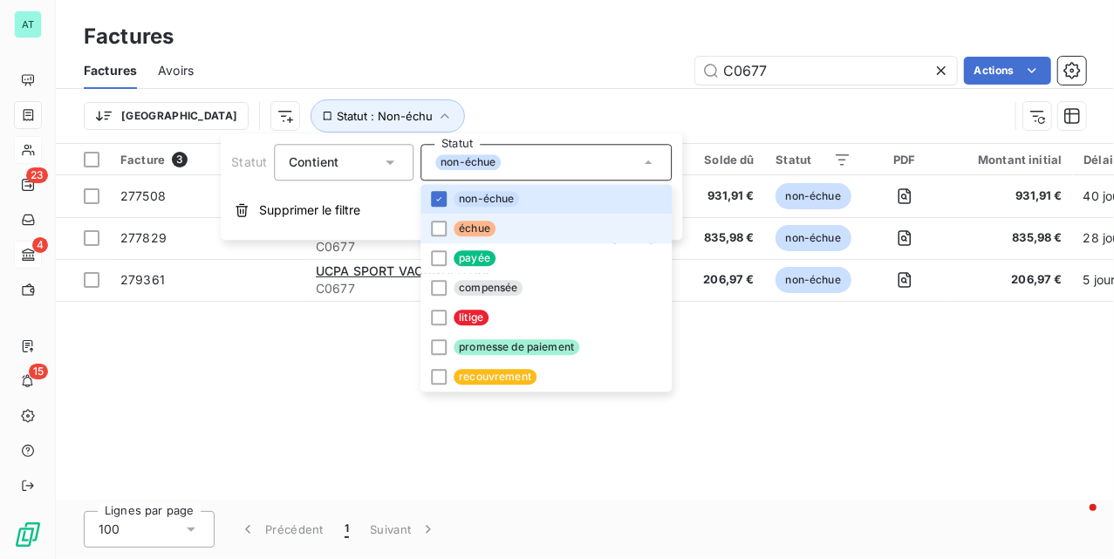
click at [504, 220] on li "échue" at bounding box center [546, 229] width 251 height 30
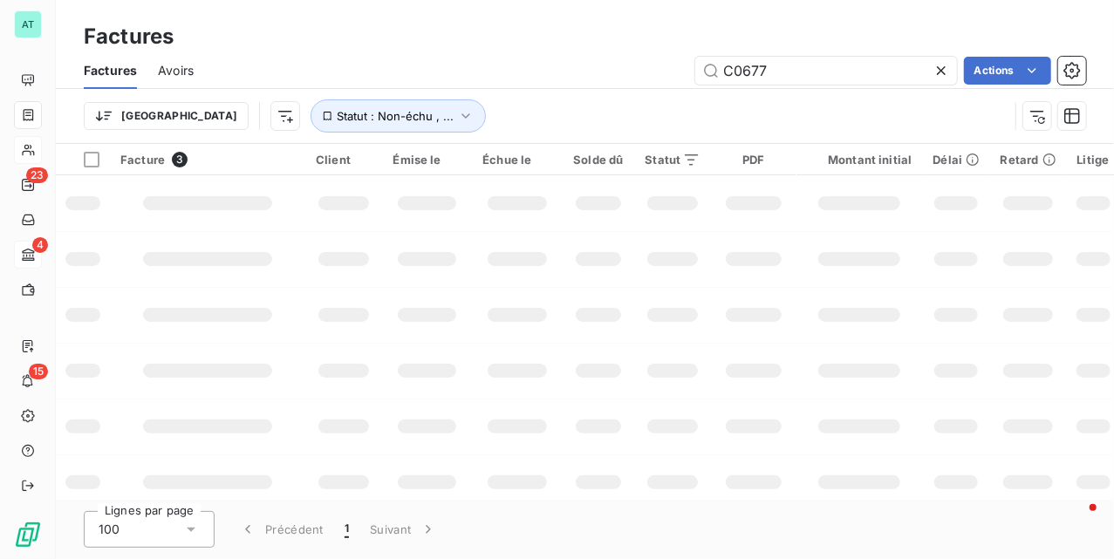
click at [493, 127] on div "Trier Statut : Non-échu , ..." at bounding box center [546, 115] width 925 height 33
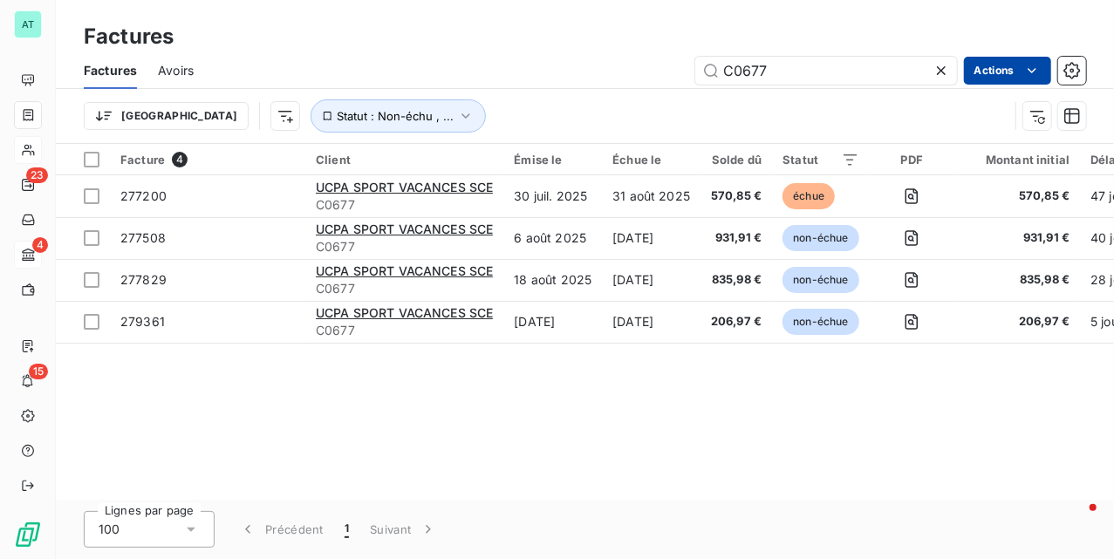
click at [1018, 77] on html "AT 23 4 15 Factures Factures Avoirs C0677 Actions Trier Statut : Non-échu , ...…" at bounding box center [557, 279] width 1114 height 559
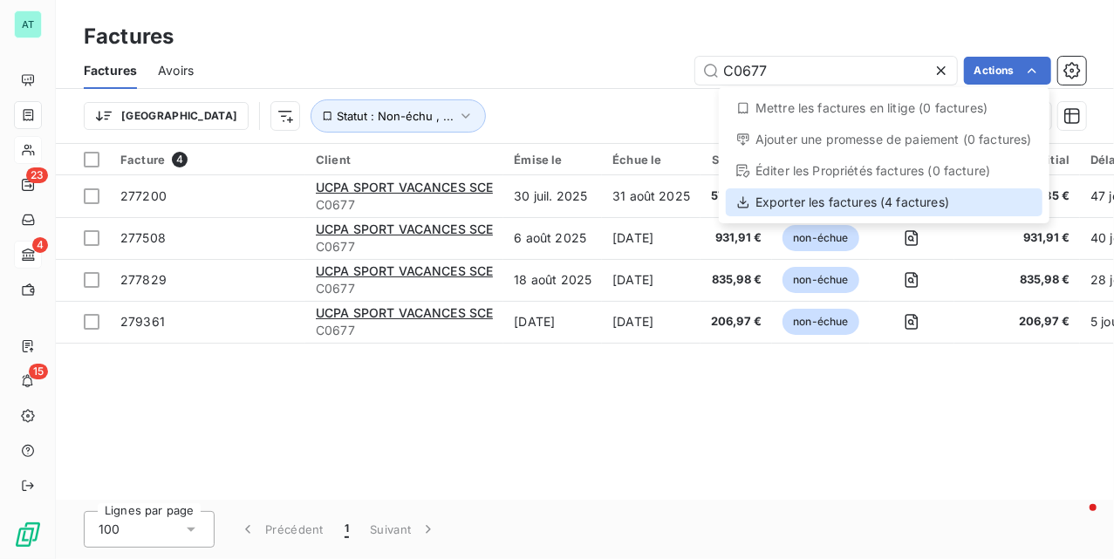
click at [951, 193] on div "Exporter les factures (4 factures)" at bounding box center [884, 202] width 317 height 28
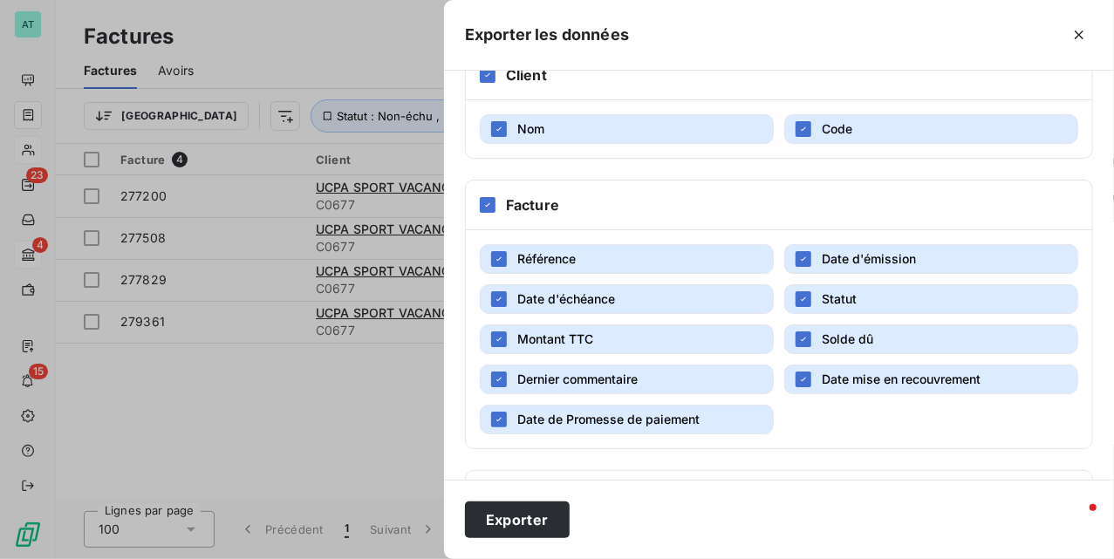
scroll to position [538, 0]
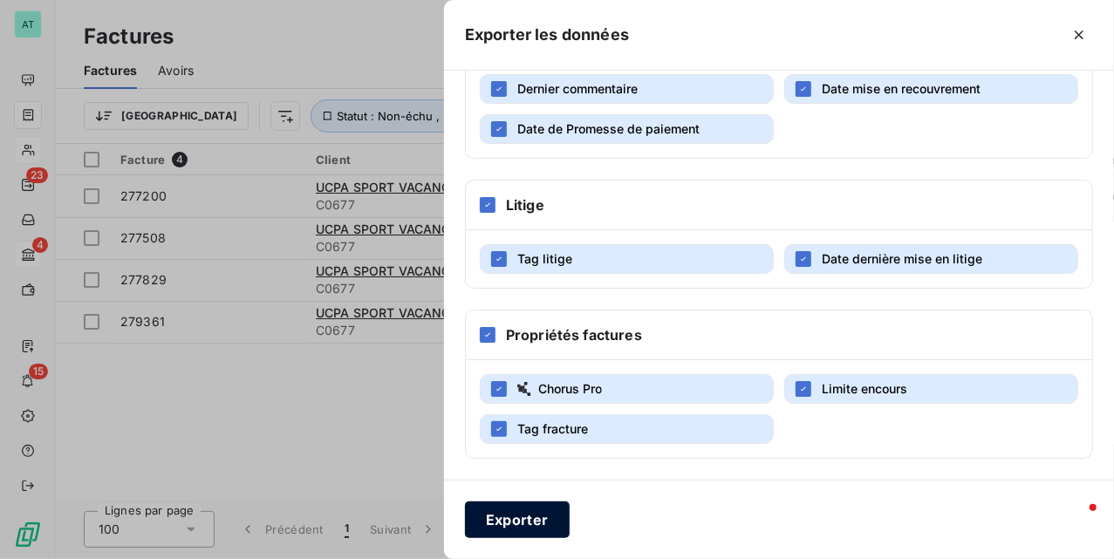
click at [492, 508] on button "Exporter" at bounding box center [517, 520] width 105 height 37
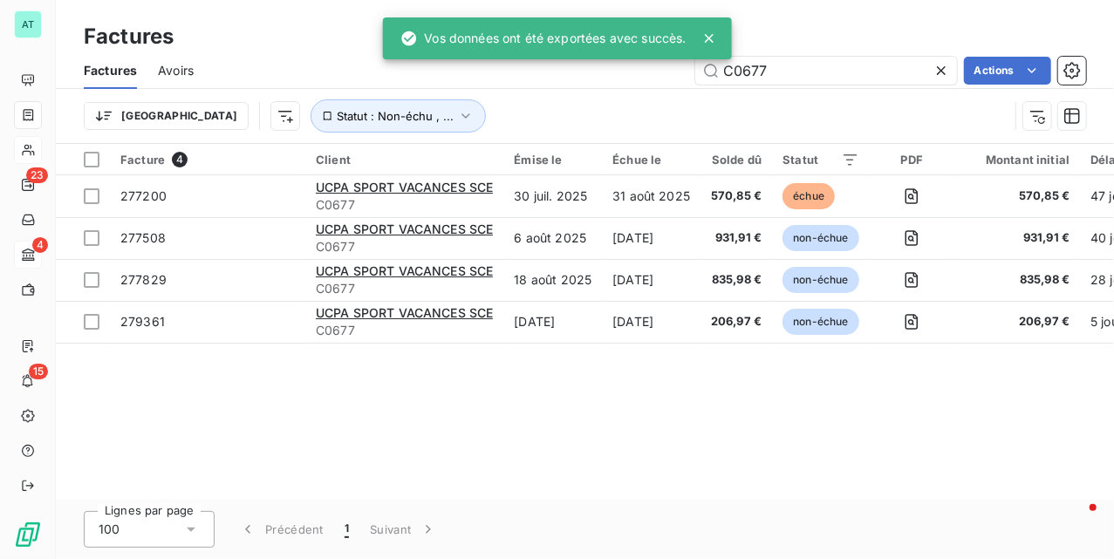
click at [183, 70] on span "Avoirs" at bounding box center [176, 70] width 36 height 17
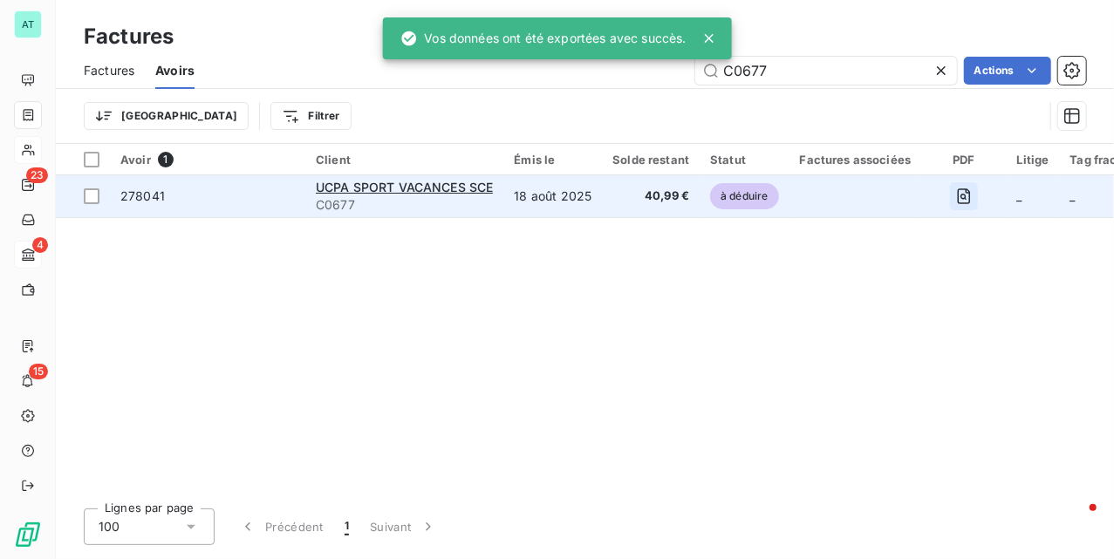
type input "C0677"
click at [957, 199] on icon "button" at bounding box center [964, 196] width 17 height 17
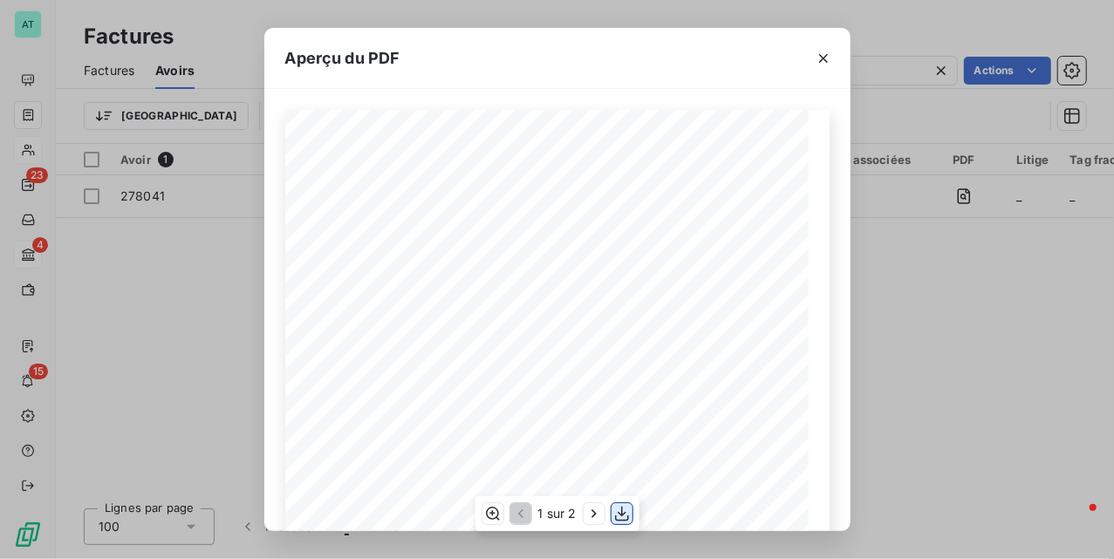
click at [619, 513] on icon "button" at bounding box center [622, 514] width 14 height 15
click at [981, 255] on div "Aperçu du PDF UCPA SPORT VACANCES SCE RESTAURATION LES ARCS [STREET_ADDRESS] N°…" at bounding box center [557, 279] width 1114 height 559
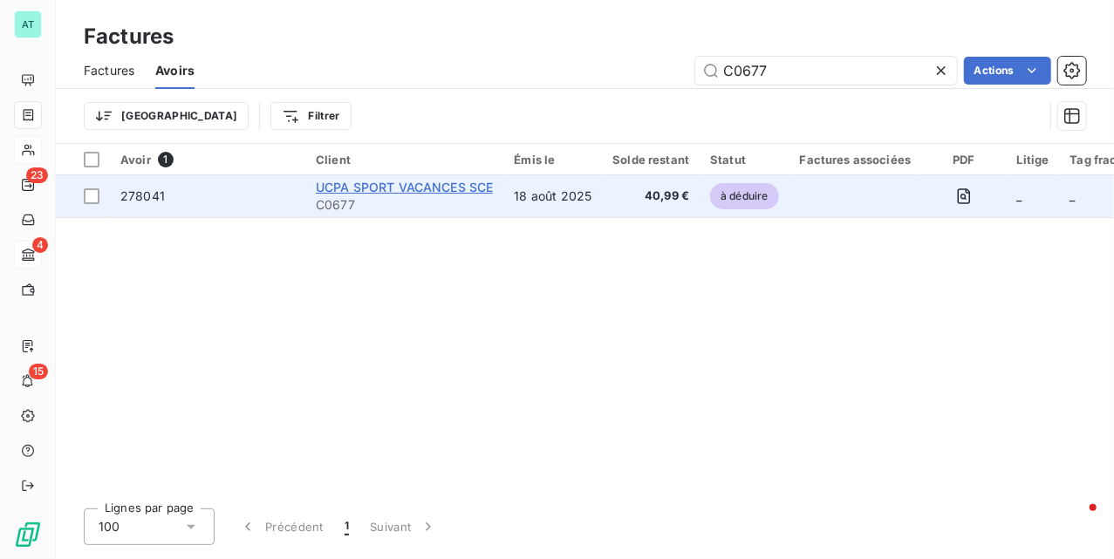
click at [414, 186] on span "UCPA SPORT VACANCES SCE" at bounding box center [404, 187] width 177 height 15
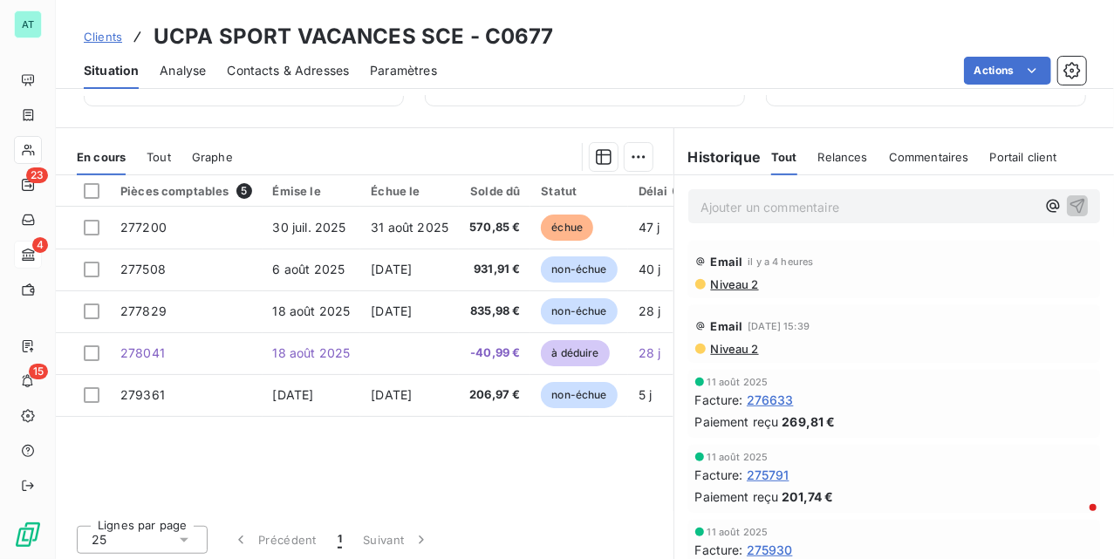
scroll to position [402, 0]
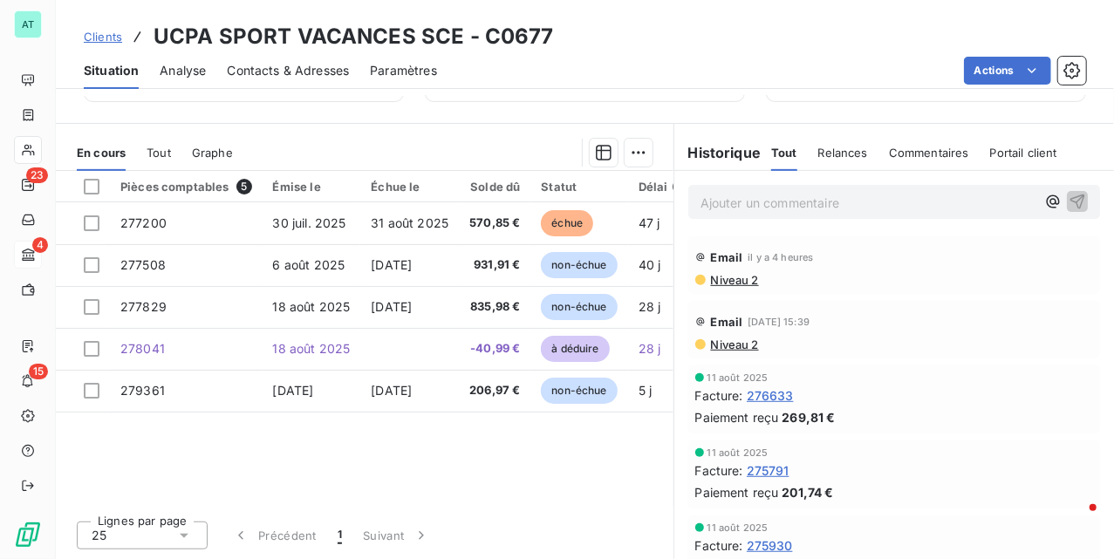
drag, startPoint x: 346, startPoint y: 413, endPoint x: 539, endPoint y: 431, distance: 193.7
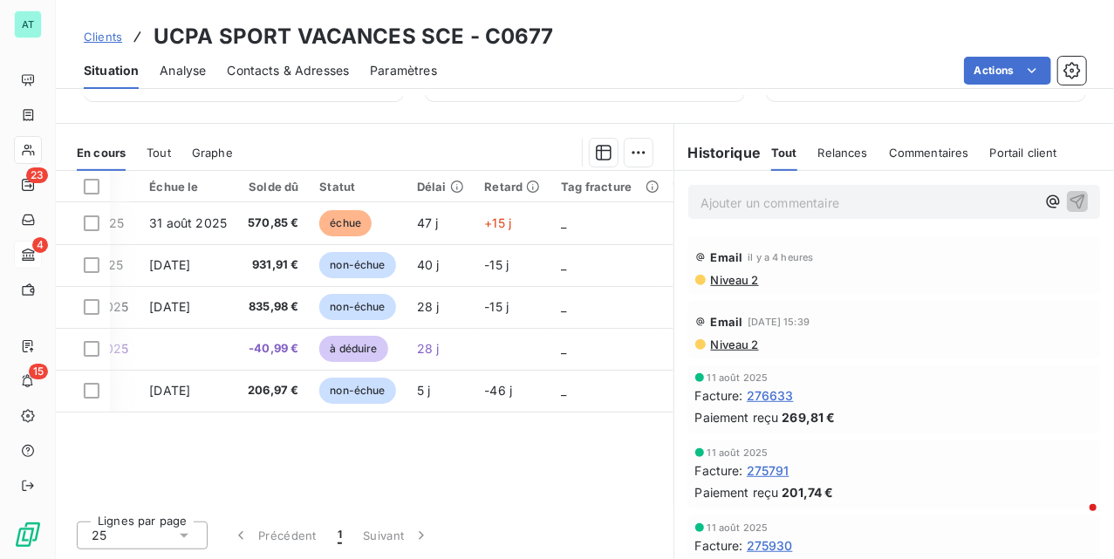
scroll to position [0, 0]
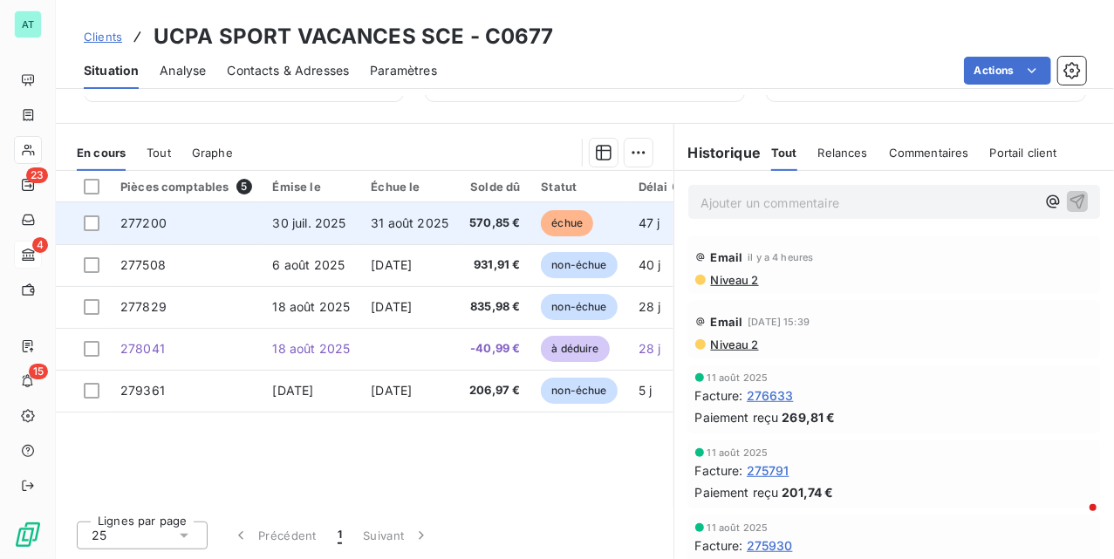
click at [343, 225] on span "30 juil. 2025" at bounding box center [309, 223] width 73 height 15
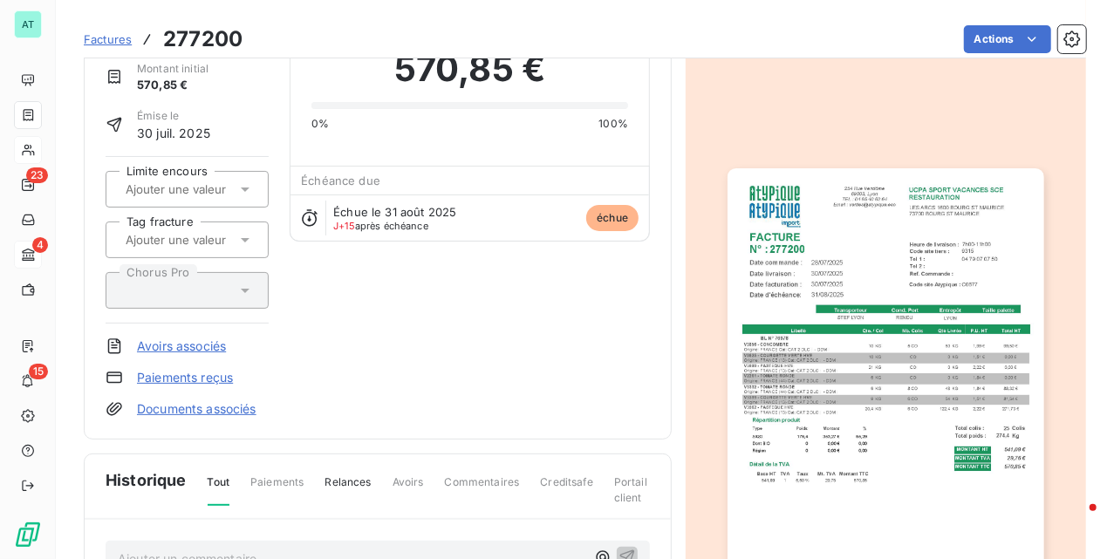
scroll to position [234, 0]
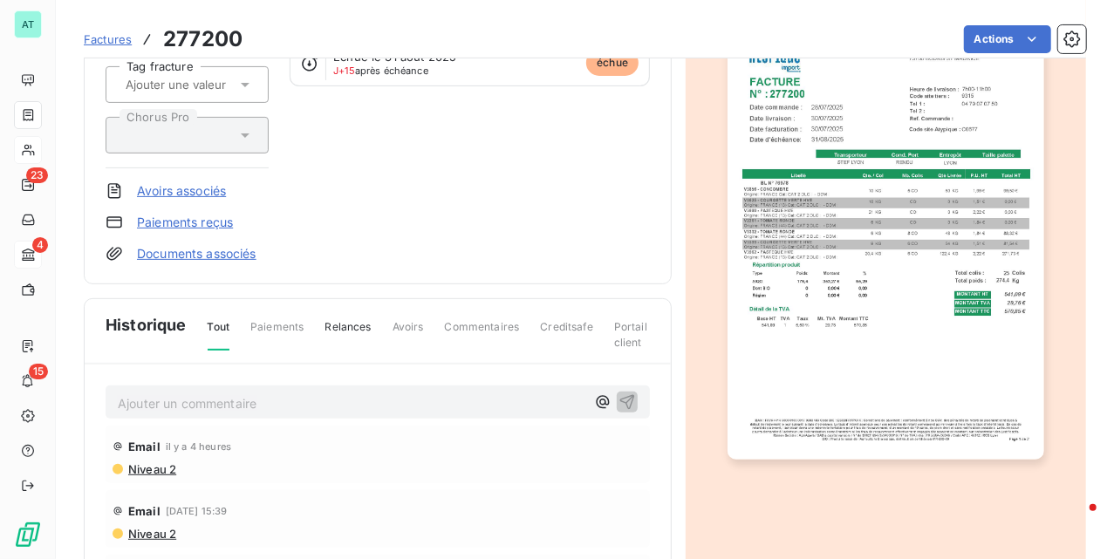
click at [188, 403] on p "Ajouter un commentaire ﻿" at bounding box center [352, 404] width 468 height 22
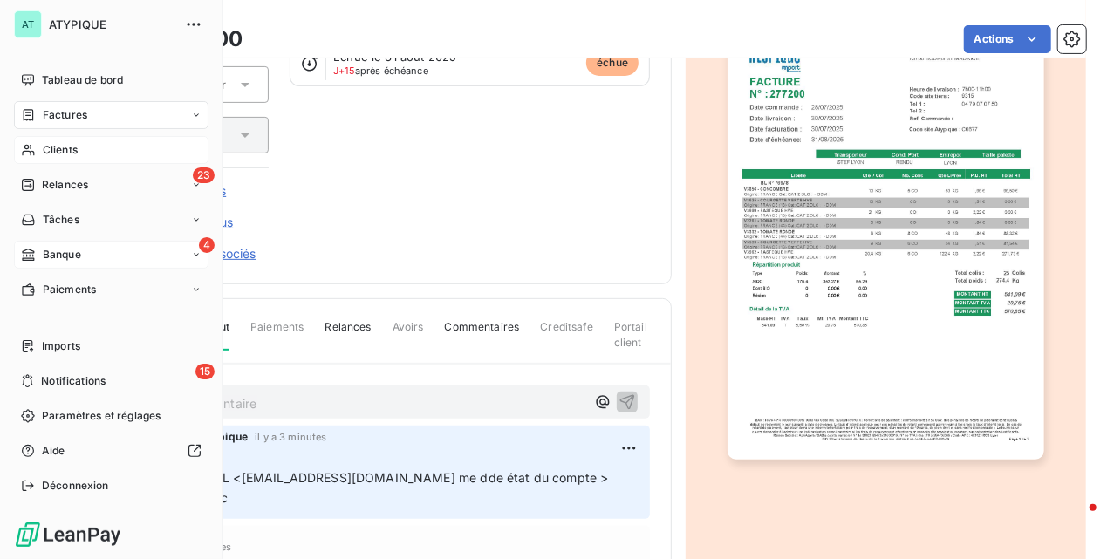
click at [47, 113] on span "Factures" at bounding box center [65, 115] width 45 height 16
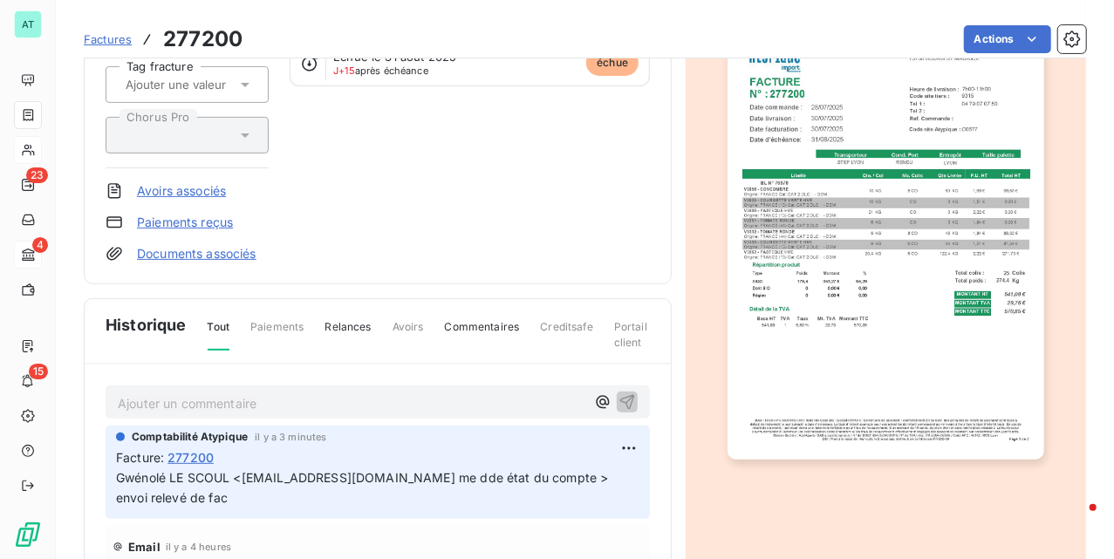
click at [87, 44] on span "Factures" at bounding box center [108, 39] width 48 height 14
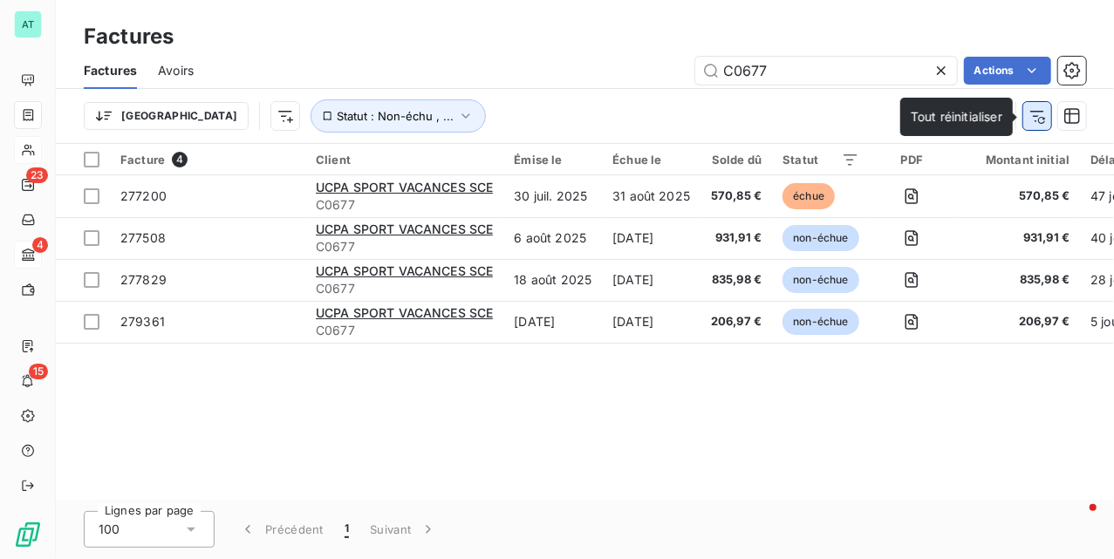
click at [1035, 115] on icon "button" at bounding box center [1037, 115] width 17 height 17
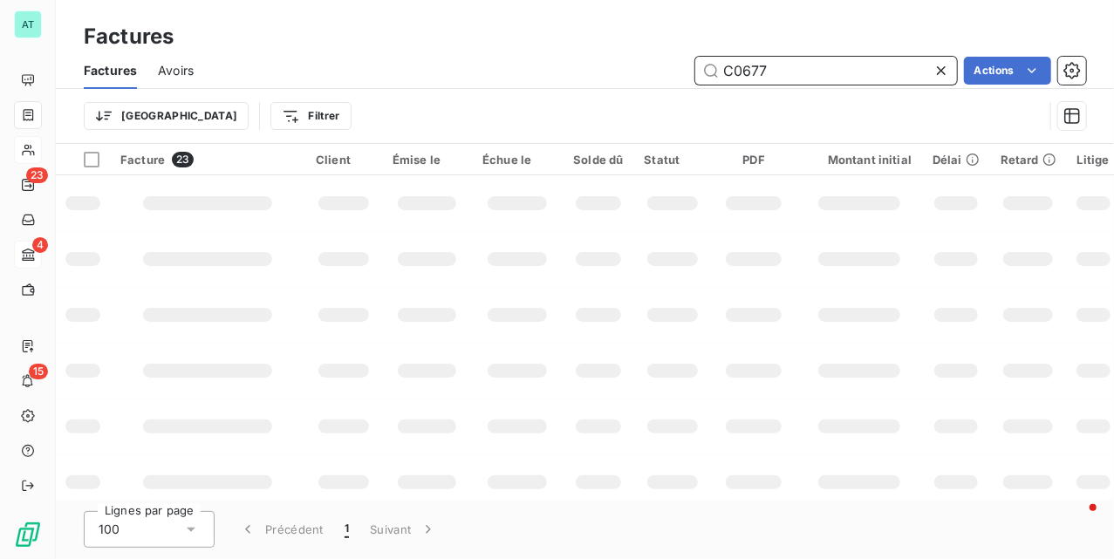
click at [843, 68] on input "C0677" at bounding box center [826, 71] width 262 height 28
paste input "279421"
type input "279421"
click at [556, 99] on div "Trier Filtrer" at bounding box center [564, 115] width 960 height 33
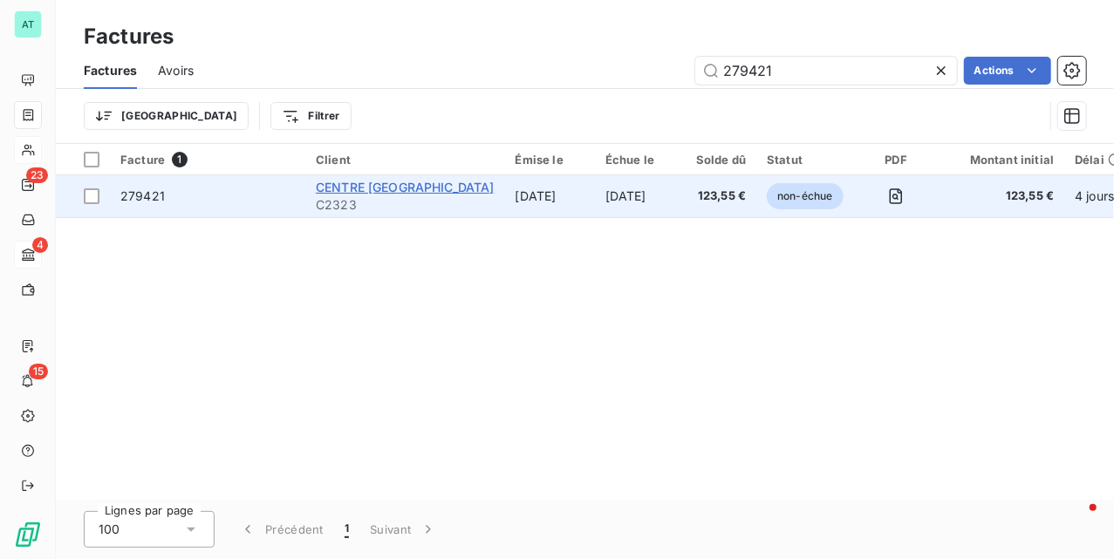
click at [393, 187] on span "CENTRE [GEOGRAPHIC_DATA]" at bounding box center [405, 187] width 179 height 15
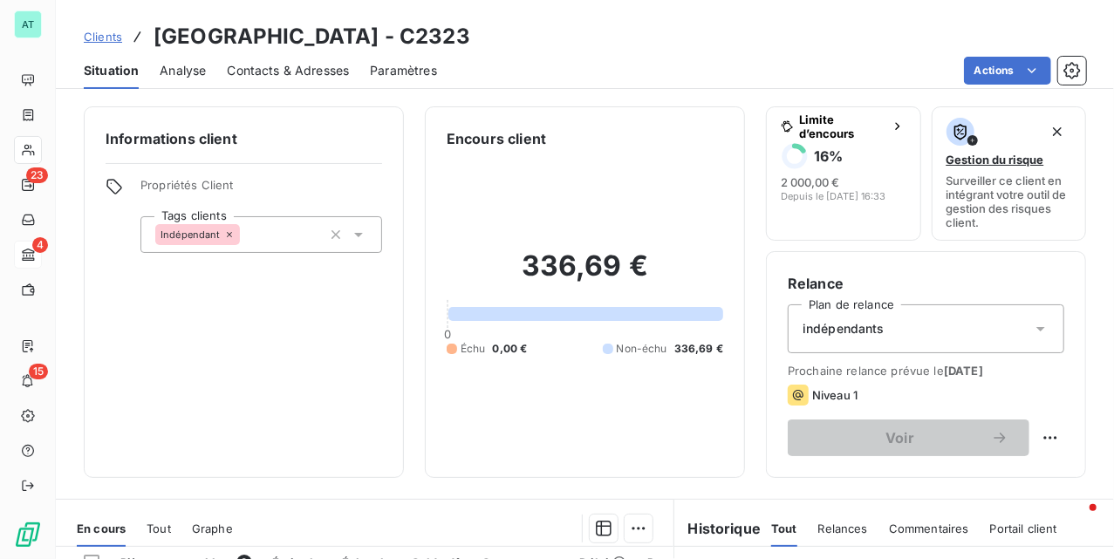
click at [309, 68] on span "Contacts & Adresses" at bounding box center [288, 70] width 122 height 17
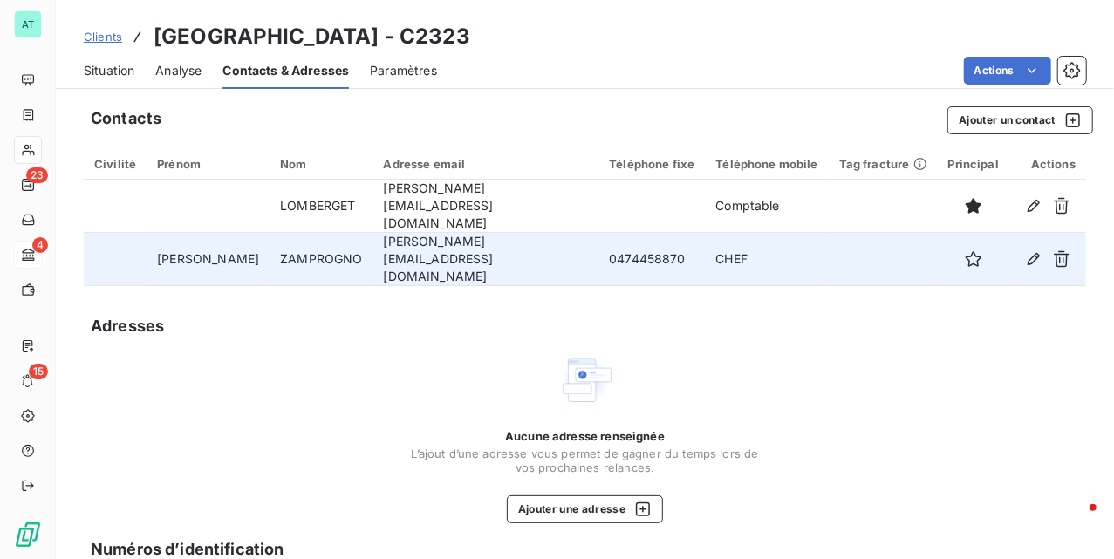
click at [609, 233] on td "0474458870" at bounding box center [652, 259] width 106 height 53
click at [599, 243] on td "0474458870" at bounding box center [652, 259] width 106 height 53
copy td "0474458870"
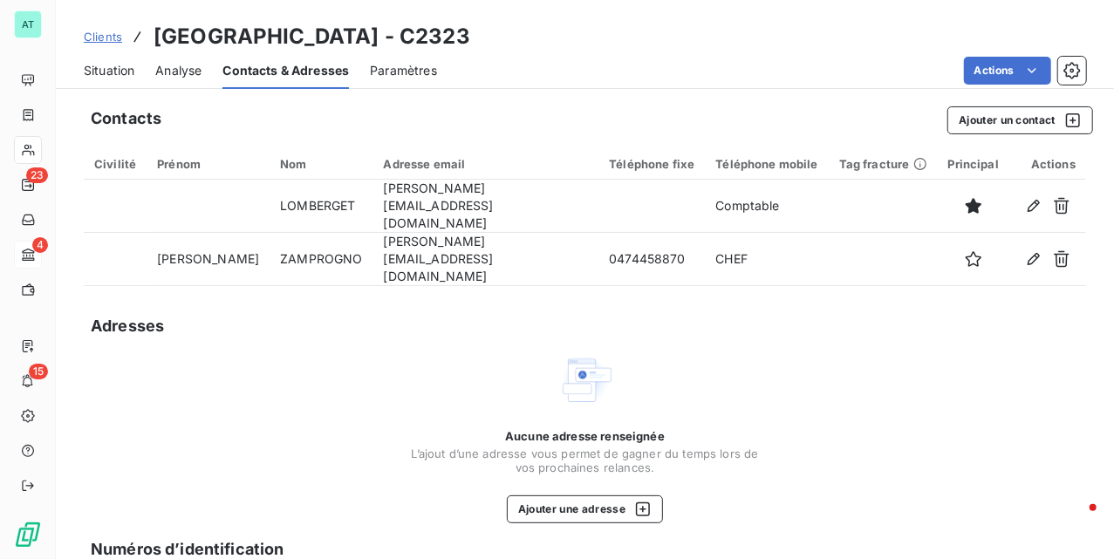
click at [416, 314] on div "Adresses" at bounding box center [585, 326] width 1003 height 24
click at [307, 283] on div "Contacts Ajouter un contact Civilité Prénom Nom Adresse email Téléphone fixe Té…" at bounding box center [585, 443] width 1059 height 694
click at [333, 370] on div "Aucune adresse renseignée L’ajout d’une adresse vous permet de gagner du temps …" at bounding box center [585, 438] width 1003 height 171
drag, startPoint x: 92, startPoint y: 64, endPoint x: 134, endPoint y: 92, distance: 50.3
click at [92, 64] on span "Situation" at bounding box center [109, 70] width 51 height 17
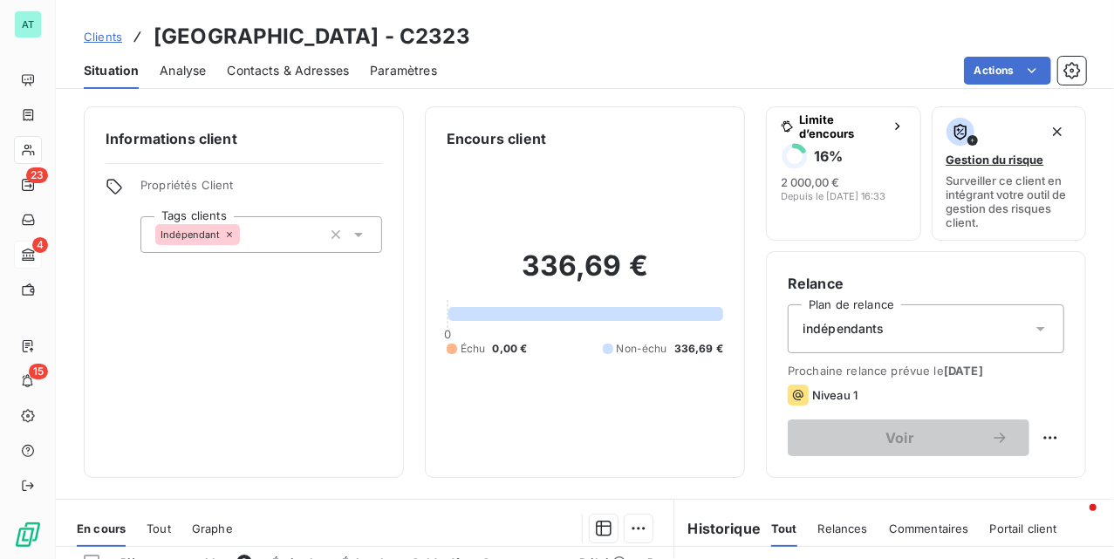
click at [378, 33] on h3 "[GEOGRAPHIC_DATA] - C2323" at bounding box center [312, 36] width 317 height 31
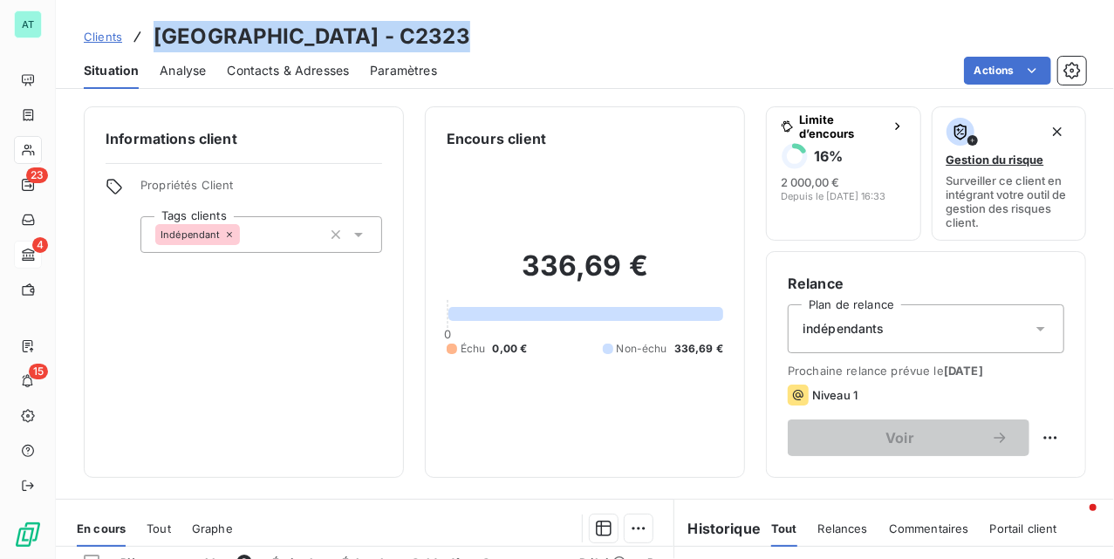
click at [375, 33] on h3 "[GEOGRAPHIC_DATA] - C2323" at bounding box center [312, 36] width 317 height 31
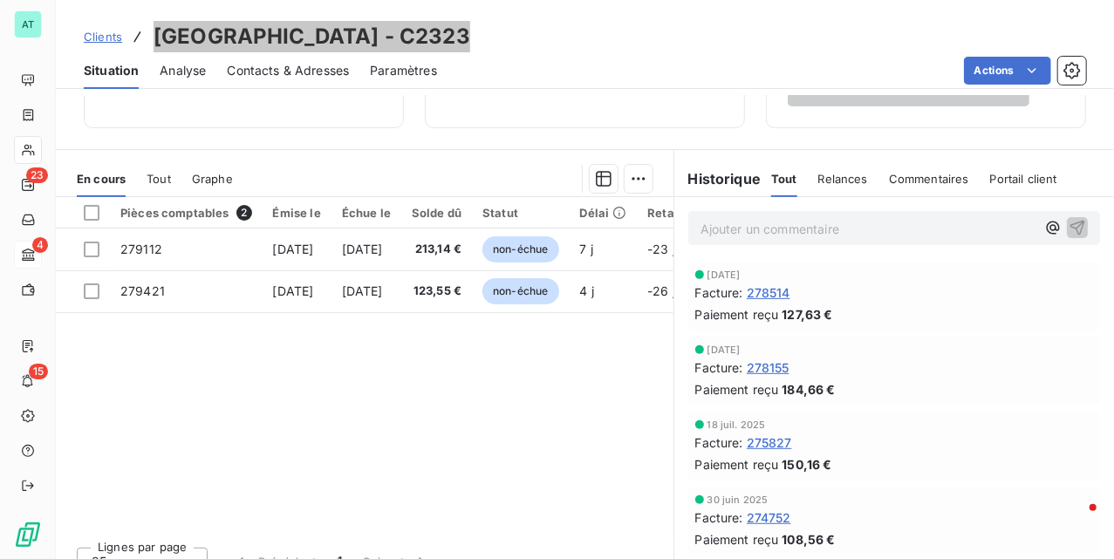
scroll to position [377, 0]
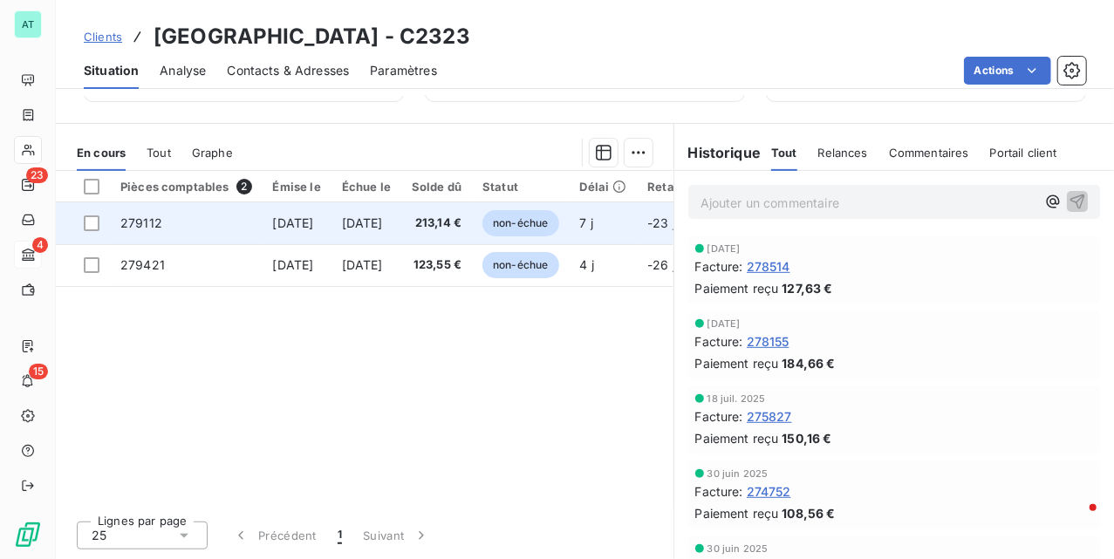
click at [150, 234] on td "279112" at bounding box center [186, 223] width 153 height 42
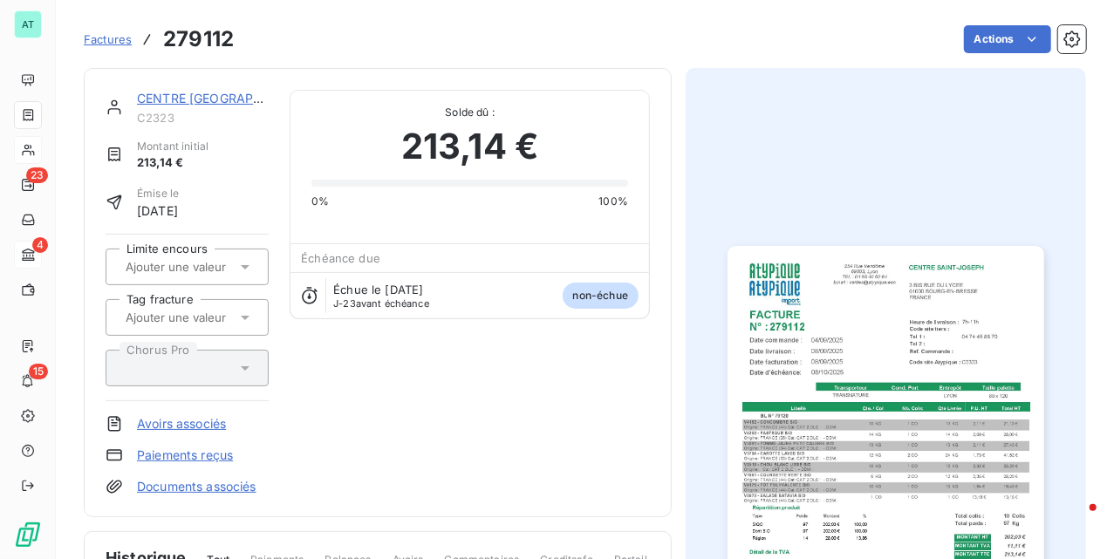
click at [227, 99] on link "CENTRE [GEOGRAPHIC_DATA]" at bounding box center [227, 98] width 180 height 15
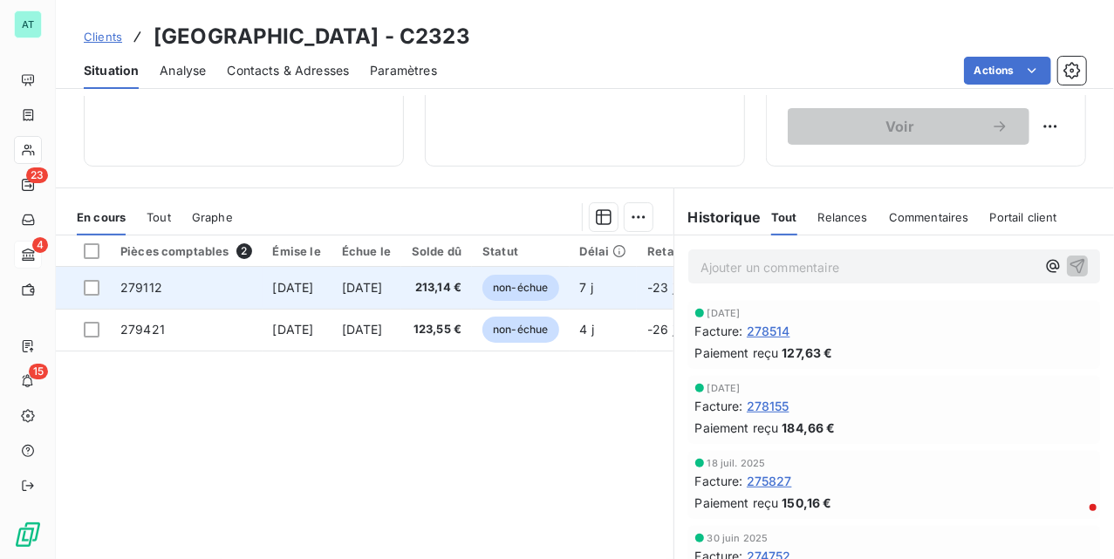
scroll to position [377, 0]
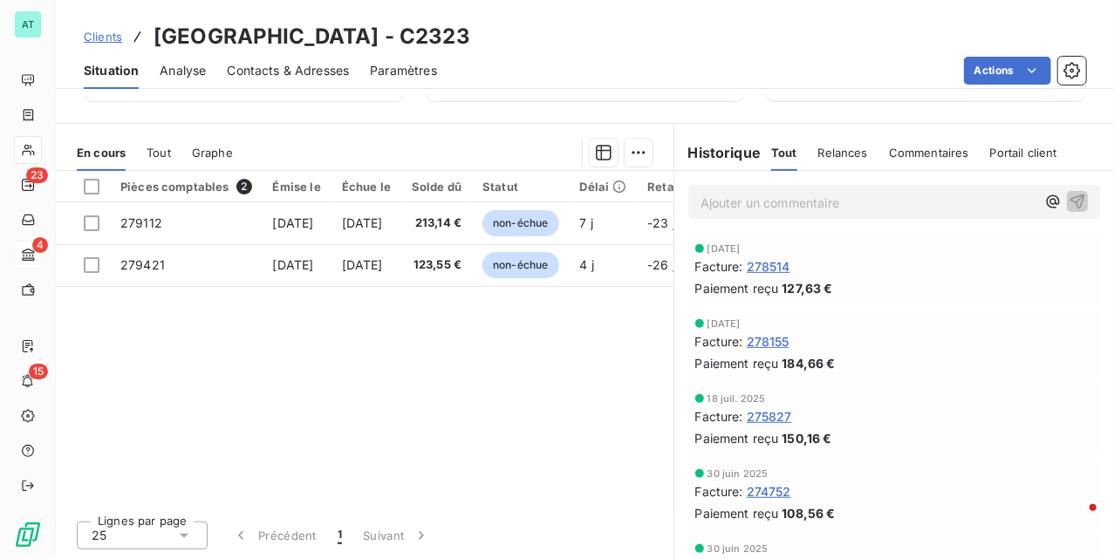
click at [784, 207] on p "Ajouter un commentaire ﻿" at bounding box center [868, 203] width 335 height 22
click at [294, 77] on span "Contacts & Adresses" at bounding box center [288, 70] width 122 height 17
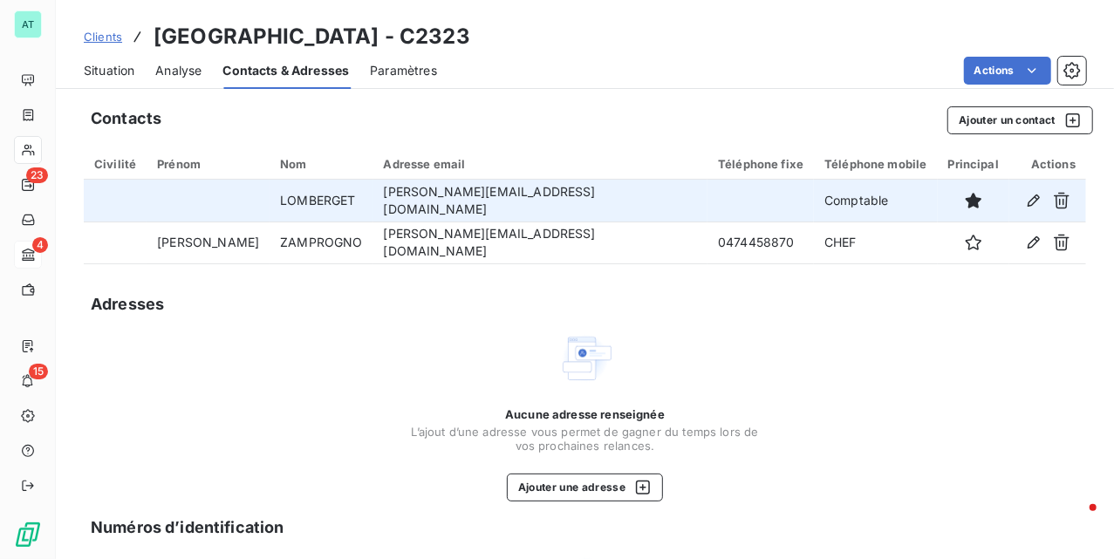
click at [270, 201] on td "LOMBERGET" at bounding box center [321, 201] width 103 height 42
click at [270, 206] on td "LOMBERGET" at bounding box center [321, 201] width 103 height 42
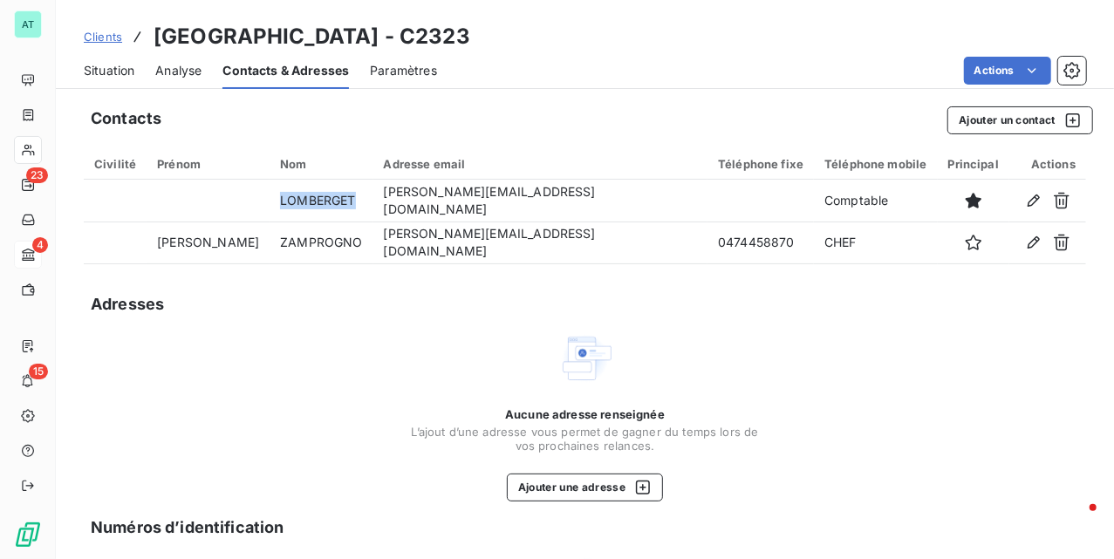
click at [98, 70] on span "Situation" at bounding box center [109, 70] width 51 height 17
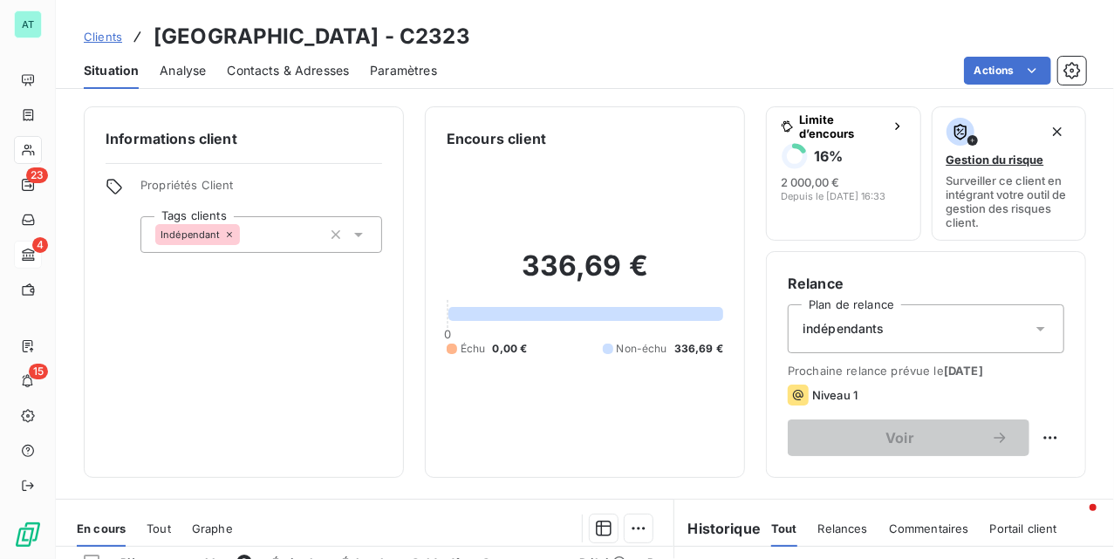
click at [269, 67] on span "Contacts & Adresses" at bounding box center [288, 70] width 122 height 17
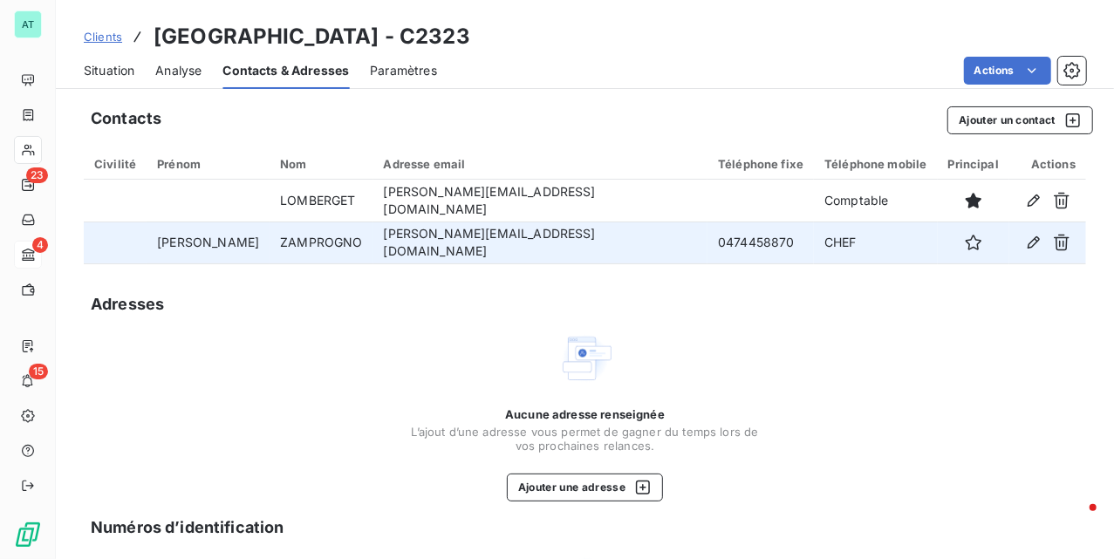
click at [314, 242] on td "ZAMPROGNO" at bounding box center [321, 243] width 103 height 42
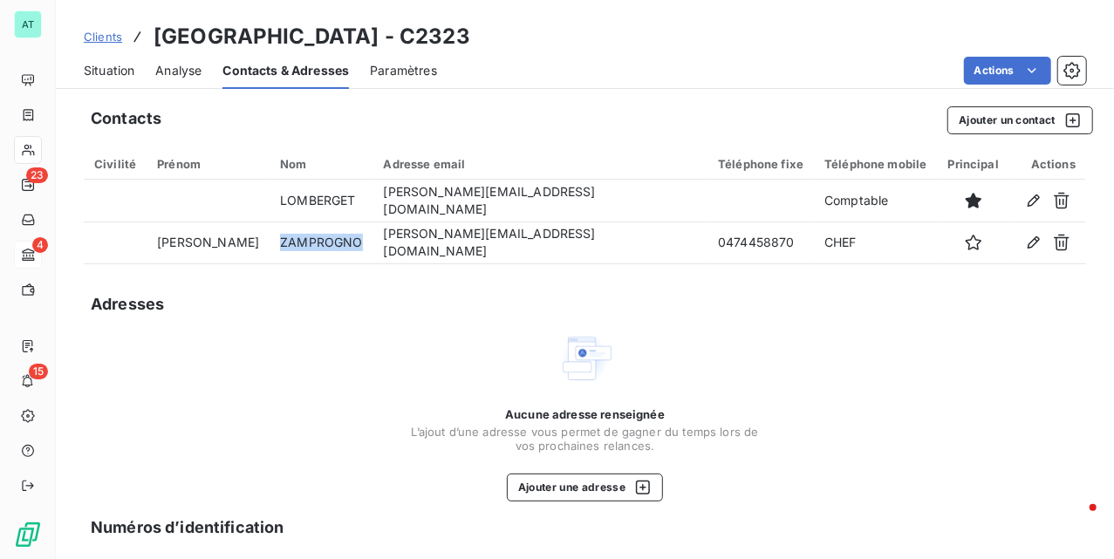
drag, startPoint x: 113, startPoint y: 85, endPoint x: 136, endPoint y: 81, distance: 23.8
click at [122, 85] on div "Situation" at bounding box center [109, 70] width 51 height 37
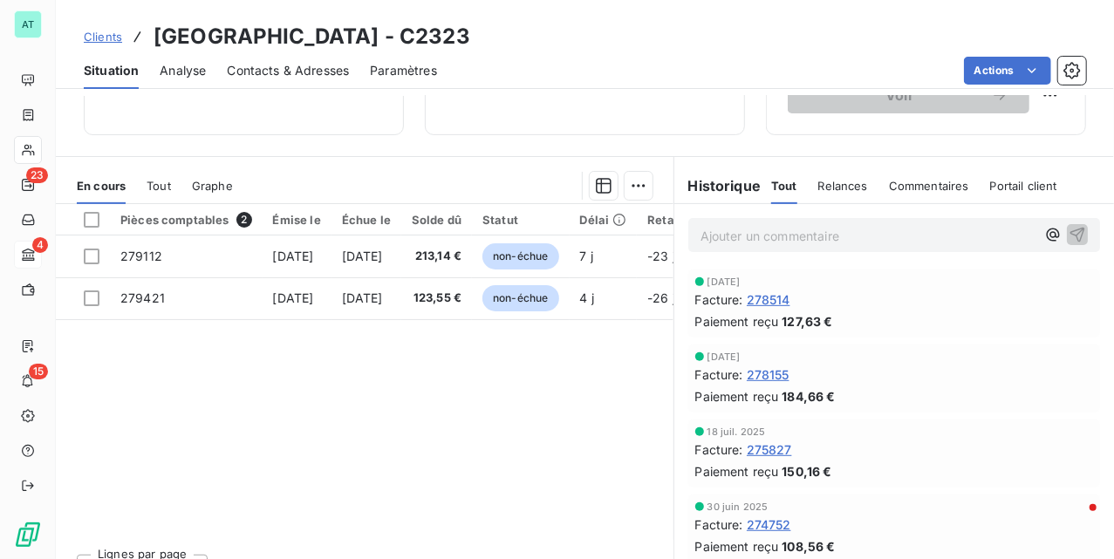
scroll to position [349, 0]
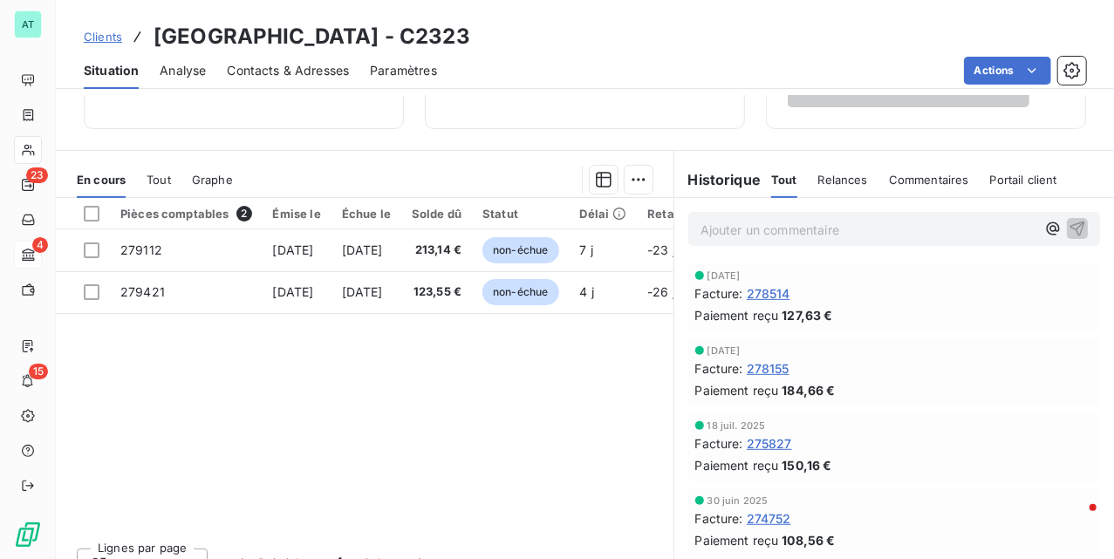
click at [783, 224] on p "Ajouter un commentaire ﻿" at bounding box center [868, 230] width 335 height 22
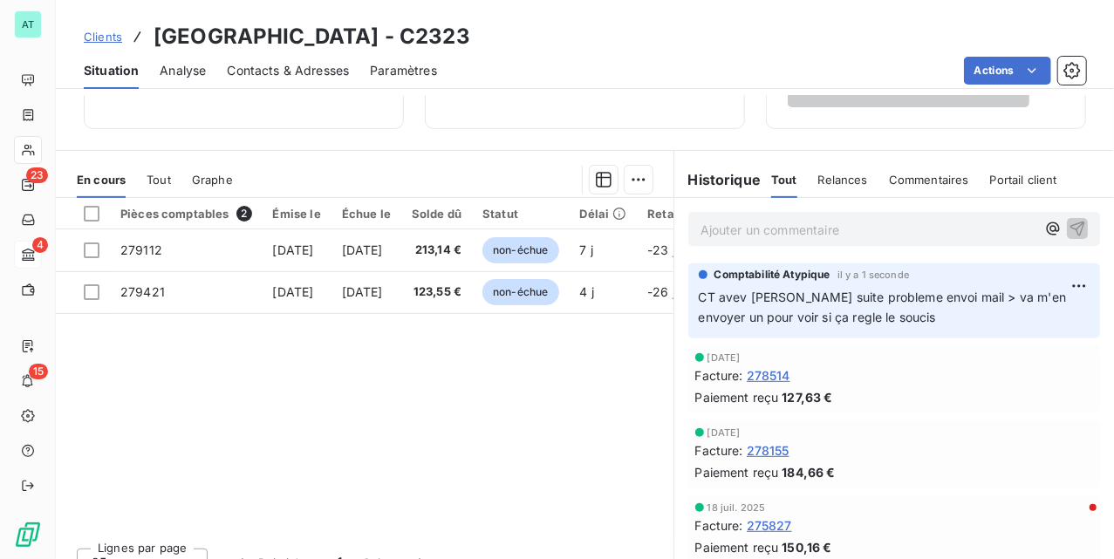
click at [290, 74] on span "Contacts & Adresses" at bounding box center [288, 70] width 122 height 17
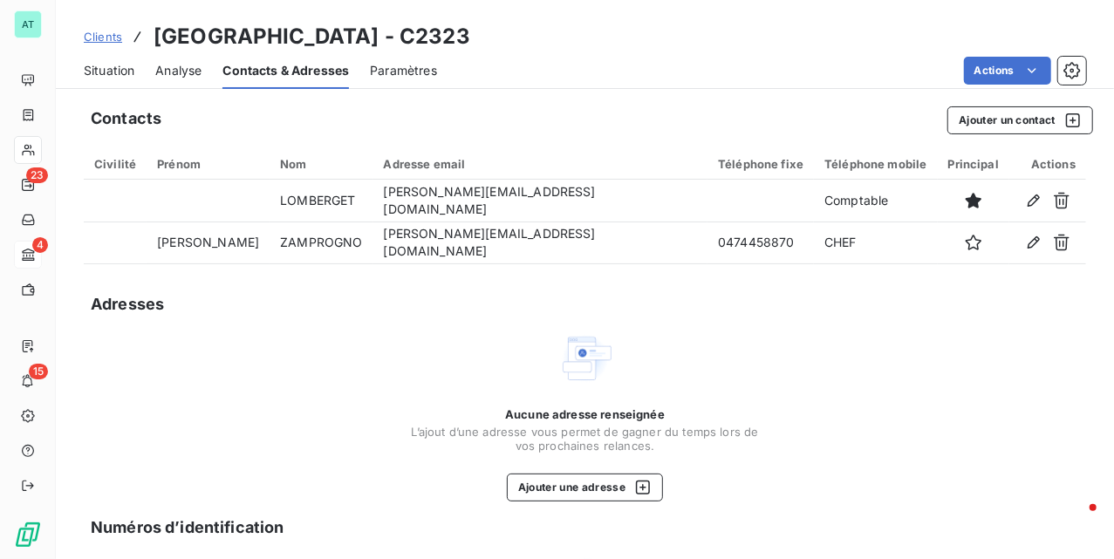
click at [113, 73] on span "Situation" at bounding box center [109, 70] width 51 height 17
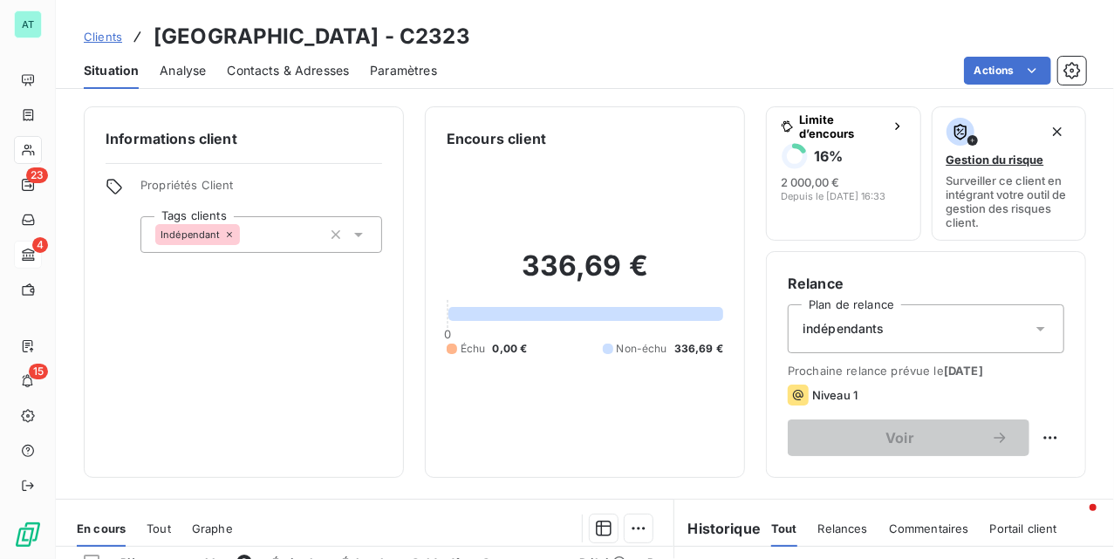
click at [302, 325] on div "Informations client Propriétés Client Tags clients Indépendant" at bounding box center [244, 292] width 320 height 372
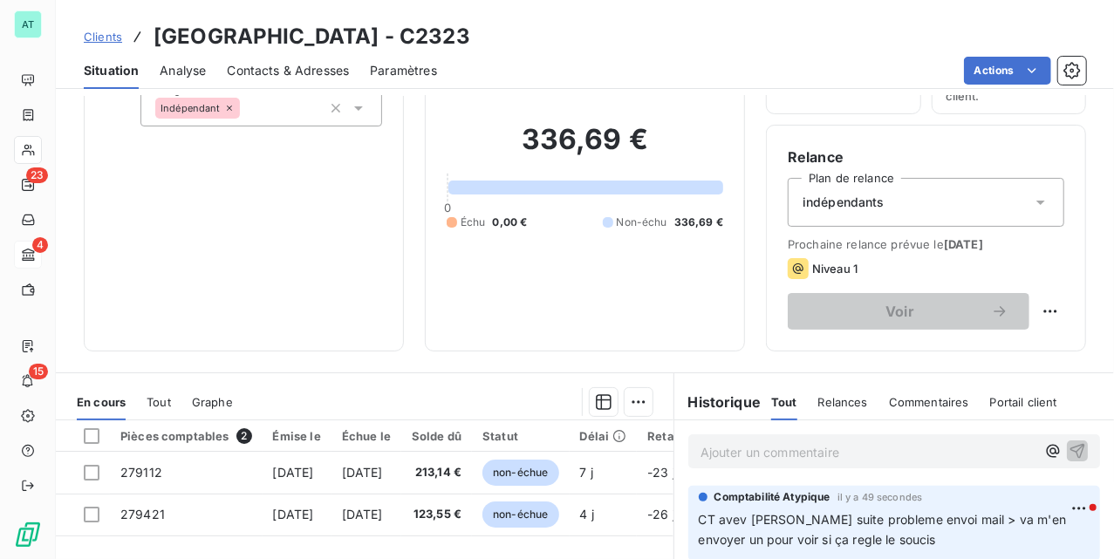
scroll to position [0, 0]
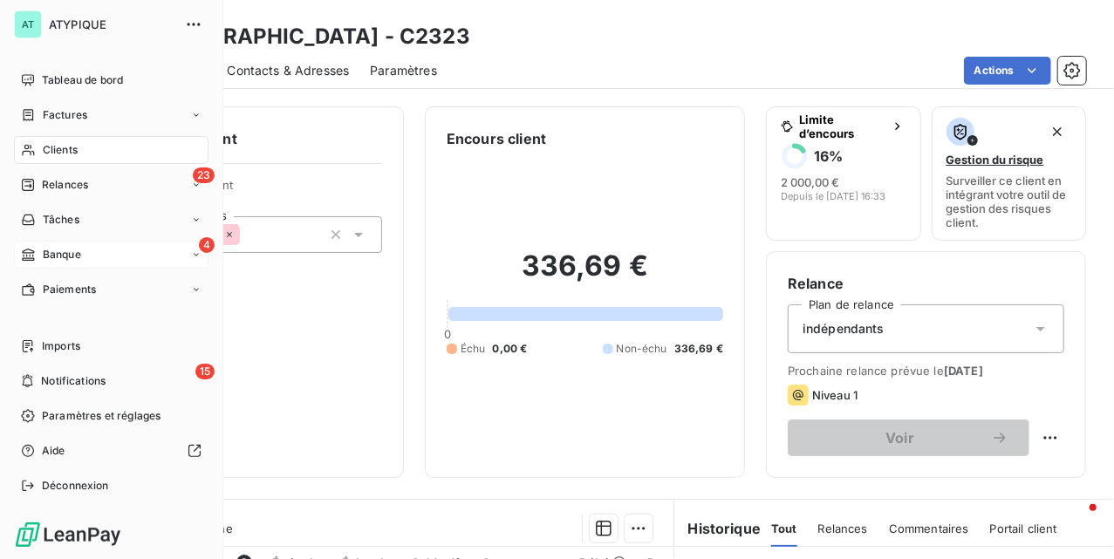
click at [64, 117] on span "Factures" at bounding box center [65, 115] width 45 height 16
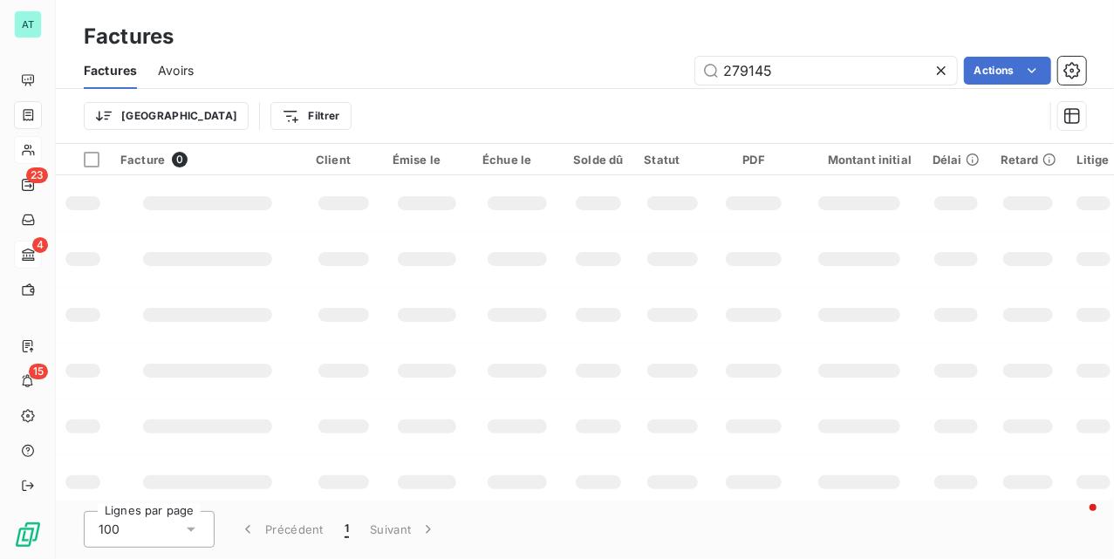
type input "279145"
click at [287, 312] on td at bounding box center [207, 315] width 195 height 56
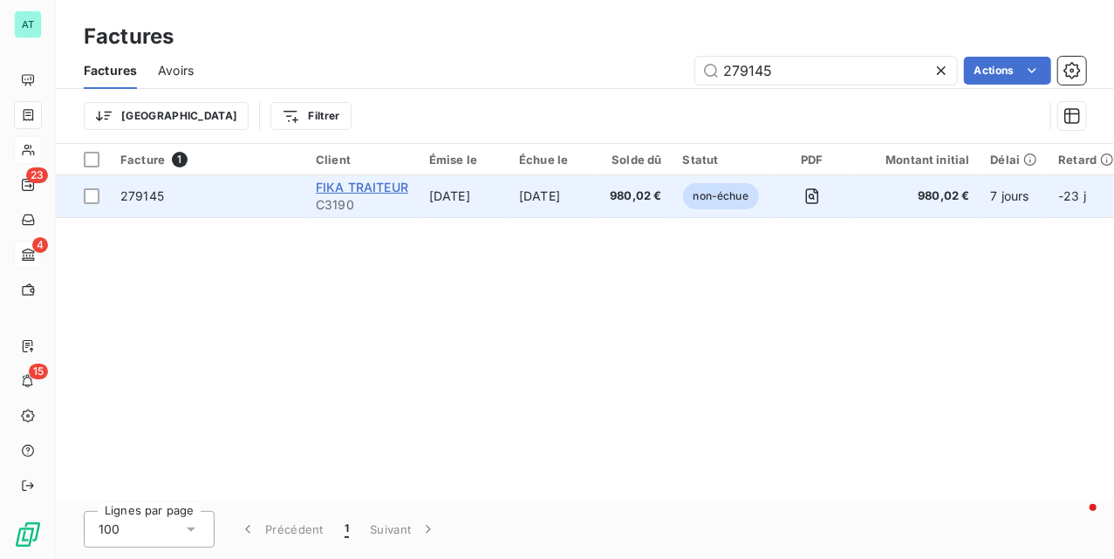
click at [354, 188] on span "FIKA TRAITEUR" at bounding box center [362, 187] width 93 height 15
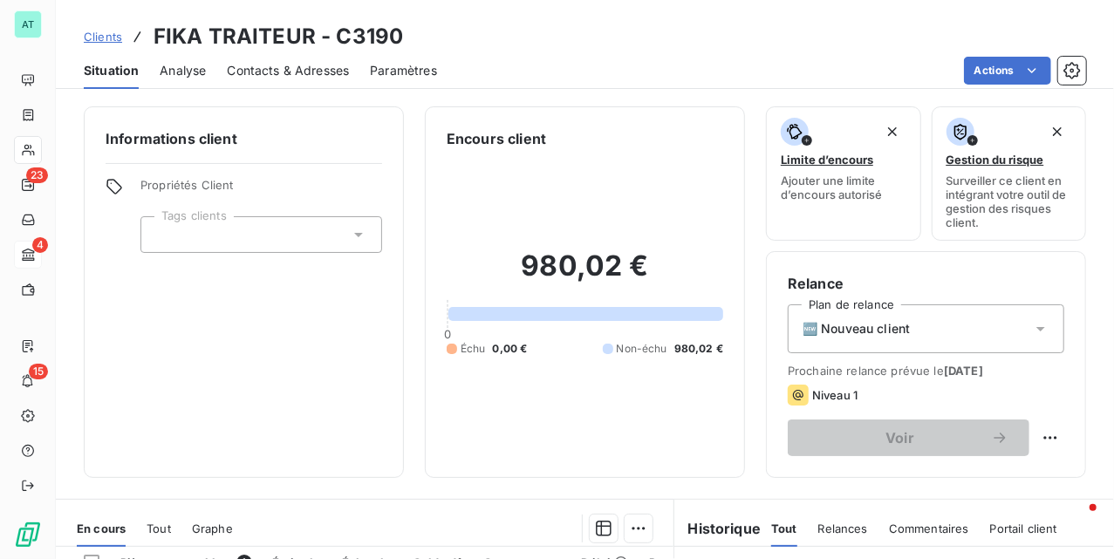
click at [384, 36] on h3 "FIKA TRAITEUR - C3190" at bounding box center [279, 36] width 250 height 31
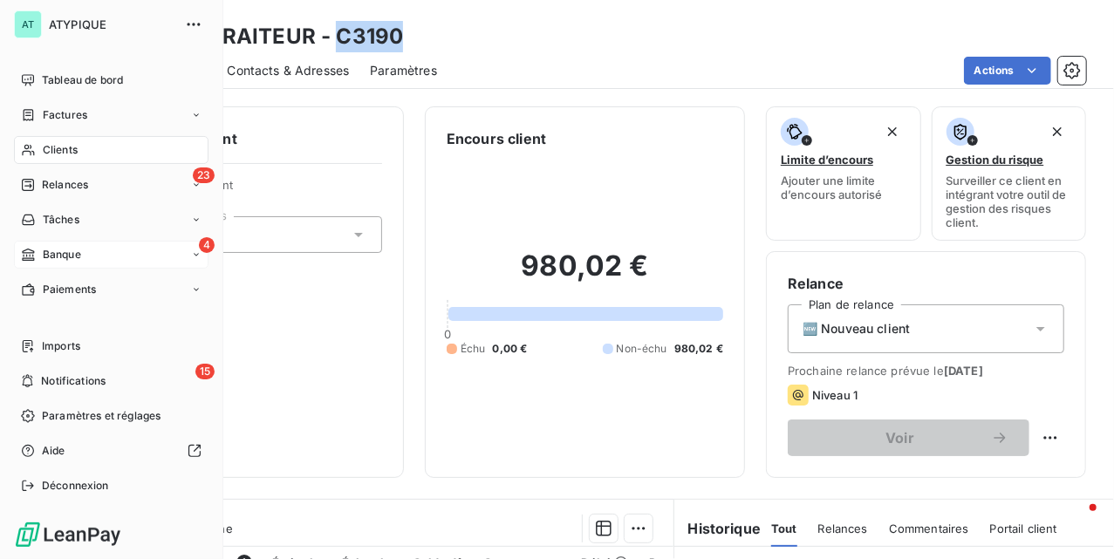
click at [53, 116] on span "Factures" at bounding box center [65, 115] width 45 height 16
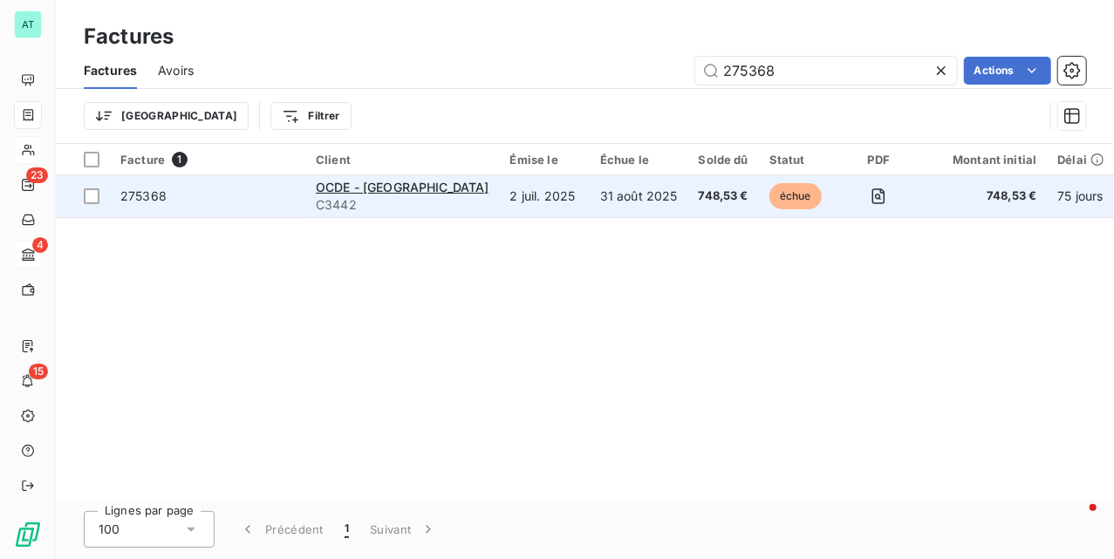
type input "275368"
click at [154, 199] on span "275368" at bounding box center [143, 195] width 46 height 15
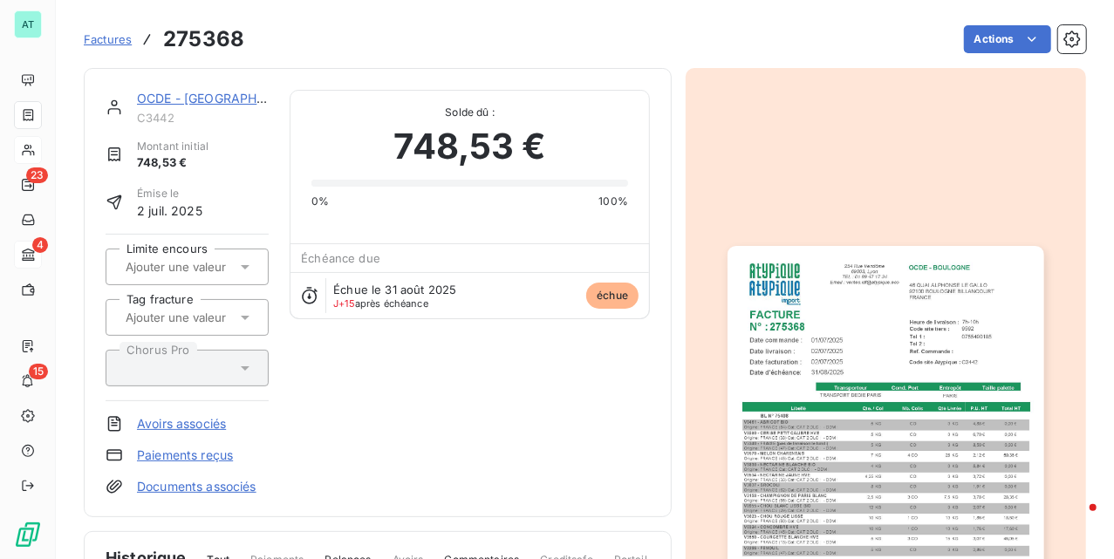
click at [221, 99] on link "OCDE - [GEOGRAPHIC_DATA]" at bounding box center [224, 98] width 175 height 15
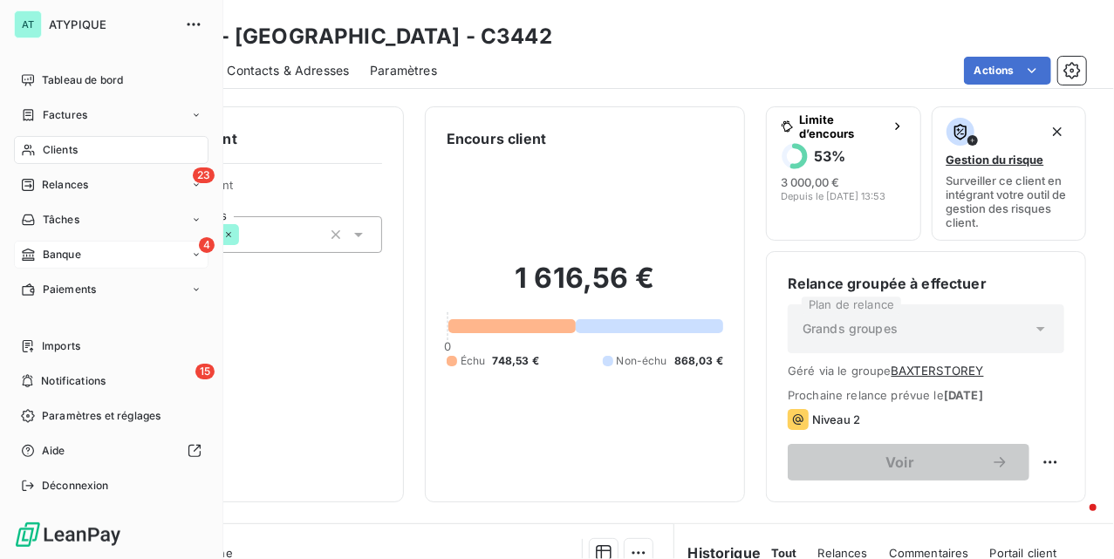
click at [120, 242] on div "4 Banque" at bounding box center [111, 255] width 195 height 28
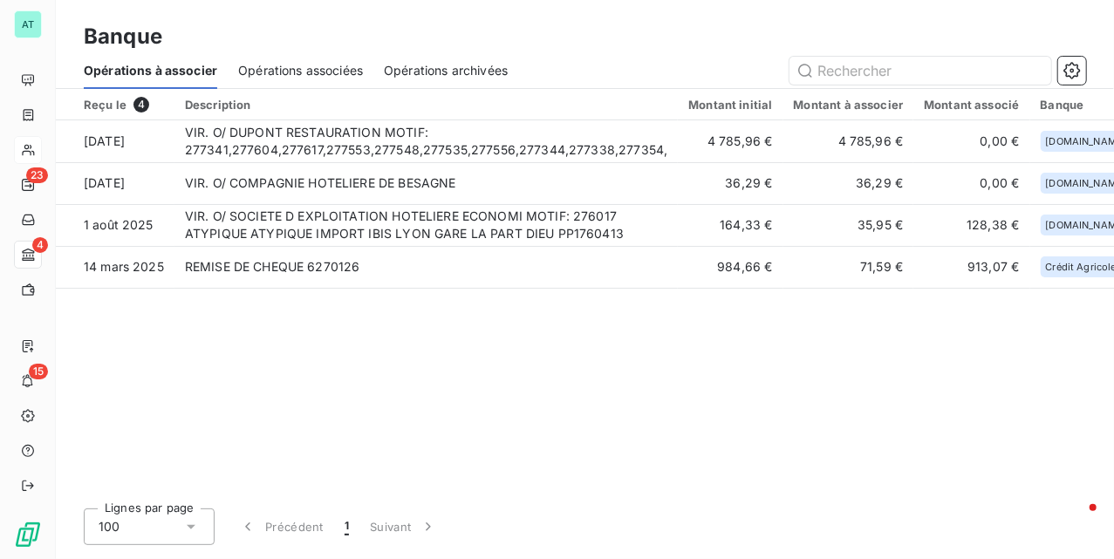
click at [525, 332] on div "Reçu le 4 Description Montant initial Montant à associer Montant associé Banque…" at bounding box center [585, 292] width 1059 height 406
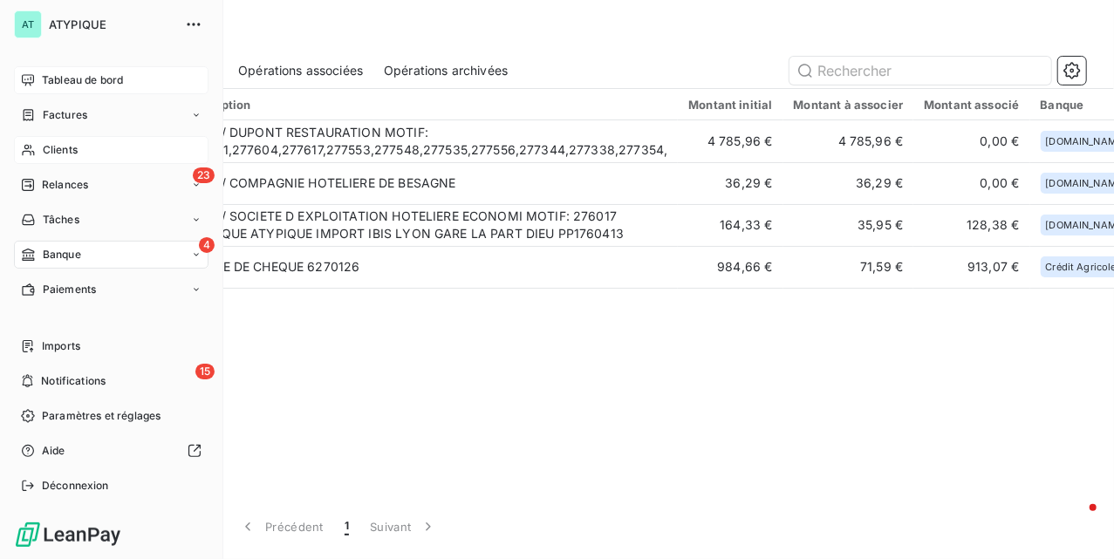
click at [29, 87] on div "Tableau de bord" at bounding box center [111, 80] width 195 height 28
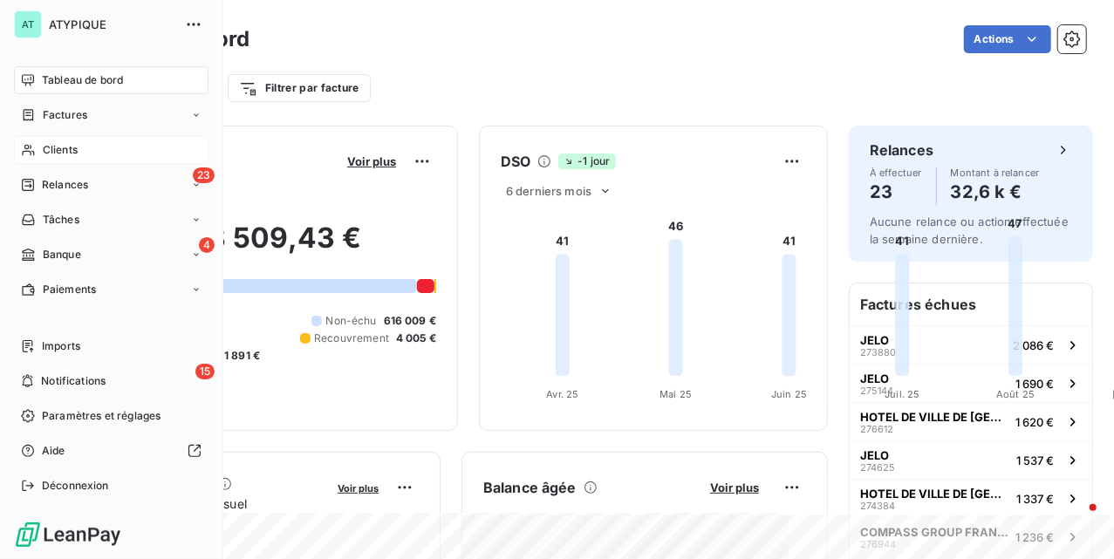
click at [50, 150] on span "Clients" at bounding box center [60, 150] width 35 height 16
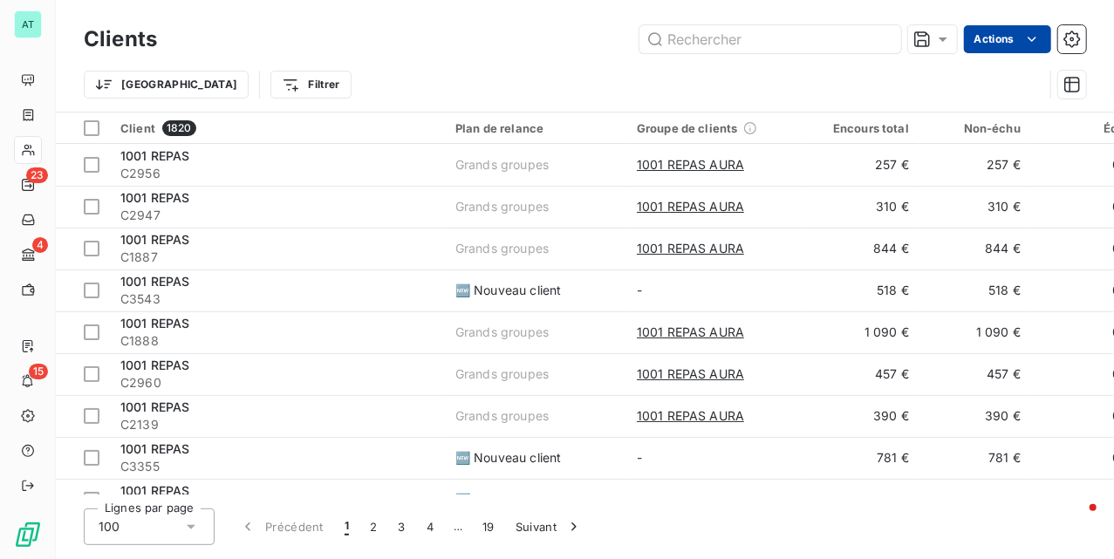
click at [1009, 35] on html "AT 23 4 15 Clients Actions Trier Filtrer Client 1820 Plan de relance Groupe de …" at bounding box center [557, 279] width 1114 height 559
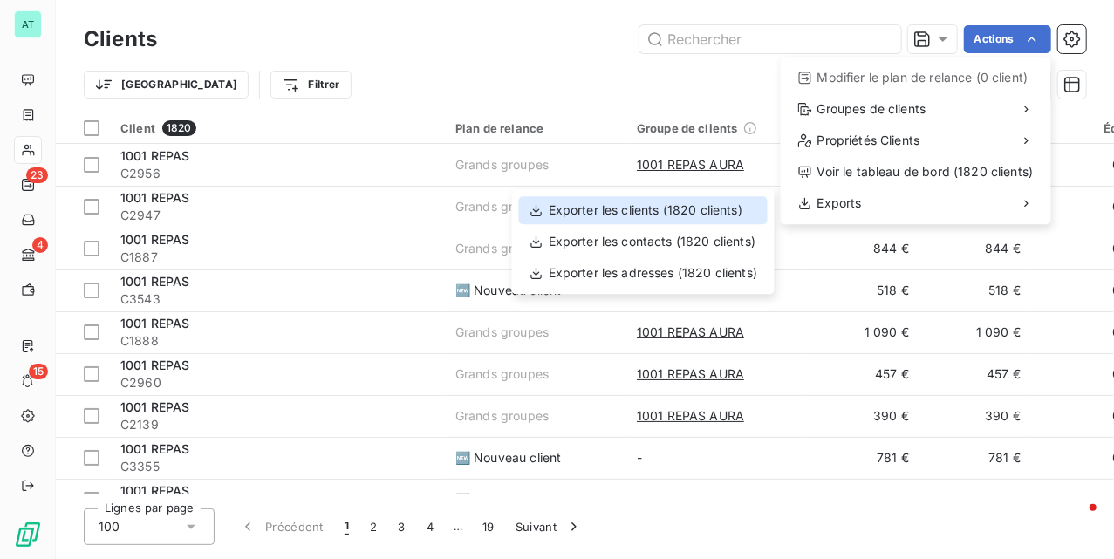
click at [621, 217] on div "Exporter les clients (1820 clients)" at bounding box center [643, 210] width 249 height 28
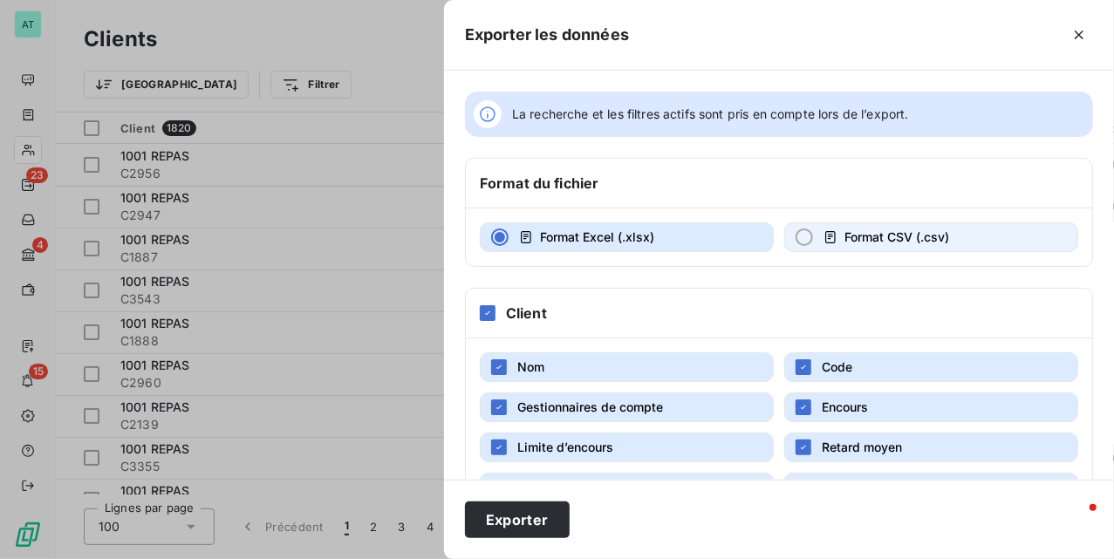
click at [867, 235] on button "Format CSV (.csv)" at bounding box center [932, 238] width 294 height 30
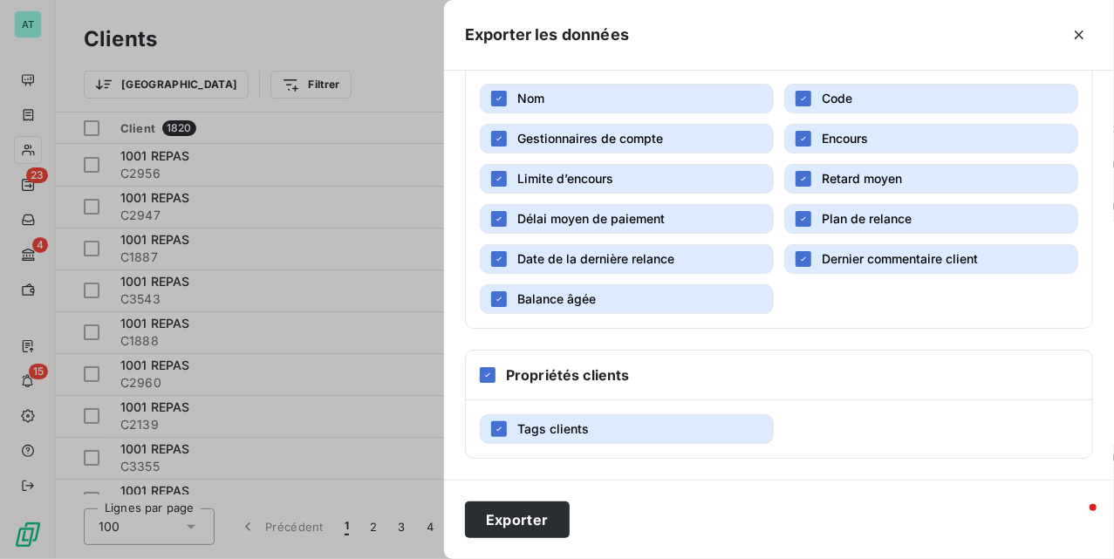
scroll to position [276, 0]
click at [518, 521] on button "Exporter" at bounding box center [517, 520] width 105 height 37
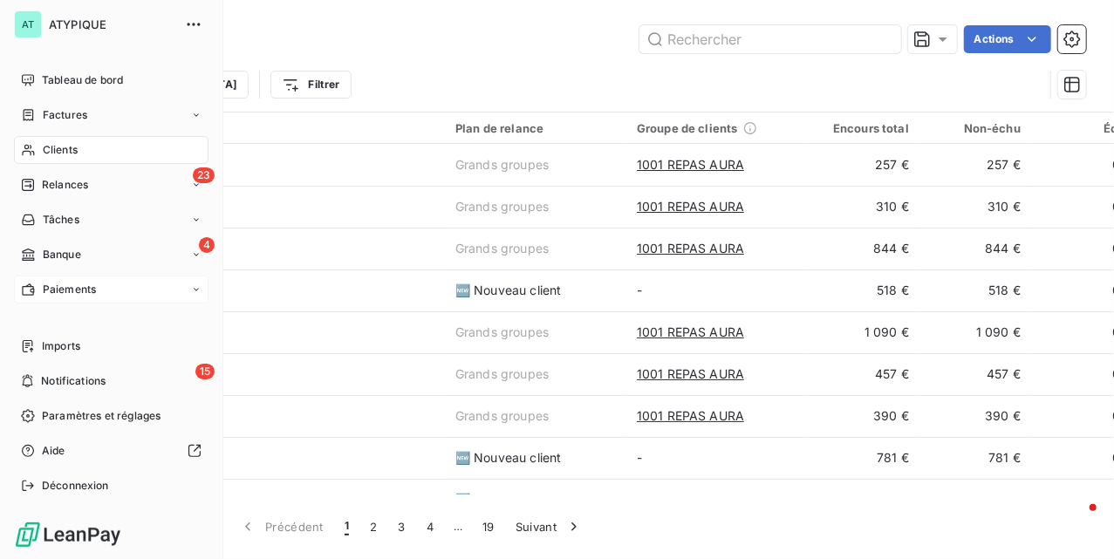
drag, startPoint x: 72, startPoint y: 284, endPoint x: 61, endPoint y: 284, distance: 10.5
click at [72, 286] on span "Paiements" at bounding box center [69, 290] width 53 height 16
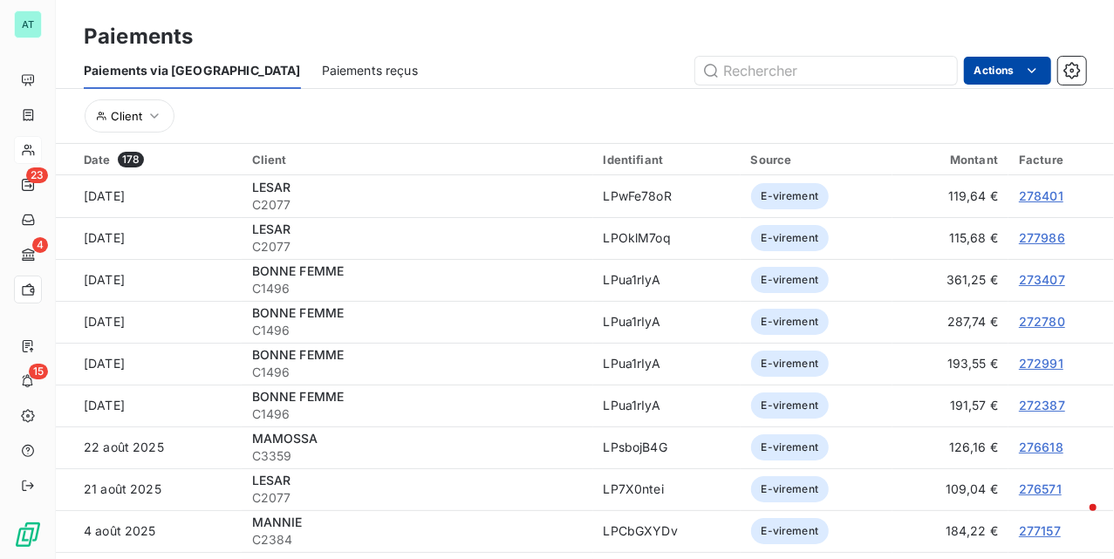
click at [1007, 71] on html "AT 23 4 15 Paiements Paiements via le Portail Paiements reçus Actions Client Da…" at bounding box center [557, 279] width 1114 height 559
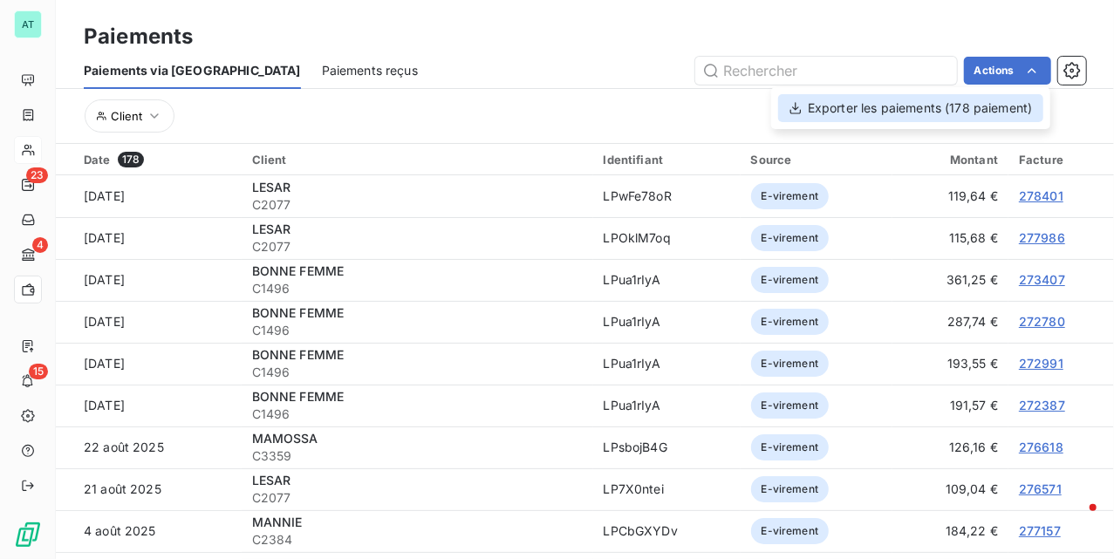
click at [915, 112] on div "Exporter les paiements (178 paiement)" at bounding box center [910, 108] width 265 height 28
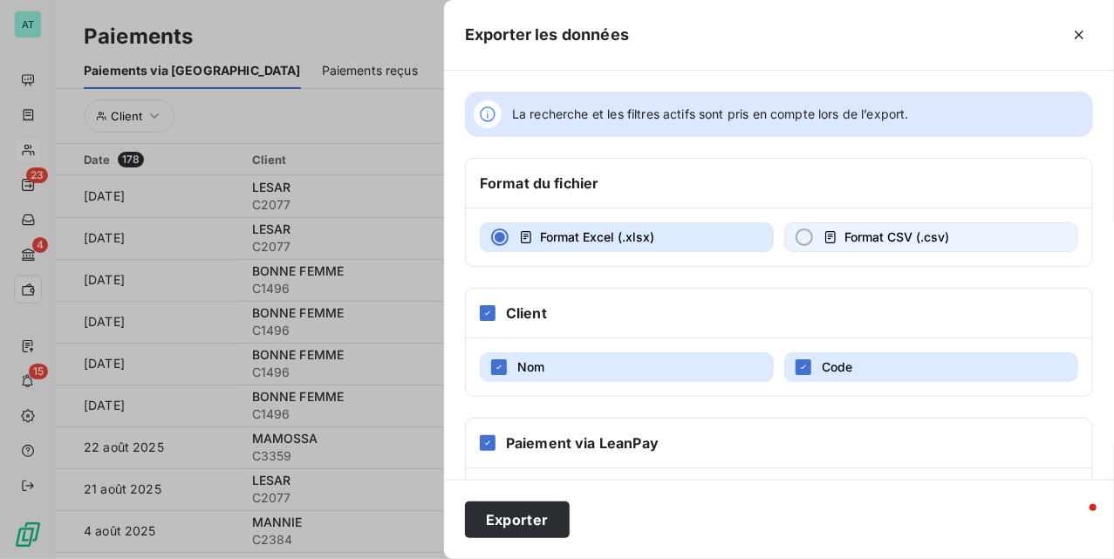
click at [857, 248] on button "Format CSV (.csv)" at bounding box center [932, 238] width 294 height 30
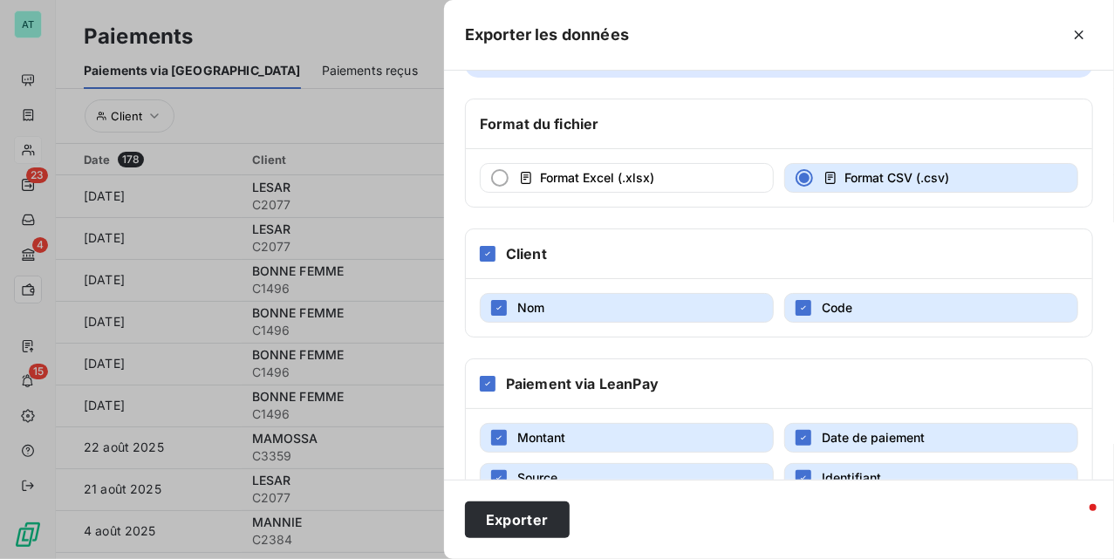
scroll to position [154, 0]
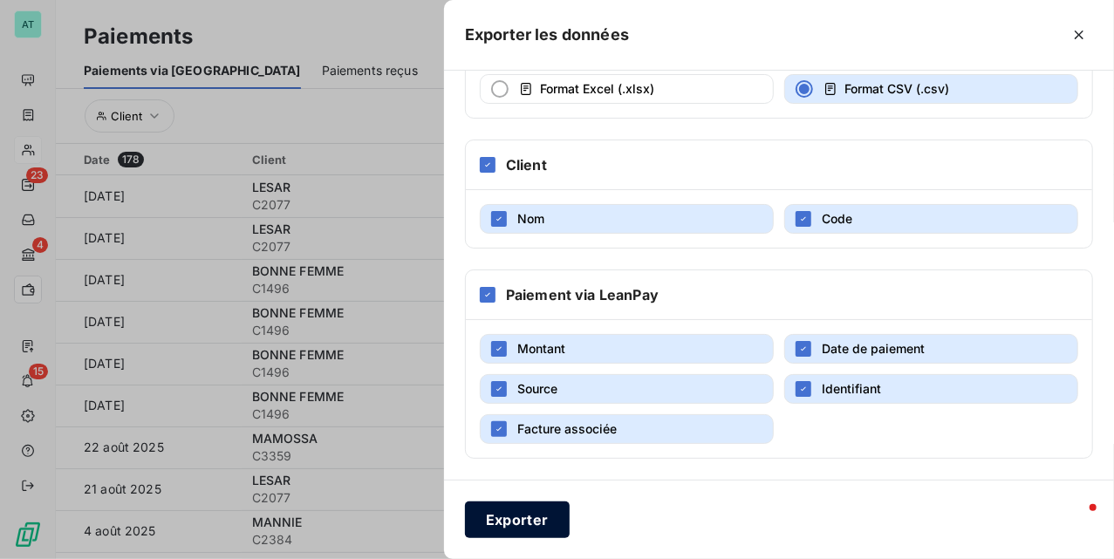
click at [471, 528] on button "Exporter" at bounding box center [517, 520] width 105 height 37
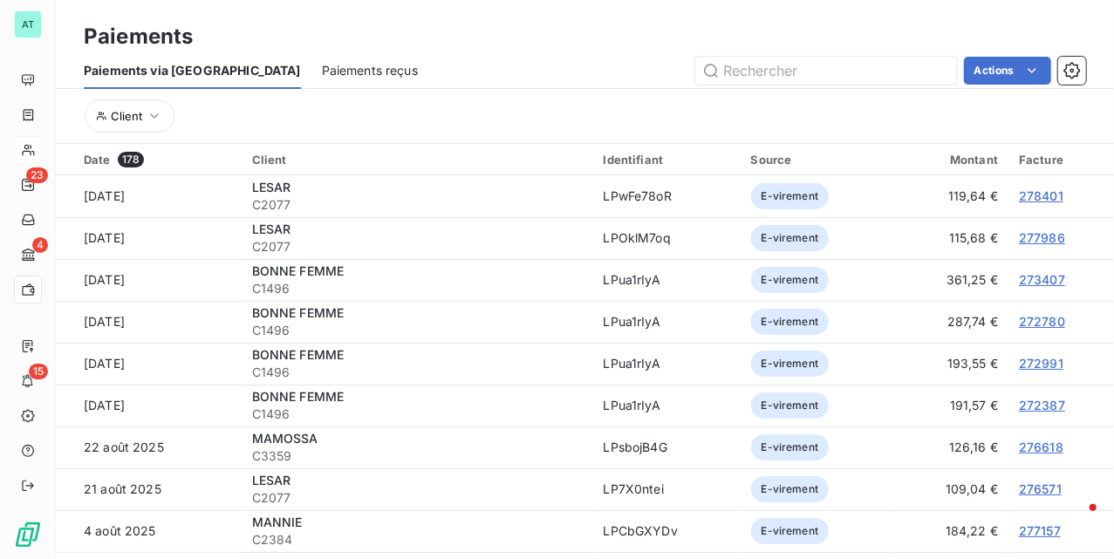
drag, startPoint x: 333, startPoint y: 81, endPoint x: 322, endPoint y: 74, distance: 13.3
click at [332, 81] on div "Paiements reçus" at bounding box center [370, 70] width 96 height 37
click at [322, 72] on span "Paiements reçus" at bounding box center [370, 70] width 96 height 17
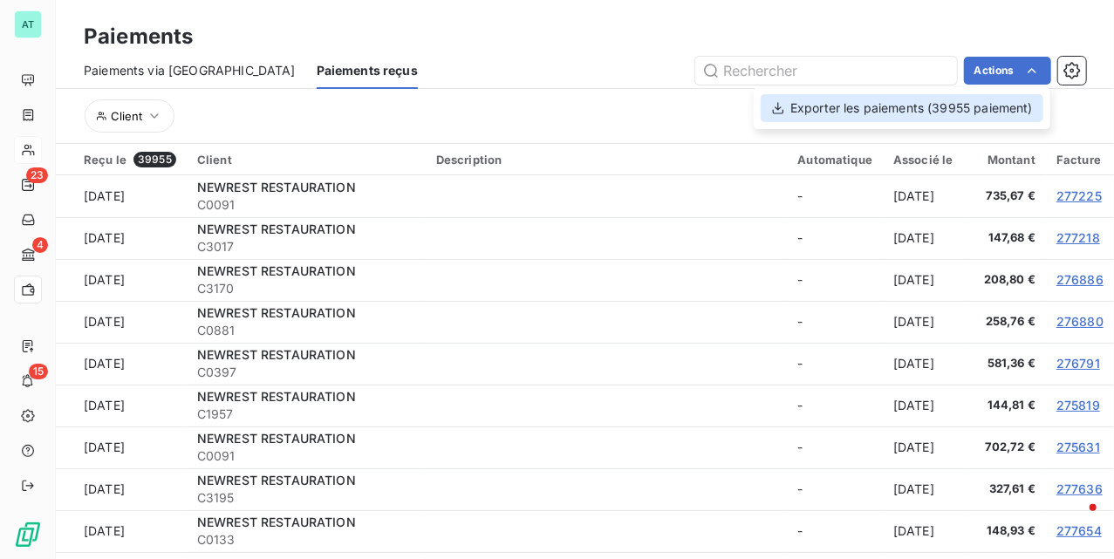
click at [951, 113] on div "Exporter les paiements (39955 paiement)" at bounding box center [902, 108] width 283 height 28
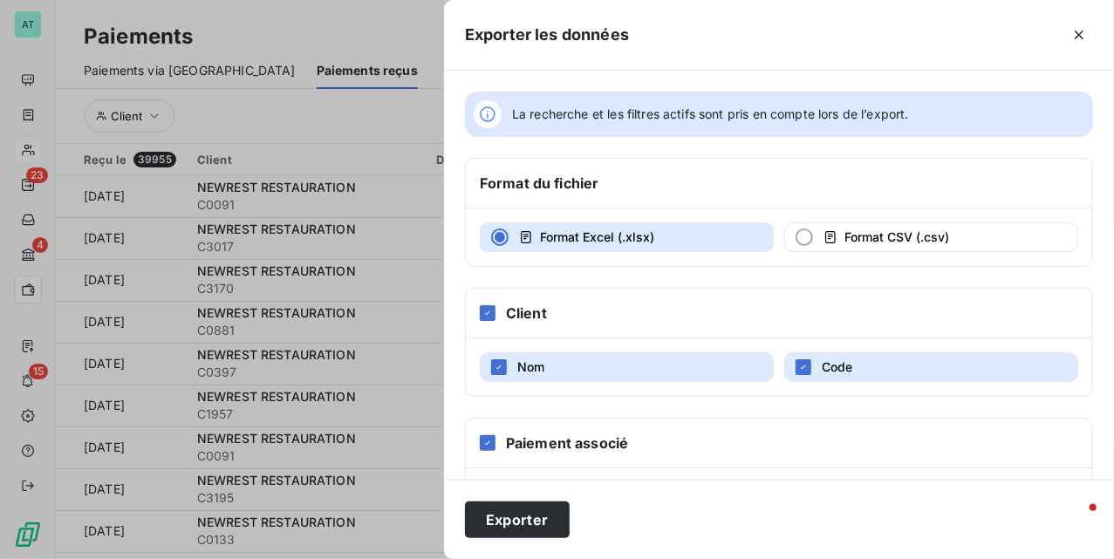
click at [857, 263] on div "Format Excel (.xlsx) Format CSV (.csv)" at bounding box center [779, 238] width 627 height 58
click at [857, 253] on div "Format Excel (.xlsx) Format CSV (.csv)" at bounding box center [779, 238] width 627 height 58
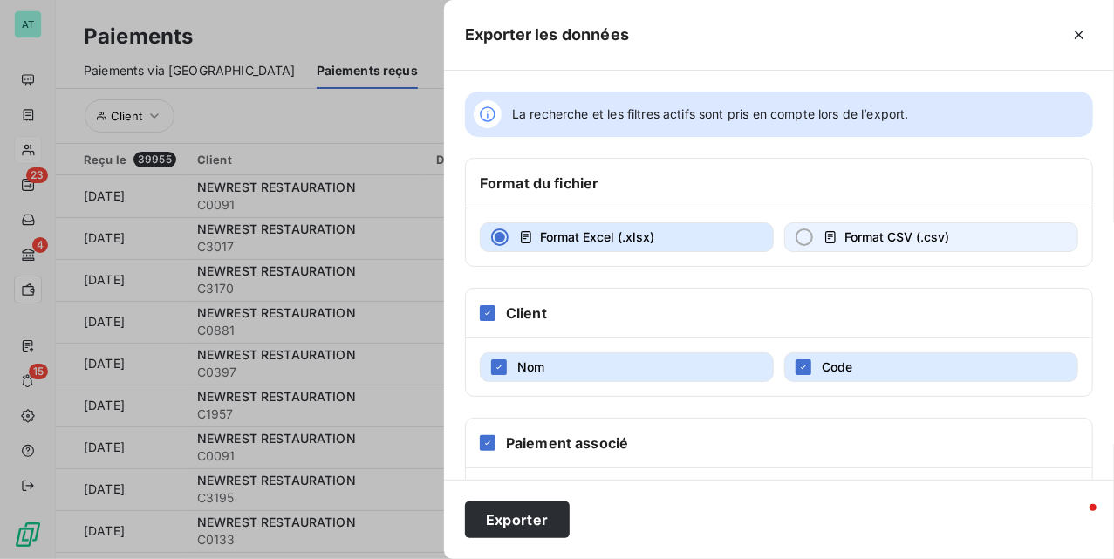
click at [878, 243] on span "Format CSV (.csv)" at bounding box center [897, 237] width 105 height 15
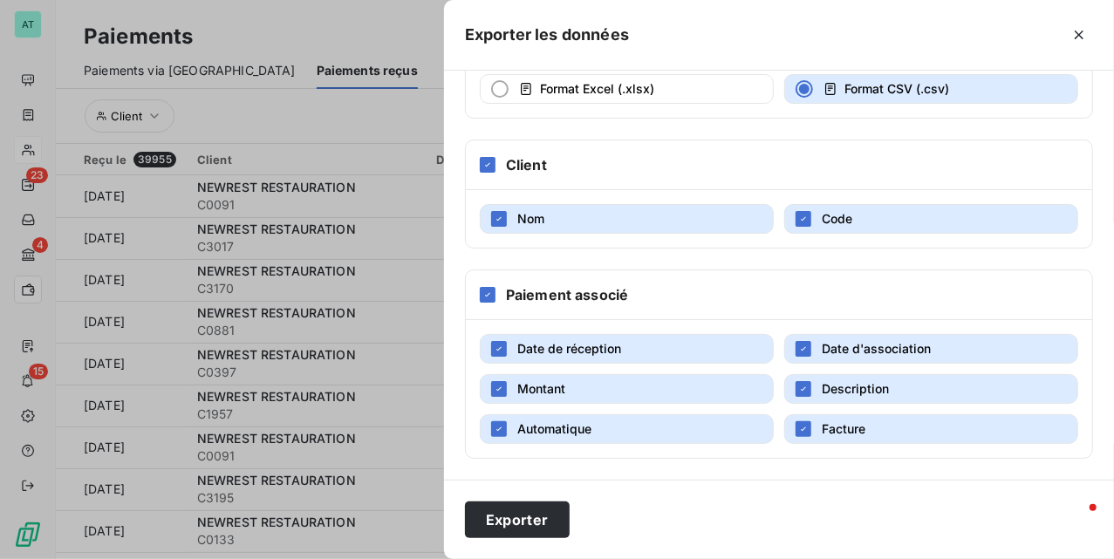
scroll to position [154, 0]
click at [507, 515] on button "Exporter" at bounding box center [517, 520] width 105 height 37
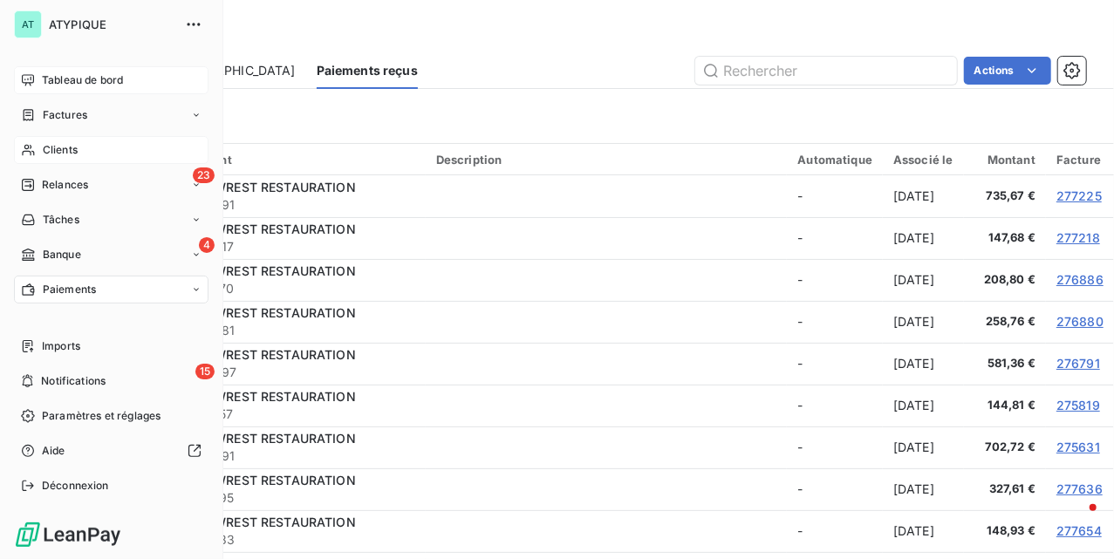
click at [66, 71] on div "Tableau de bord" at bounding box center [111, 80] width 195 height 28
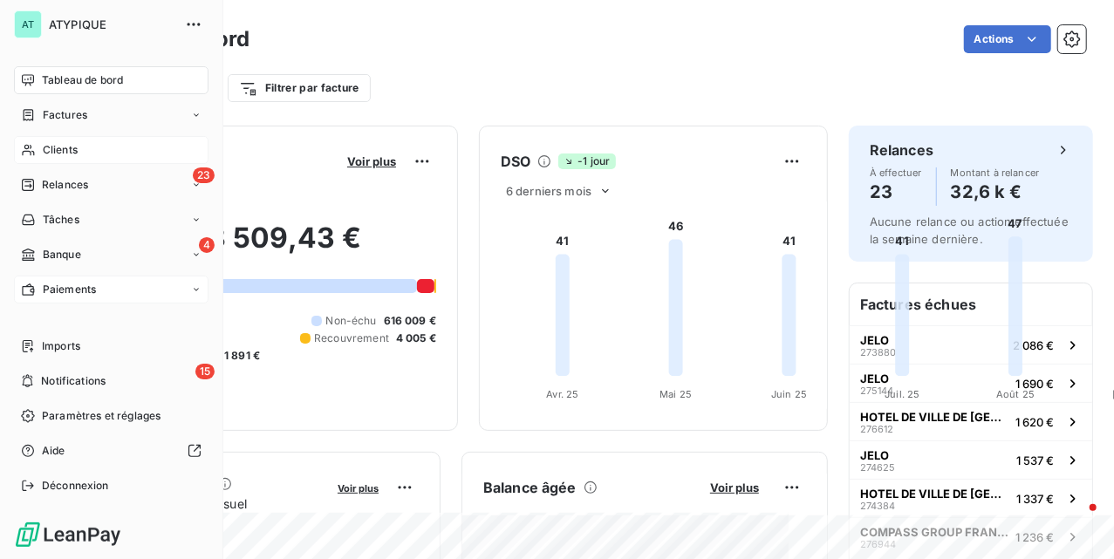
drag, startPoint x: 53, startPoint y: 120, endPoint x: 77, endPoint y: 115, distance: 24.0
click at [44, 119] on span "Factures" at bounding box center [65, 115] width 45 height 16
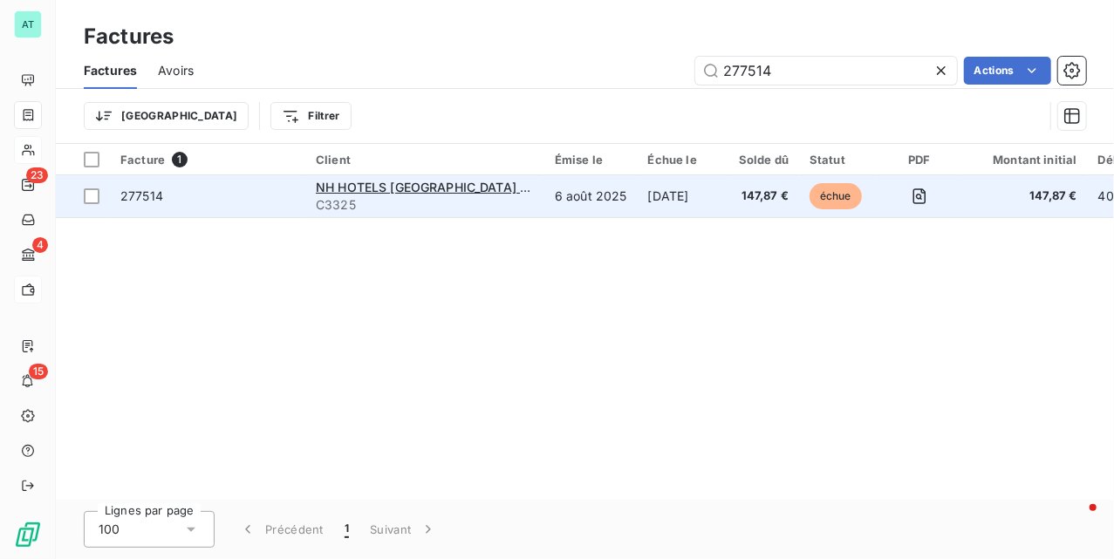
type input "277514"
click at [147, 201] on span "277514" at bounding box center [141, 195] width 43 height 15
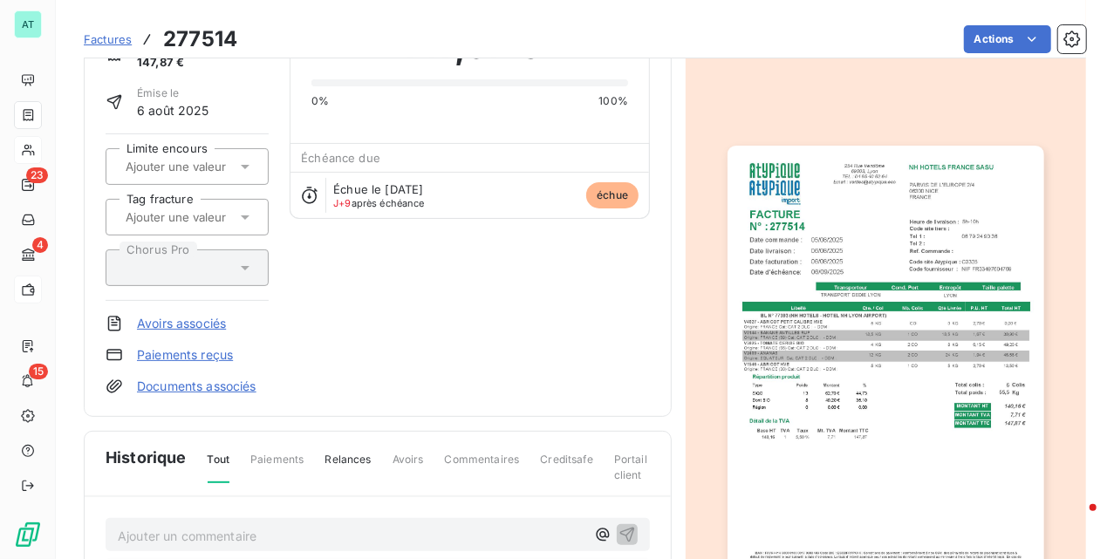
scroll to position [119, 0]
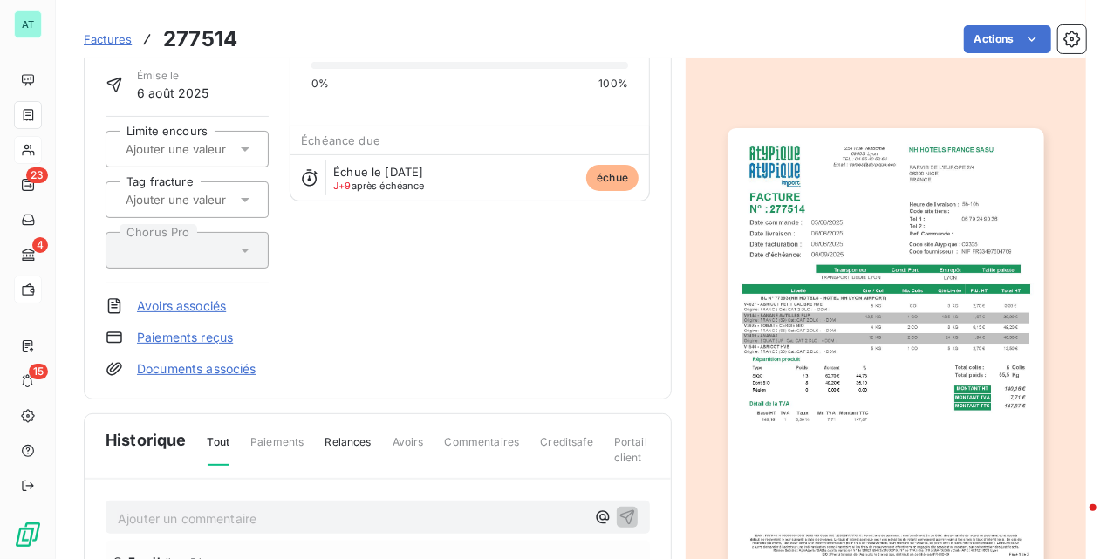
click at [220, 515] on p "Ajouter un commentaire ﻿" at bounding box center [352, 519] width 468 height 22
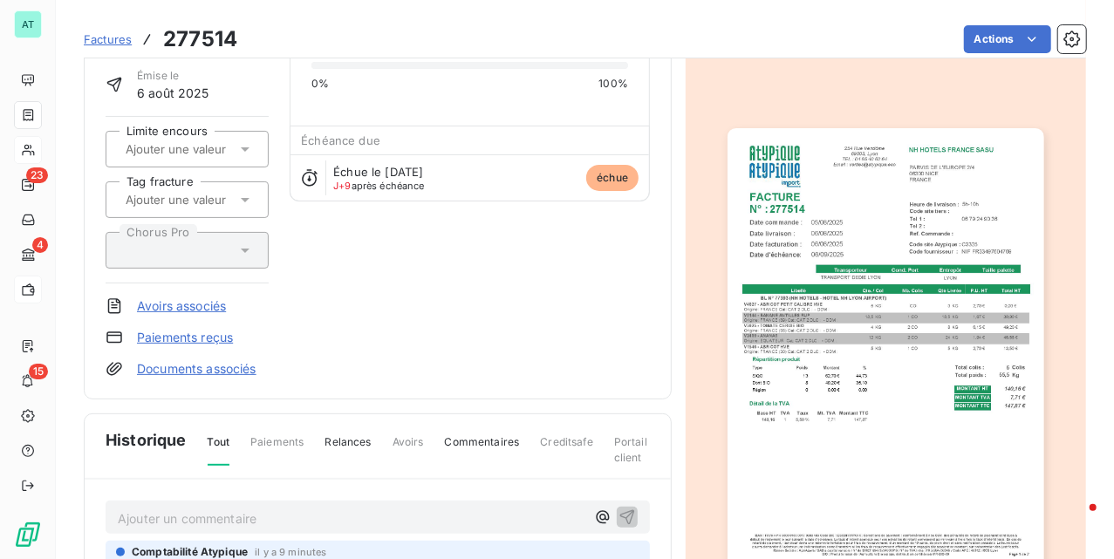
click at [109, 36] on span "Factures" at bounding box center [108, 39] width 48 height 14
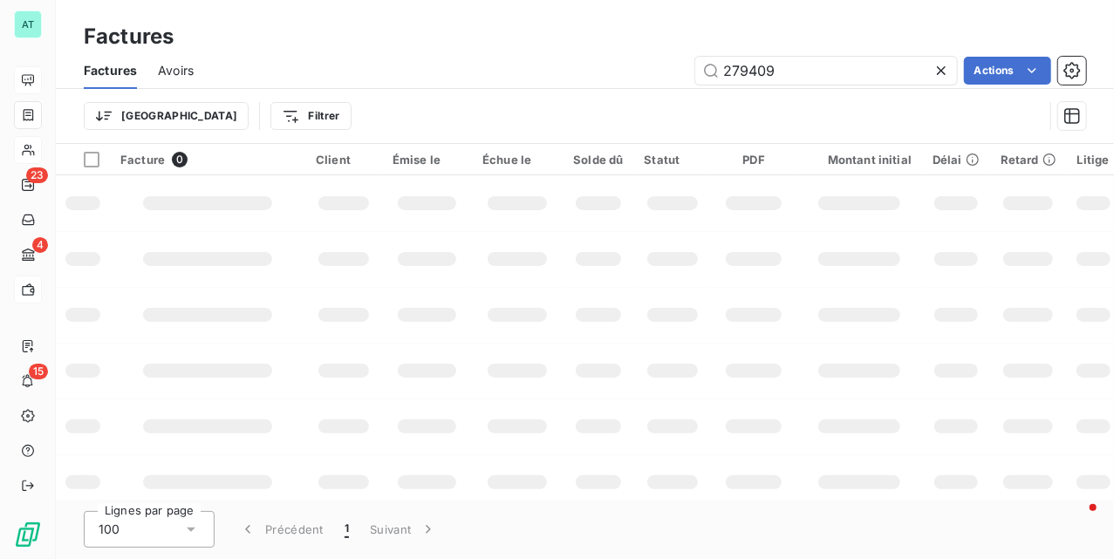
type input "279409"
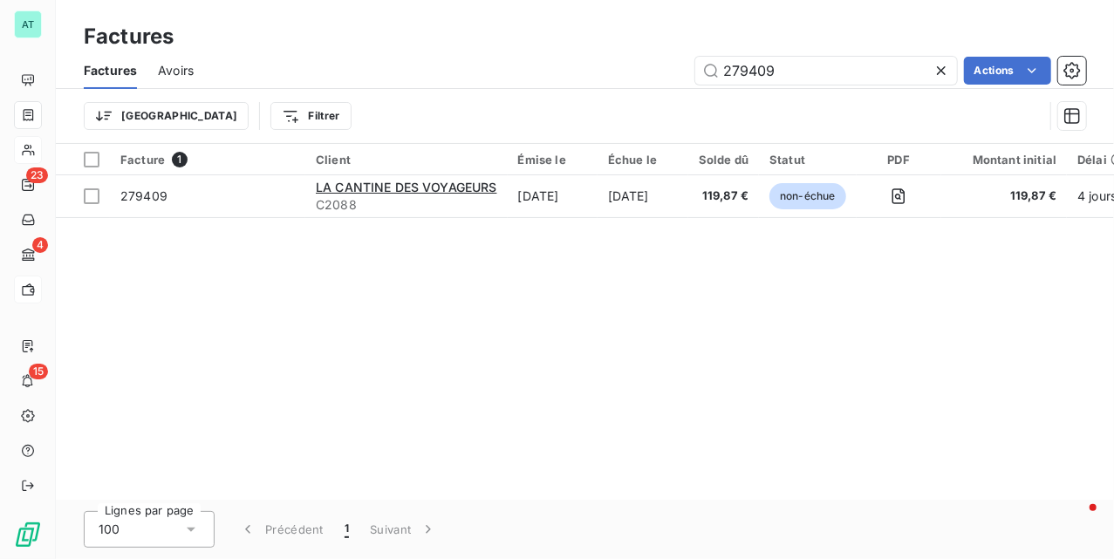
click at [630, 399] on div "Facture 1 Client Émise le Échue le Solde dû Statut PDF Montant initial Délai Re…" at bounding box center [585, 322] width 1059 height 356
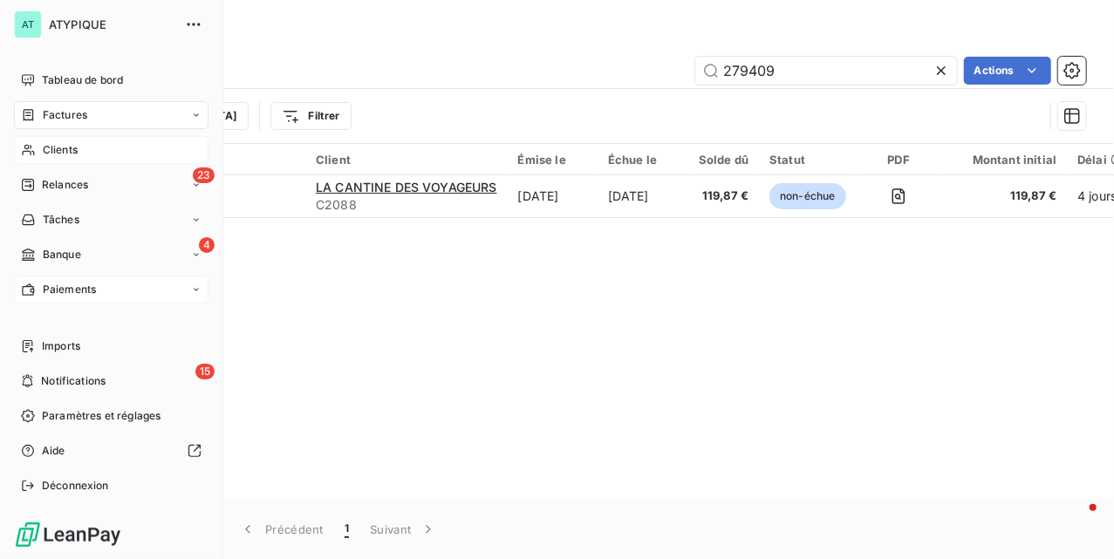
click at [43, 152] on span "Clients" at bounding box center [60, 150] width 35 height 16
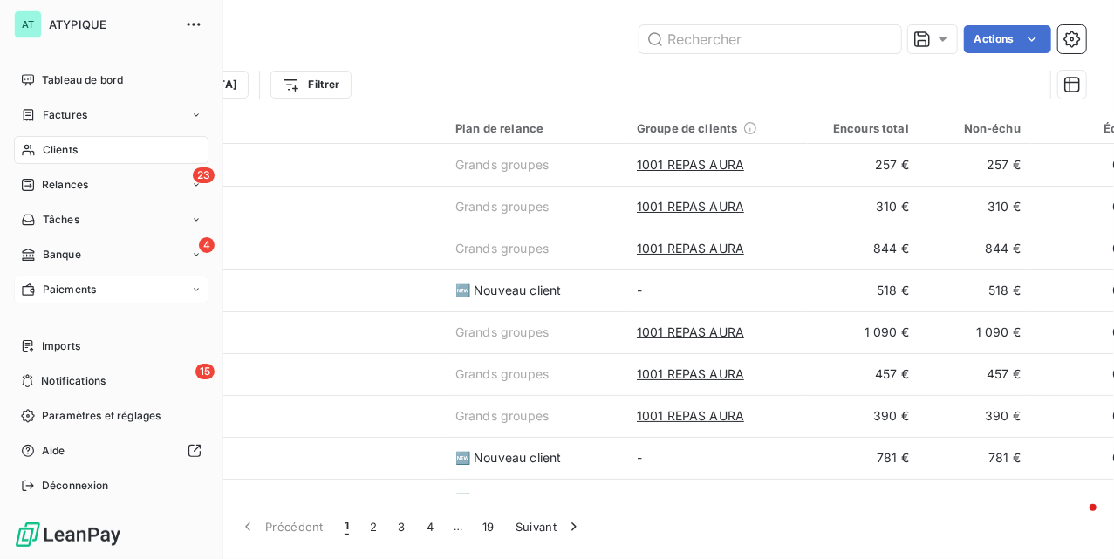
click at [51, 120] on span "Factures" at bounding box center [65, 115] width 45 height 16
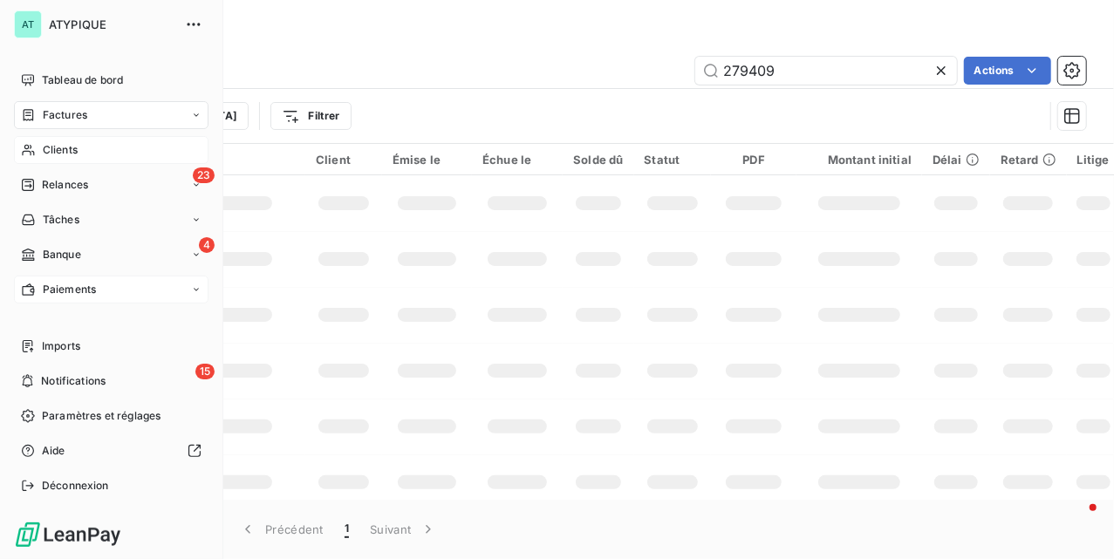
click at [45, 155] on span "Clients" at bounding box center [60, 150] width 35 height 16
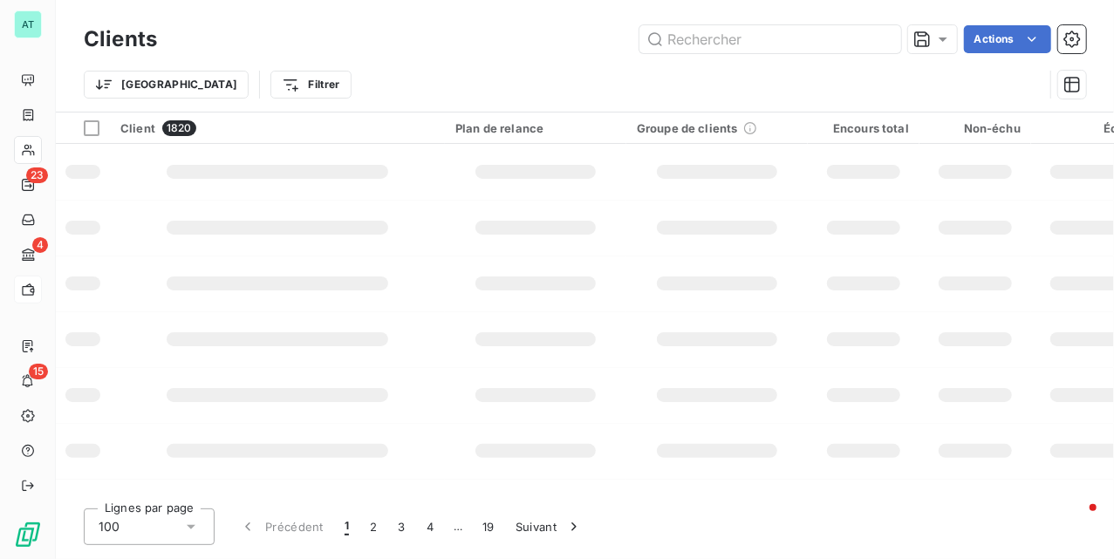
click at [811, 59] on div "Trier Filtrer" at bounding box center [585, 85] width 1003 height 54
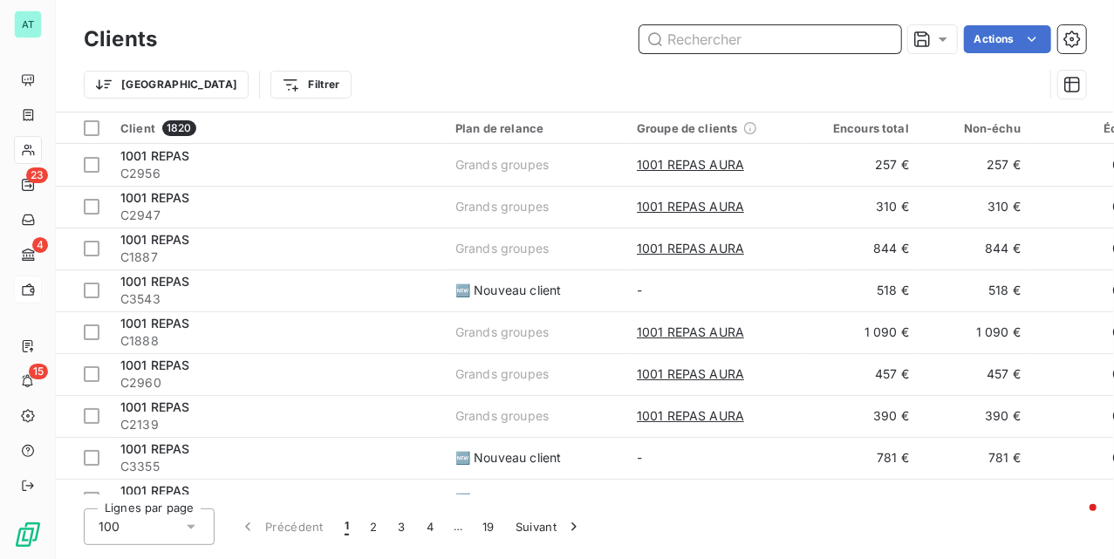
click at [750, 35] on input "text" at bounding box center [771, 39] width 262 height 28
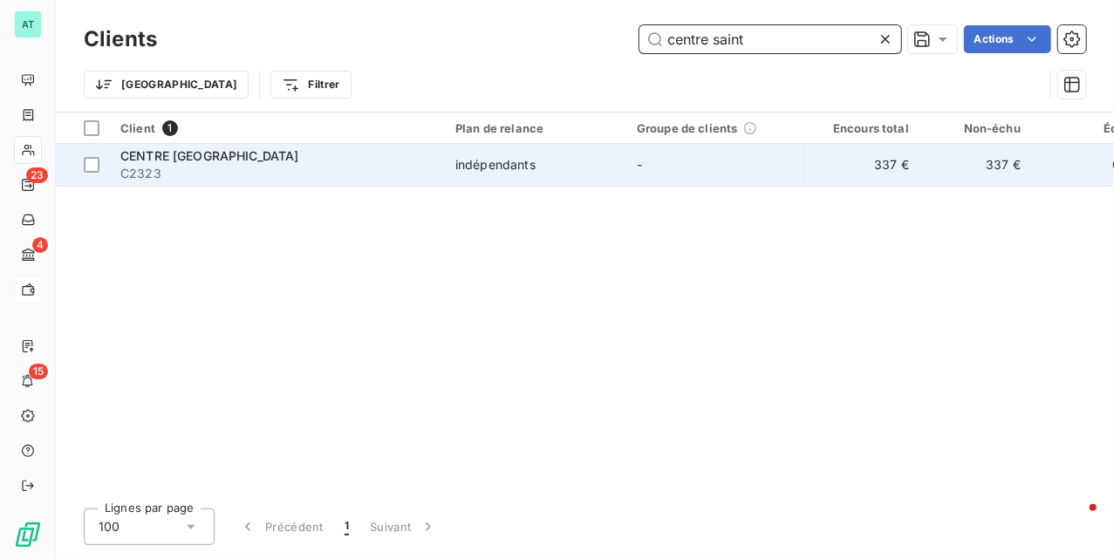
type input "centre saint"
click at [234, 168] on span "C2323" at bounding box center [277, 173] width 314 height 17
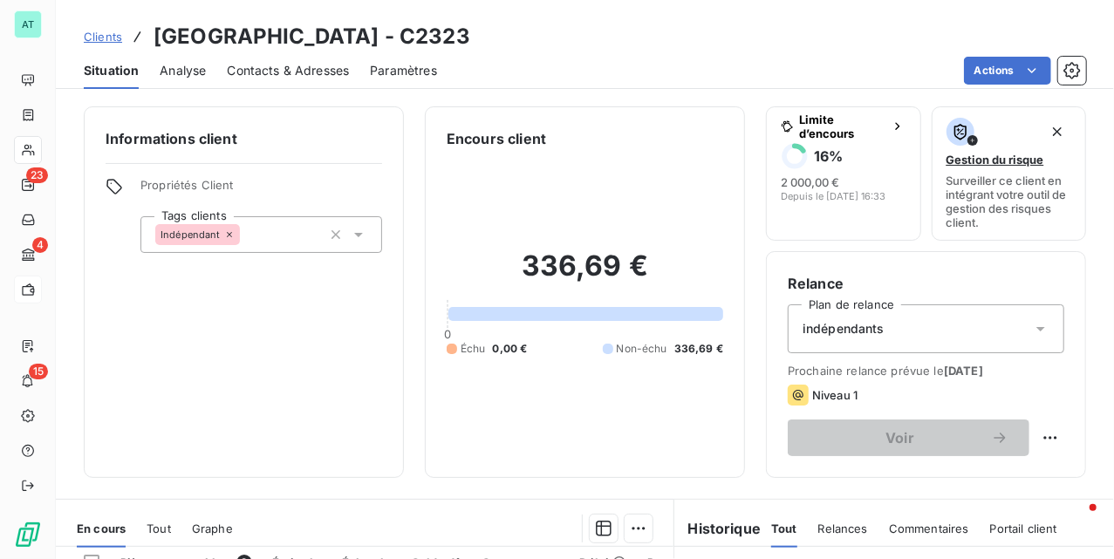
click at [301, 70] on span "Contacts & Adresses" at bounding box center [288, 70] width 122 height 17
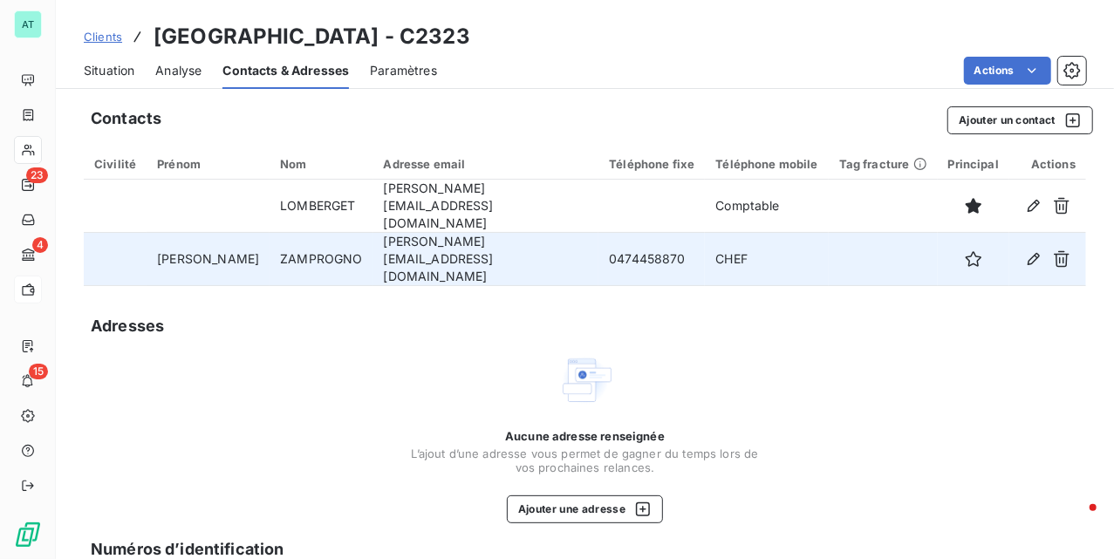
click at [606, 246] on td "0474458870" at bounding box center [652, 259] width 106 height 53
click at [608, 235] on td "0474458870" at bounding box center [652, 259] width 106 height 53
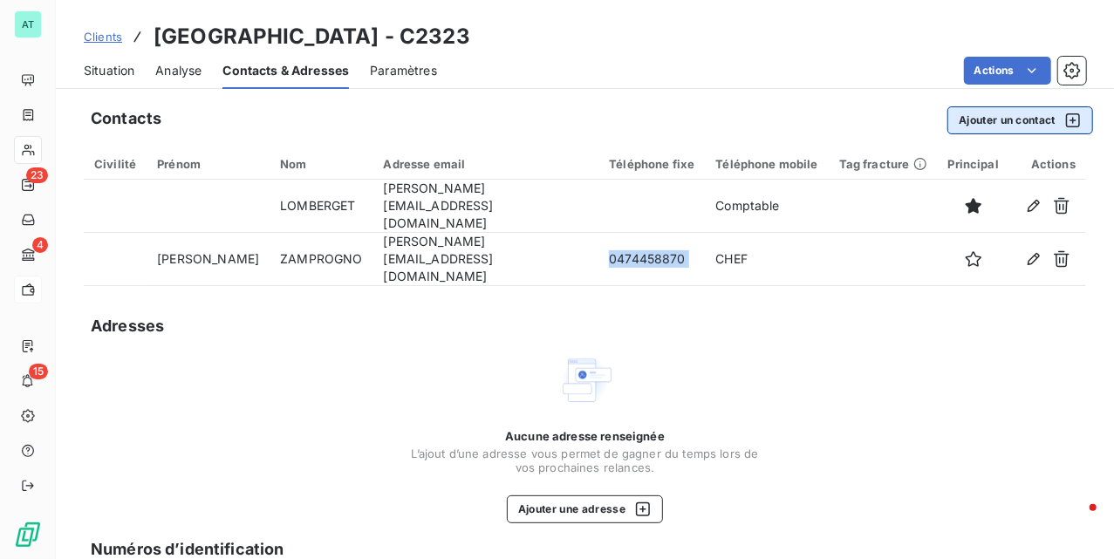
click at [1006, 130] on button "Ajouter un contact" at bounding box center [1021, 120] width 146 height 28
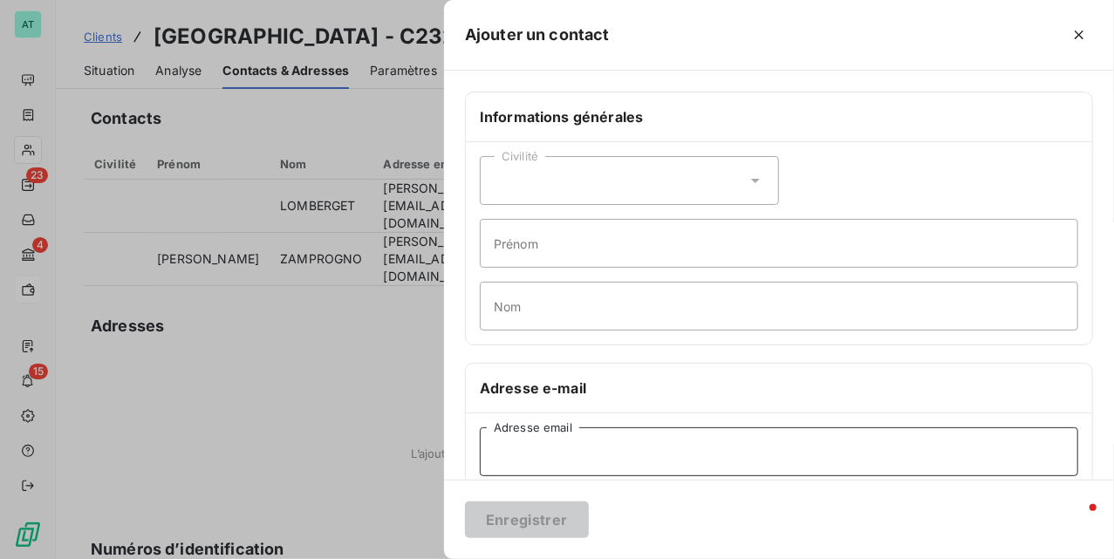
drag, startPoint x: 647, startPoint y: 444, endPoint x: 641, endPoint y: 454, distance: 11.4
click at [644, 448] on input "Adresse email" at bounding box center [779, 452] width 599 height 49
paste input "[EMAIL_ADDRESS][DOMAIN_NAME]"
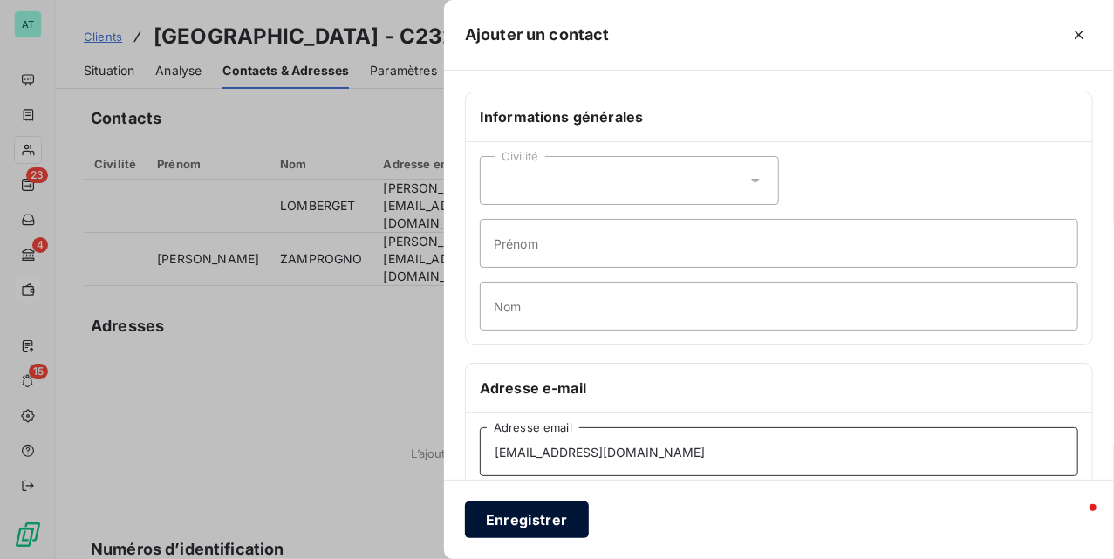
type input "[EMAIL_ADDRESS][DOMAIN_NAME]"
click at [538, 517] on button "Enregistrer" at bounding box center [527, 520] width 124 height 37
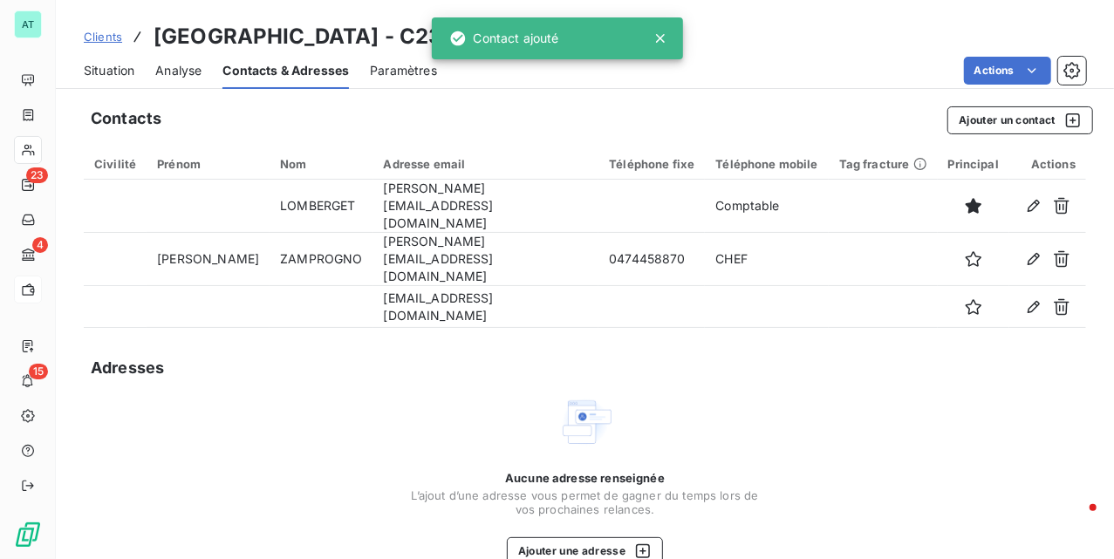
click at [360, 414] on div "Aucune adresse renseignée L’ajout d’une adresse vous permet de gagner du temps …" at bounding box center [585, 479] width 1003 height 171
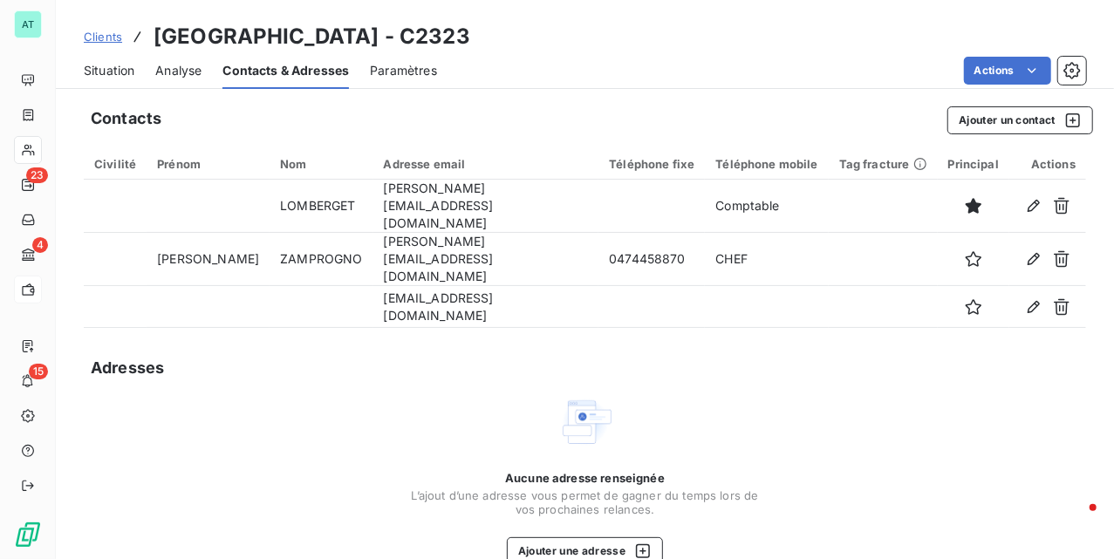
click at [441, 435] on div "Aucune adresse renseignée L’ajout d’une adresse vous permet de gagner du temps …" at bounding box center [585, 479] width 349 height 171
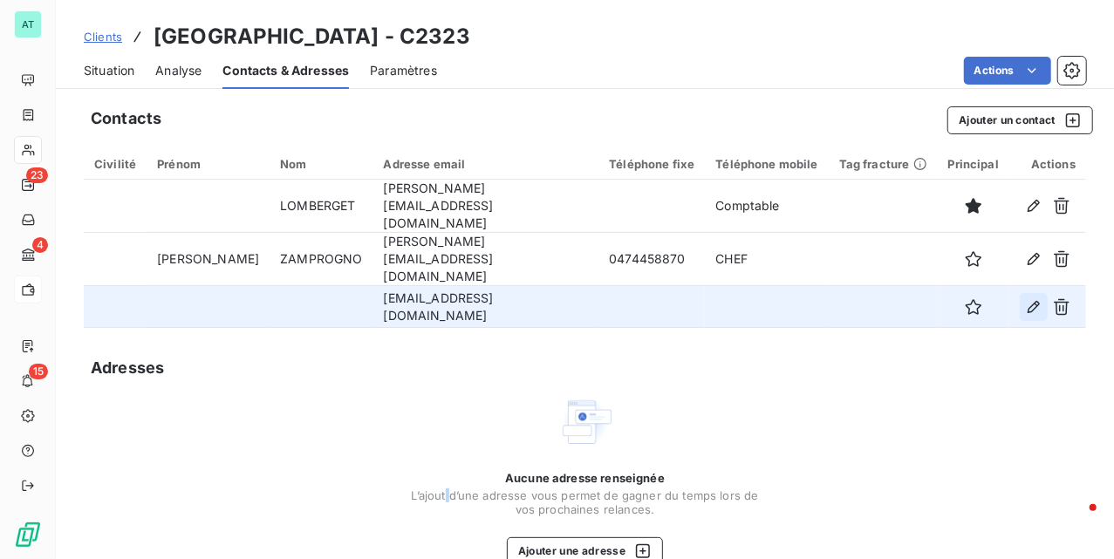
click at [1025, 298] on icon "button" at bounding box center [1033, 306] width 17 height 17
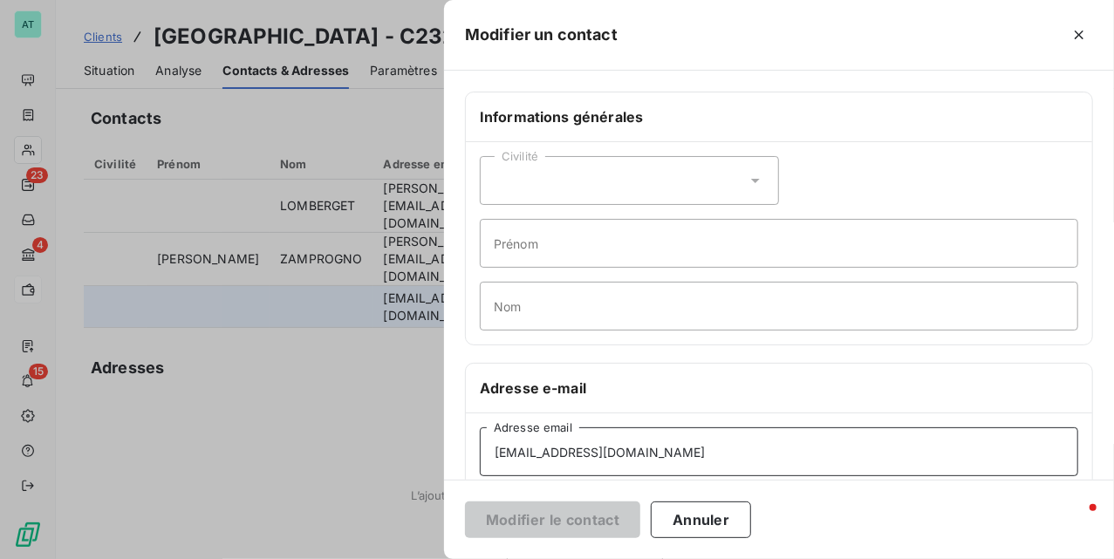
drag, startPoint x: 643, startPoint y: 447, endPoint x: 644, endPoint y: 462, distance: 14.9
click at [643, 448] on input "[EMAIL_ADDRESS][DOMAIN_NAME]" at bounding box center [779, 452] width 599 height 49
click at [772, 455] on input "[EMAIL_ADDRESS][DOMAIN_NAME]" at bounding box center [779, 452] width 599 height 49
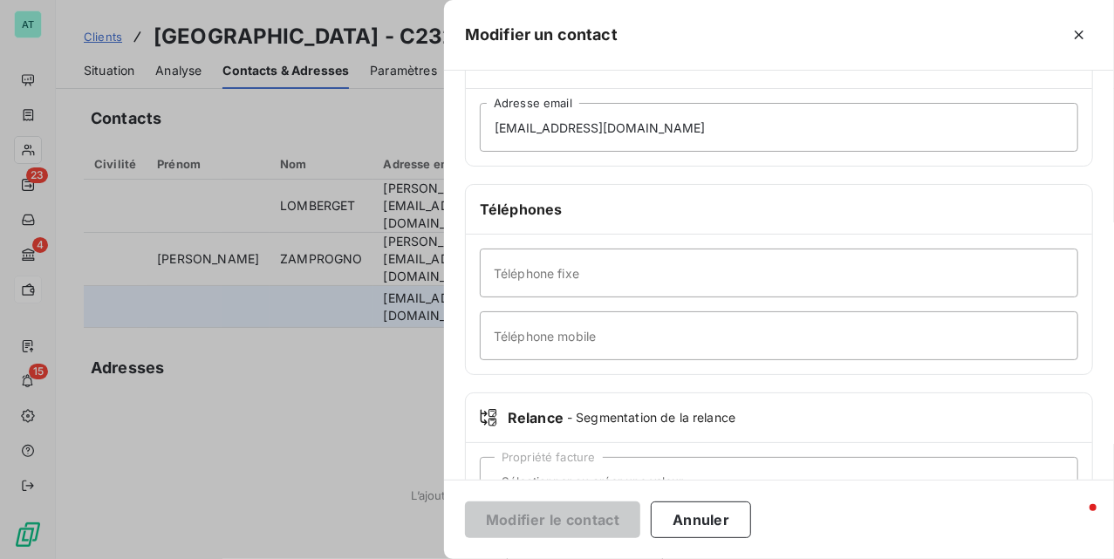
click at [693, 538] on button "Annuler" at bounding box center [701, 520] width 100 height 37
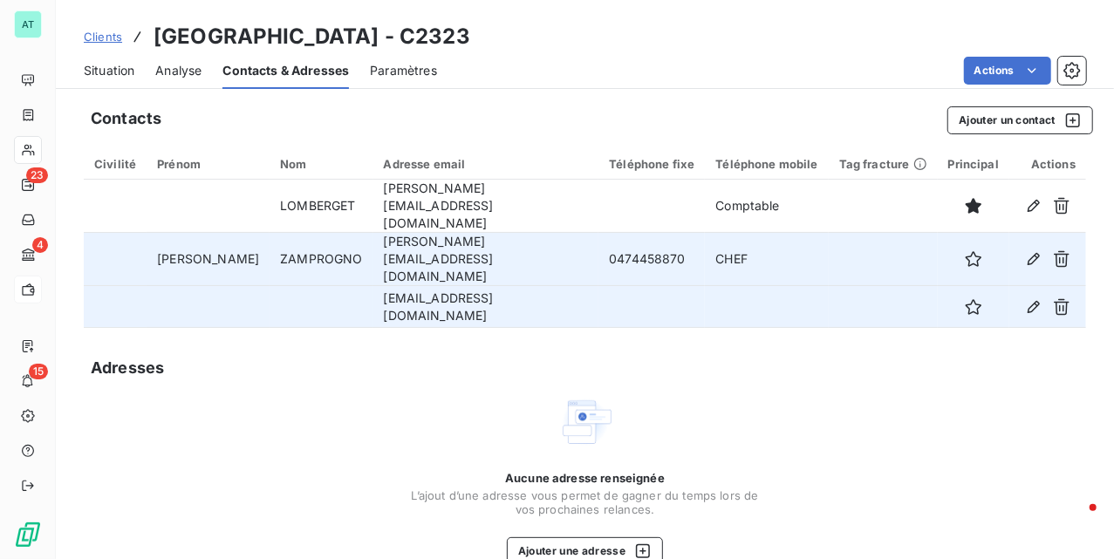
drag, startPoint x: 475, startPoint y: 392, endPoint x: 301, endPoint y: 250, distance: 224.5
click at [472, 394] on div "Aucune adresse renseignée L’ajout d’une adresse vous permet de gagner du temps …" at bounding box center [585, 479] width 349 height 171
